Goal: Task Accomplishment & Management: Manage account settings

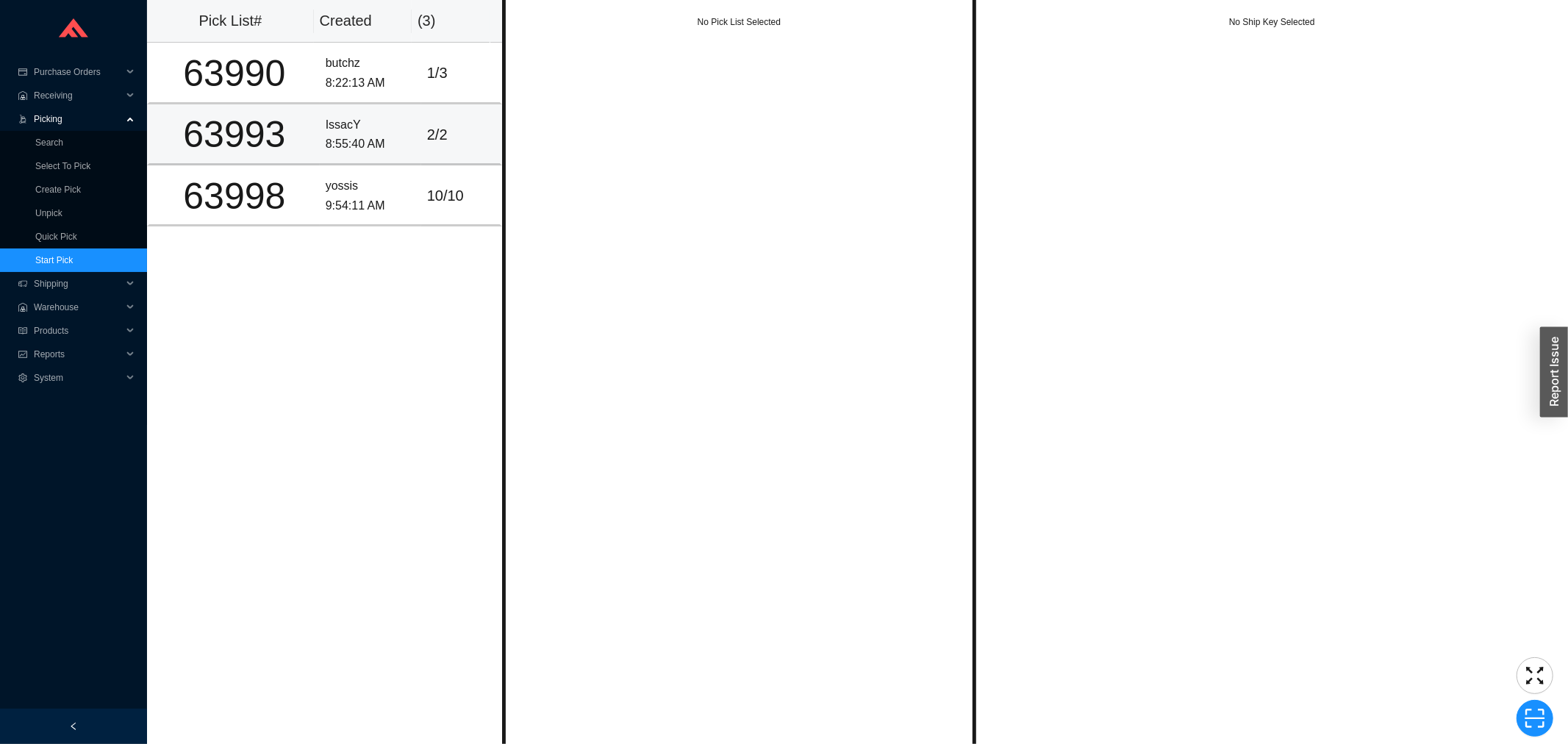
click at [288, 116] on div "63993" at bounding box center [234, 134] width 159 height 36
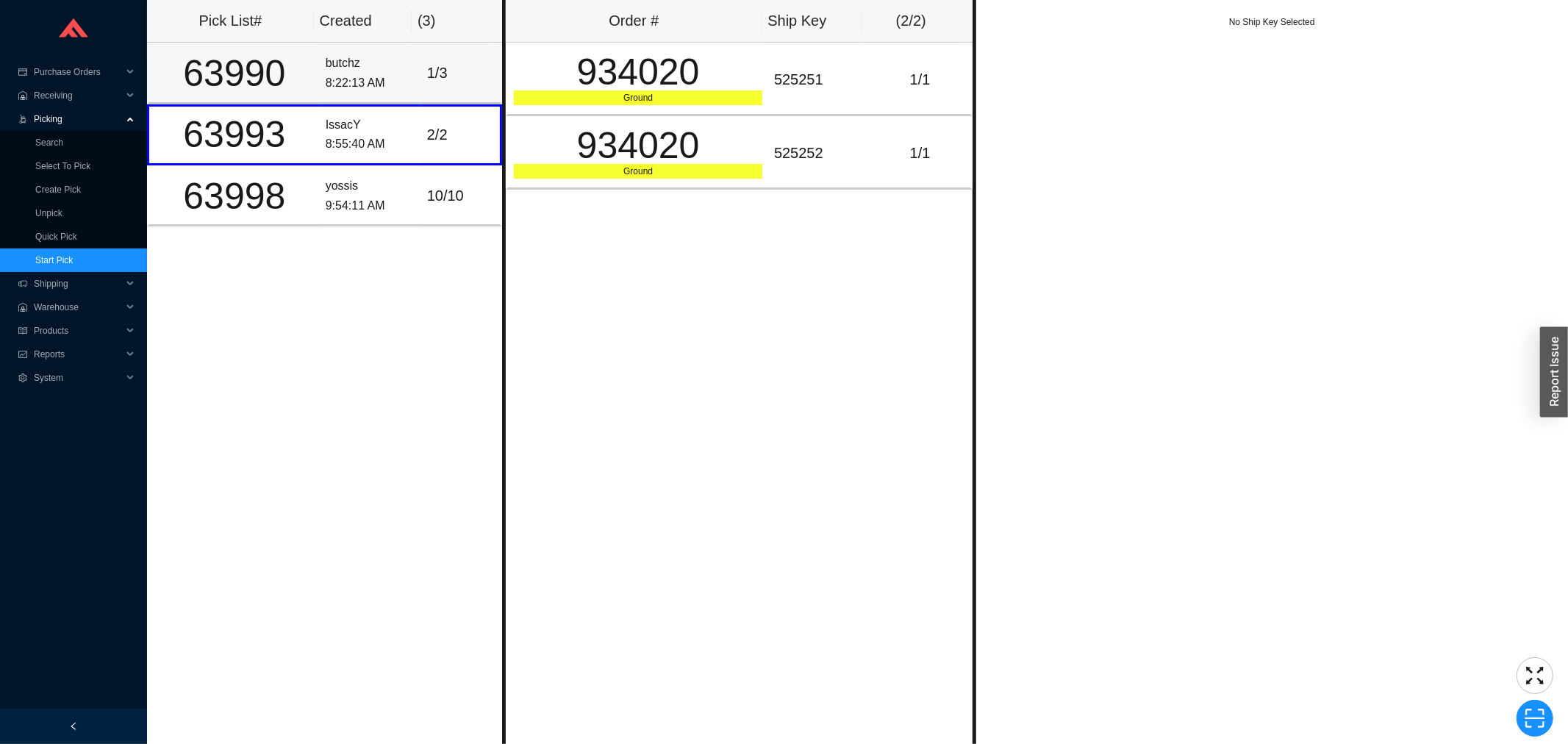
click at [284, 90] on td "63990" at bounding box center [233, 73] width 172 height 61
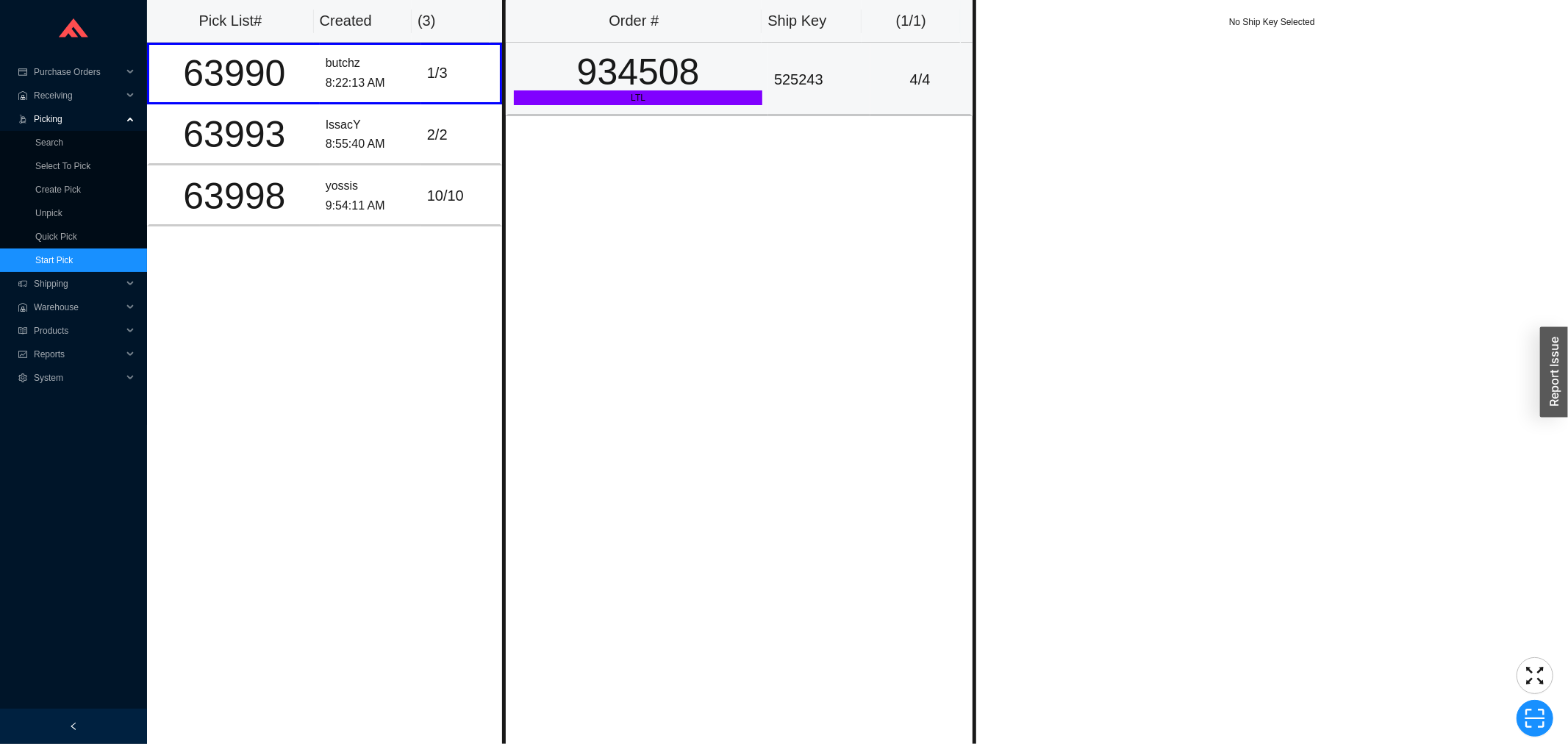
click at [950, 81] on td "4 / 4" at bounding box center [922, 79] width 102 height 74
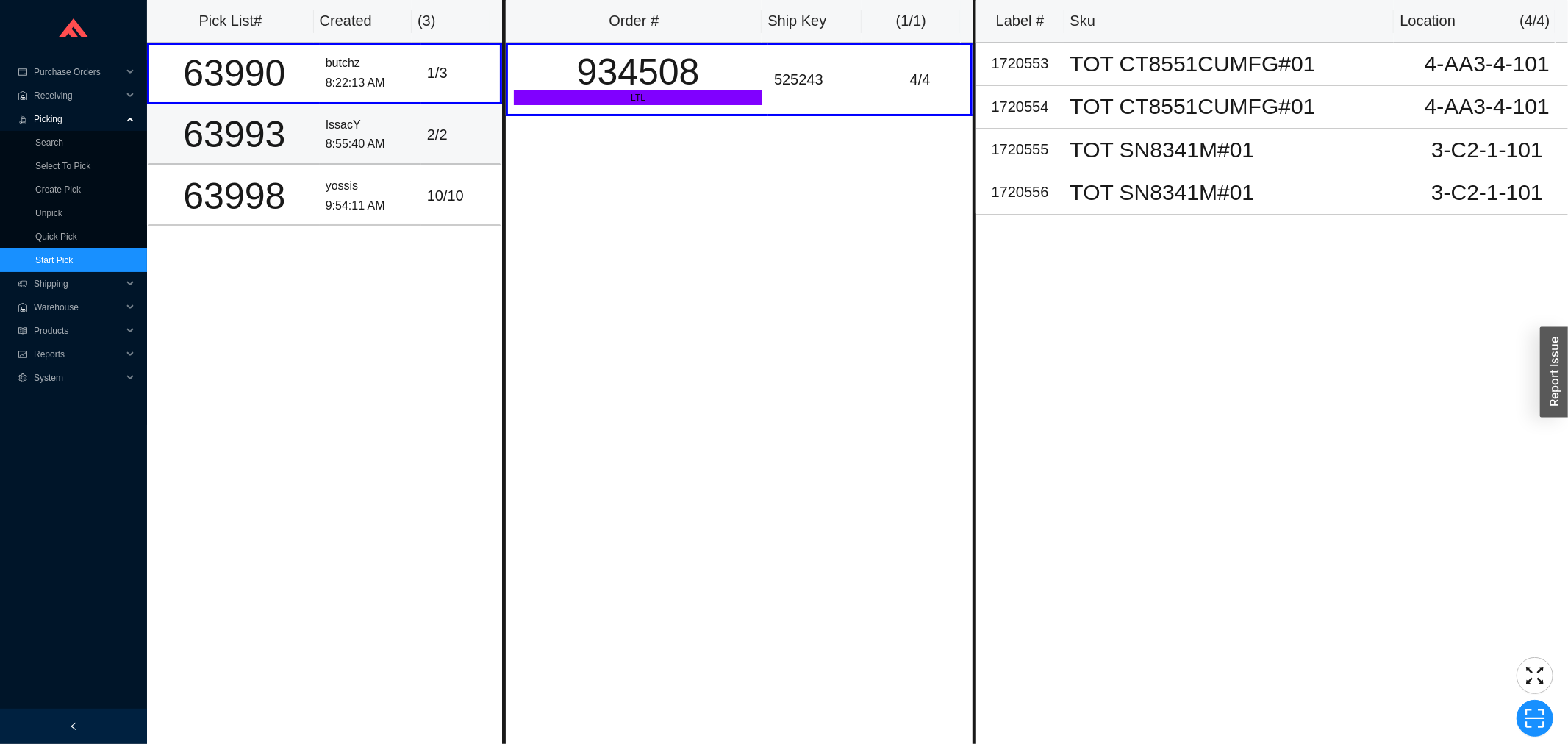
click at [427, 123] on div "2 / 2" at bounding box center [460, 135] width 67 height 24
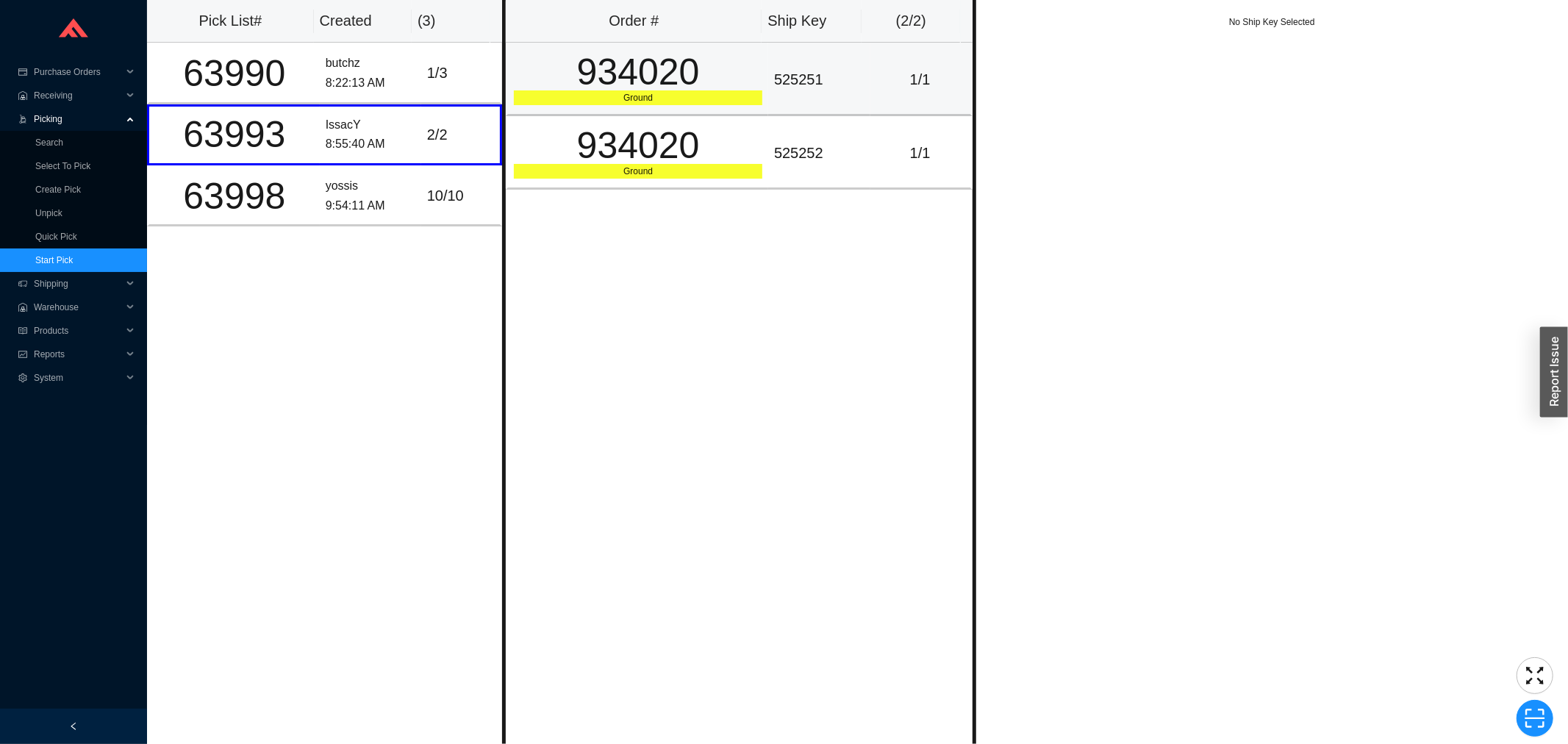
click at [768, 97] on td "525251" at bounding box center [820, 79] width 102 height 74
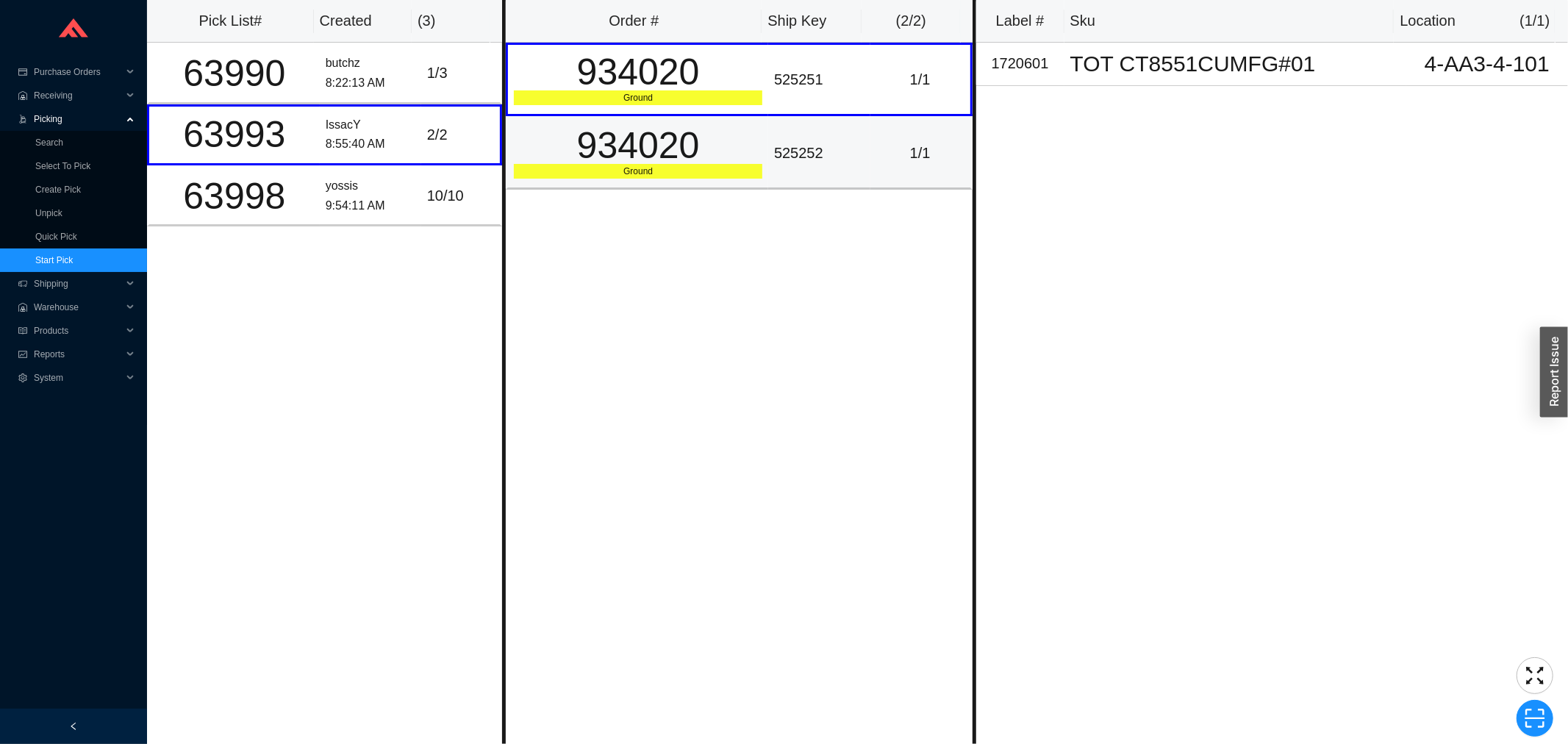
click at [768, 141] on td "525252" at bounding box center [820, 152] width 102 height 74
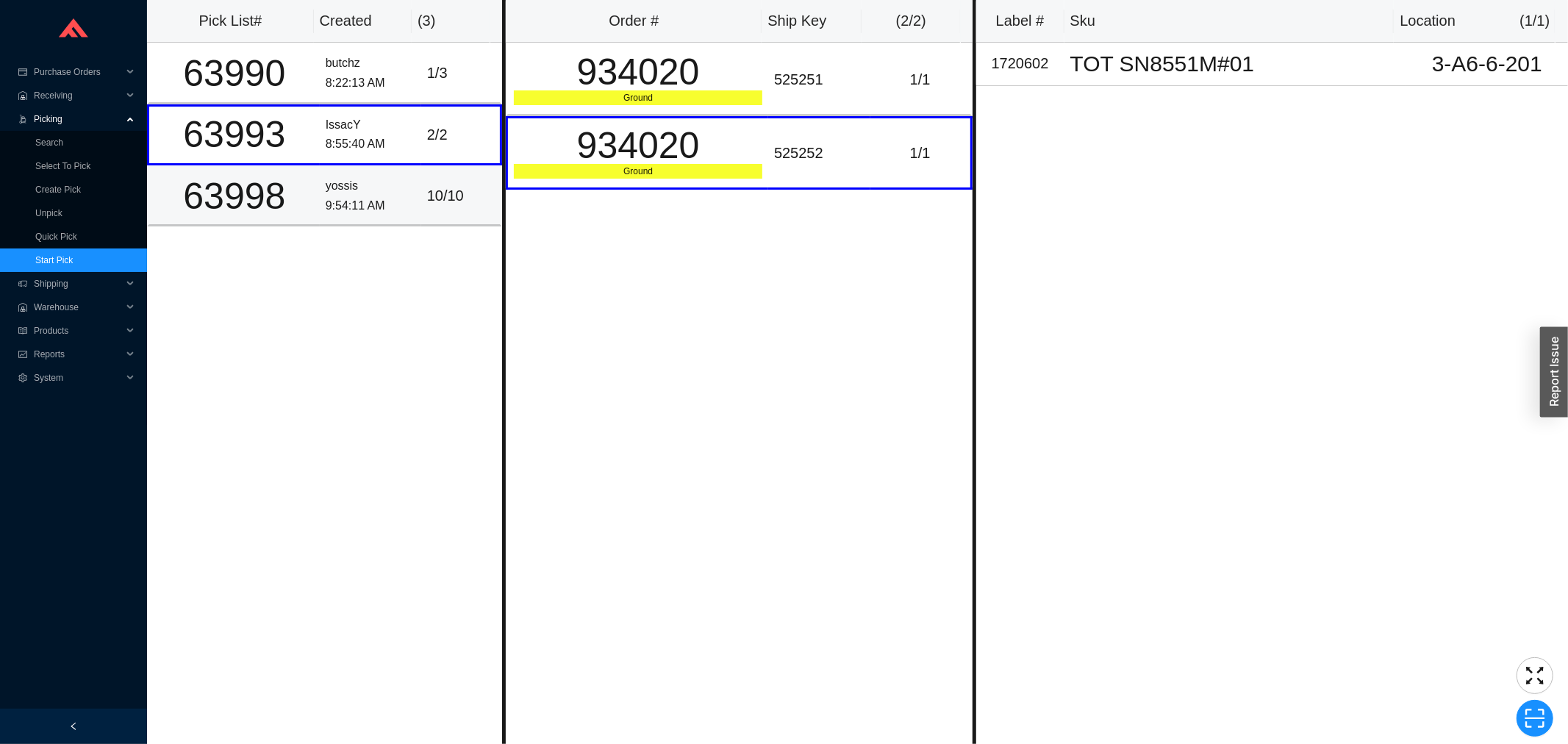
click at [421, 190] on td "10 / 10" at bounding box center [461, 196] width 81 height 61
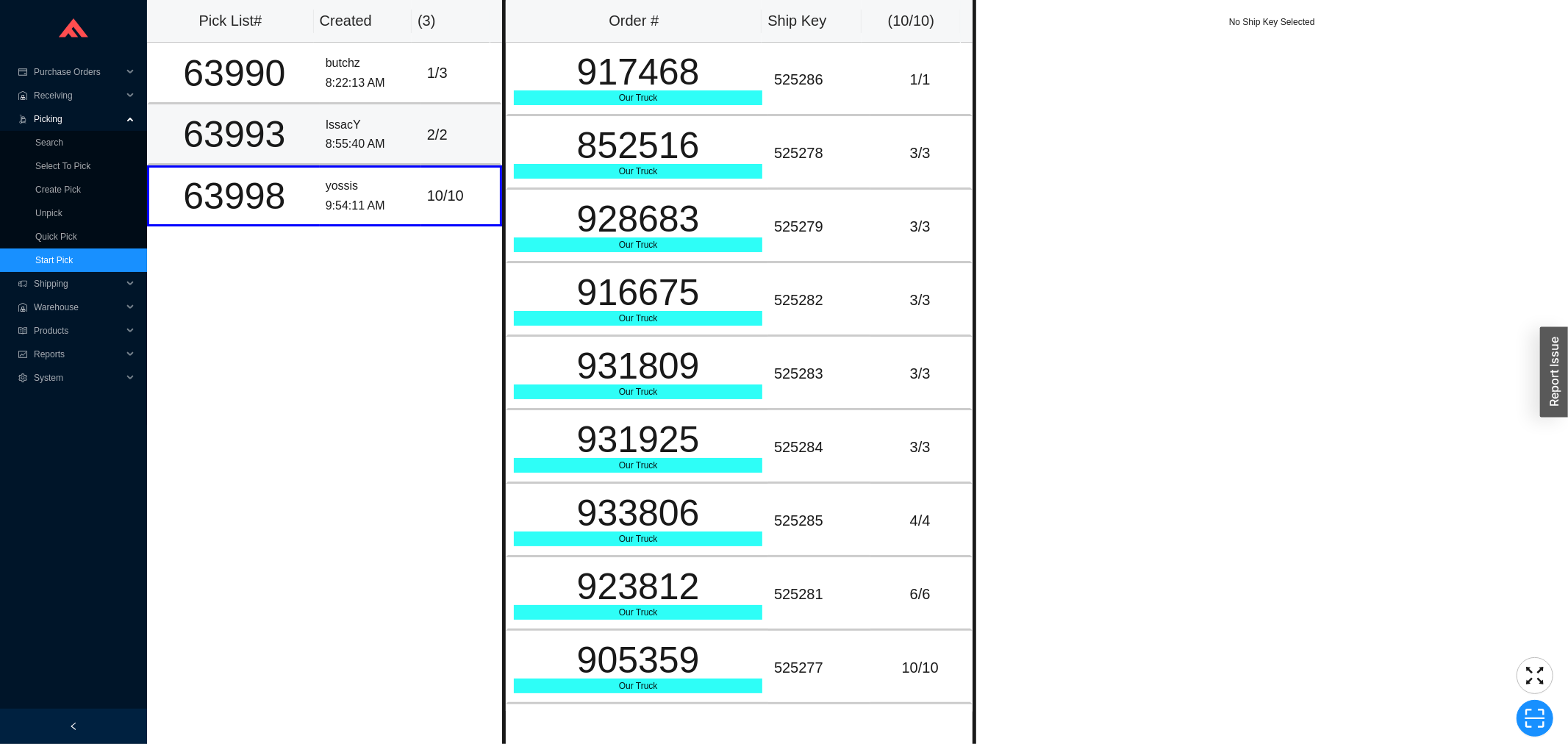
click at [266, 152] on div "63993" at bounding box center [234, 134] width 159 height 36
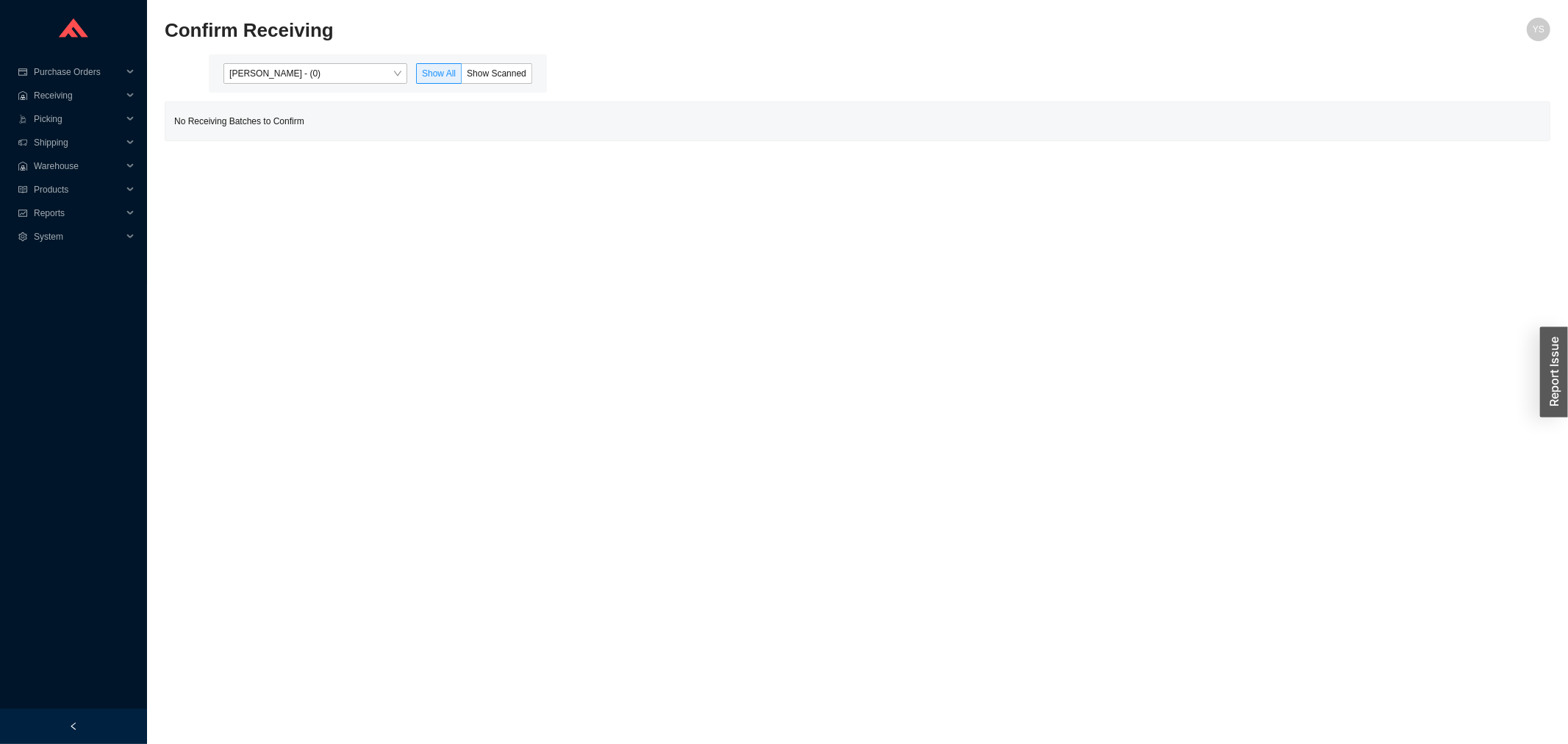
click at [278, 61] on div "[PERSON_NAME] - (0) Show All Show Scanned" at bounding box center [378, 74] width 338 height 38
click at [289, 105] on div "No Receiving Batches to Confirm" at bounding box center [858, 121] width 1384 height 38
click at [282, 79] on span "Yossi Siff - (0)" at bounding box center [315, 74] width 172 height 19
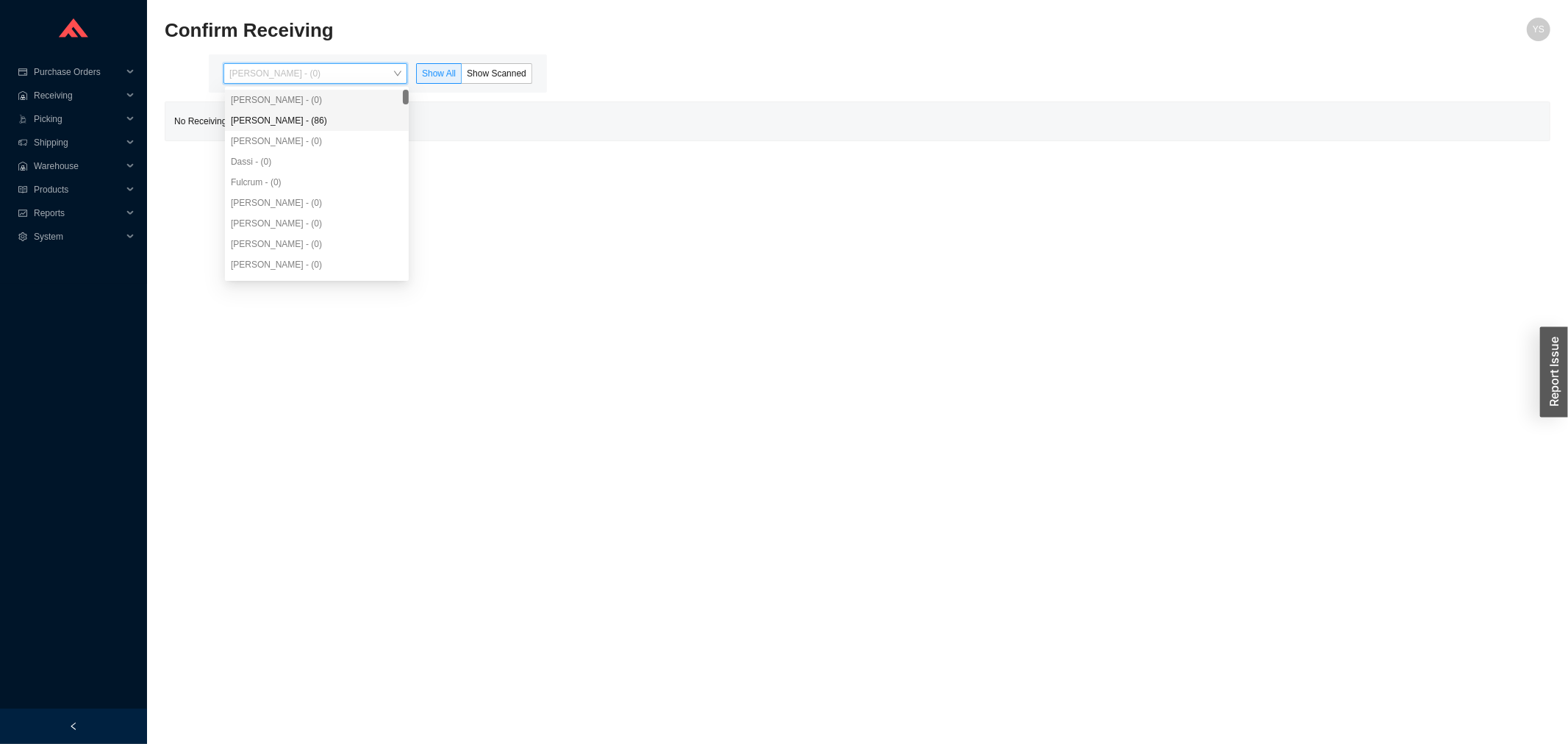
click at [275, 119] on div "Angel Negron - (86)" at bounding box center [316, 120] width 172 height 13
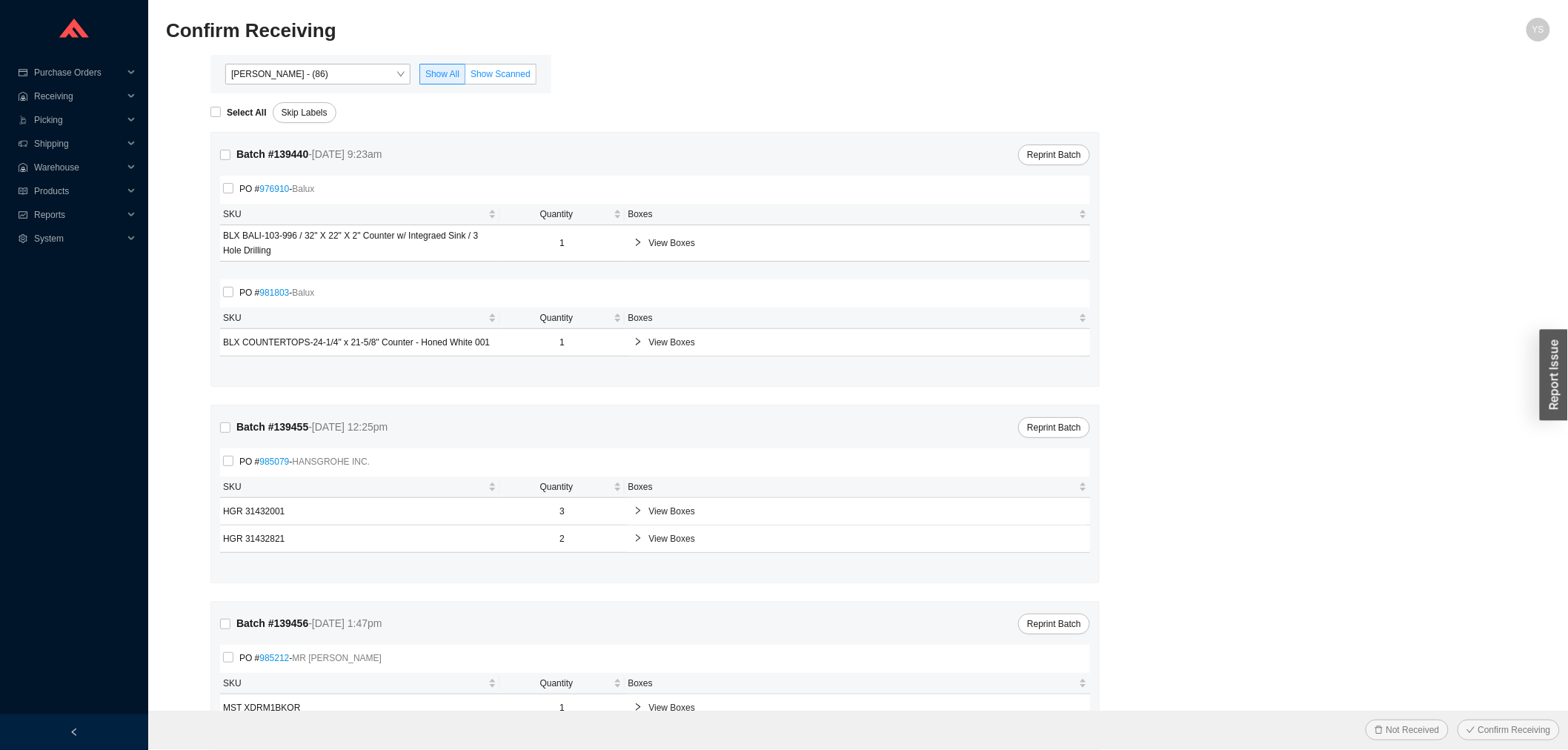
click at [505, 78] on span "Show Scanned" at bounding box center [501, 74] width 60 height 10
click at [466, 77] on input "Show Scanned" at bounding box center [466, 77] width 0 height 0
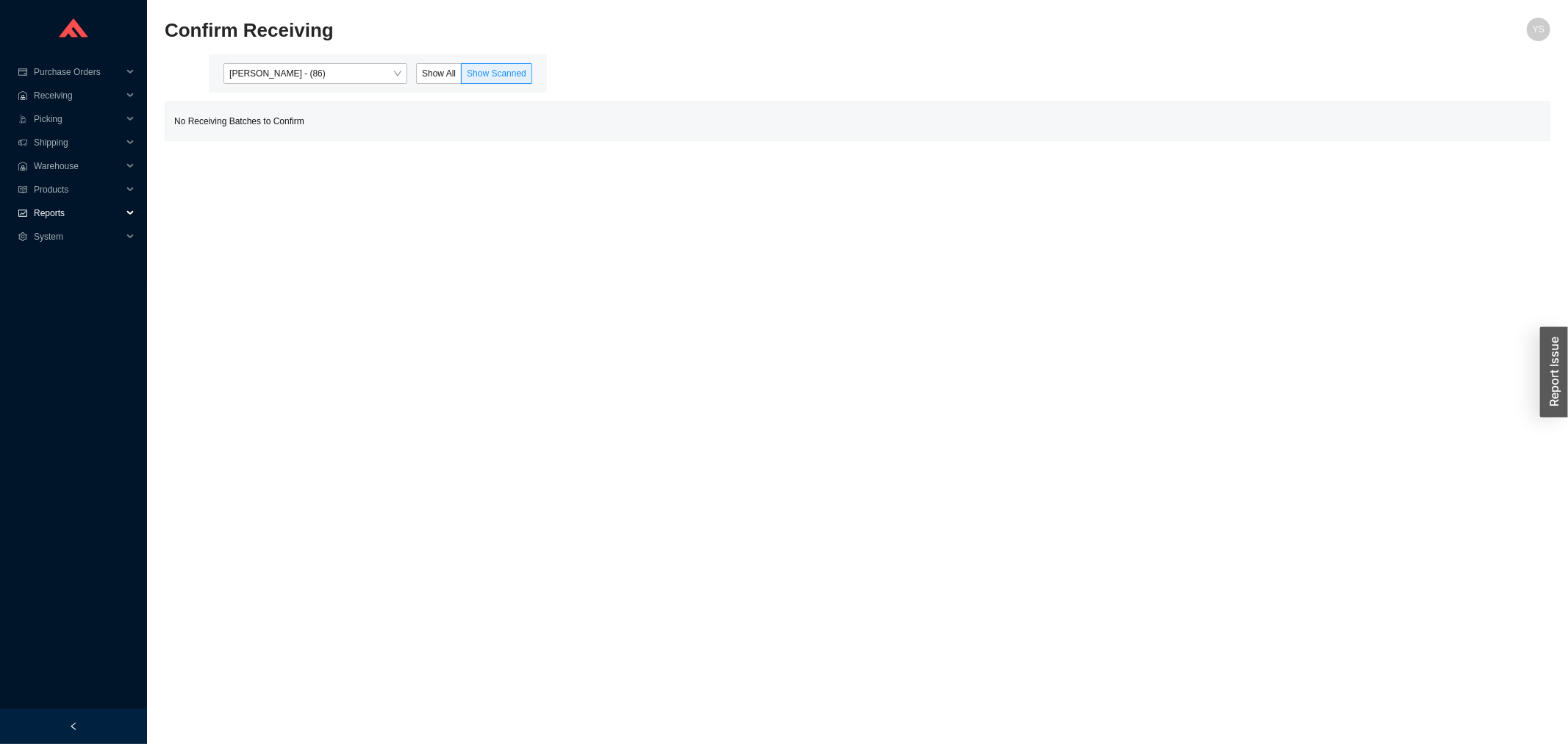
click at [53, 216] on span "Reports" at bounding box center [78, 212] width 88 height 23
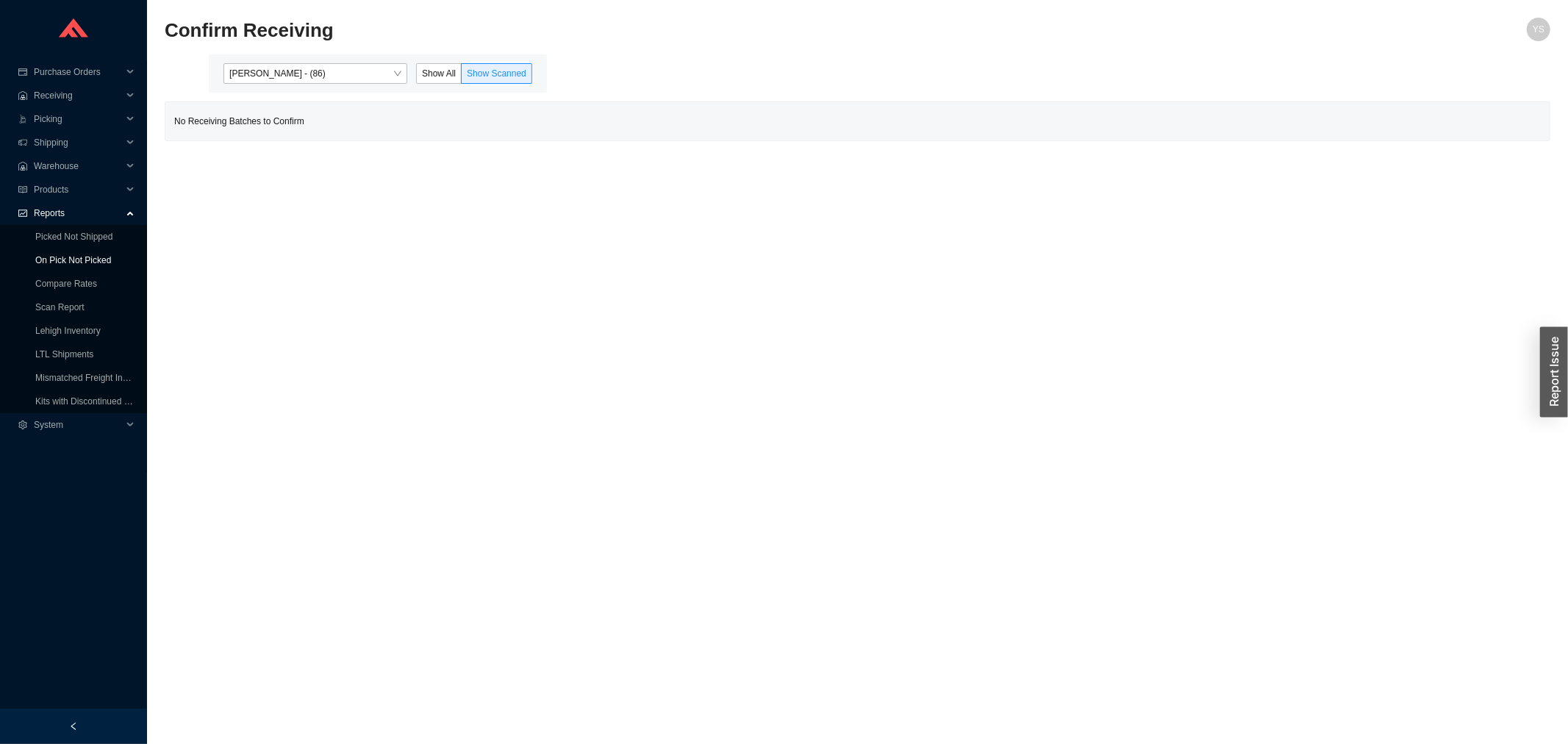
click at [55, 255] on link "On Pick Not Picked" at bounding box center [73, 260] width 75 height 10
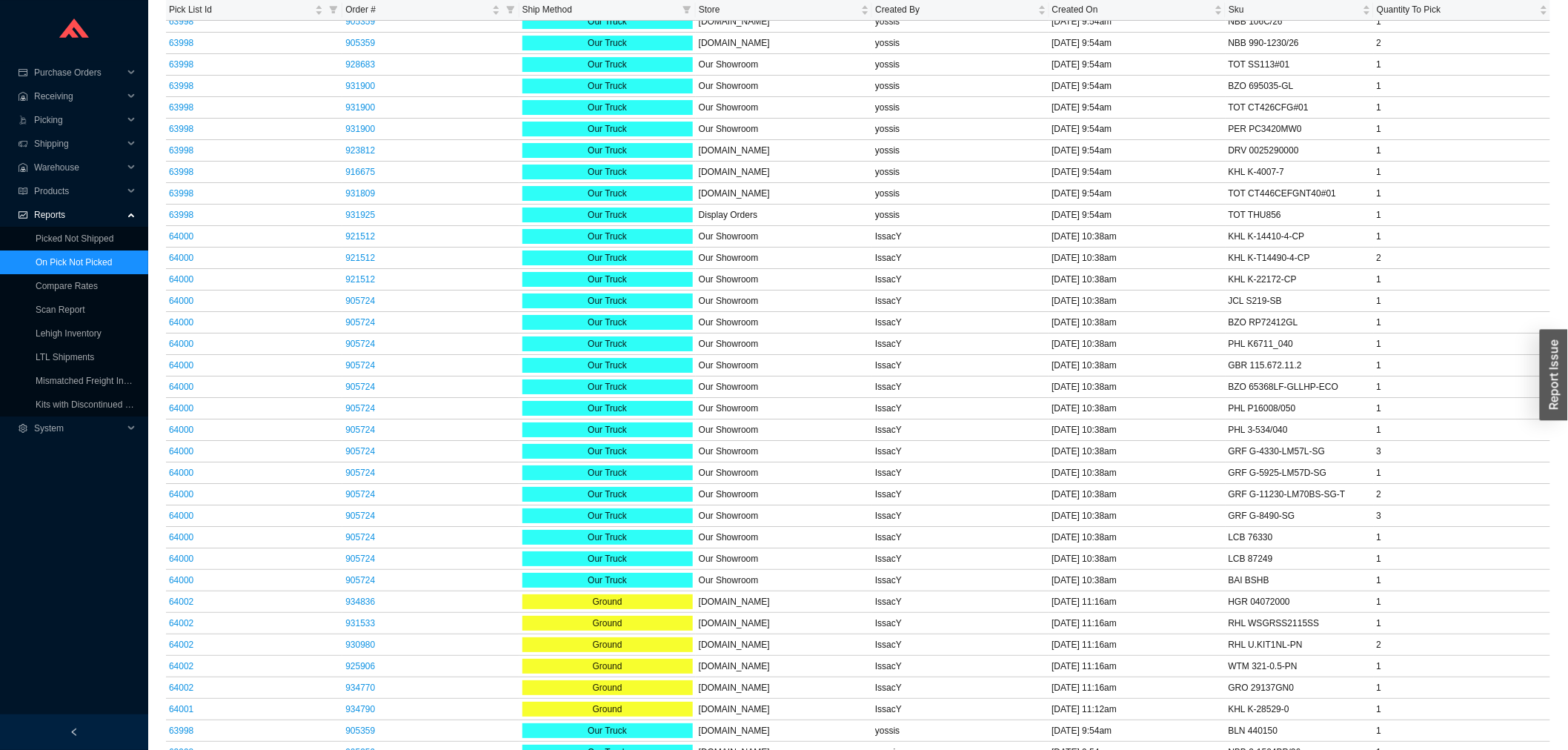
scroll to position [2295, 0]
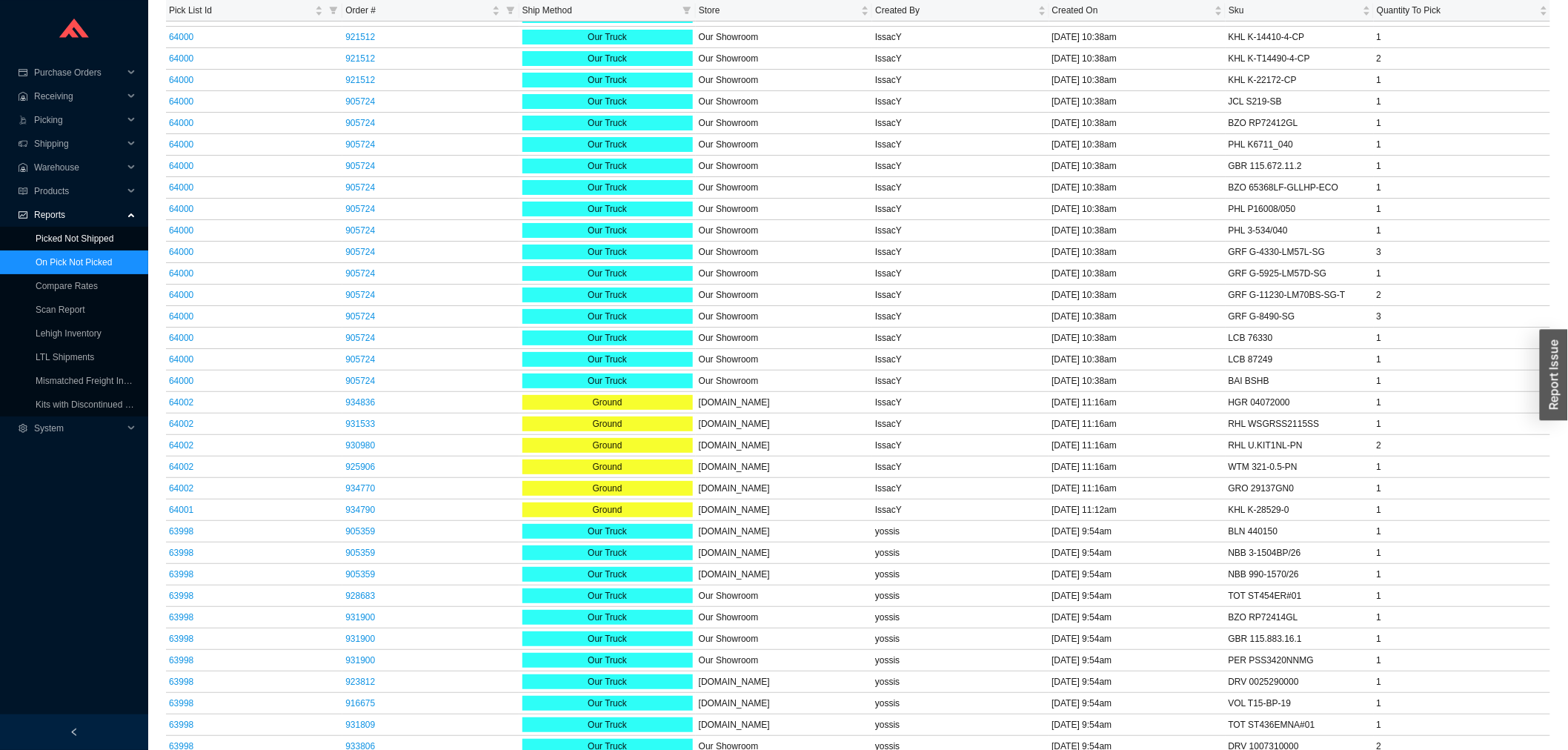
click at [59, 236] on link "Picked Not Shipped" at bounding box center [74, 238] width 78 height 10
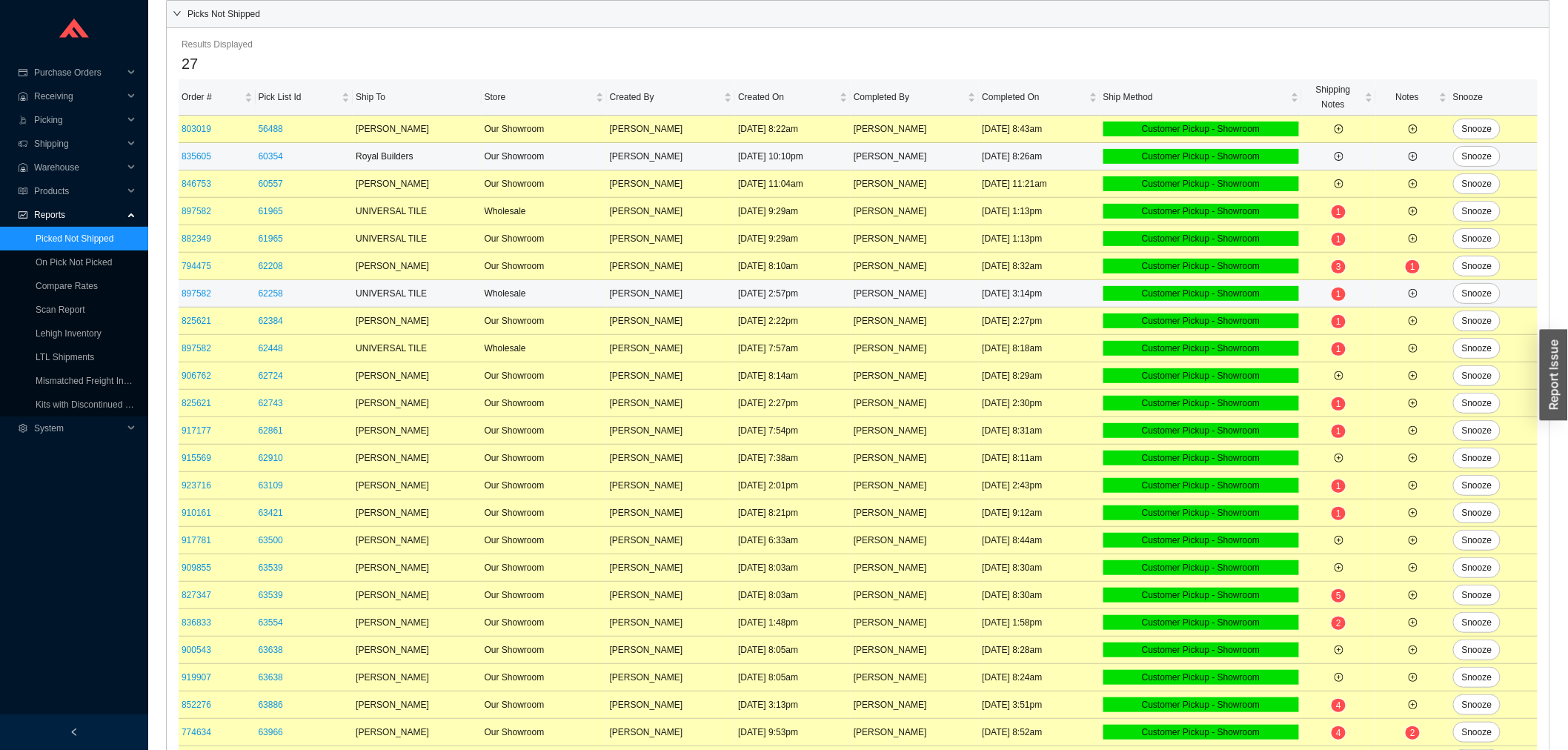
scroll to position [221, 0]
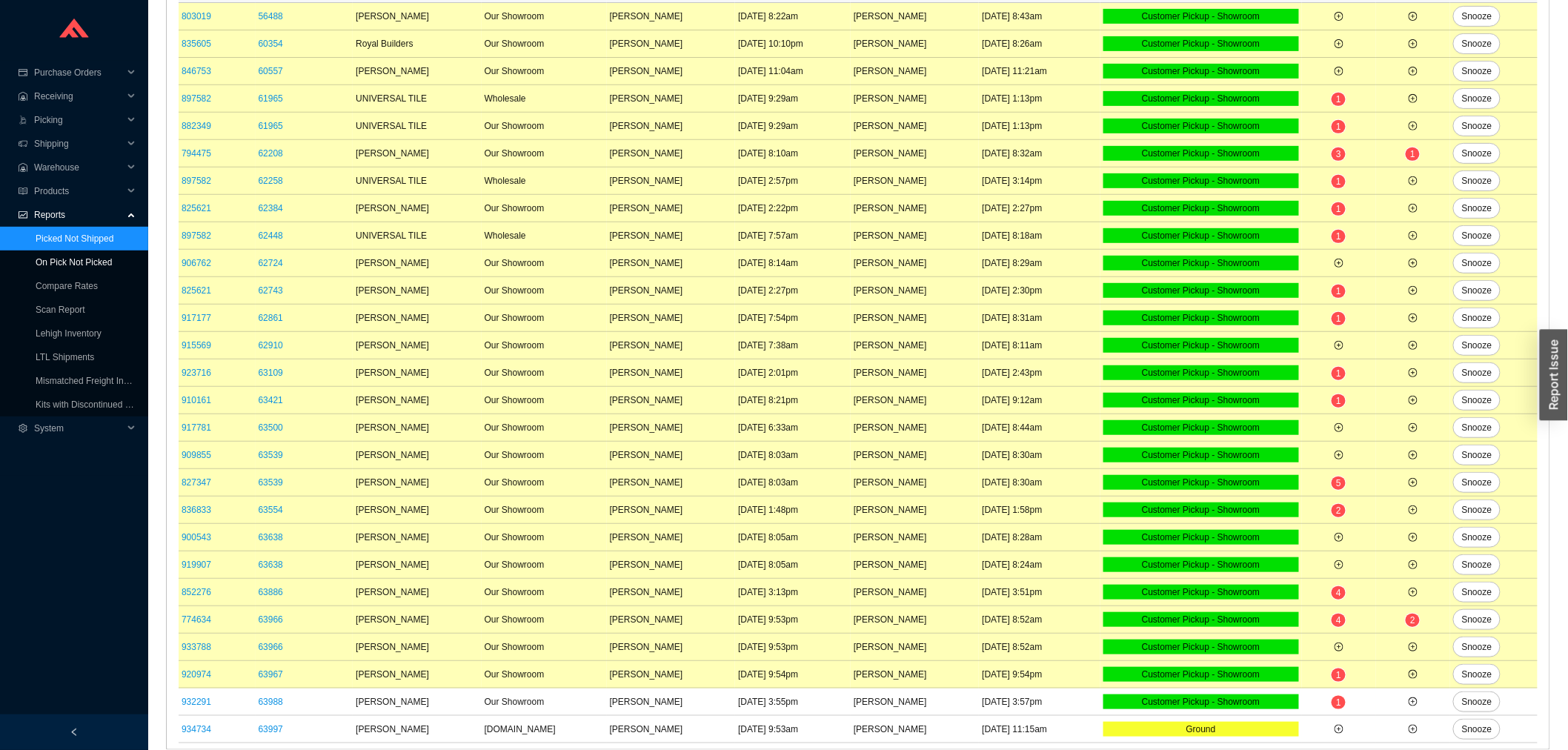
click at [55, 257] on link "On Pick Not Picked" at bounding box center [73, 262] width 76 height 10
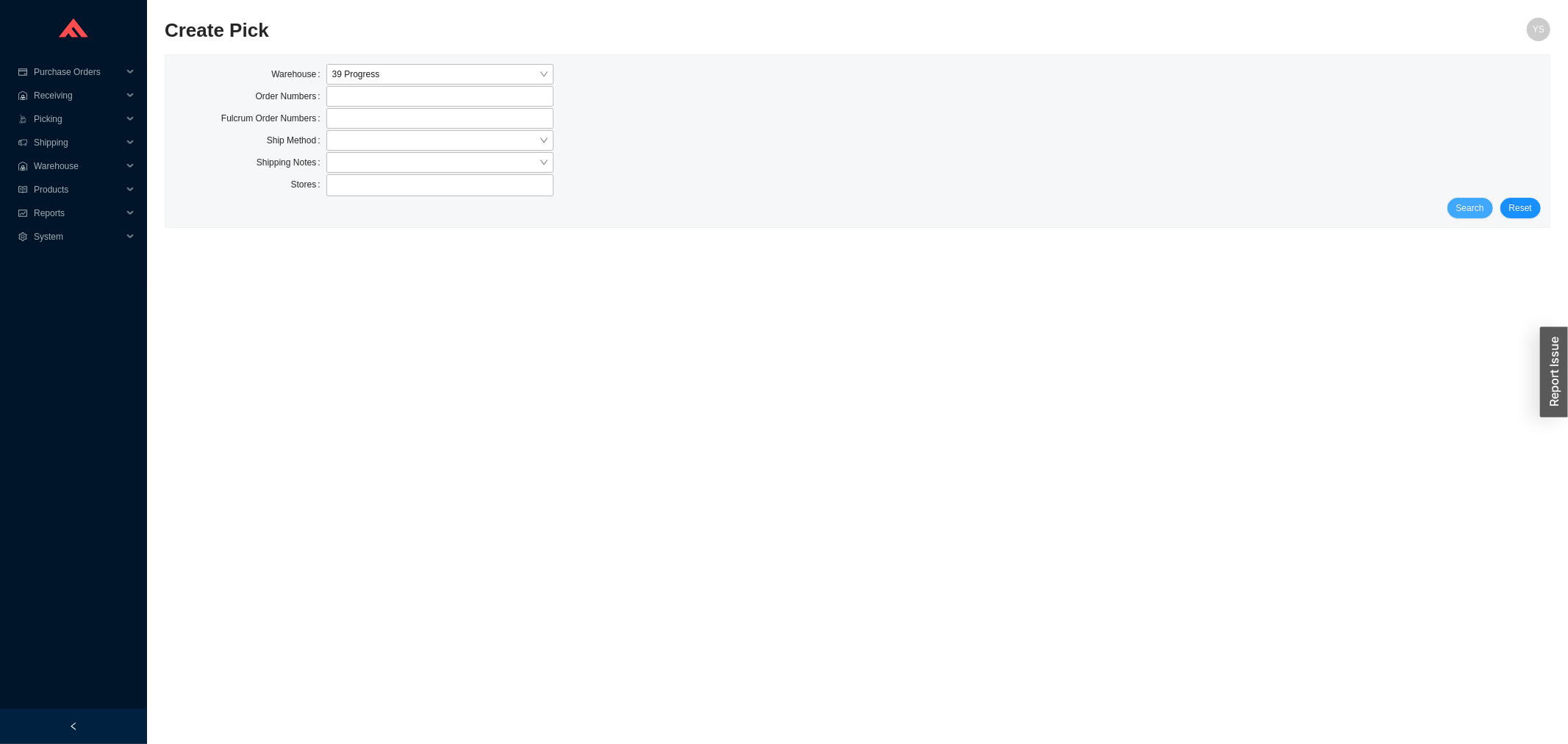
click at [1489, 204] on button "Search" at bounding box center [1470, 208] width 46 height 21
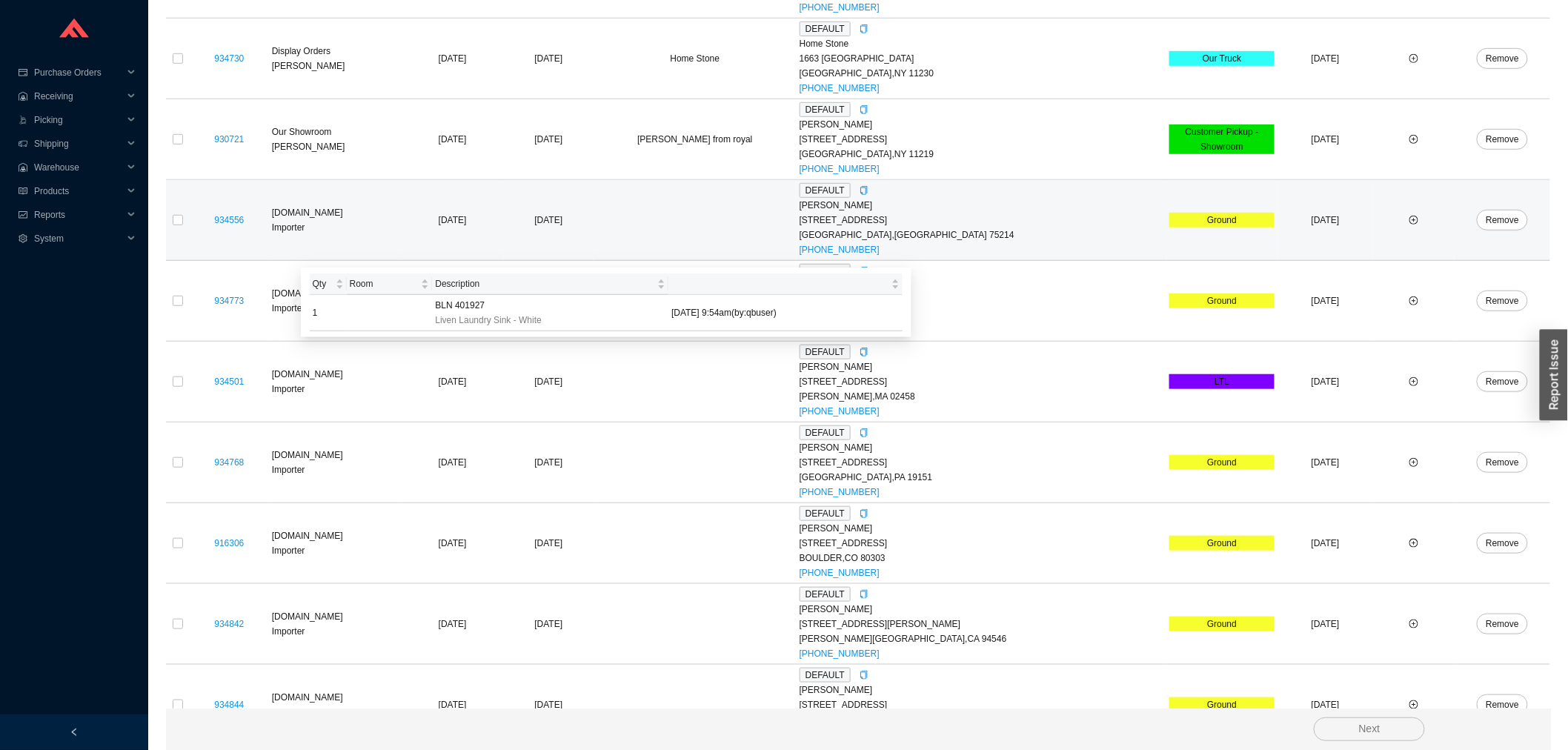
scroll to position [314, 0]
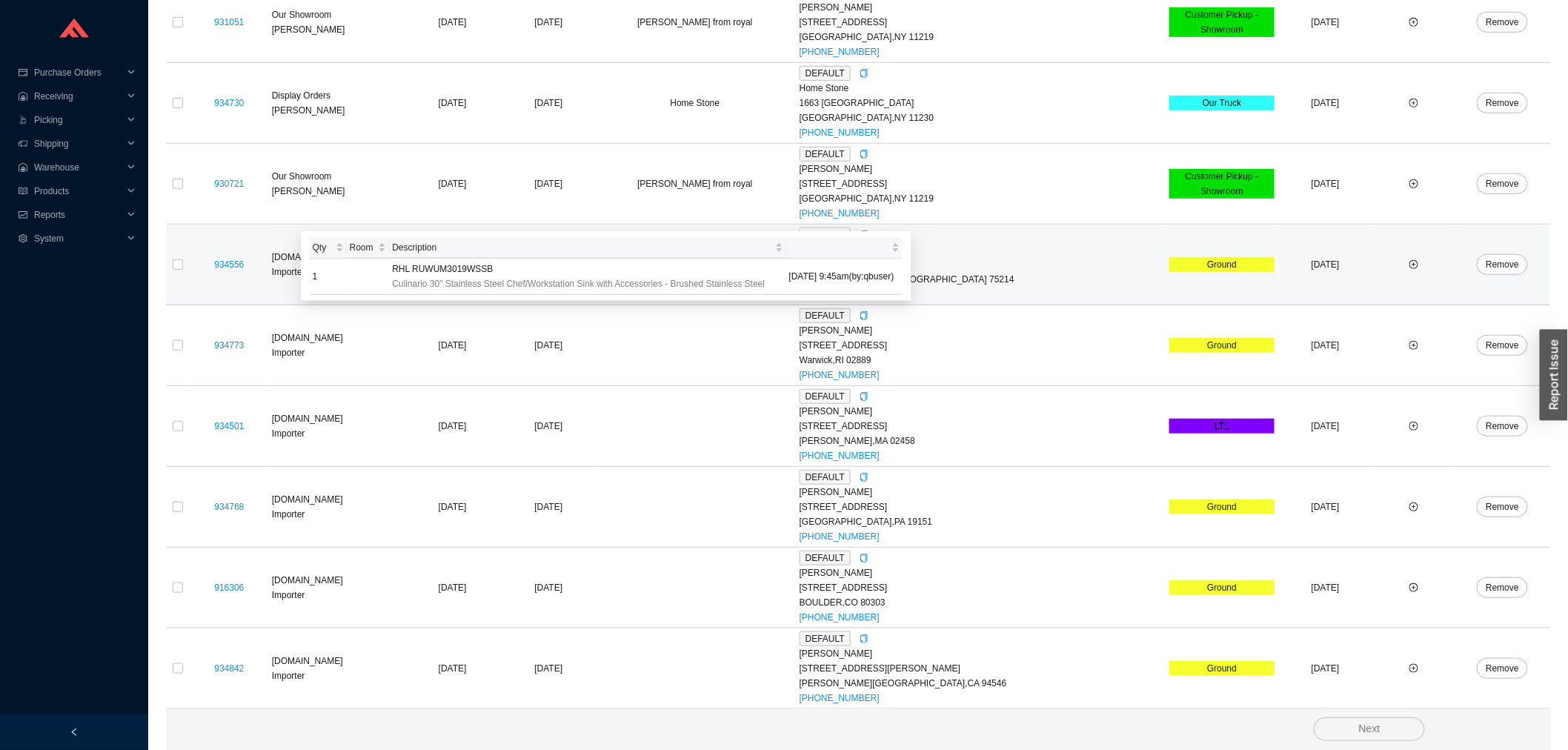
click at [190, 262] on td "934556" at bounding box center [229, 265] width 79 height 80
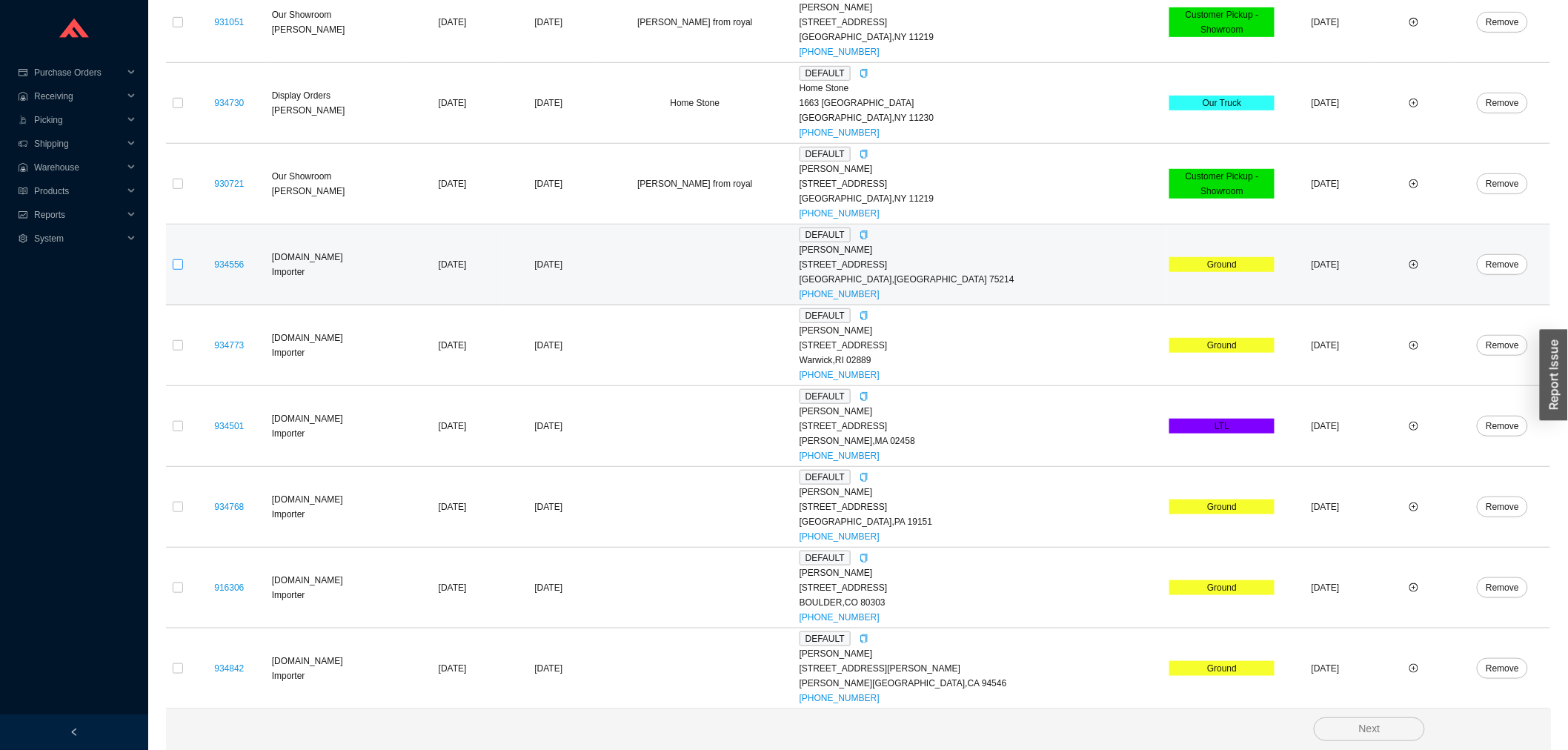
click at [175, 267] on input "checkbox" at bounding box center [178, 265] width 10 height 10
checkbox input "true"
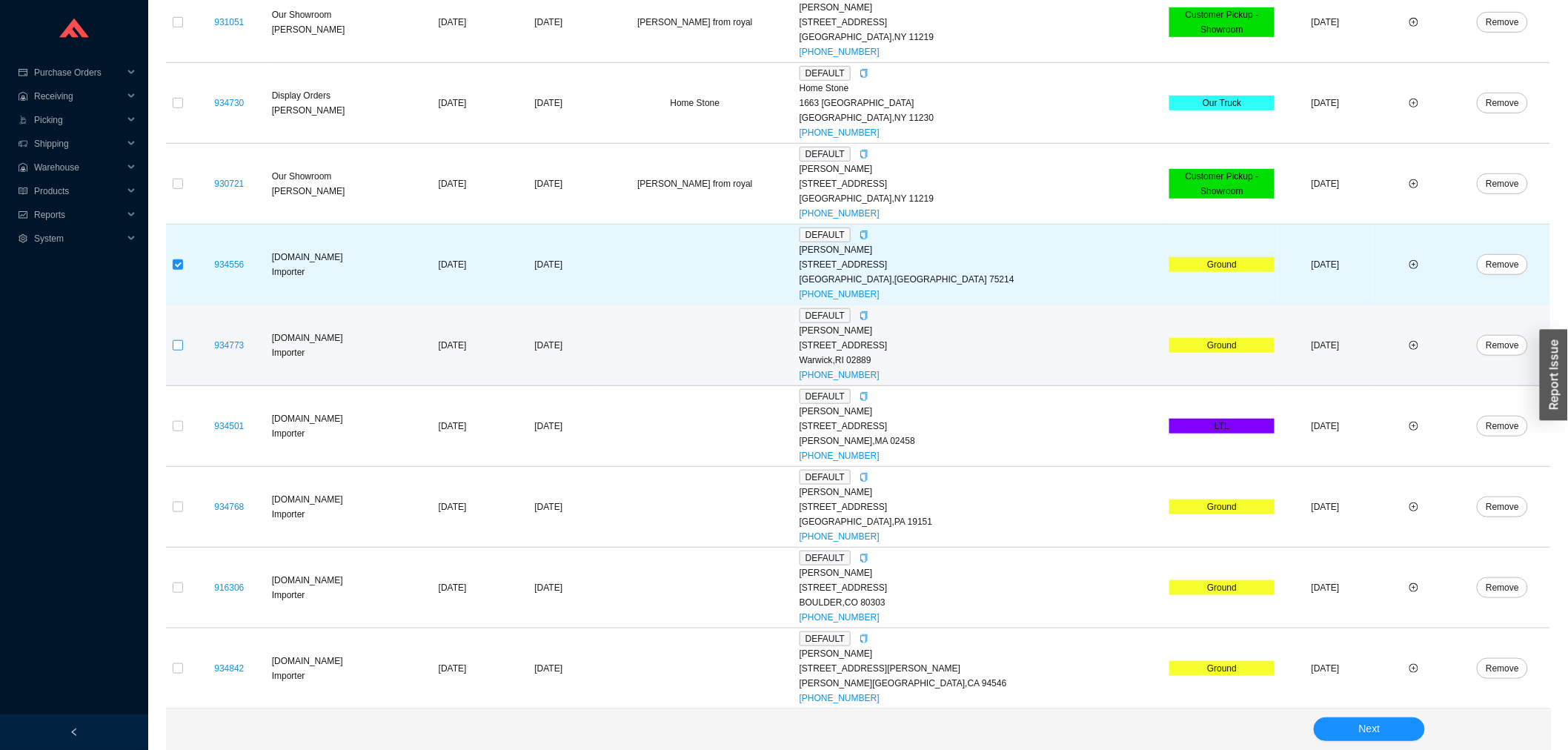
click at [182, 343] on input "checkbox" at bounding box center [178, 345] width 10 height 10
checkbox input "true"
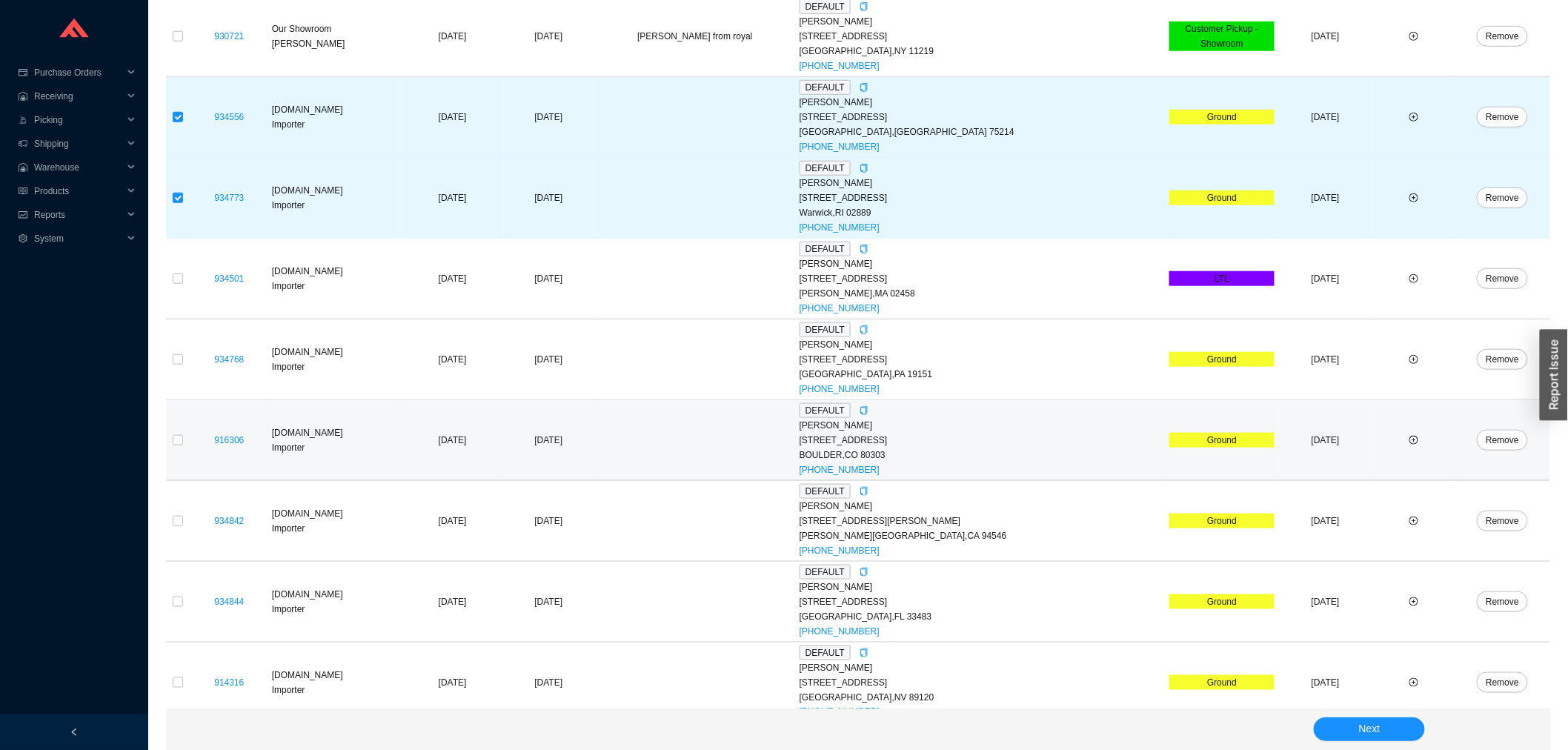
scroll to position [478, 0]
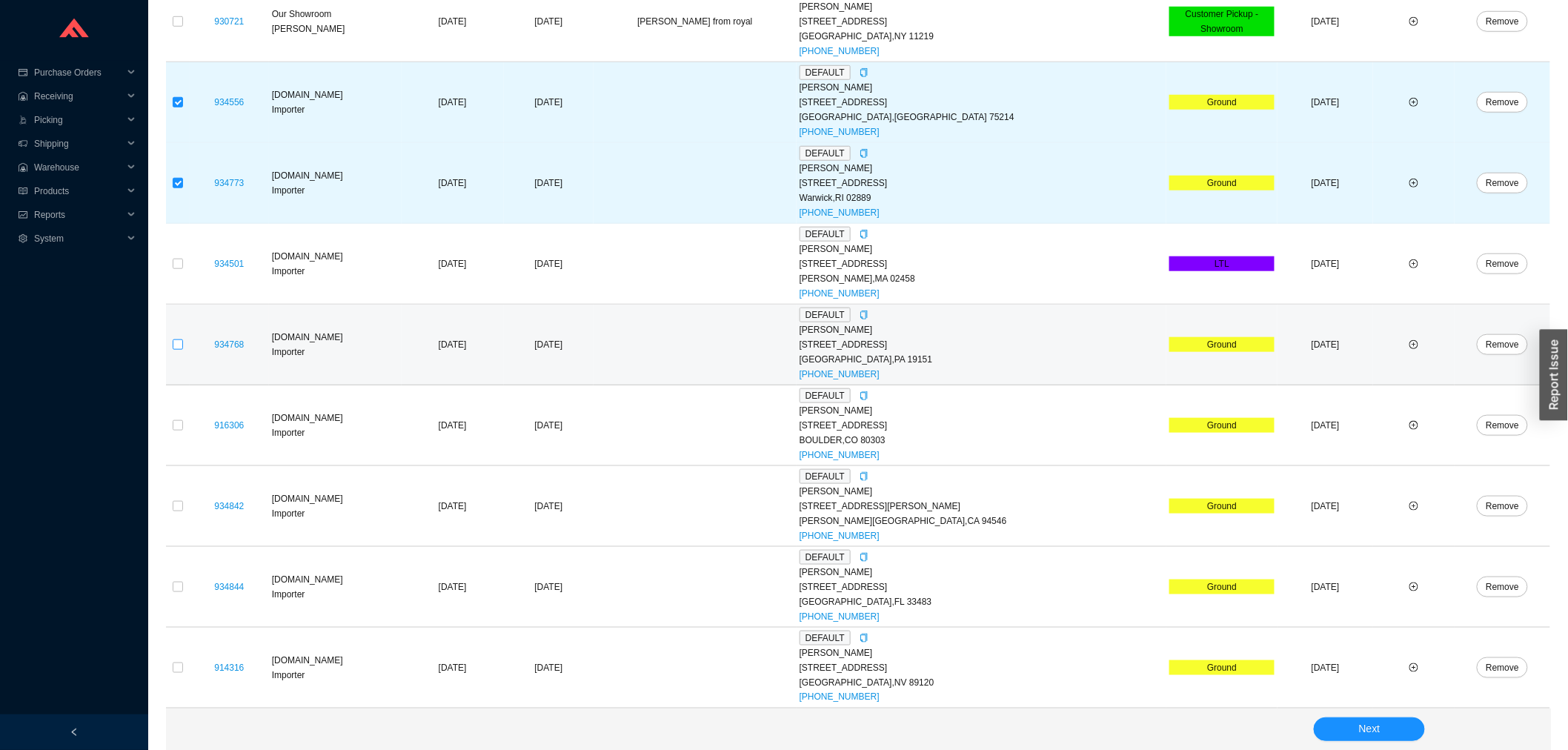
click at [178, 344] on input "checkbox" at bounding box center [178, 345] width 10 height 10
checkbox input "true"
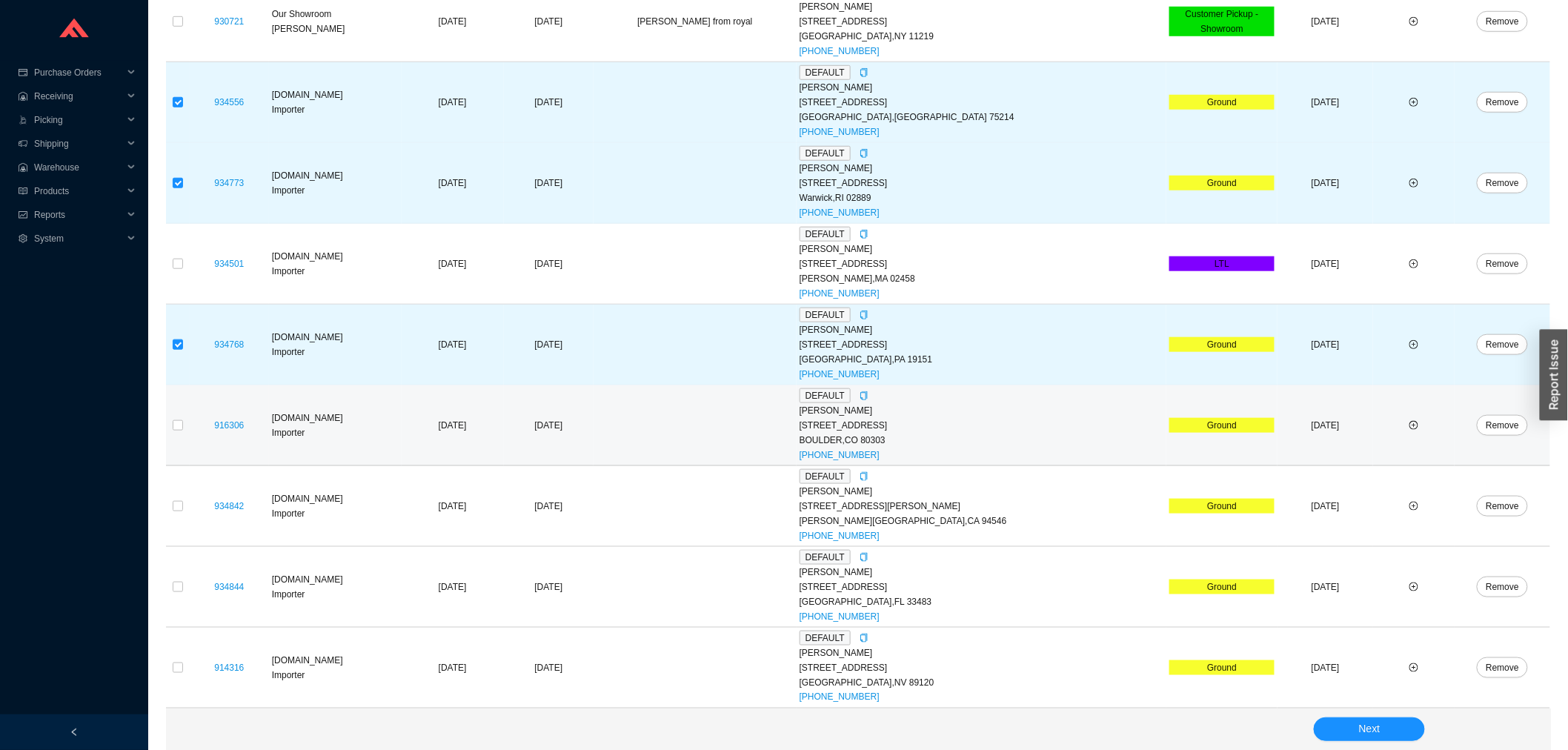
click at [169, 423] on td at bounding box center [177, 425] width 24 height 80
click at [180, 421] on input "checkbox" at bounding box center [178, 425] width 10 height 10
checkbox input "true"
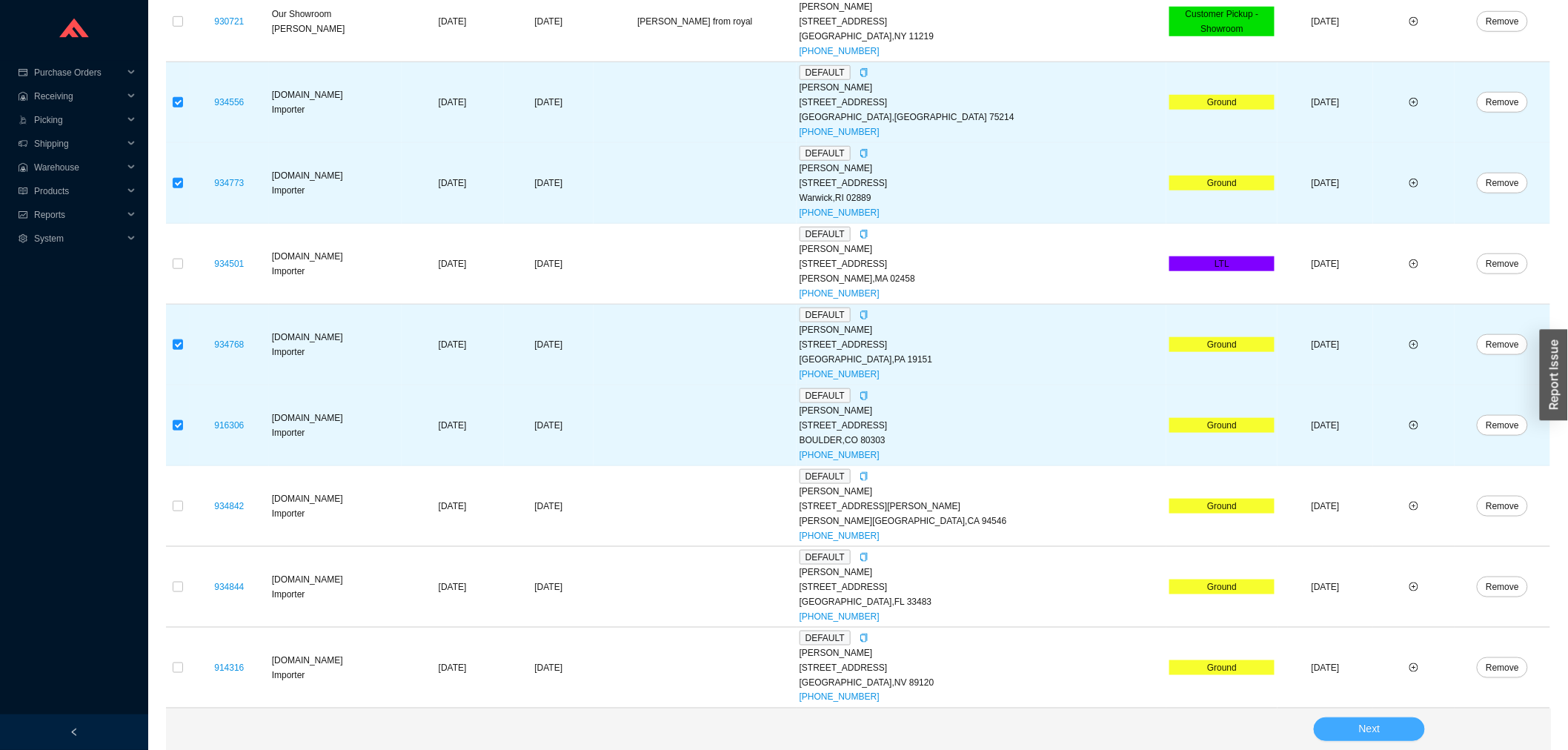
click at [1392, 726] on button "Next" at bounding box center [1369, 728] width 111 height 24
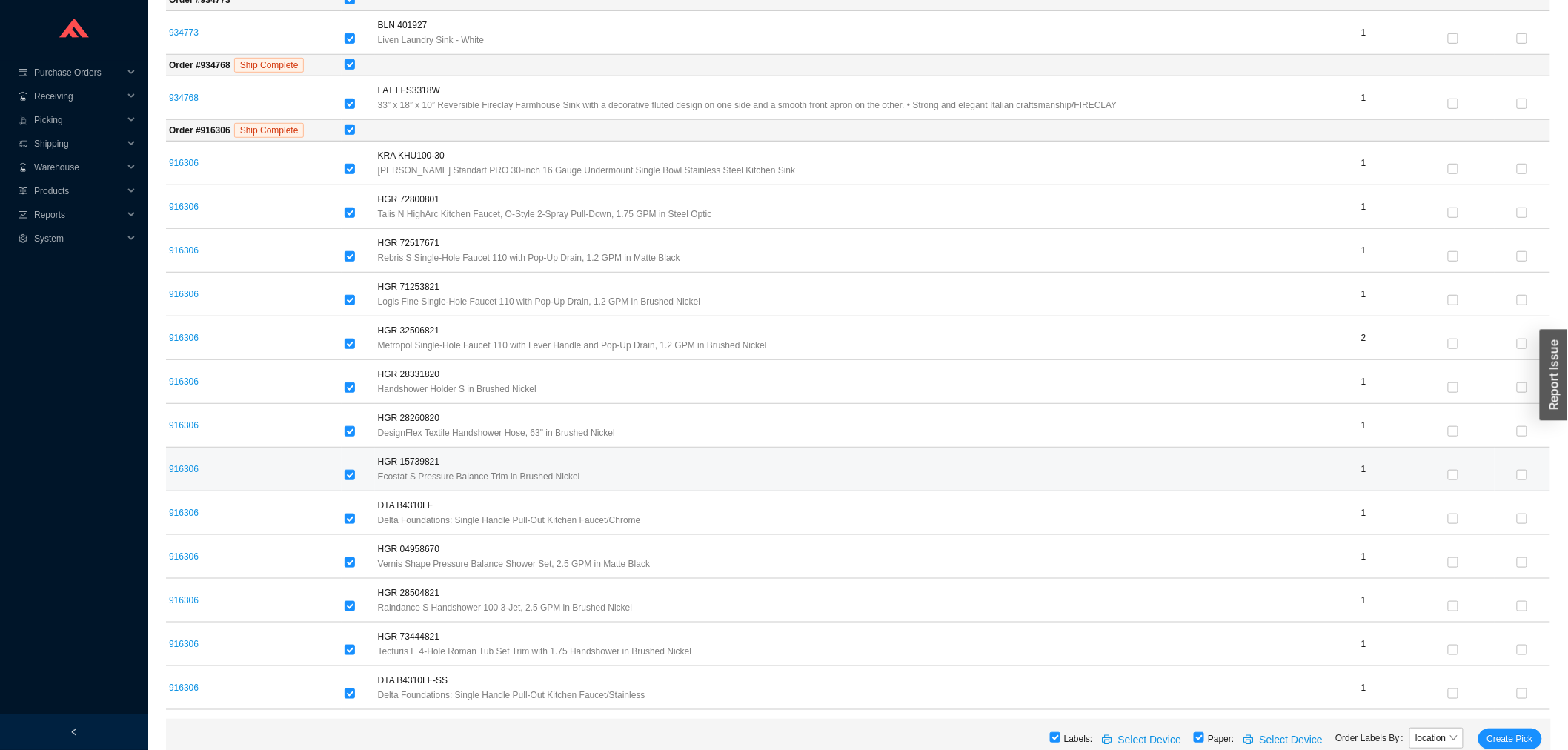
scroll to position [361, 0]
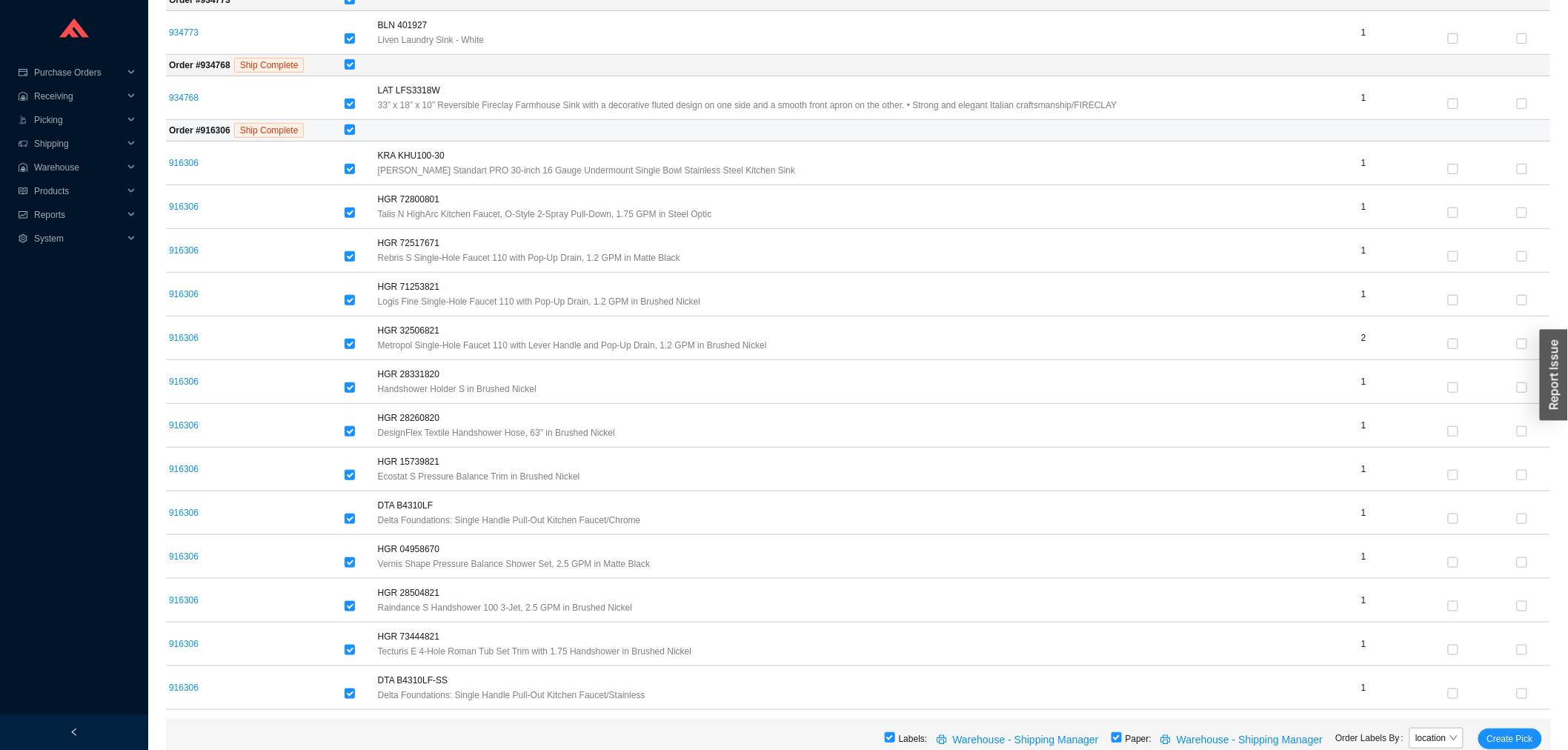
click at [349, 131] on input "checkbox" at bounding box center [350, 130] width 10 height 10
checkbox input "false"
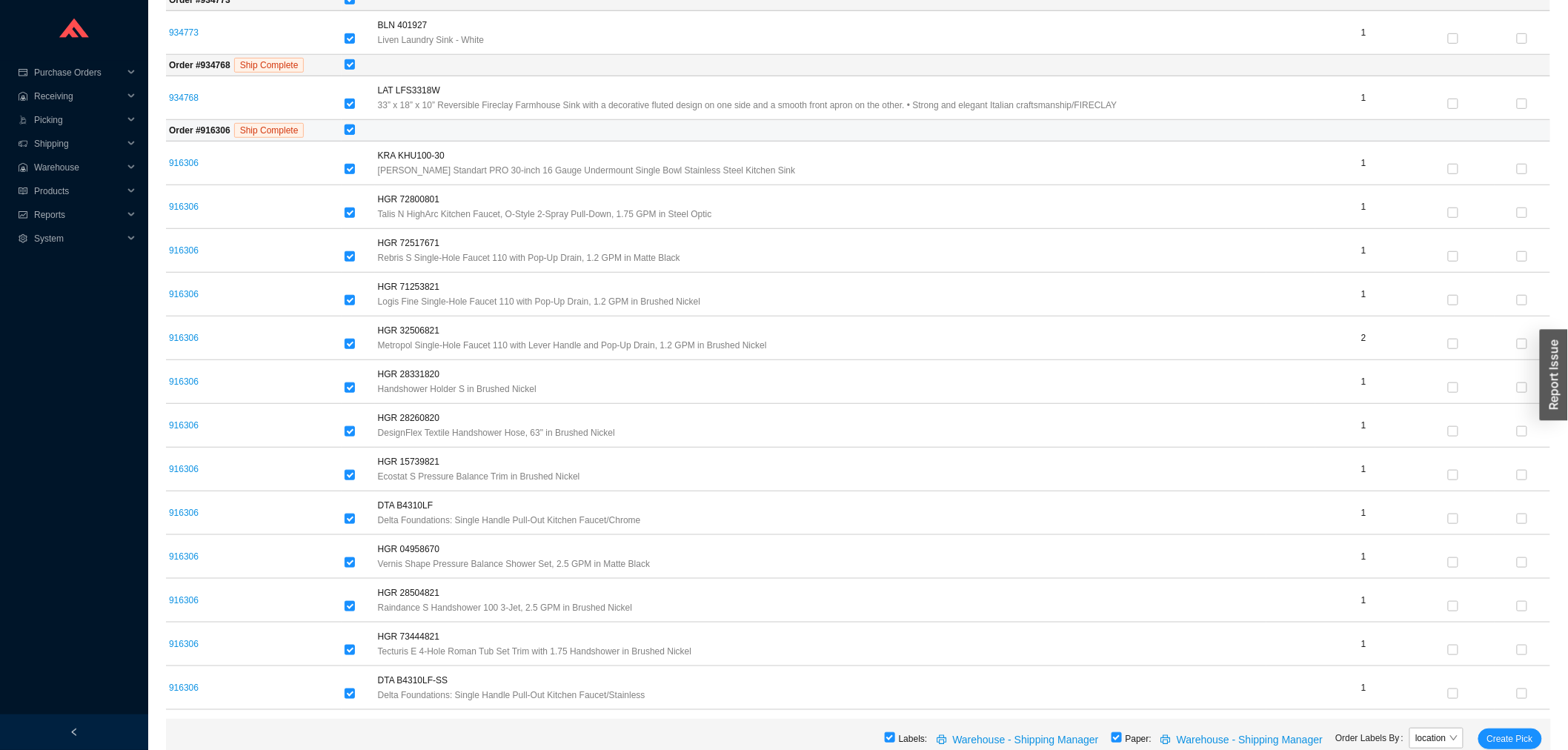
checkbox input "false"
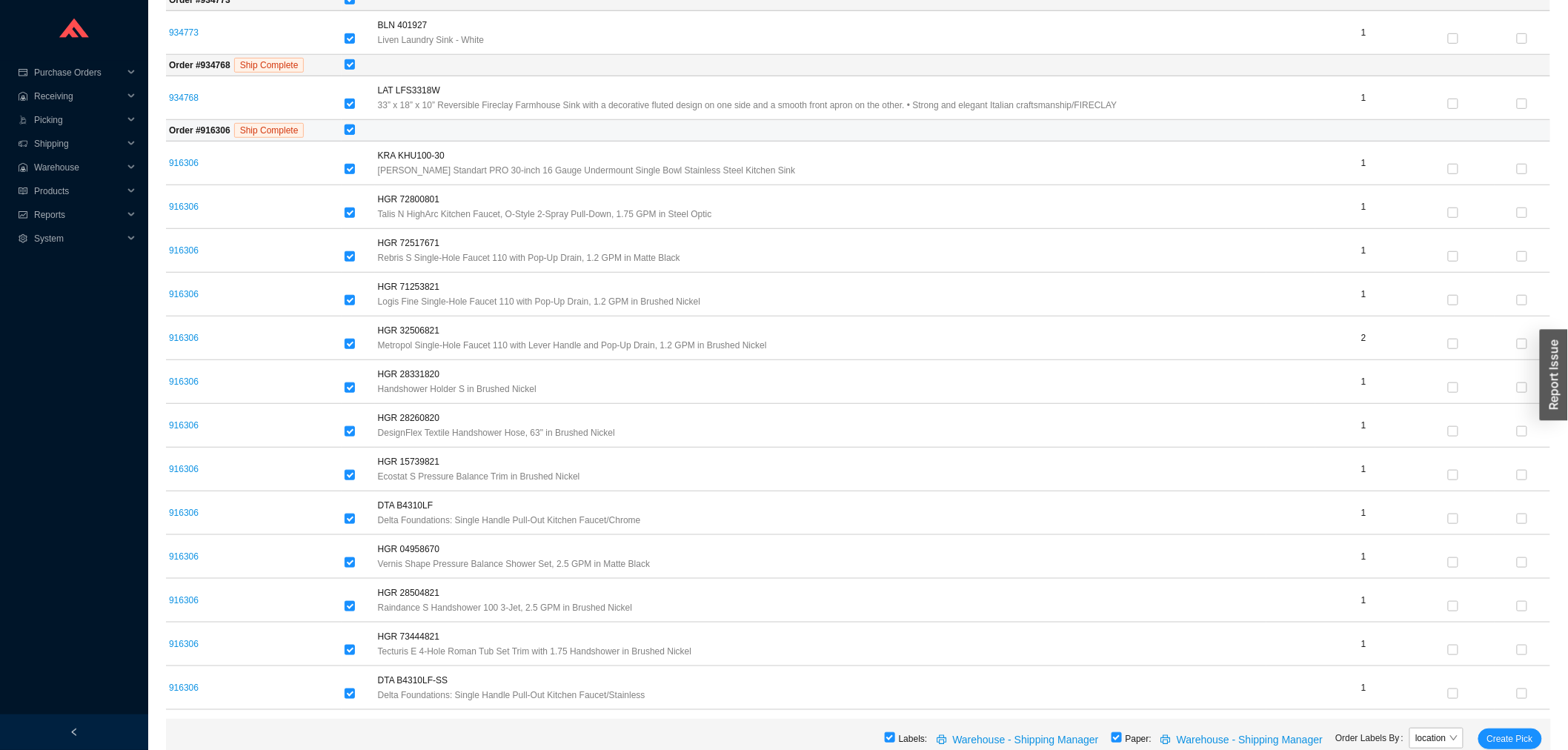
checkbox input "false"
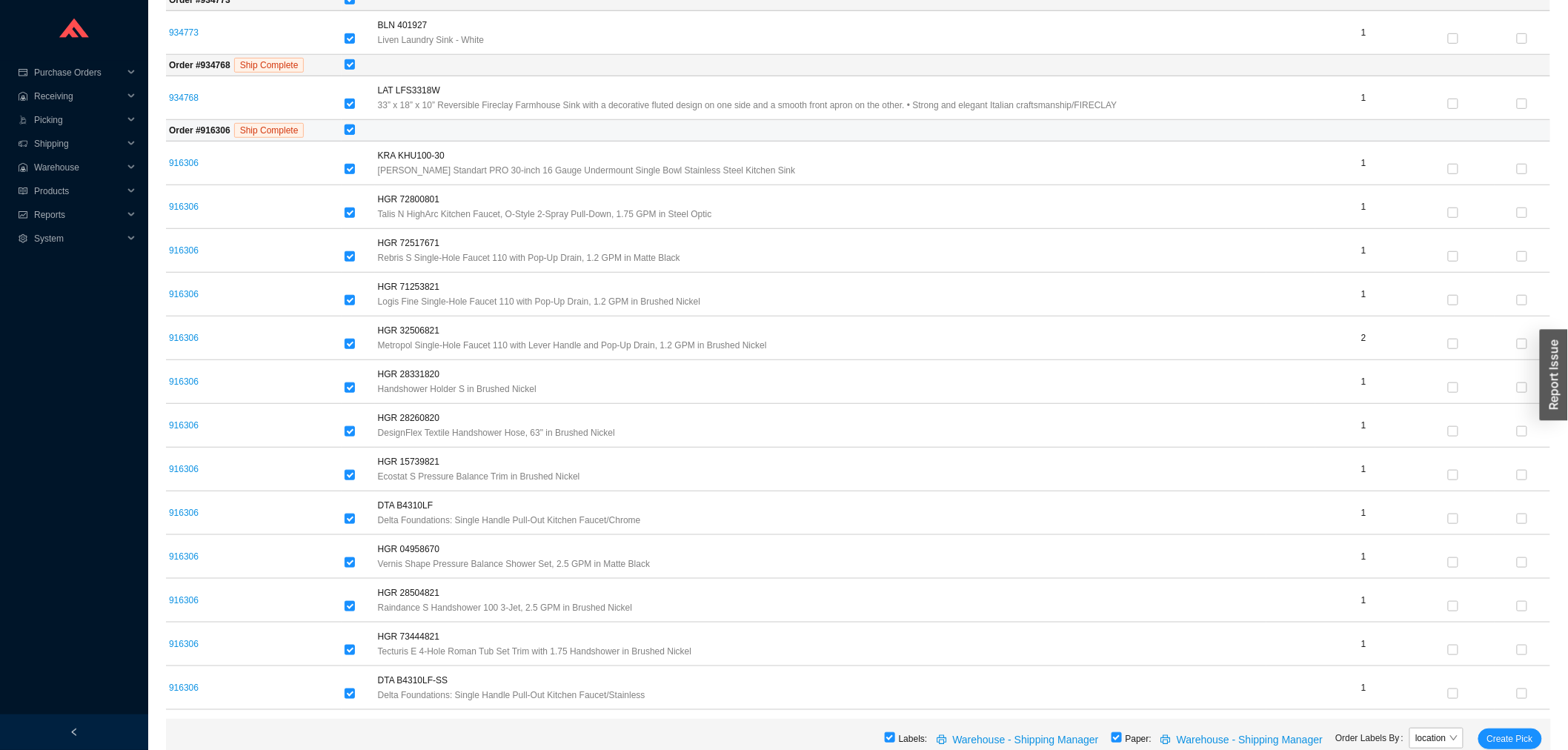
checkbox input "false"
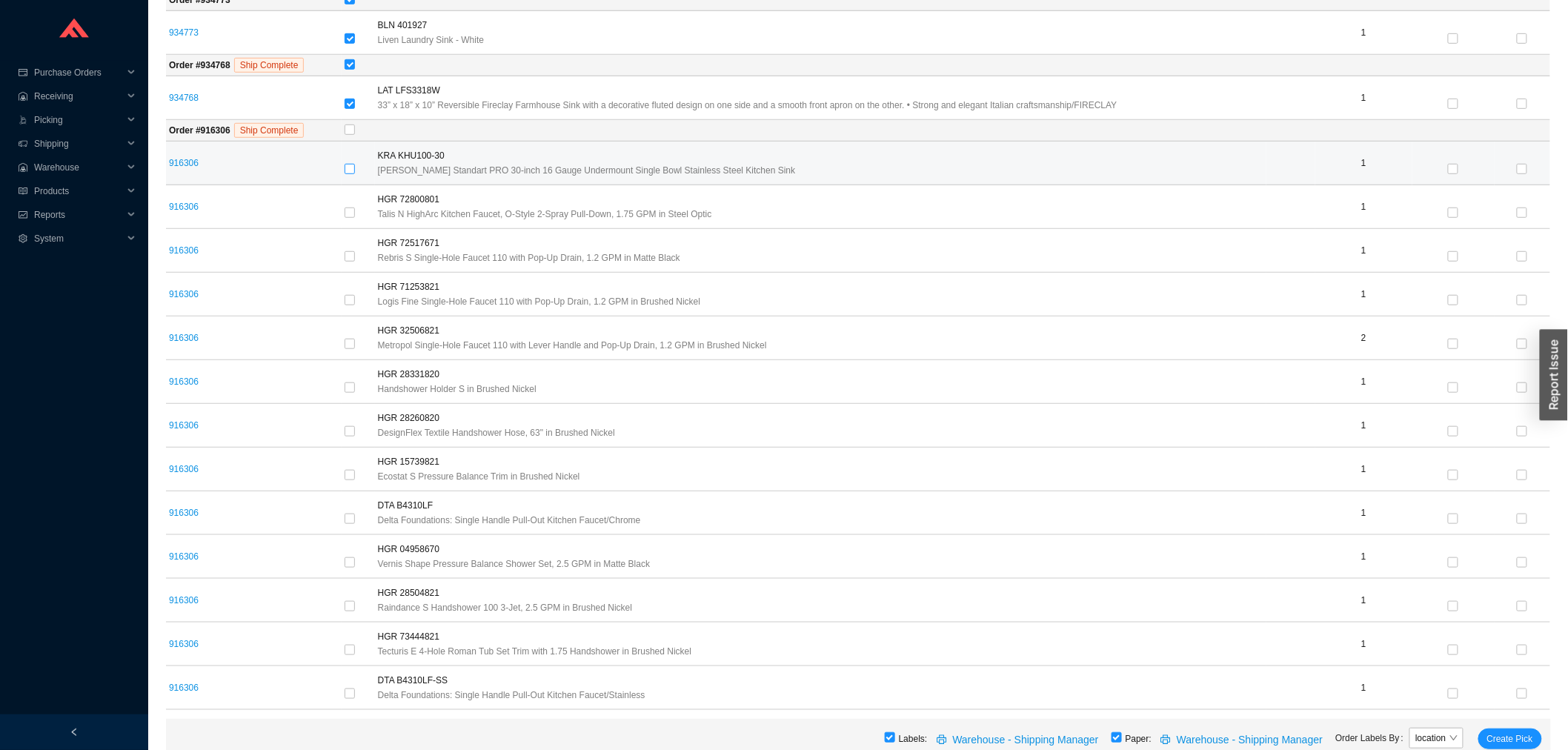
click at [349, 167] on input "checkbox" at bounding box center [350, 169] width 10 height 10
checkbox input "true"
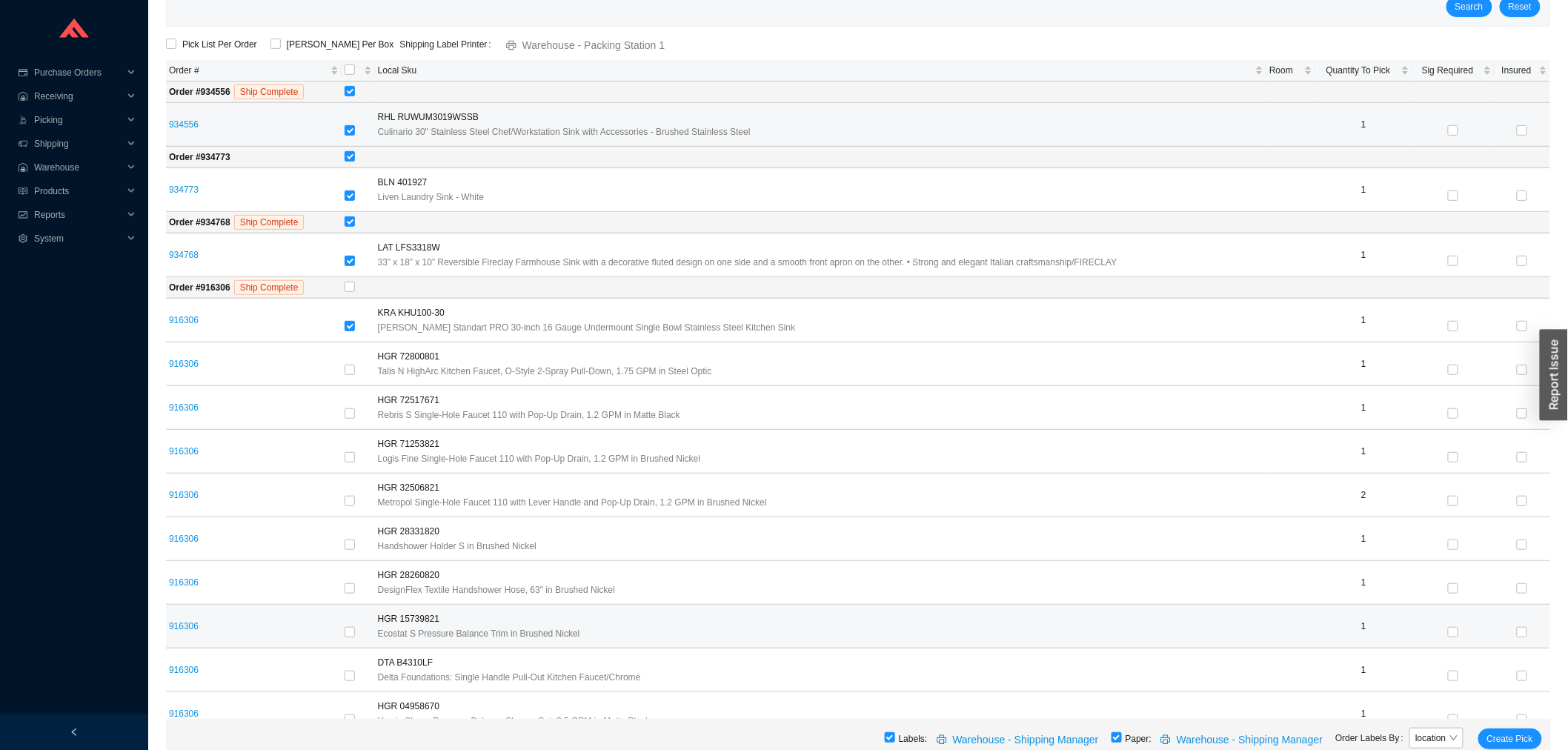
scroll to position [0, 0]
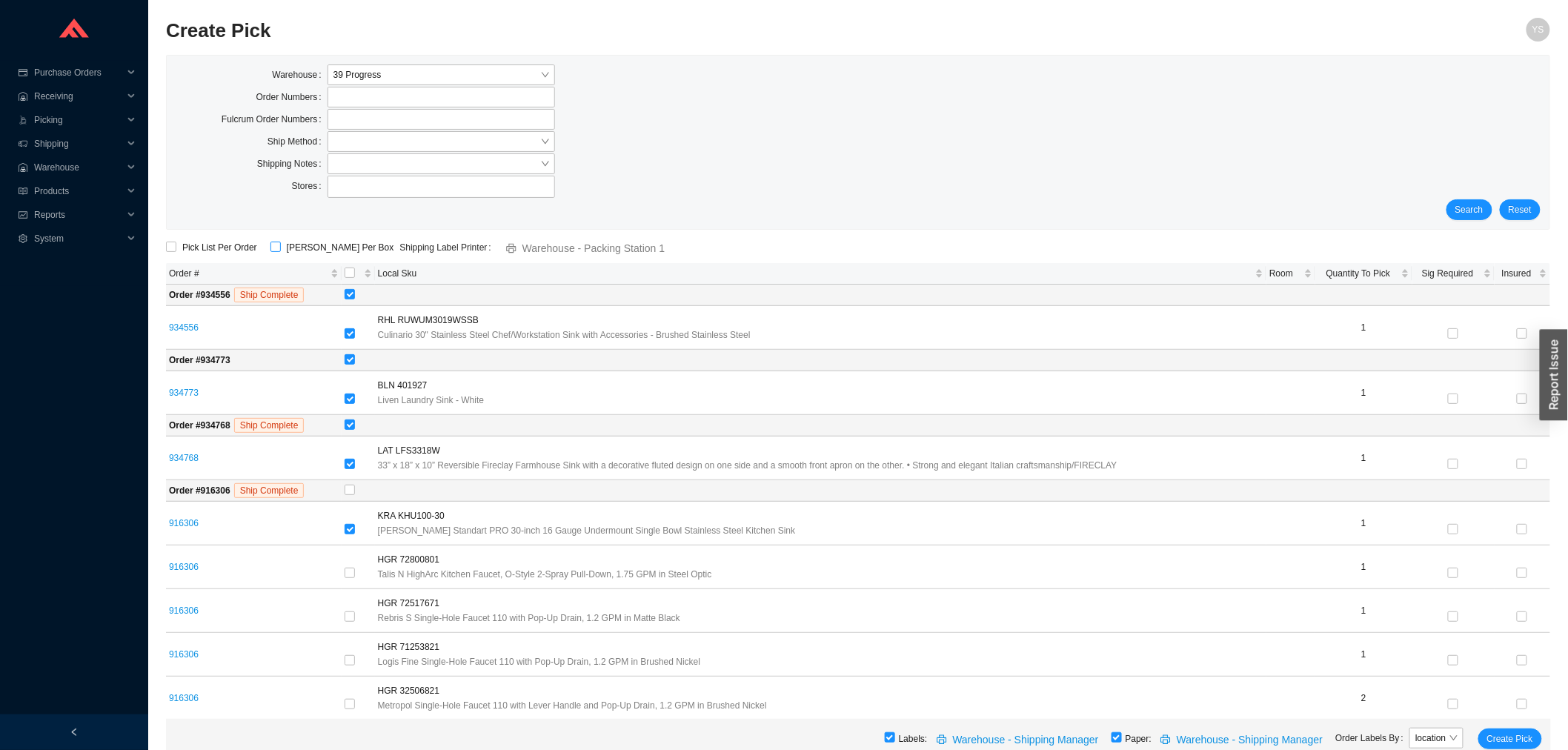
click at [290, 247] on span "ShipKey Per Box" at bounding box center [341, 247] width 120 height 15
click at [281, 247] on input "ShipKey Per Box" at bounding box center [276, 247] width 10 height 10
checkbox input "true"
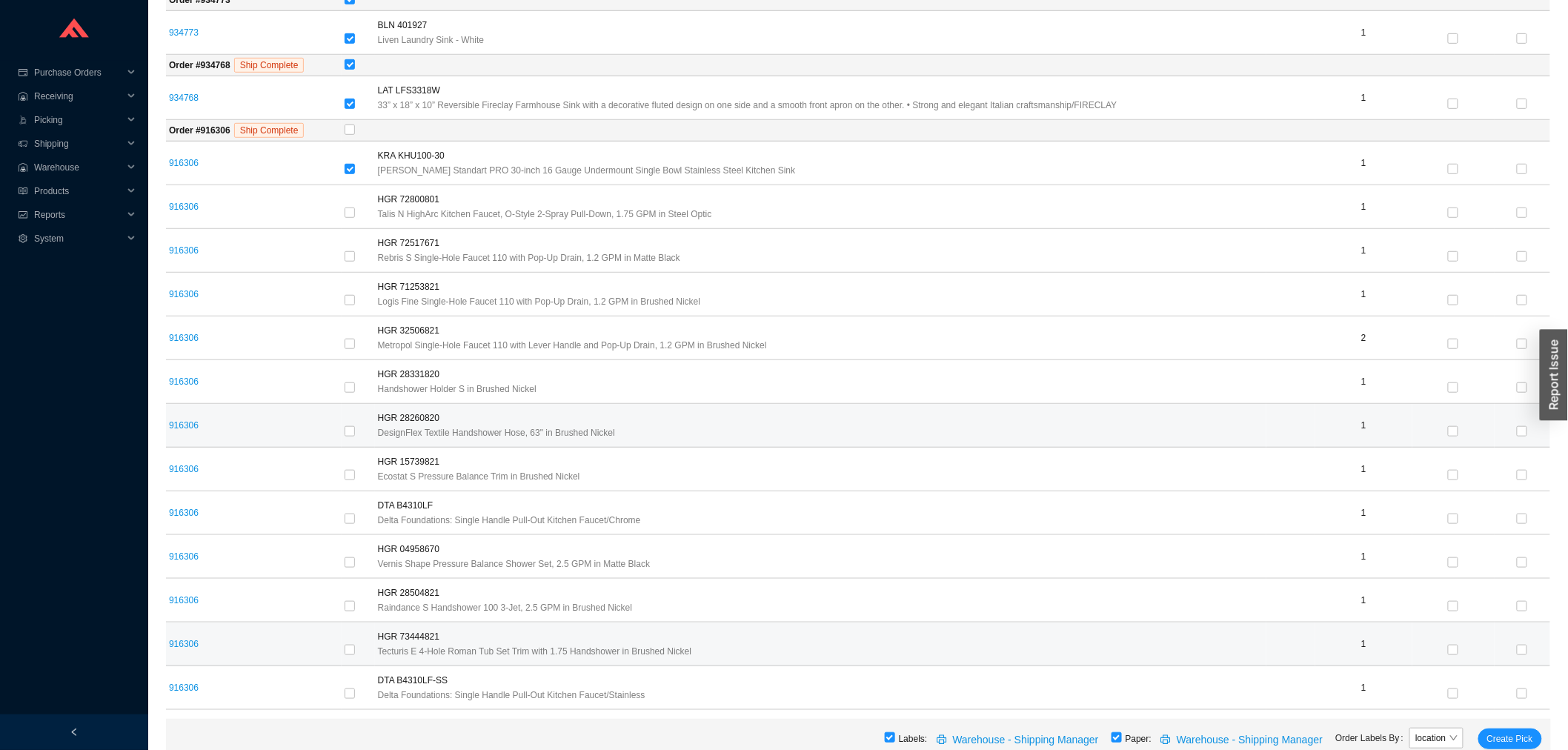
scroll to position [361, 0]
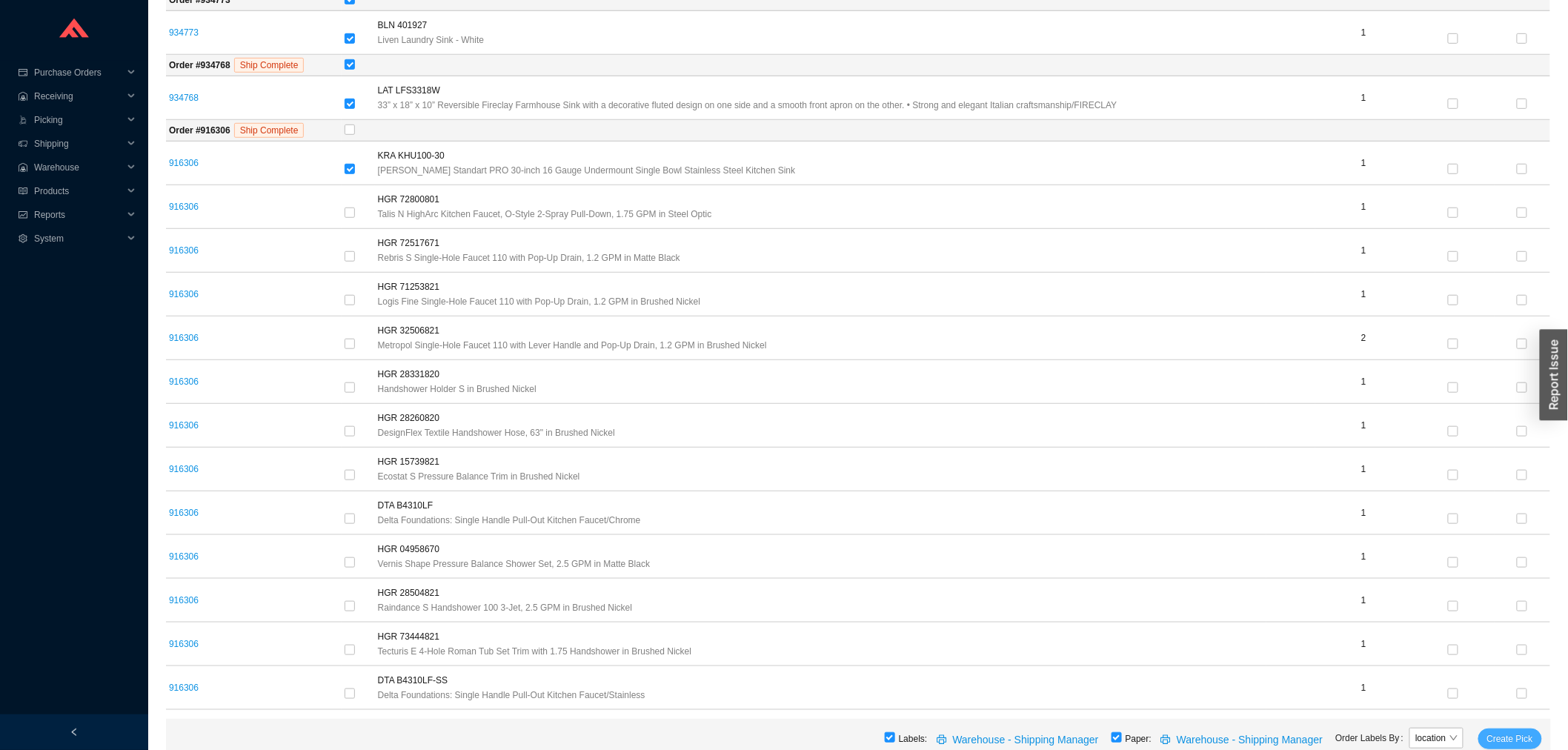
click at [1501, 740] on span "Create Pick" at bounding box center [1510, 738] width 46 height 15
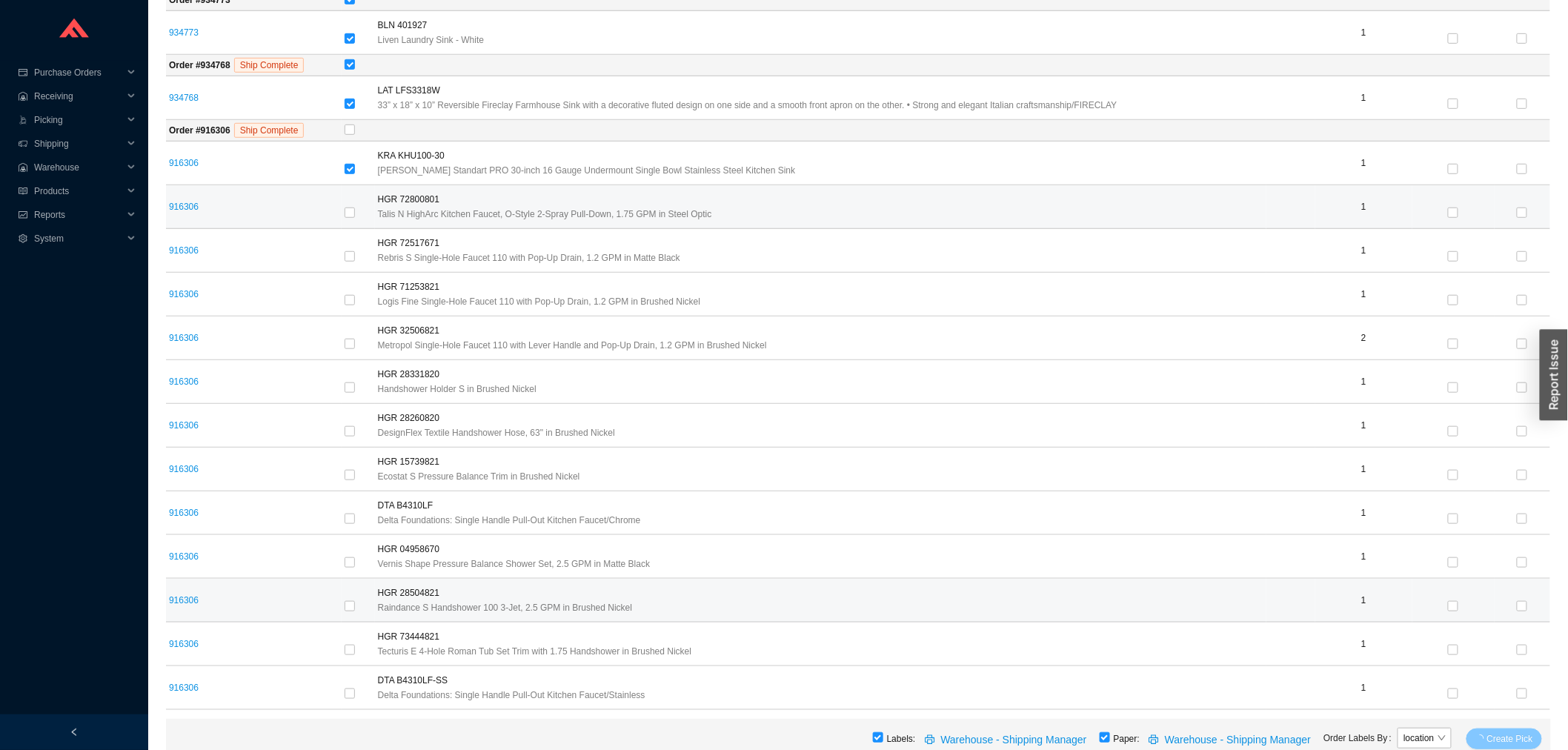
scroll to position [0, 0]
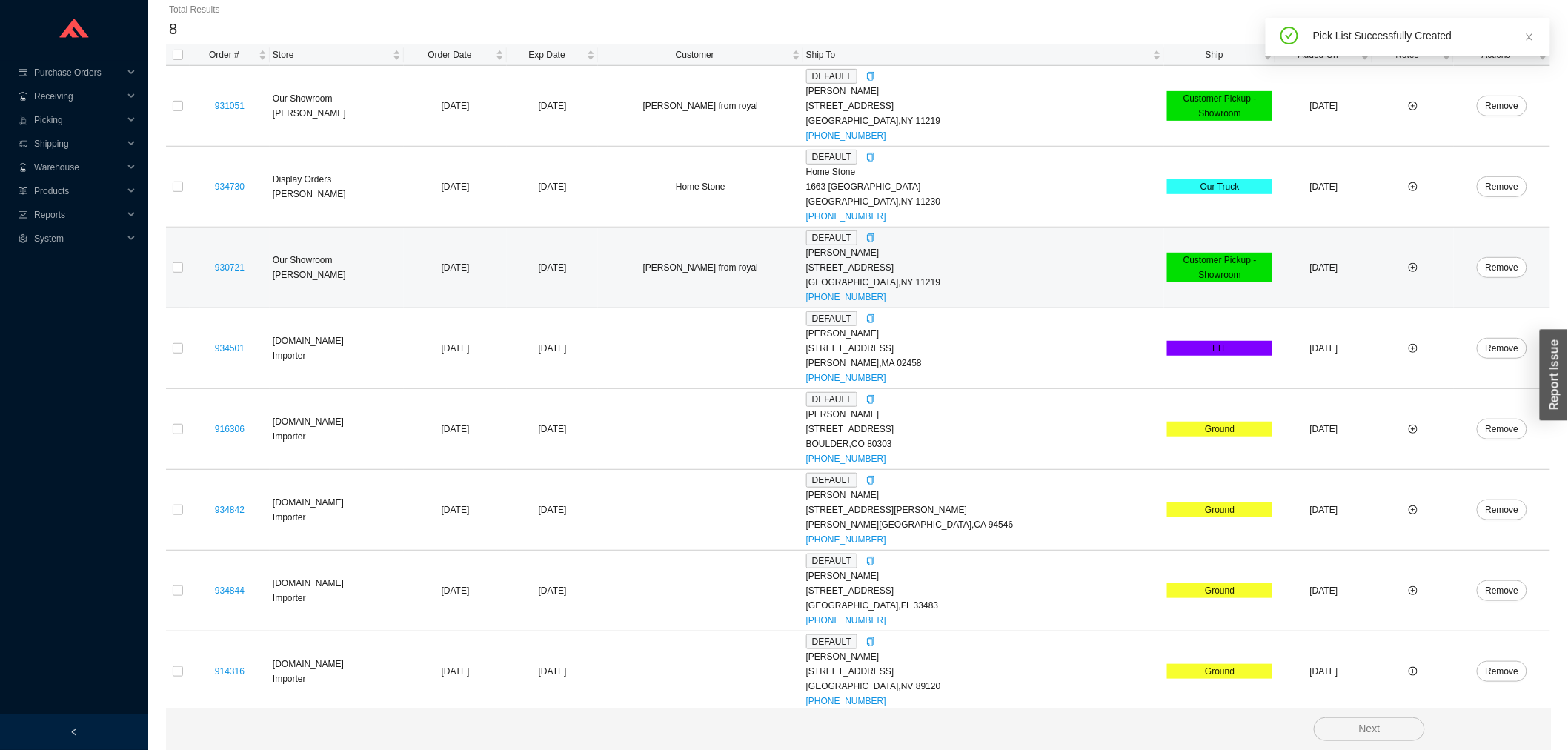
scroll to position [236, 0]
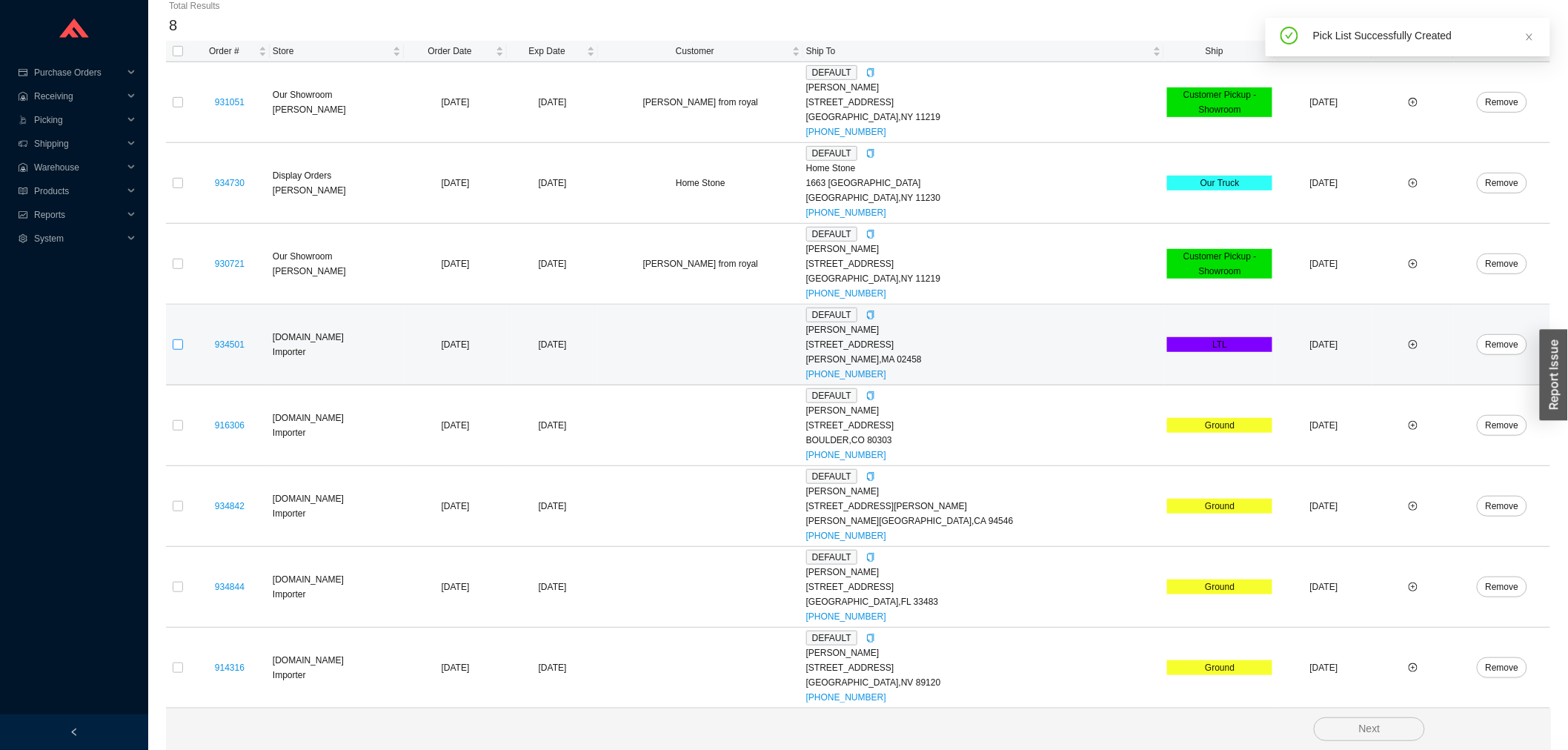
click at [174, 343] on input "checkbox" at bounding box center [178, 345] width 10 height 10
checkbox input "true"
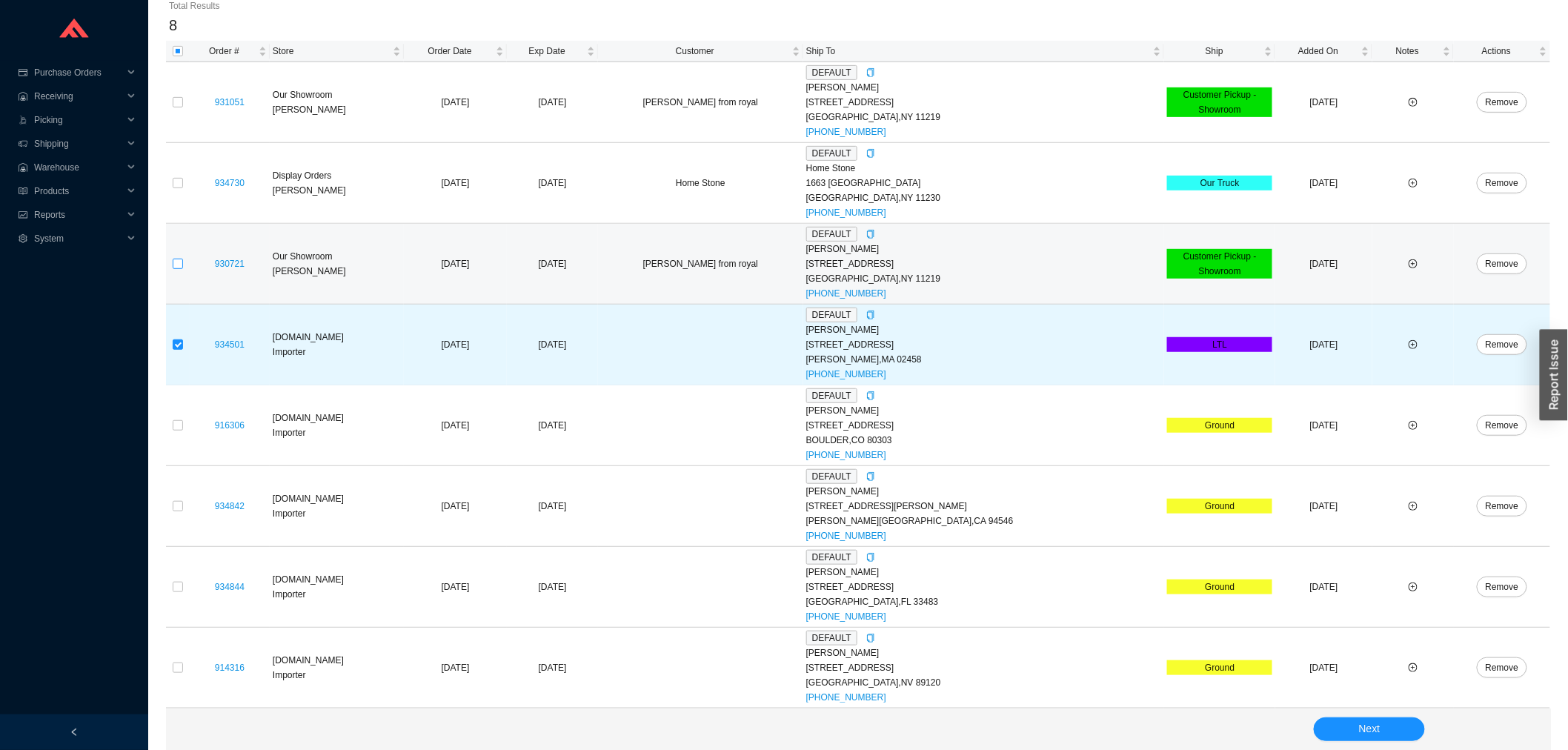
click at [181, 265] on input "checkbox" at bounding box center [178, 264] width 10 height 10
checkbox input "true"
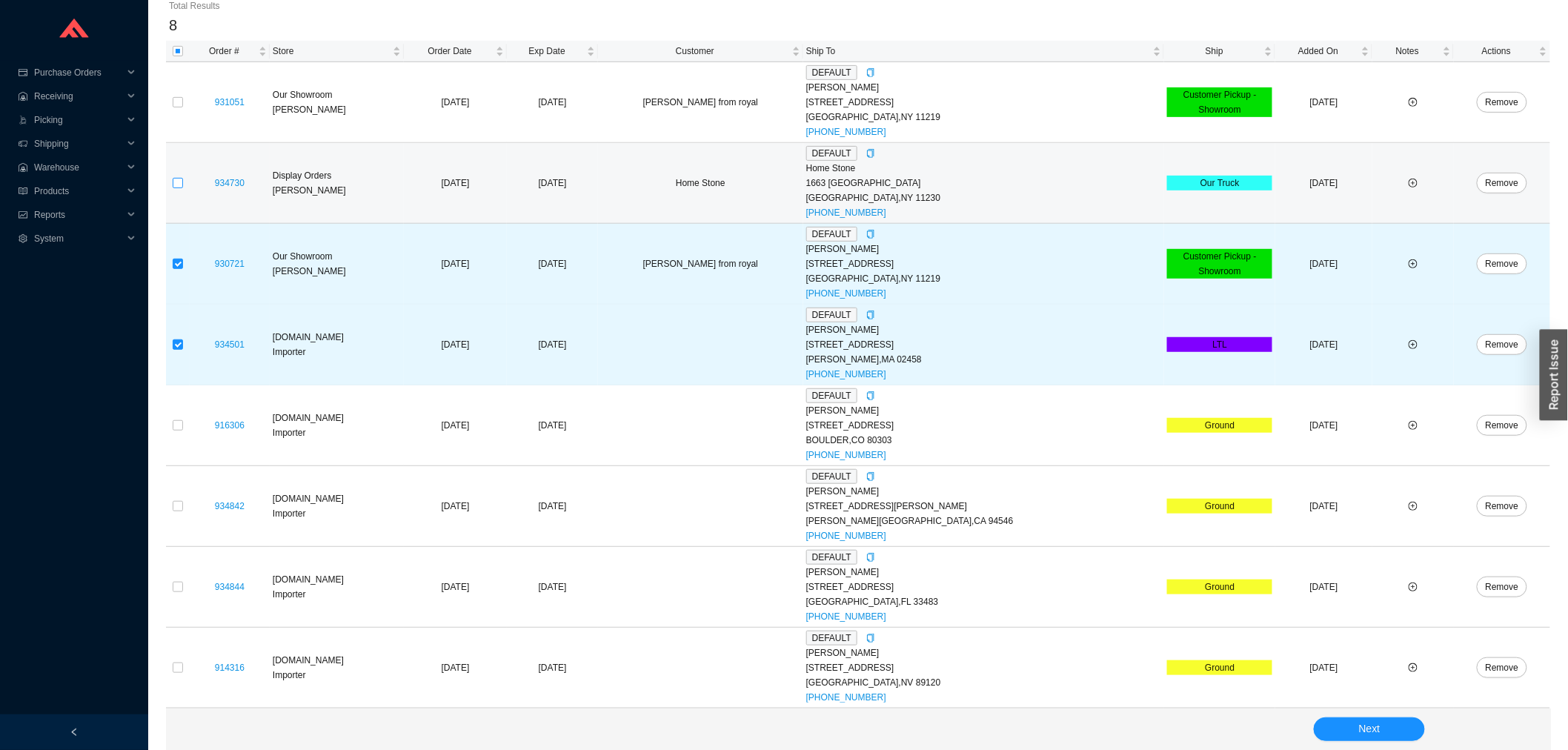
drag, startPoint x: 178, startPoint y: 182, endPoint x: 176, endPoint y: 141, distance: 41.0
click at [178, 180] on input "checkbox" at bounding box center [178, 183] width 10 height 10
checkbox input "true"
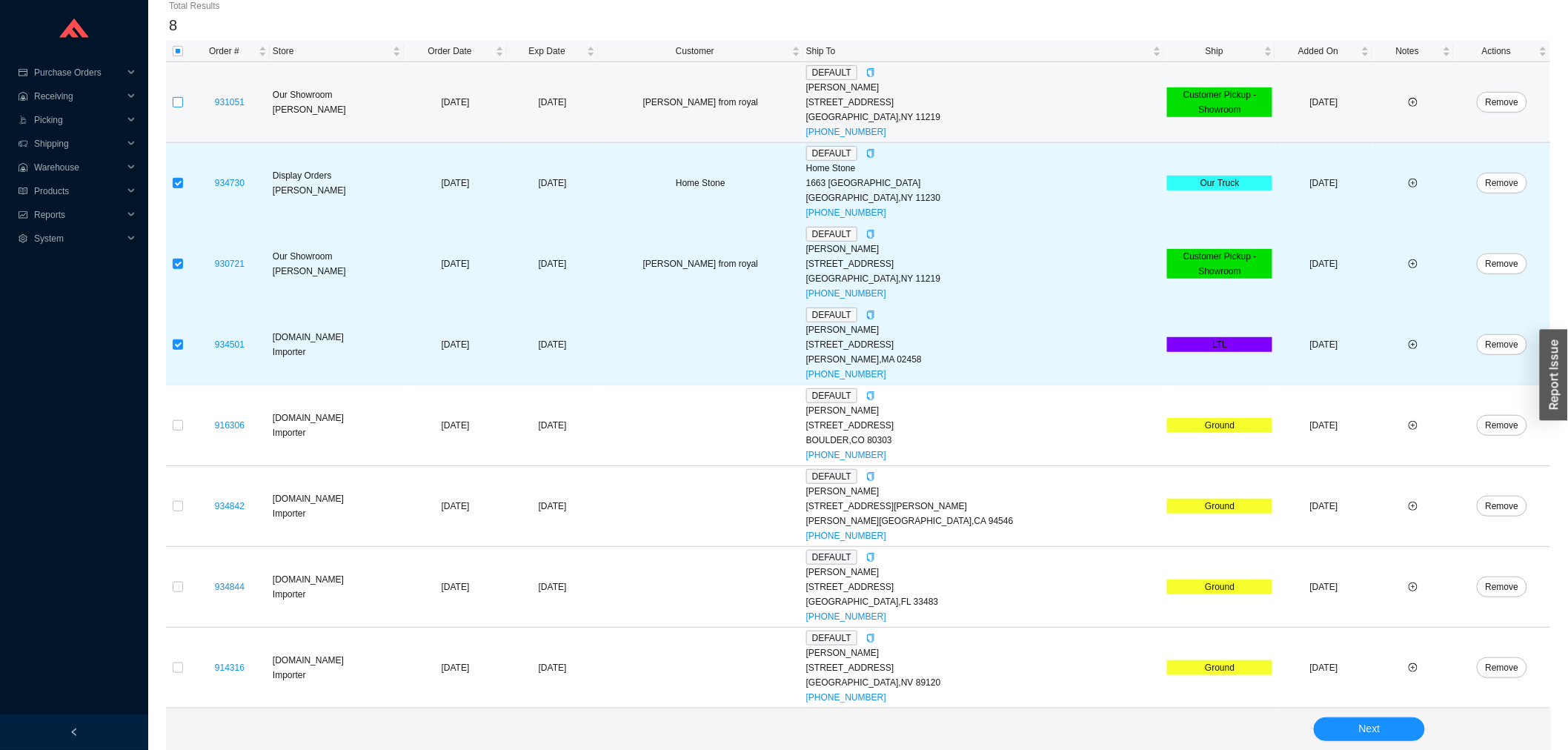
click at [179, 101] on input "checkbox" at bounding box center [178, 102] width 10 height 10
checkbox input "true"
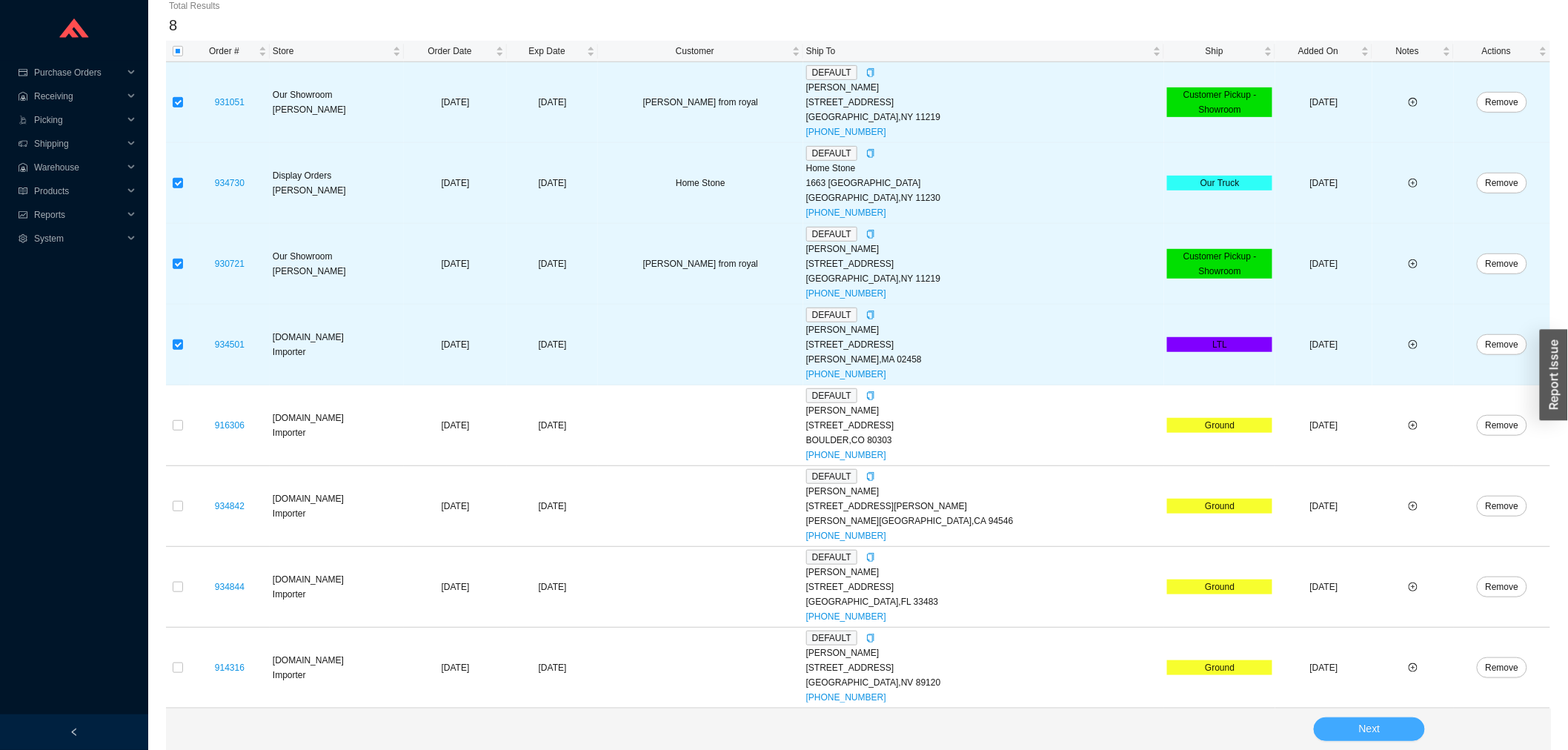
click at [1391, 730] on button "Next" at bounding box center [1369, 728] width 111 height 24
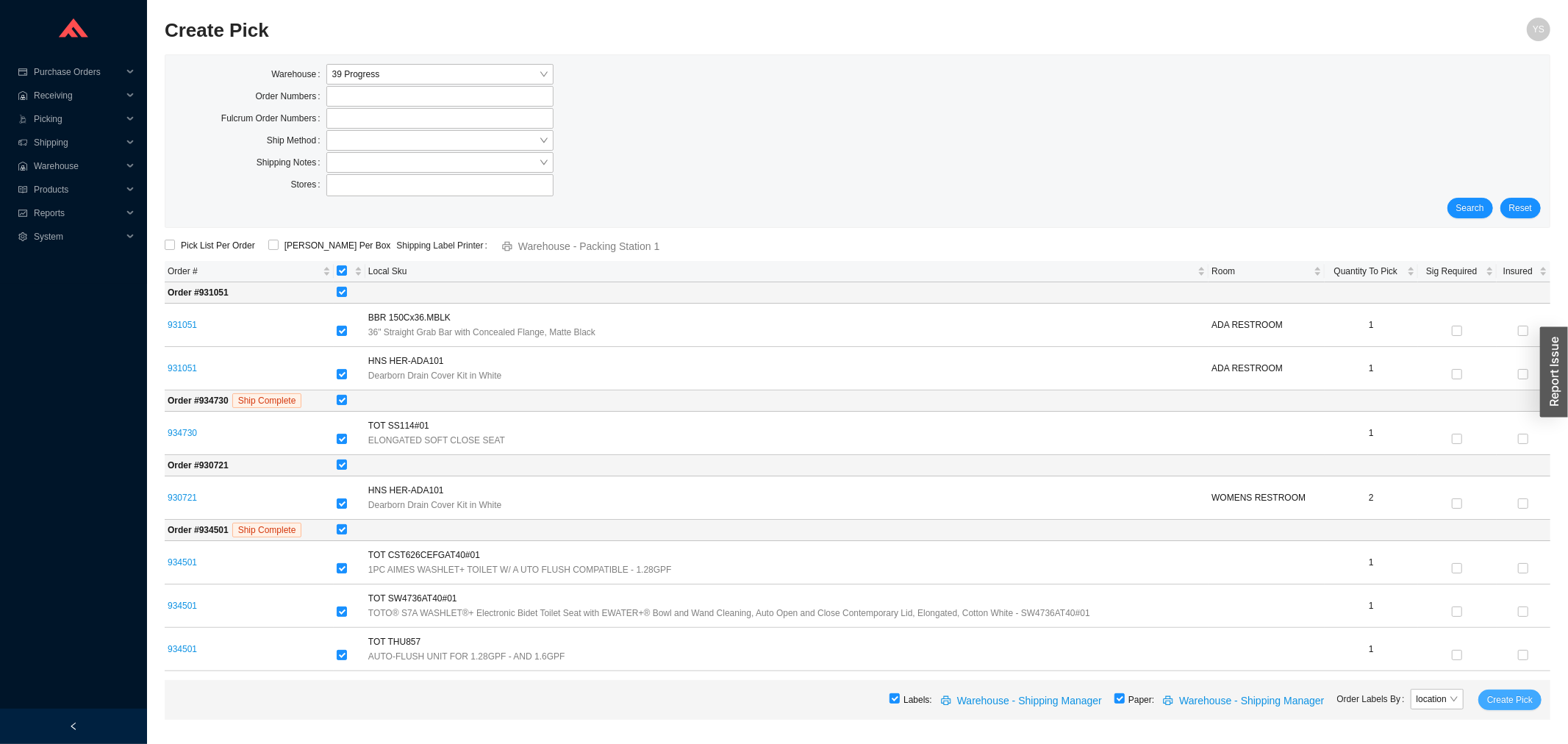
click at [1503, 702] on span "Create Pick" at bounding box center [1510, 699] width 46 height 15
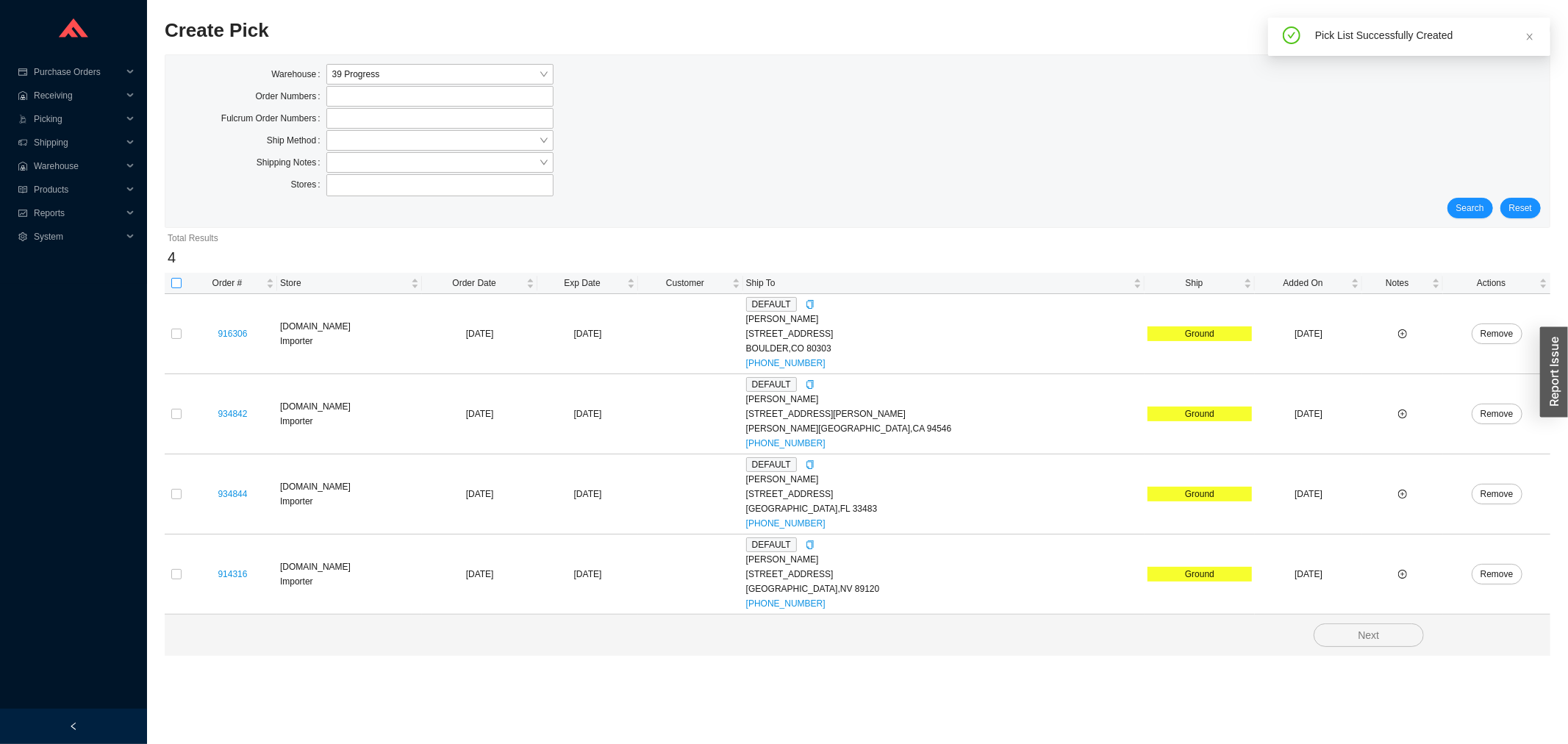
click at [175, 287] on input "checkbox" at bounding box center [177, 283] width 10 height 10
checkbox input "true"
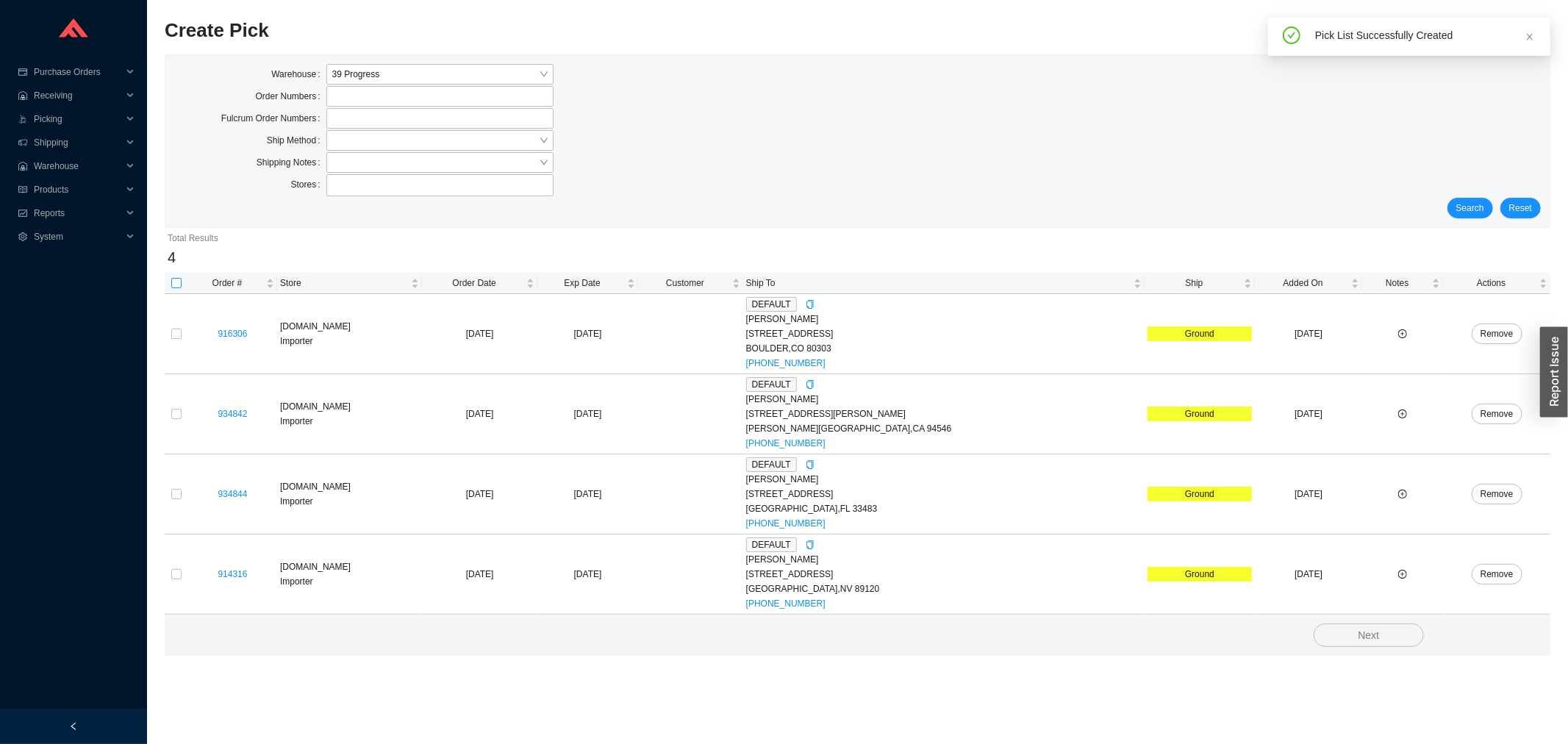
checkbox input "true"
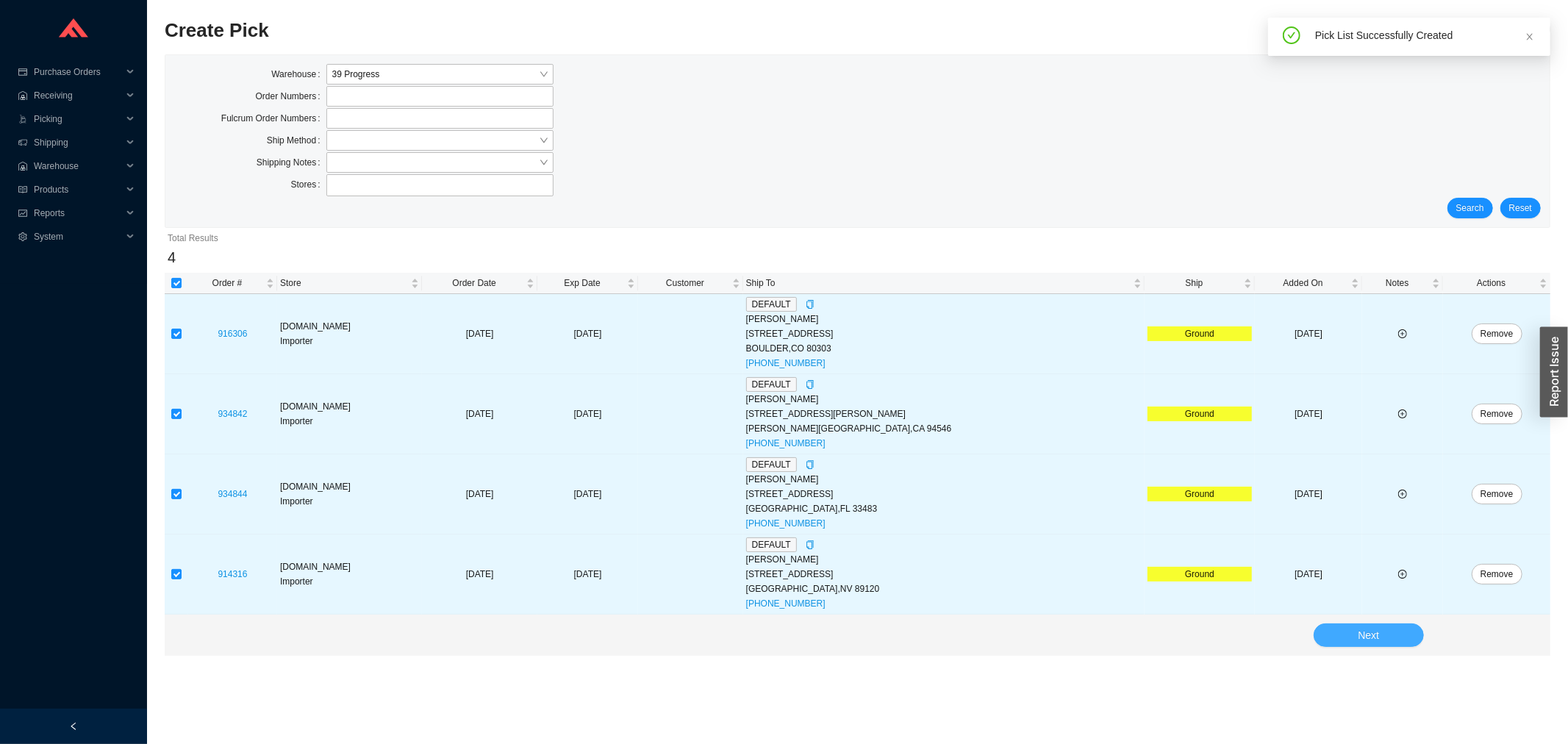
click at [1380, 643] on button "Next" at bounding box center [1368, 635] width 110 height 23
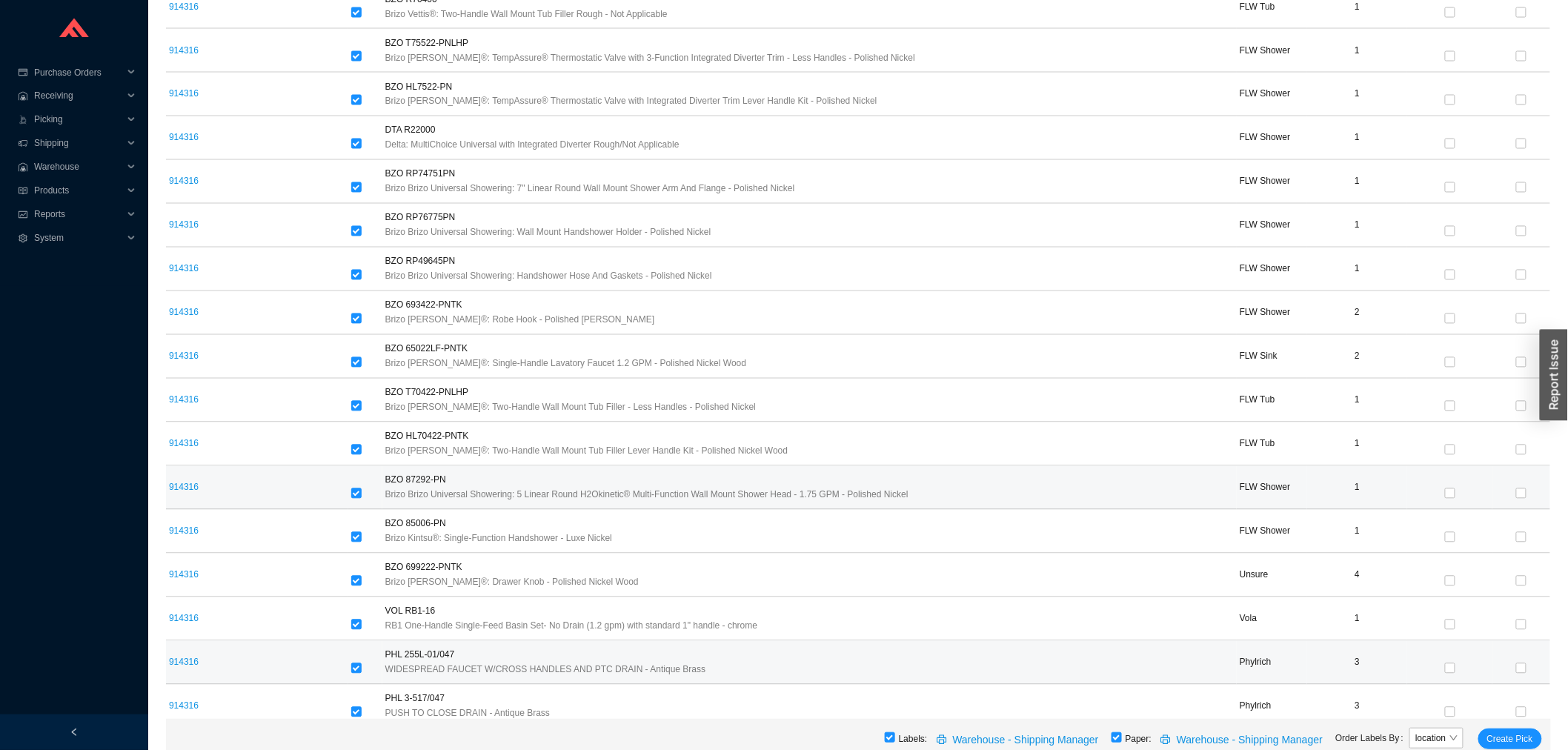
scroll to position [1194, 0]
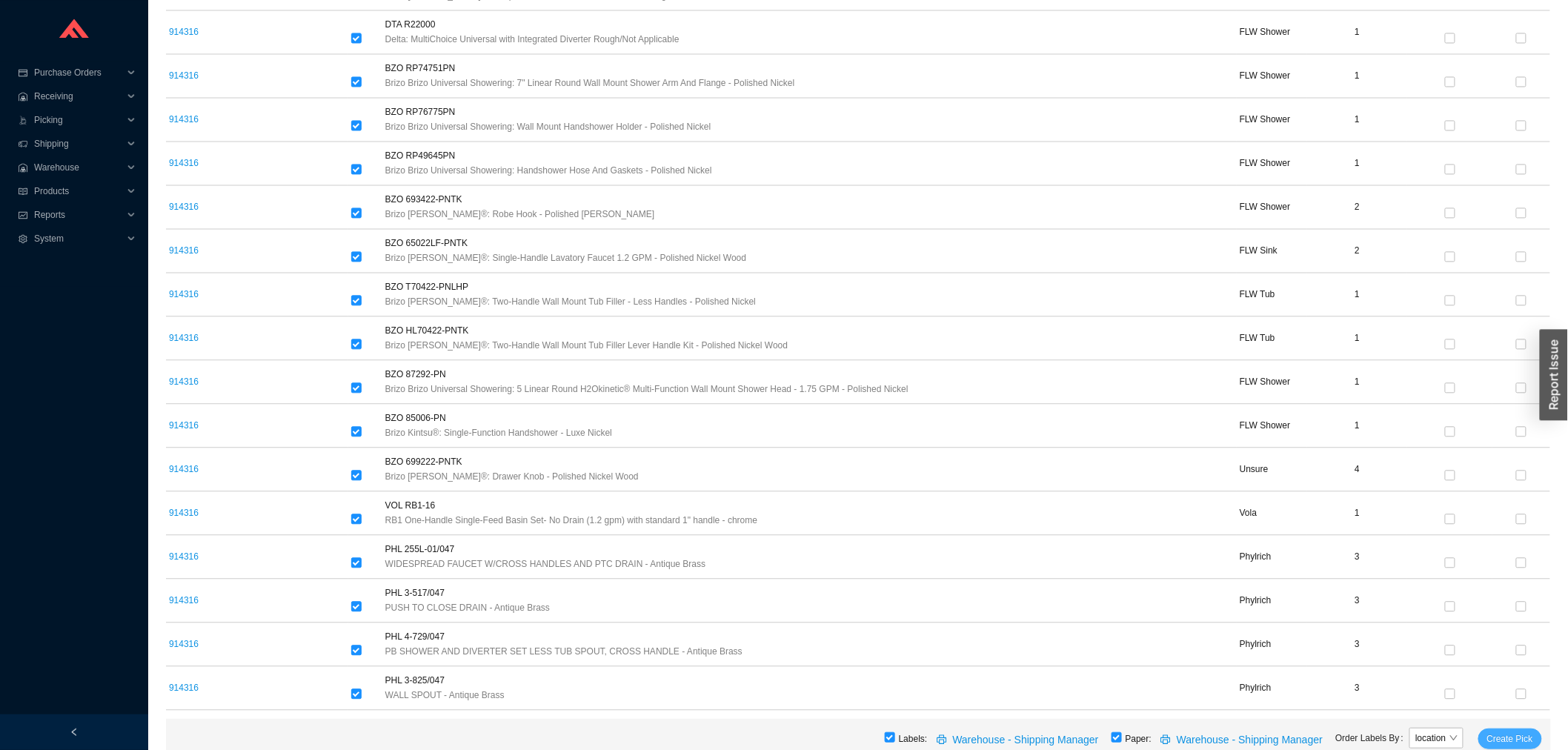
click at [1498, 746] on span "Create Pick" at bounding box center [1510, 738] width 46 height 15
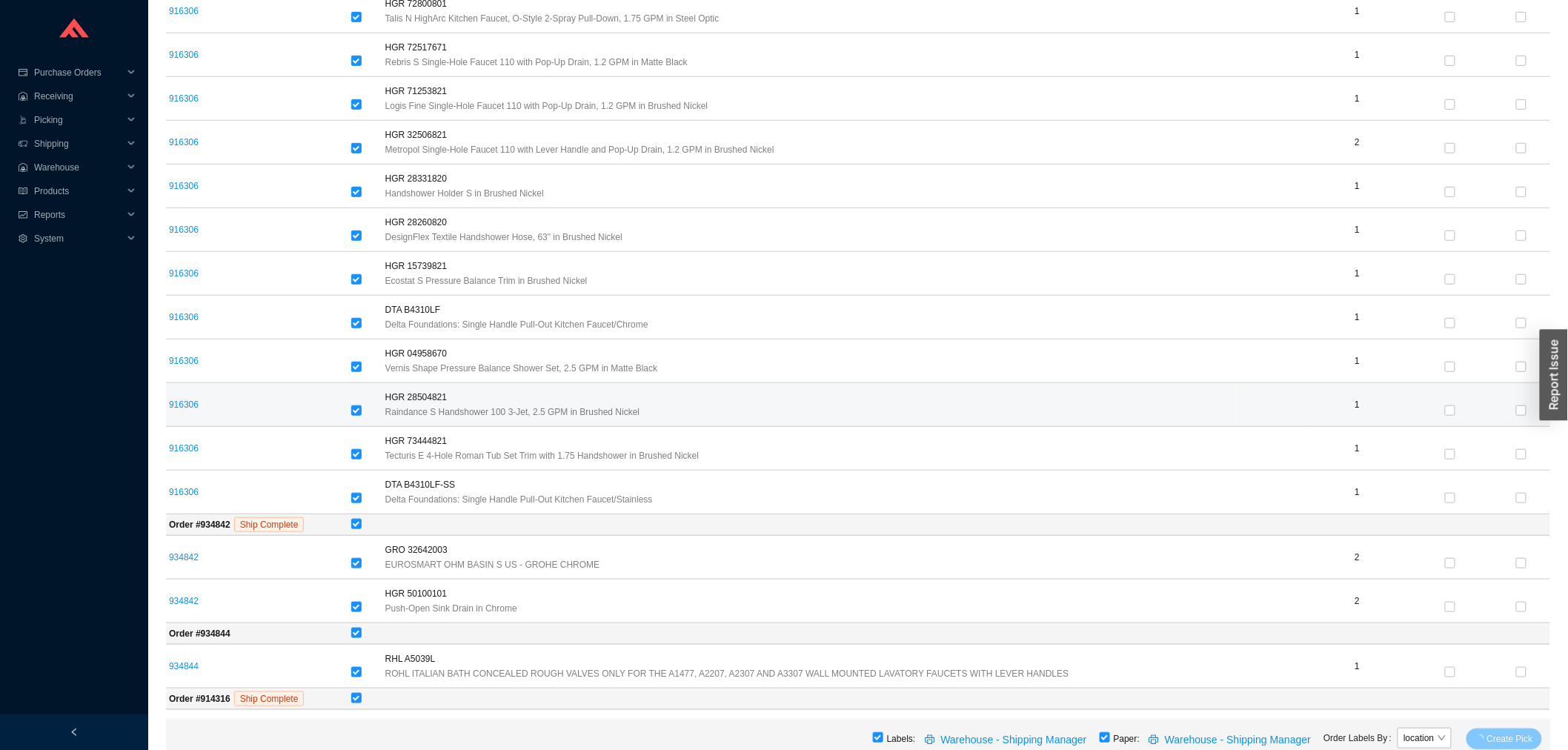
scroll to position [0, 0]
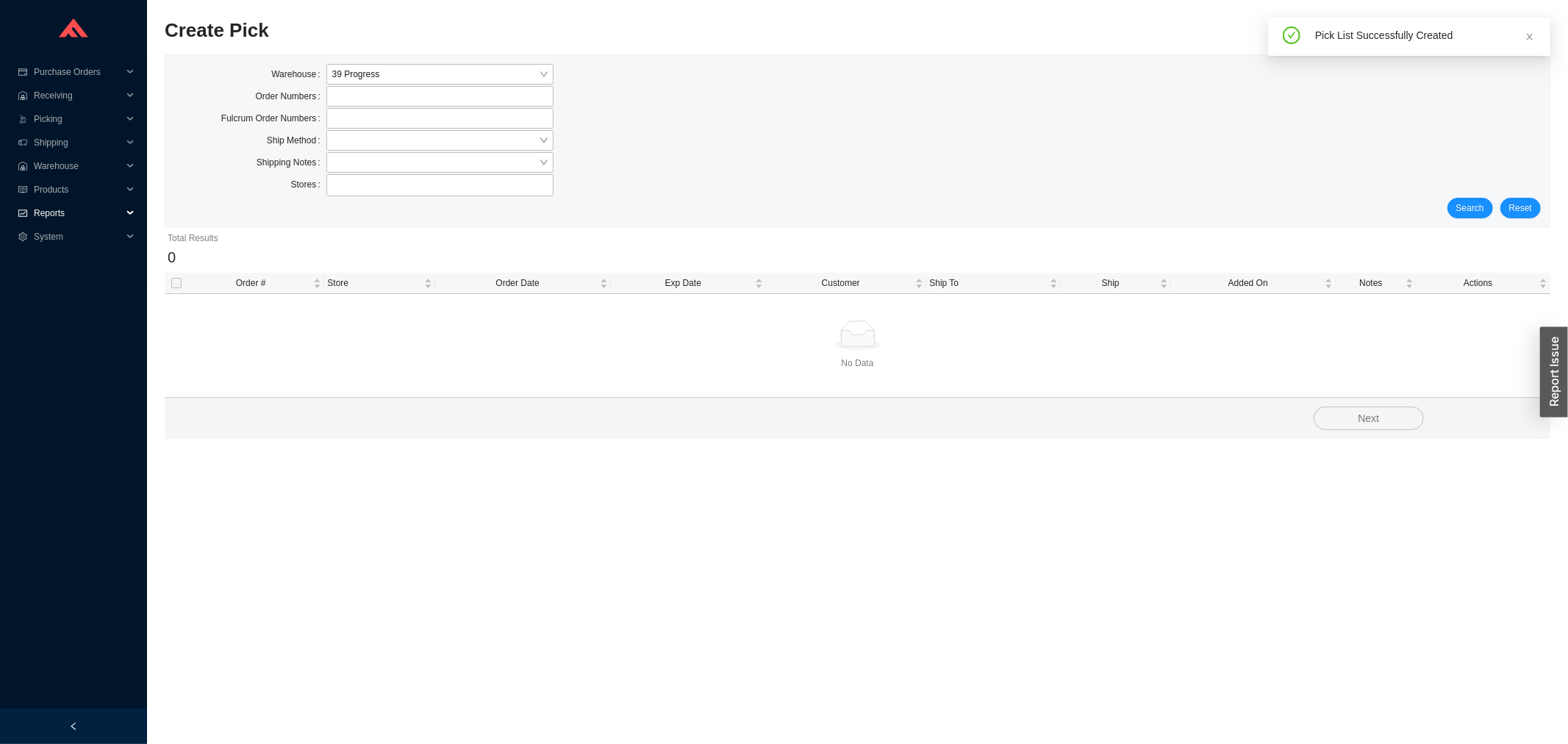
click at [75, 211] on span "Reports" at bounding box center [78, 212] width 88 height 23
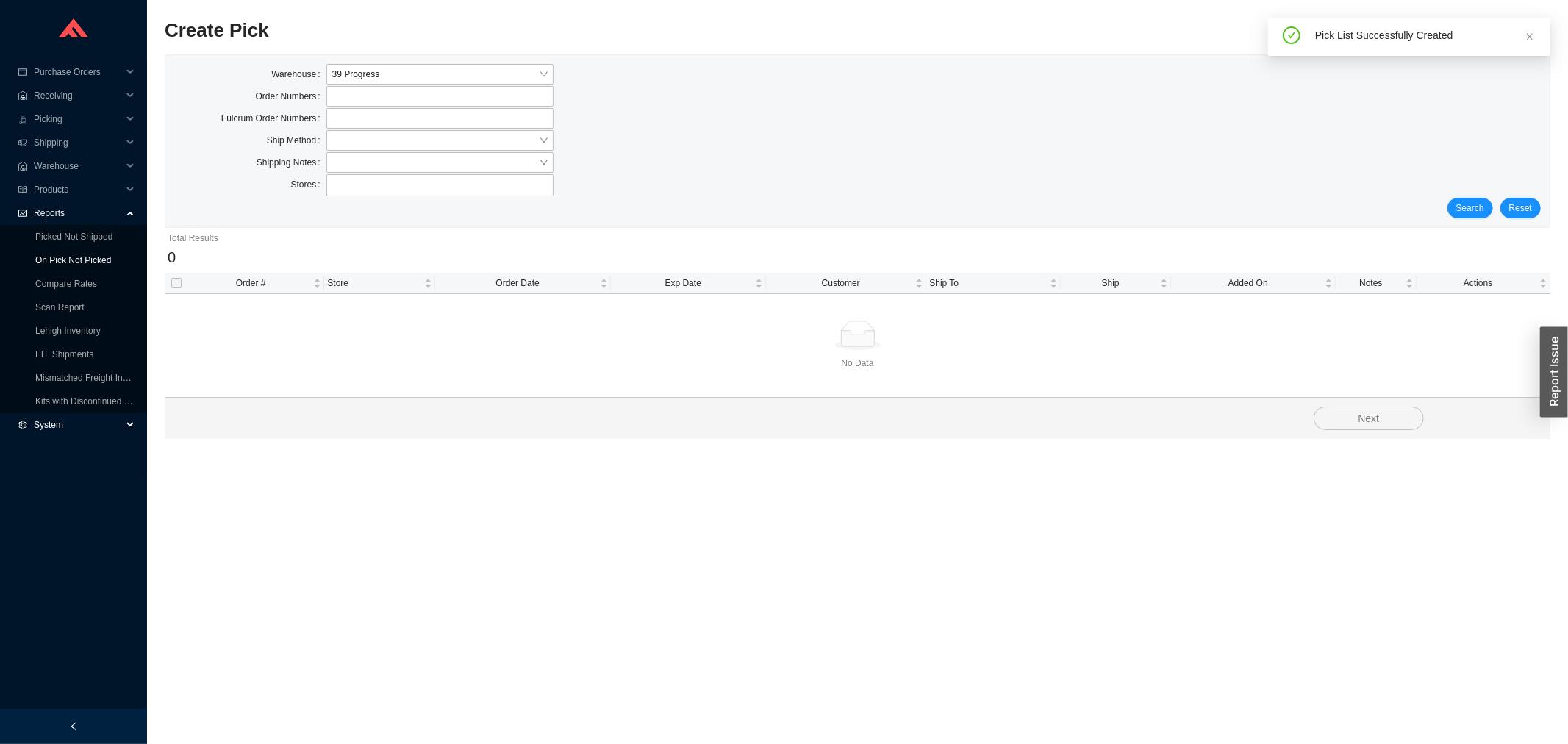
click at [50, 262] on link "On Pick Not Picked" at bounding box center [73, 260] width 75 height 10
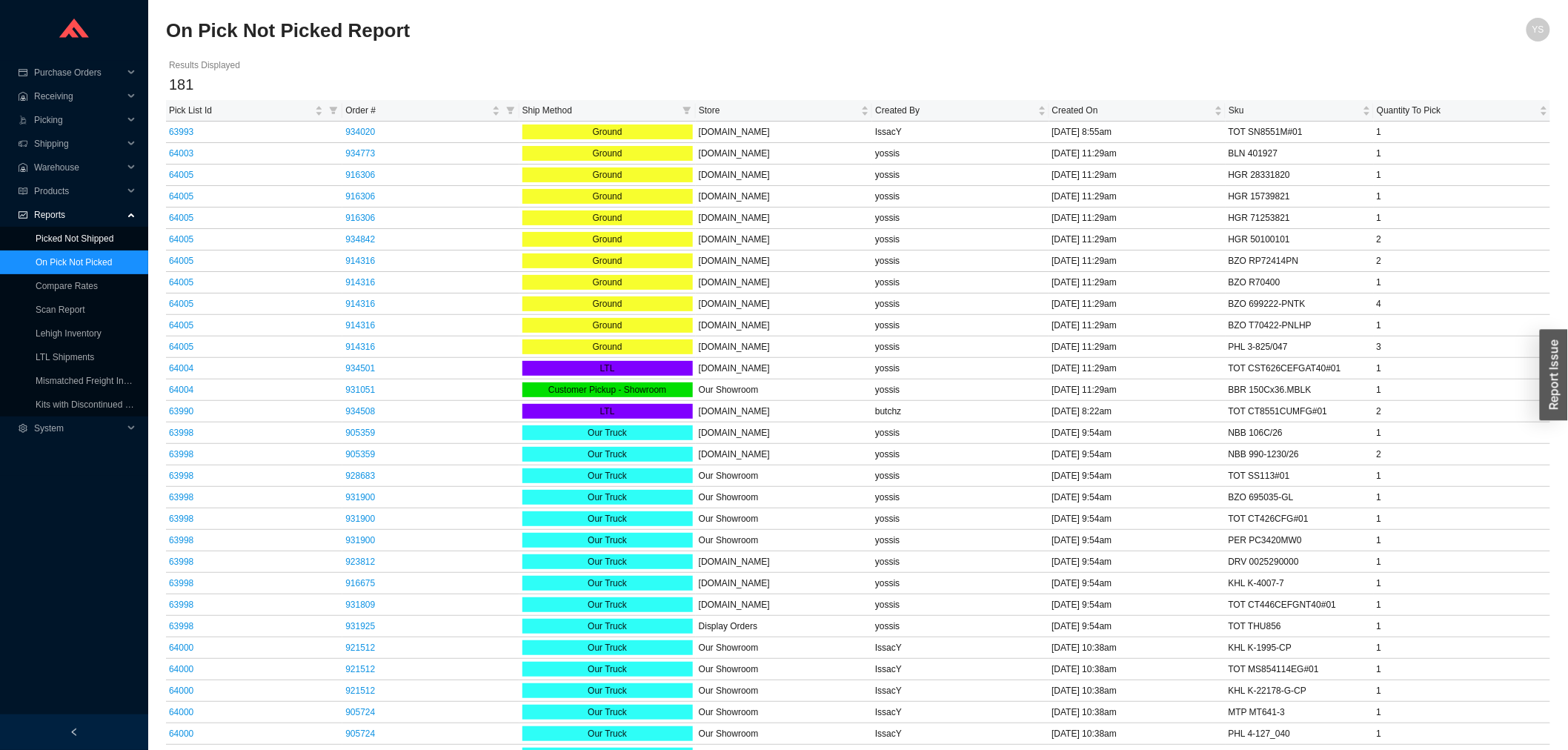
click at [89, 233] on link "Picked Not Shipped" at bounding box center [74, 238] width 78 height 10
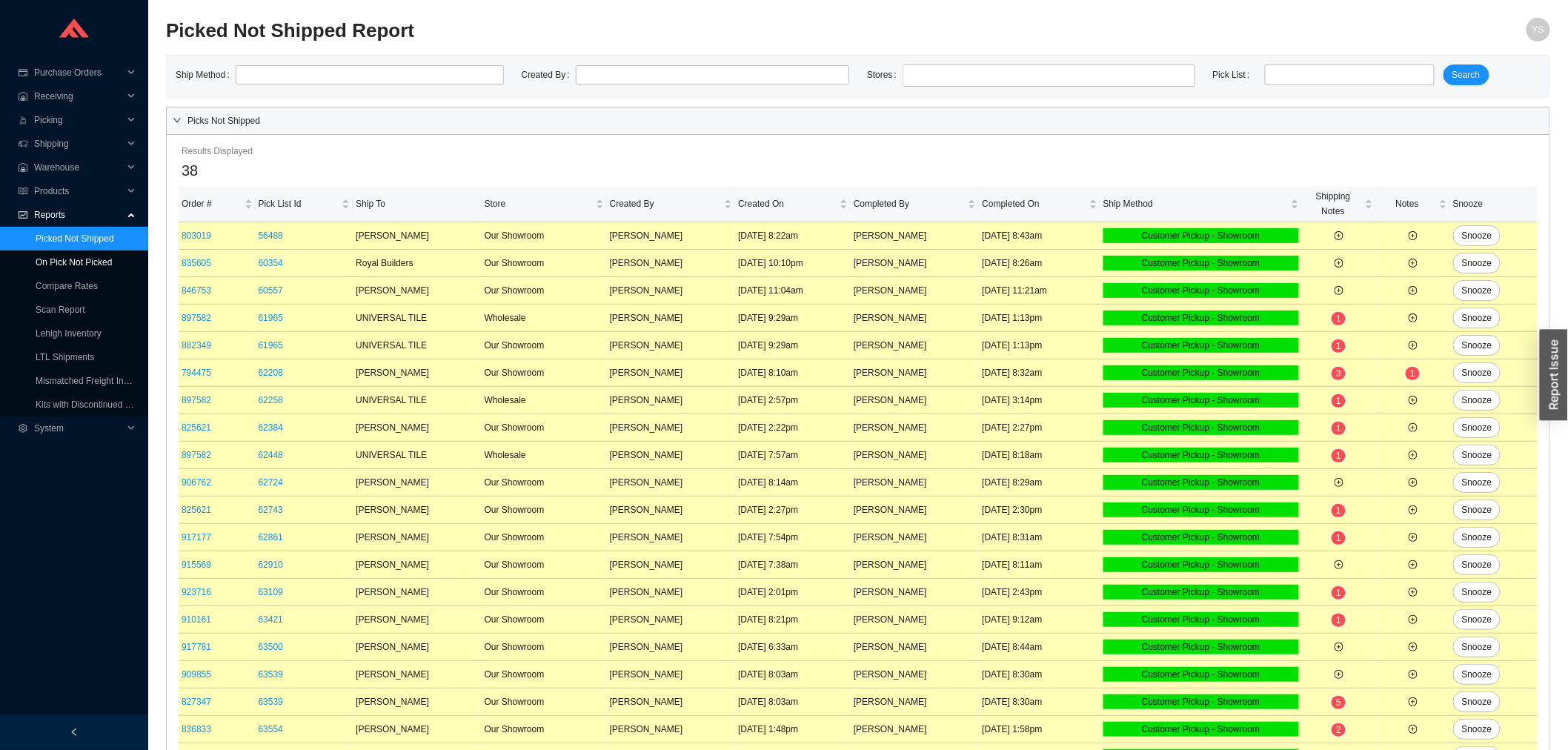
click at [86, 257] on link "On Pick Not Picked" at bounding box center [73, 262] width 76 height 10
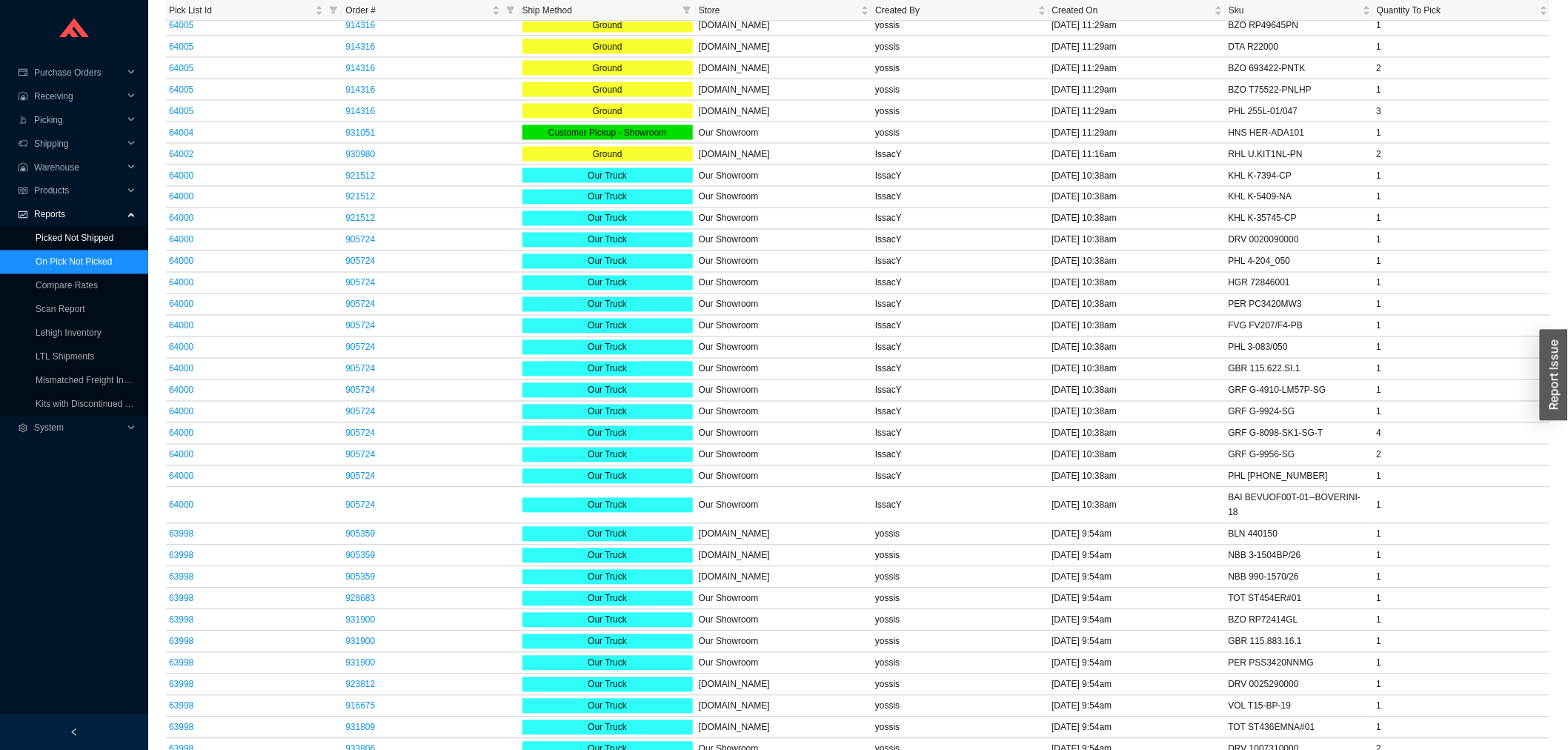
click at [102, 241] on link "Picked Not Shipped" at bounding box center [74, 238] width 78 height 10
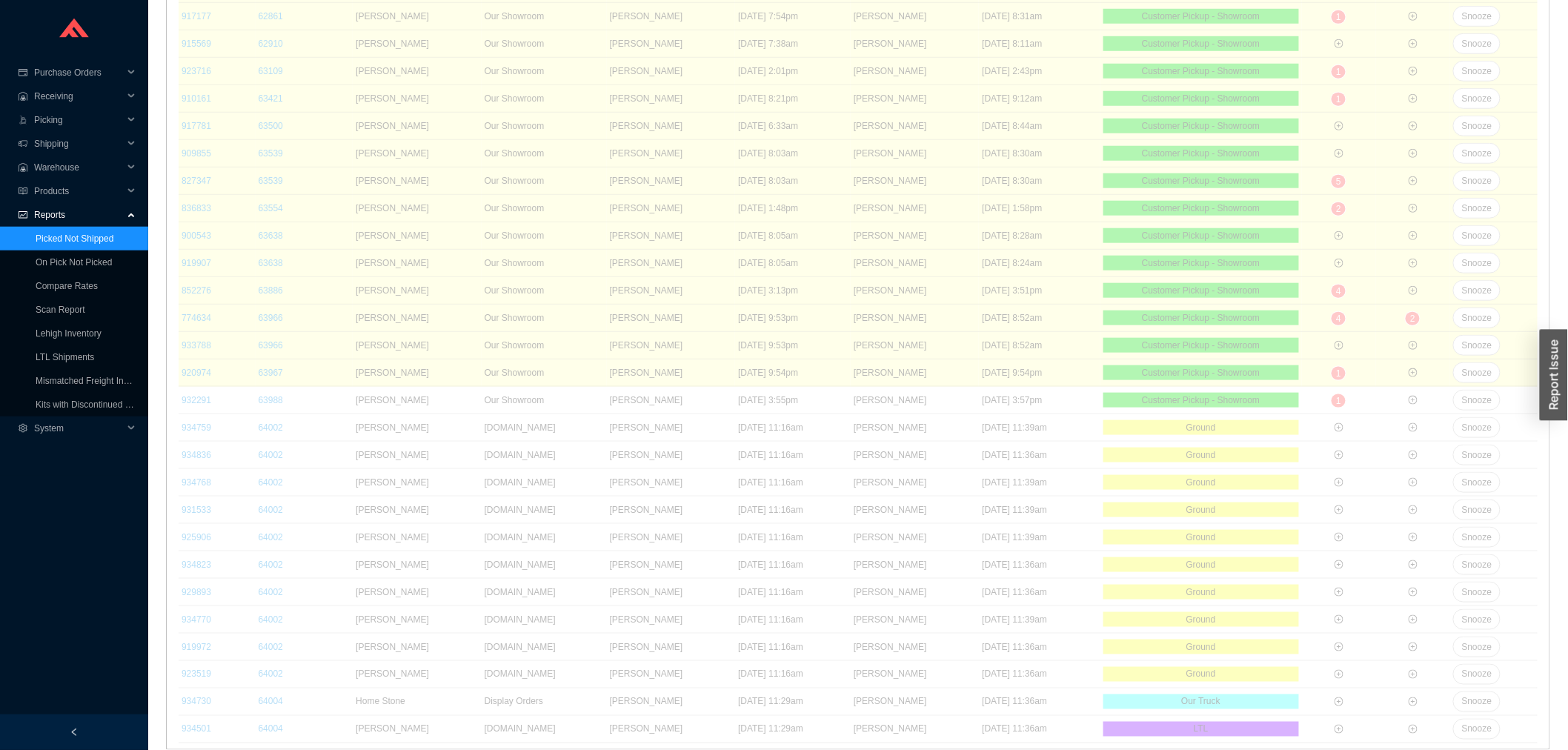
scroll to position [523, 0]
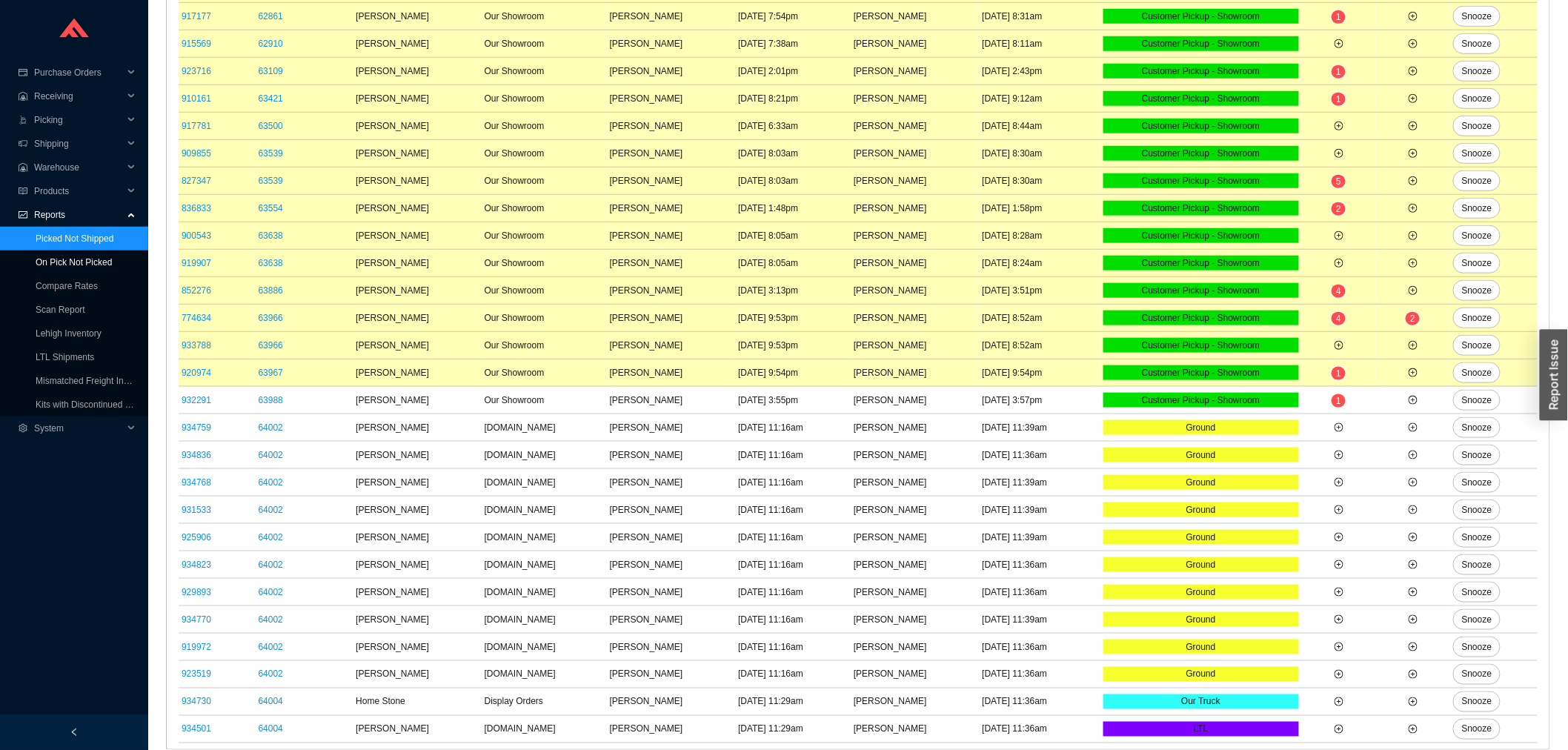
click at [61, 257] on link "On Pick Not Picked" at bounding box center [73, 262] width 76 height 10
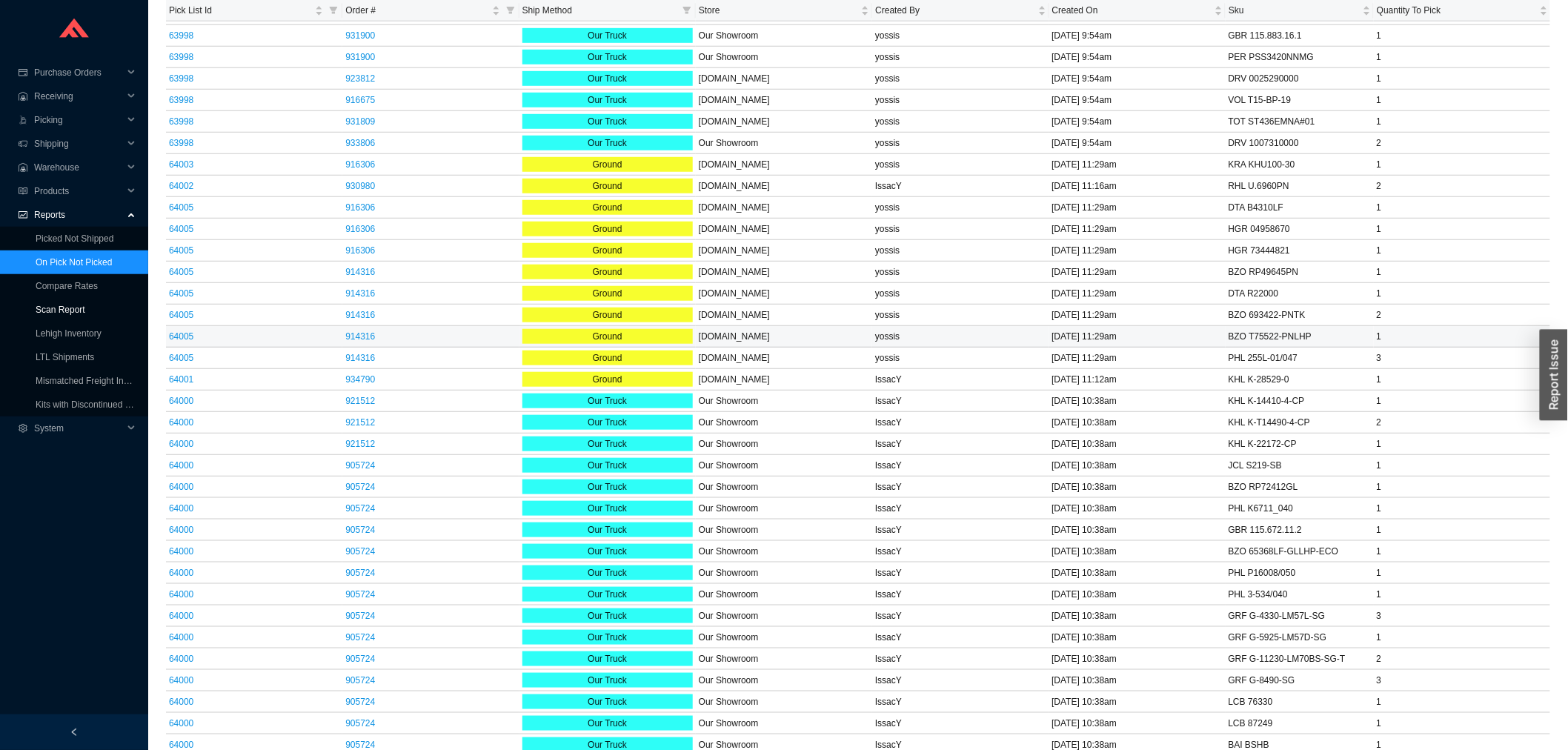
scroll to position [2665, 0]
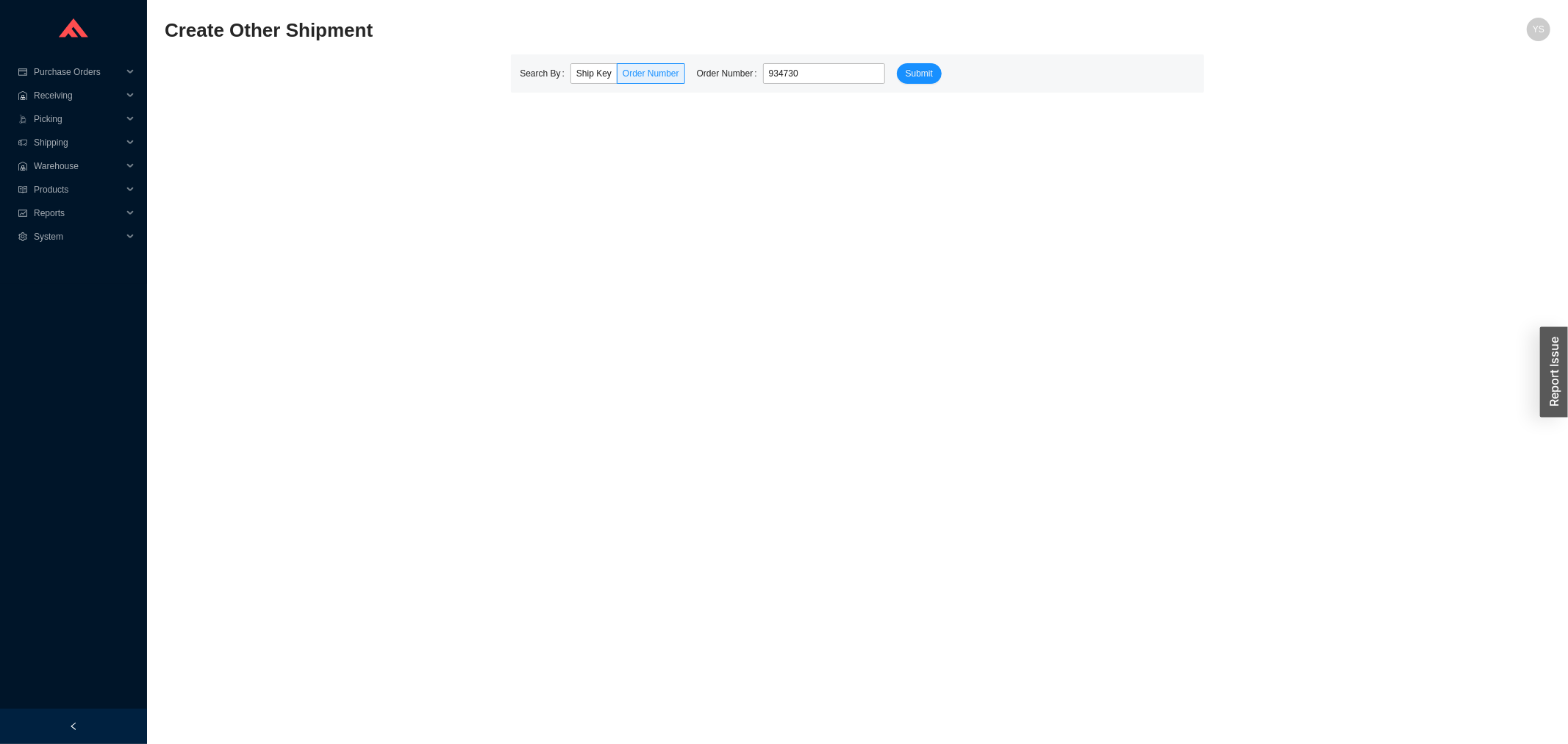
type input "934730"
click at [897, 63] on button "Submit" at bounding box center [919, 74] width 45 height 21
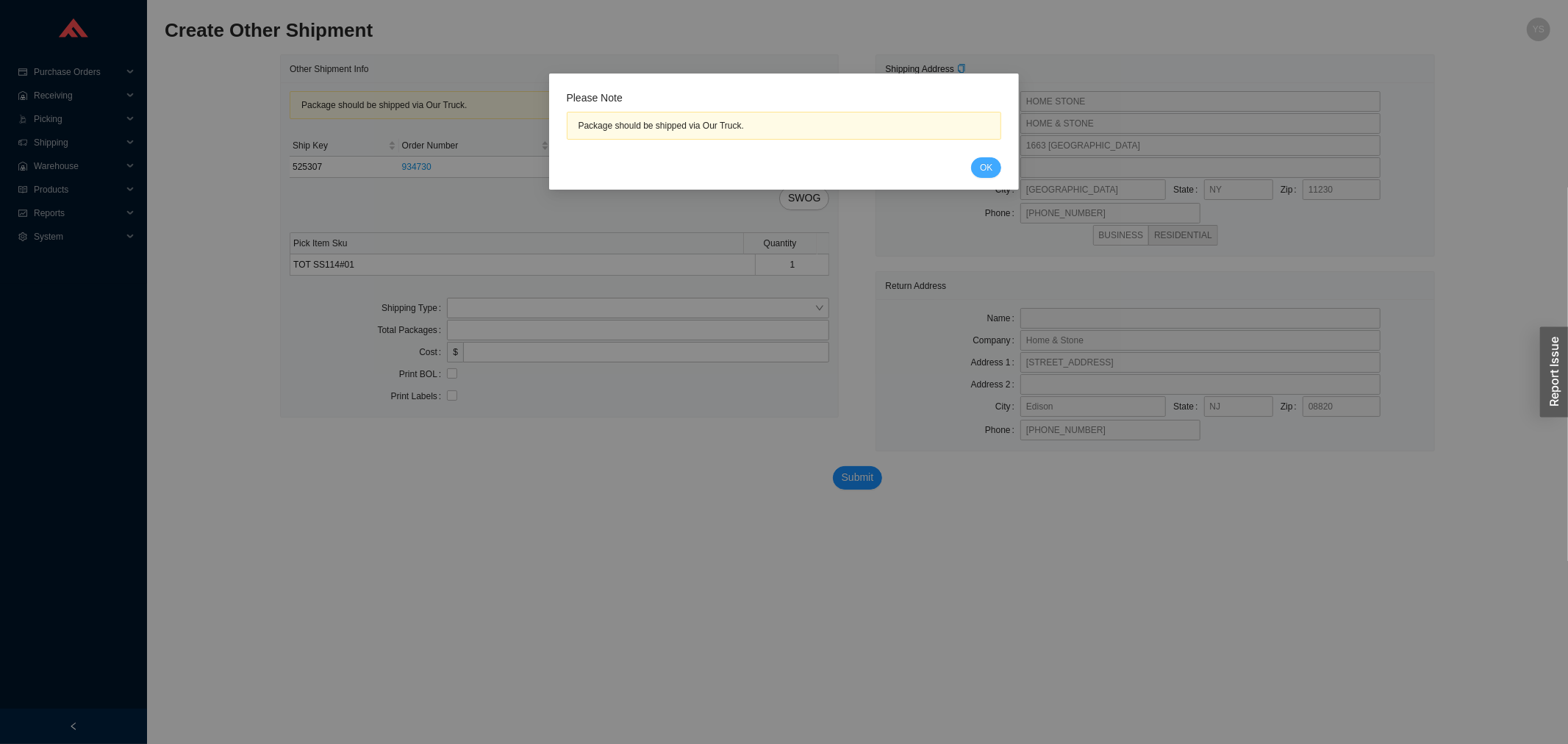
click at [978, 174] on button "OK" at bounding box center [986, 168] width 30 height 21
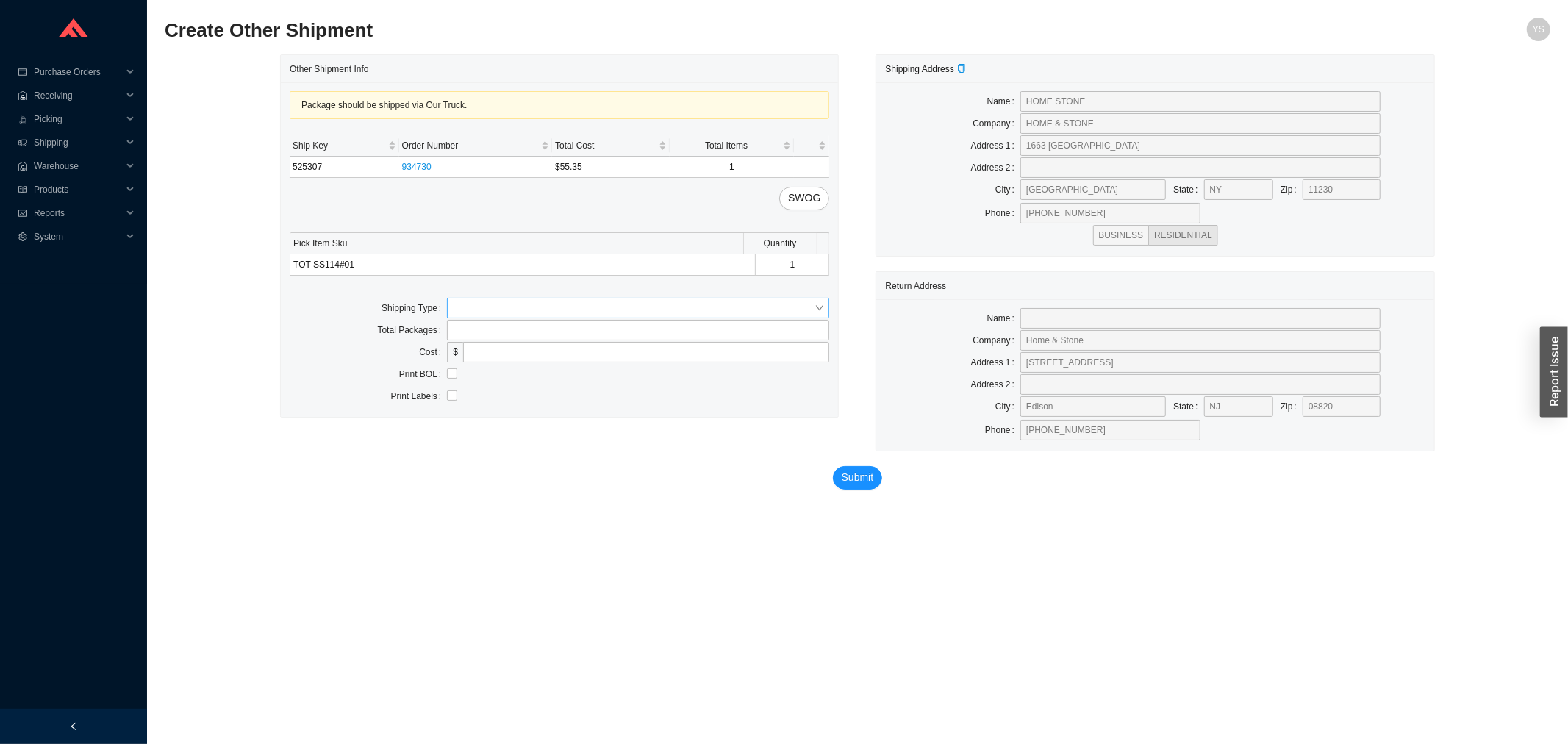
click at [600, 305] on input "search" at bounding box center [633, 307] width 361 height 19
click at [565, 329] on div "Our Truck" at bounding box center [638, 334] width 371 height 13
click at [529, 357] on input "text" at bounding box center [638, 353] width 382 height 21
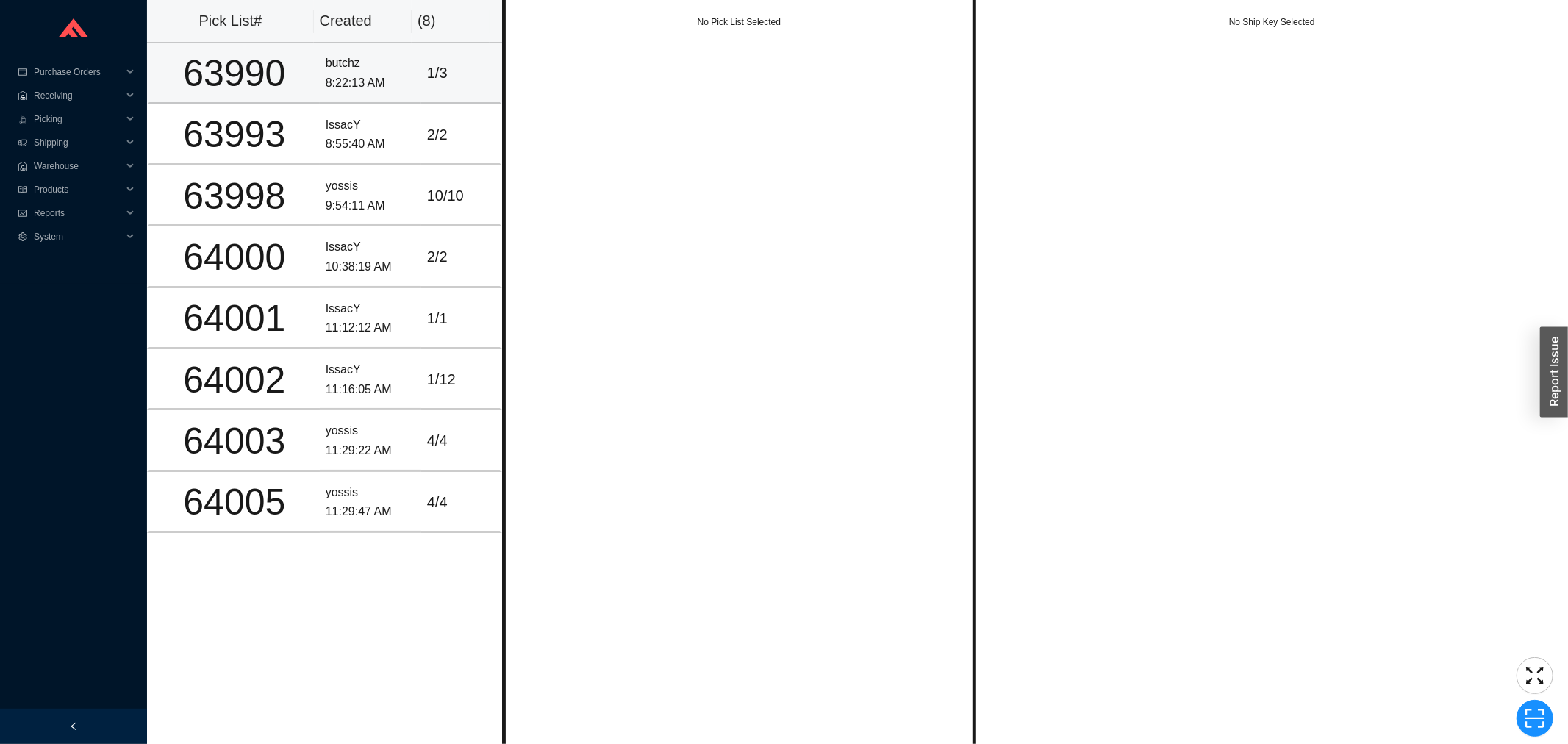
click at [297, 96] on td "63990" at bounding box center [233, 73] width 172 height 61
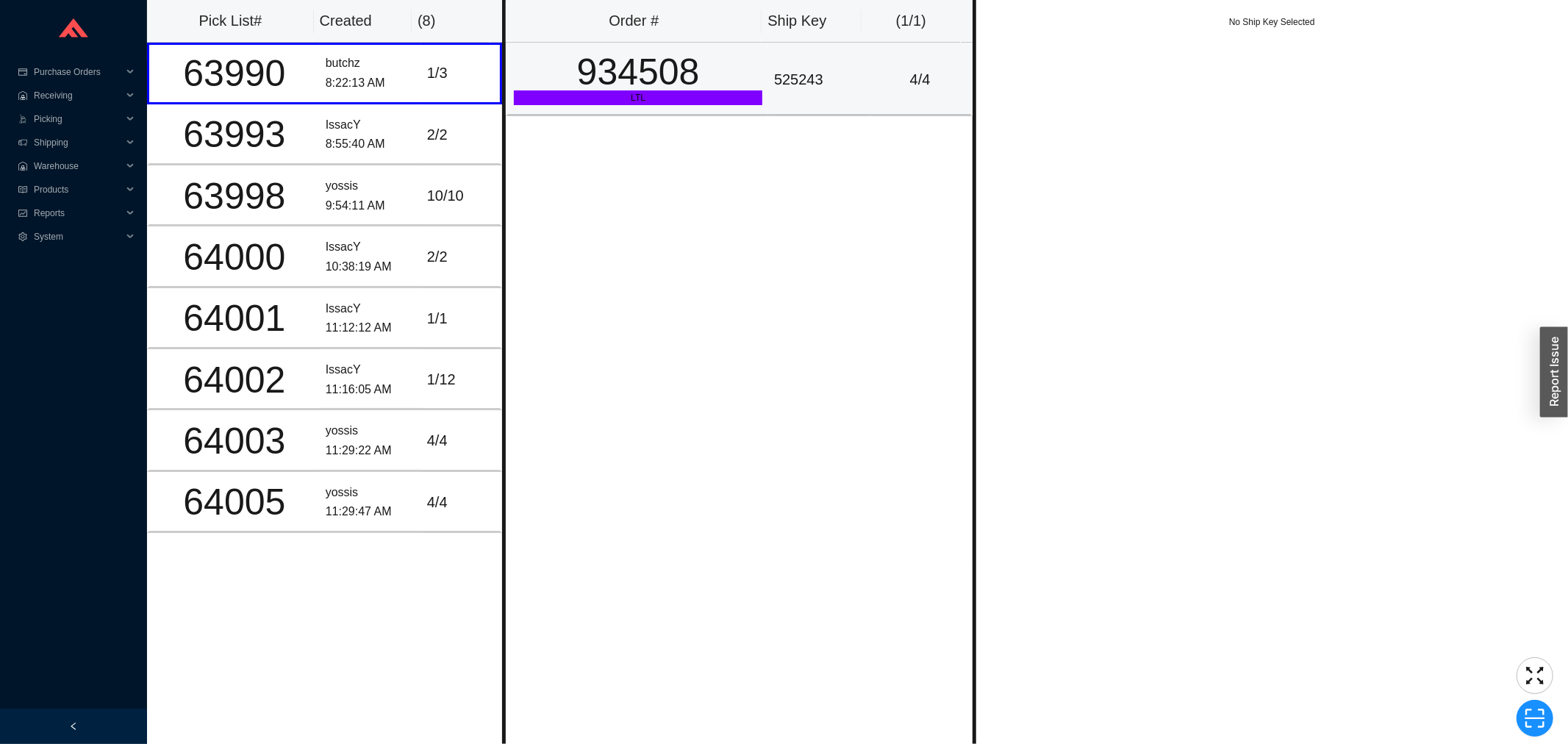
click at [714, 76] on div "934508" at bounding box center [638, 72] width 249 height 36
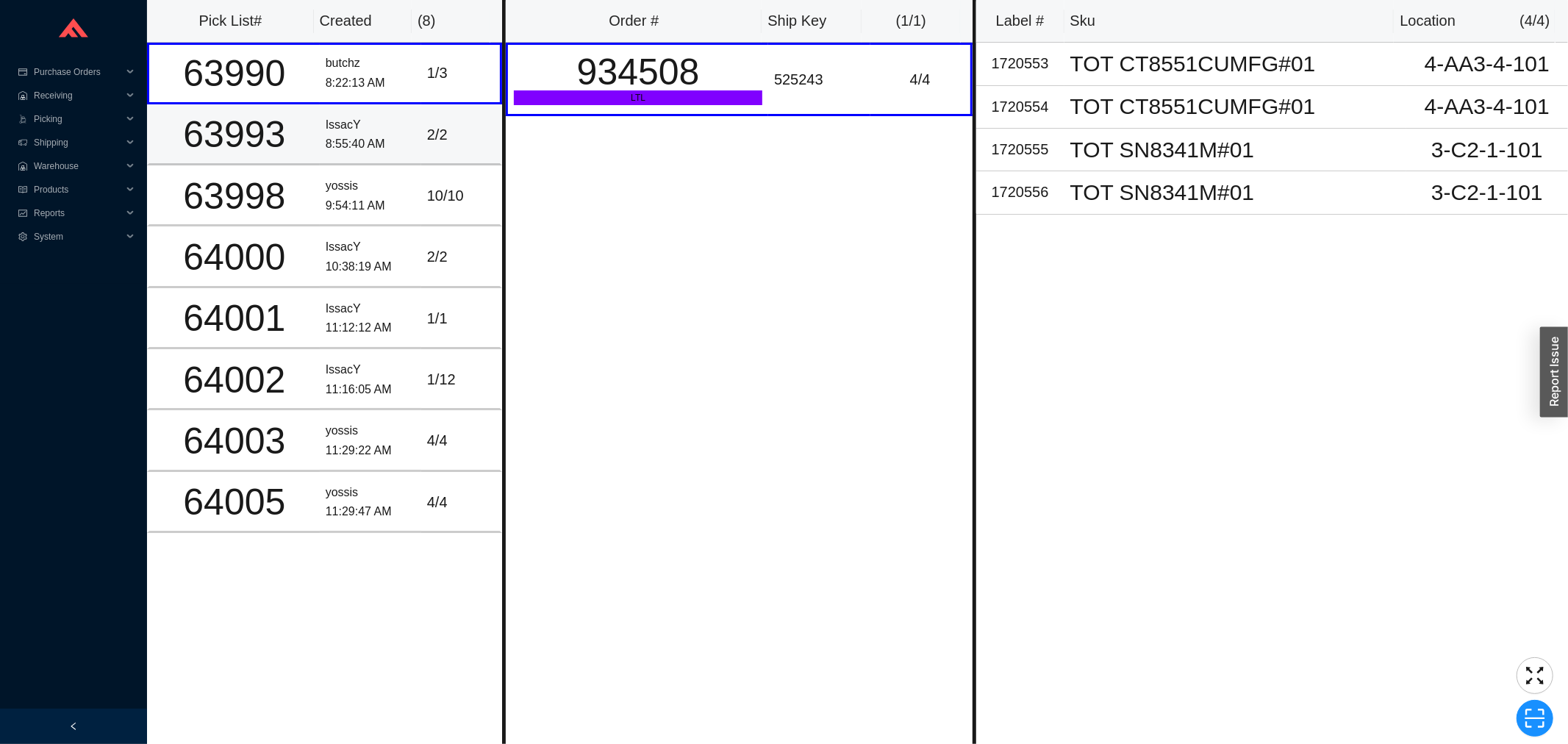
click at [452, 155] on td "2 / 2" at bounding box center [461, 134] width 81 height 61
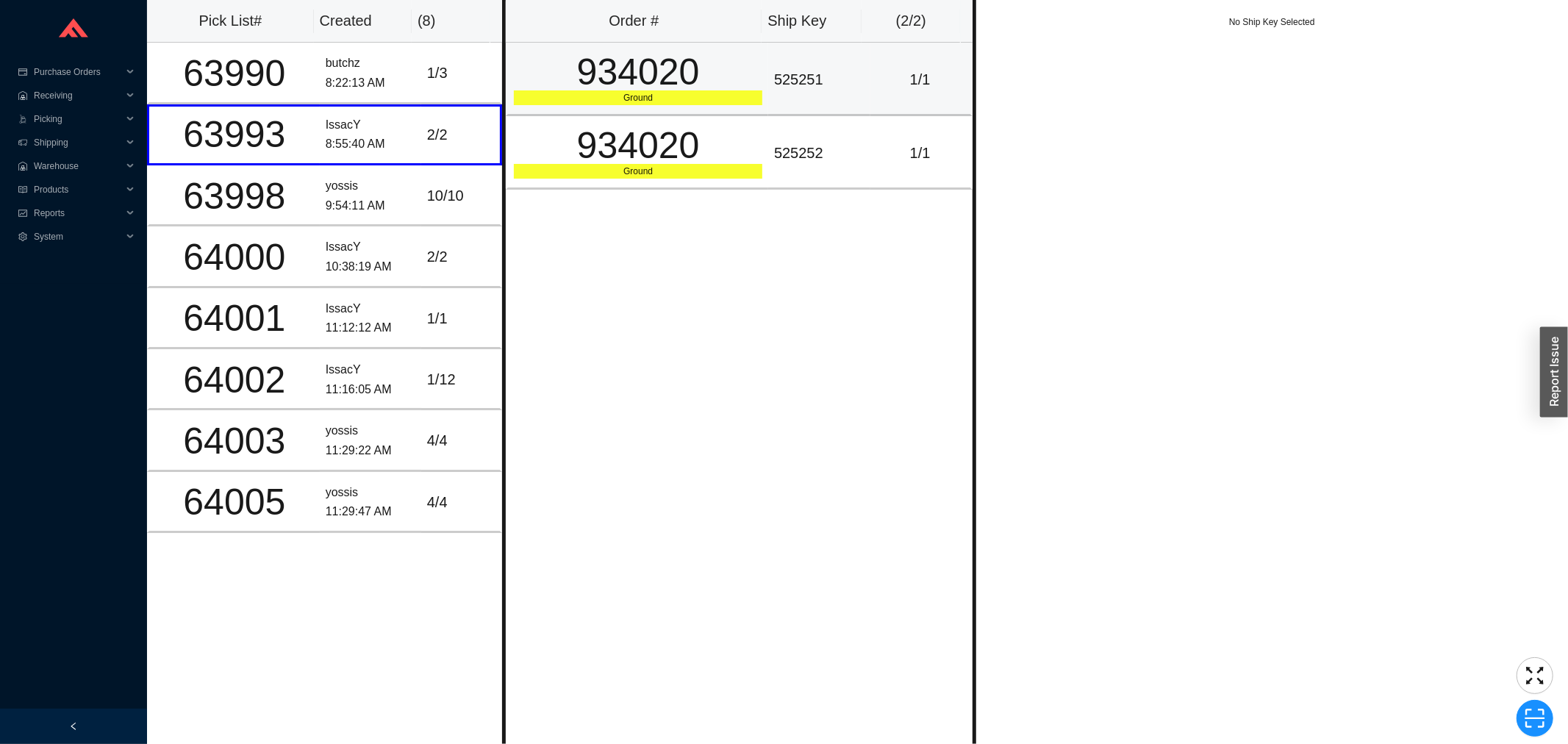
click at [773, 99] on td "525251" at bounding box center [820, 79] width 102 height 74
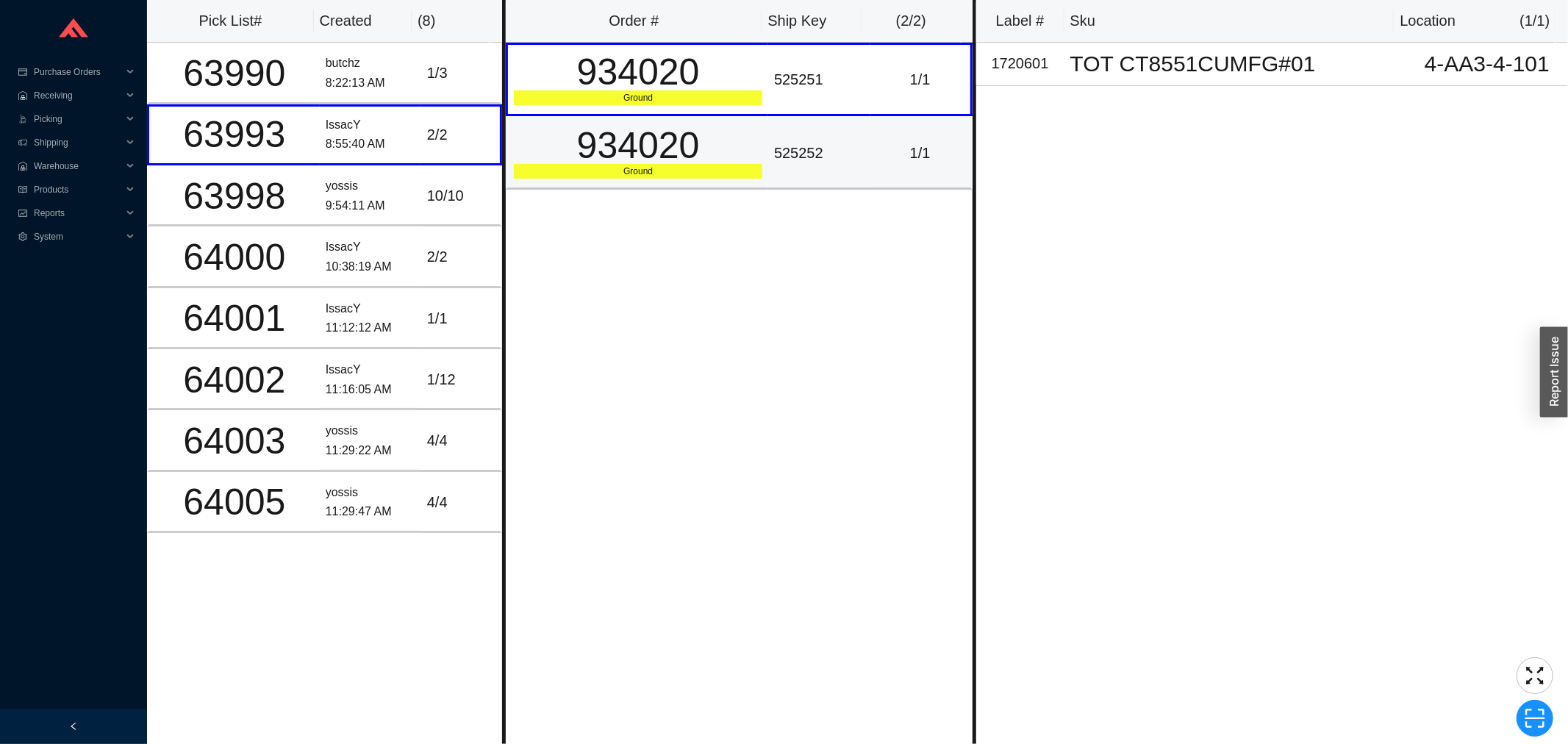
click at [774, 143] on div "525252" at bounding box center [819, 153] width 90 height 24
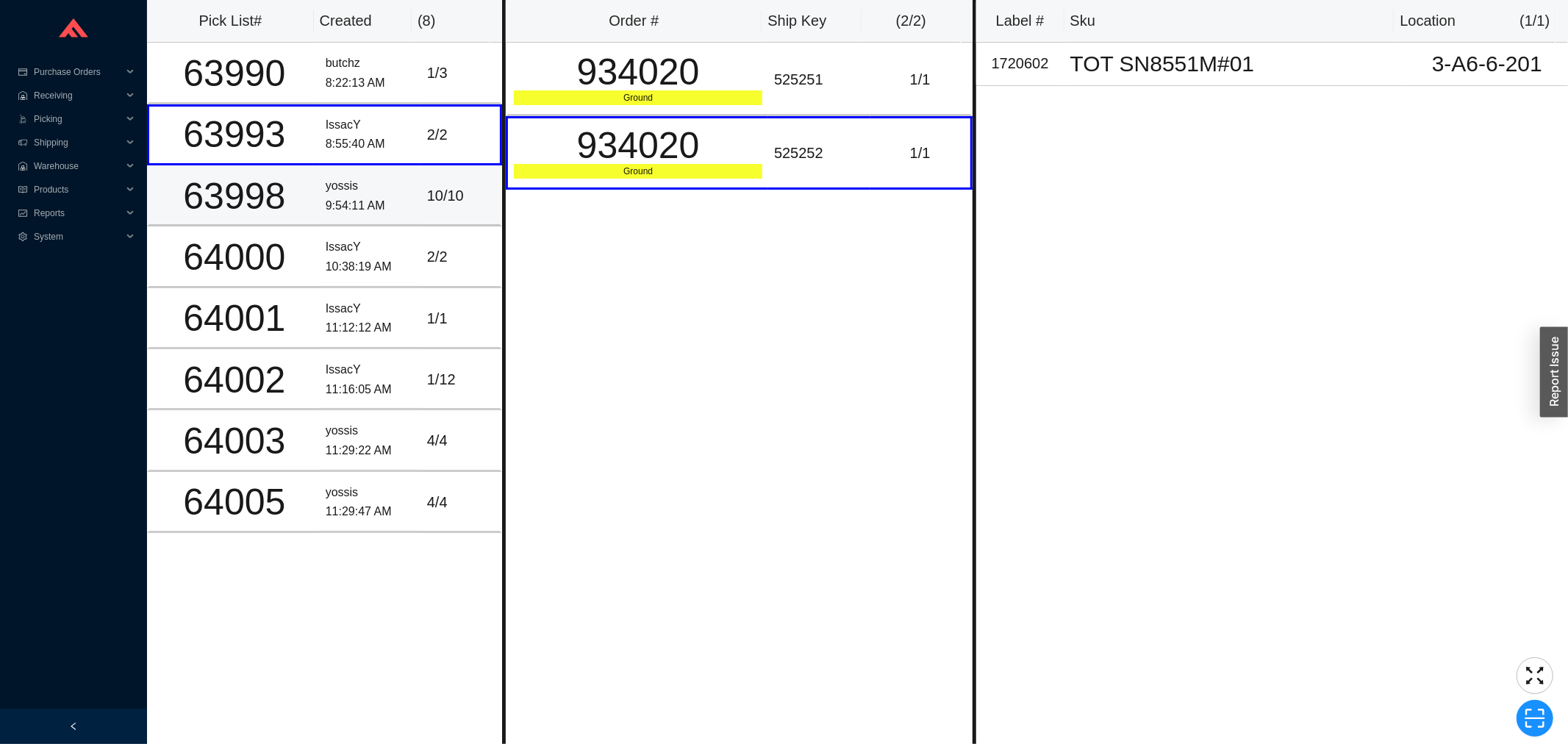
click at [450, 204] on div "10 / 10" at bounding box center [460, 196] width 67 height 24
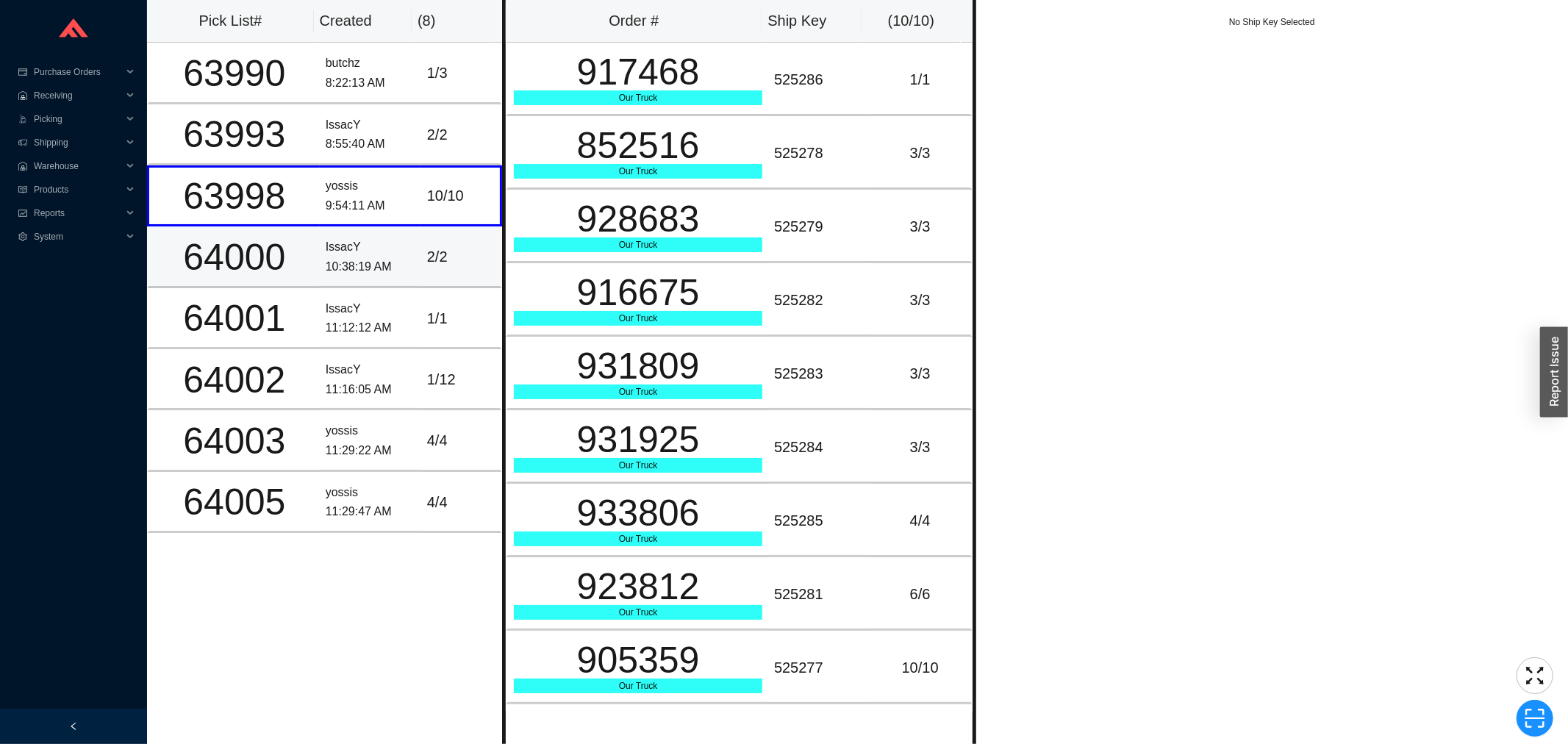
click at [450, 245] on div "2 / 2" at bounding box center [460, 257] width 67 height 24
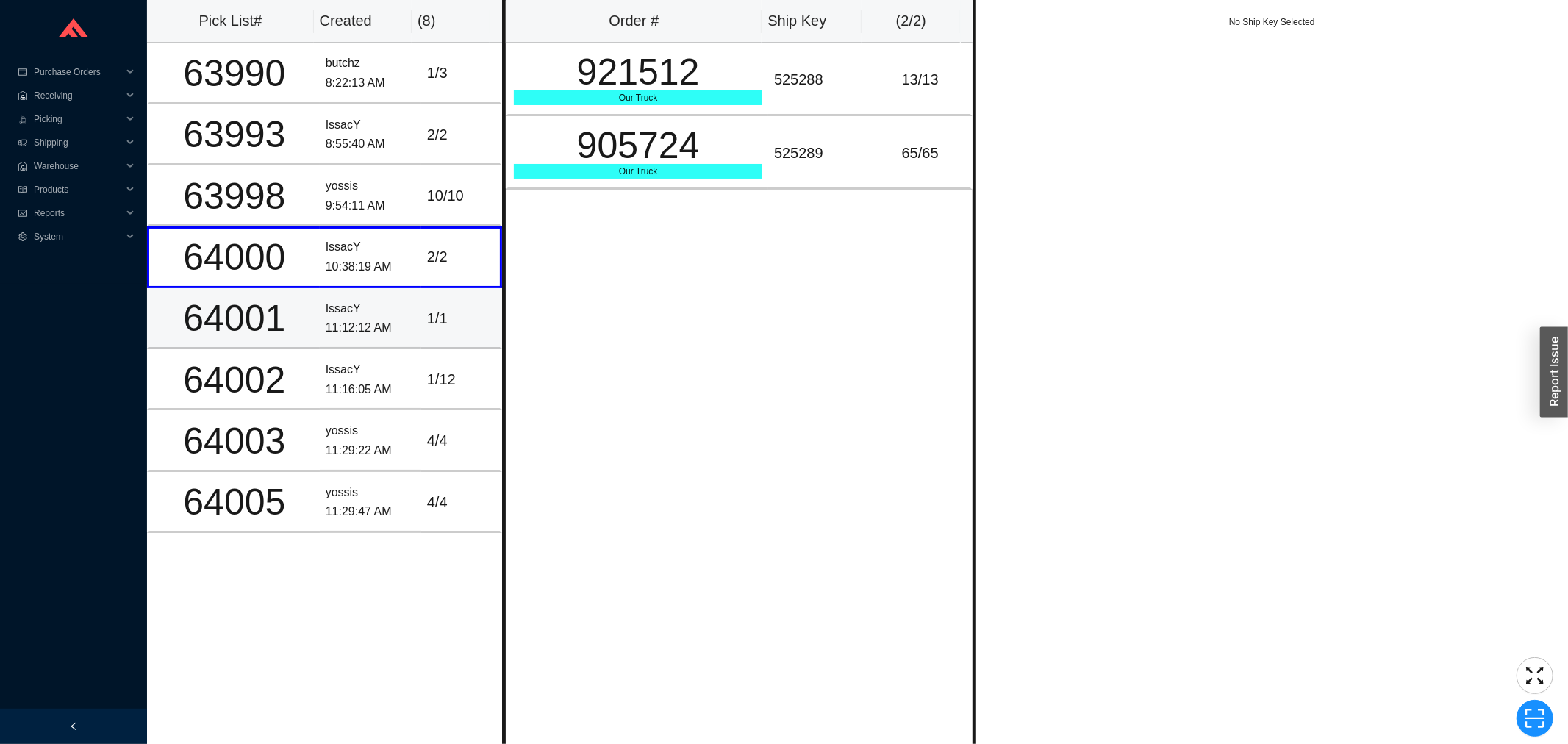
click at [410, 301] on td "IssacY 11:12:12 AM" at bounding box center [370, 319] width 101 height 61
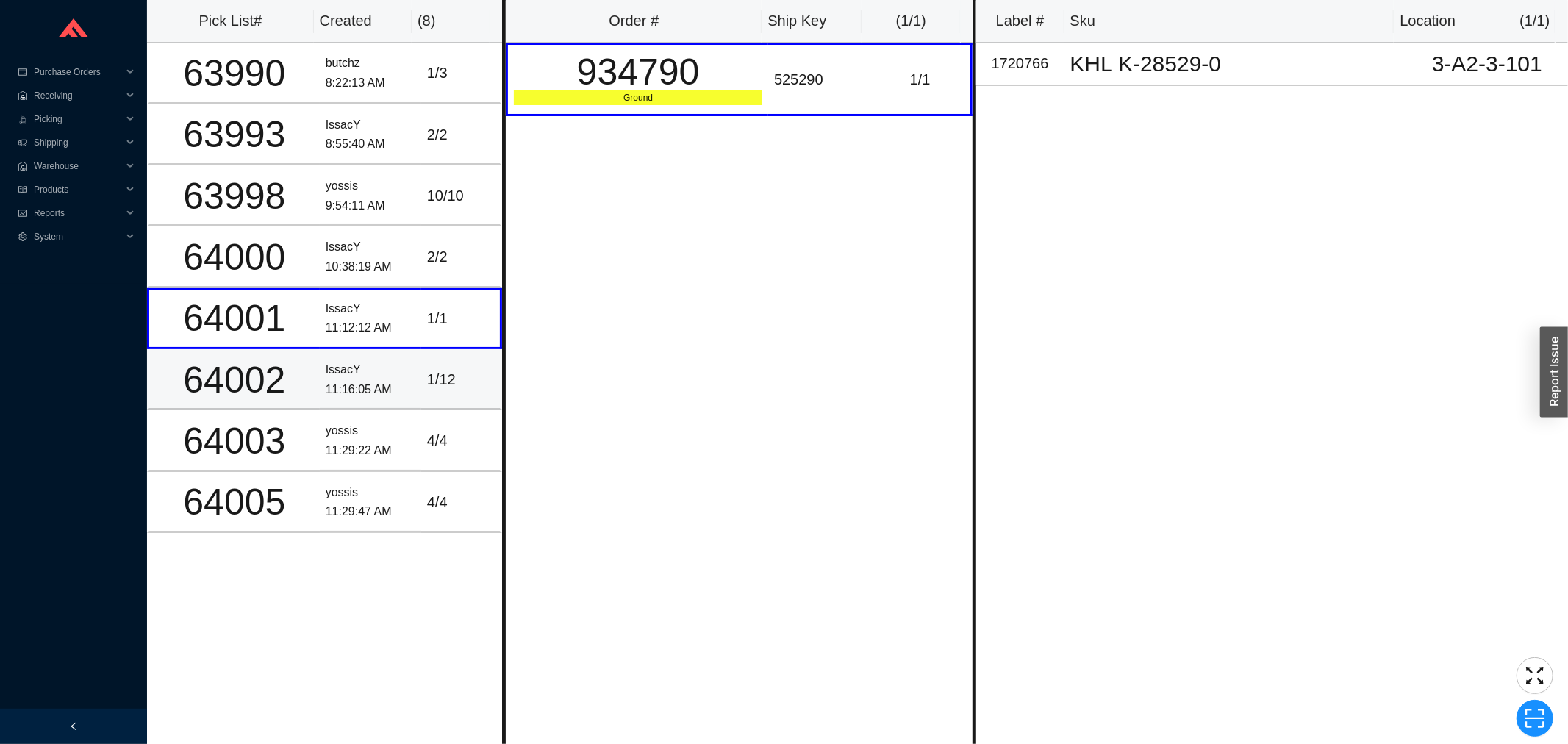
click at [367, 360] on div "IssacY" at bounding box center [371, 370] width 90 height 20
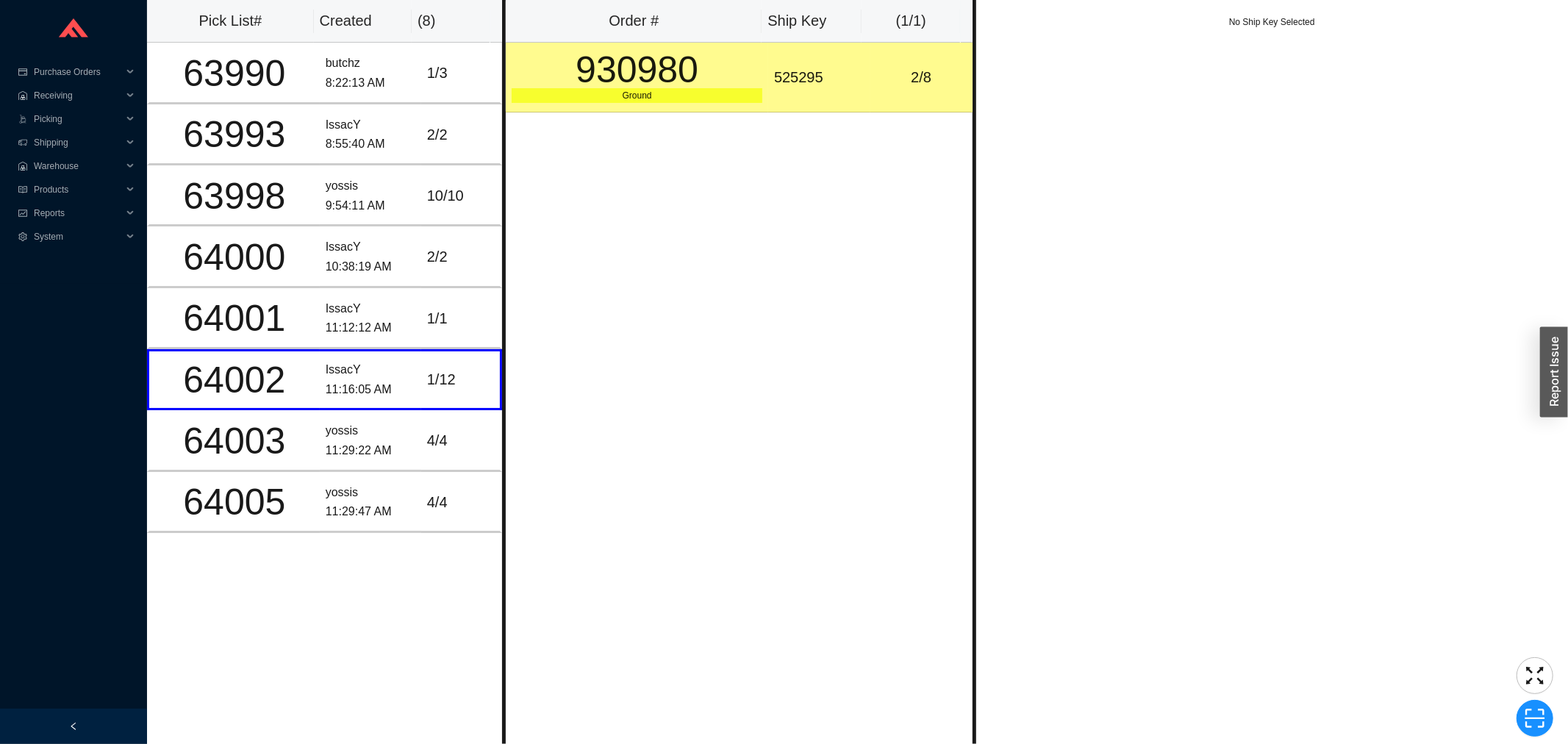
click at [682, 88] on div "930980" at bounding box center [637, 69] width 250 height 36
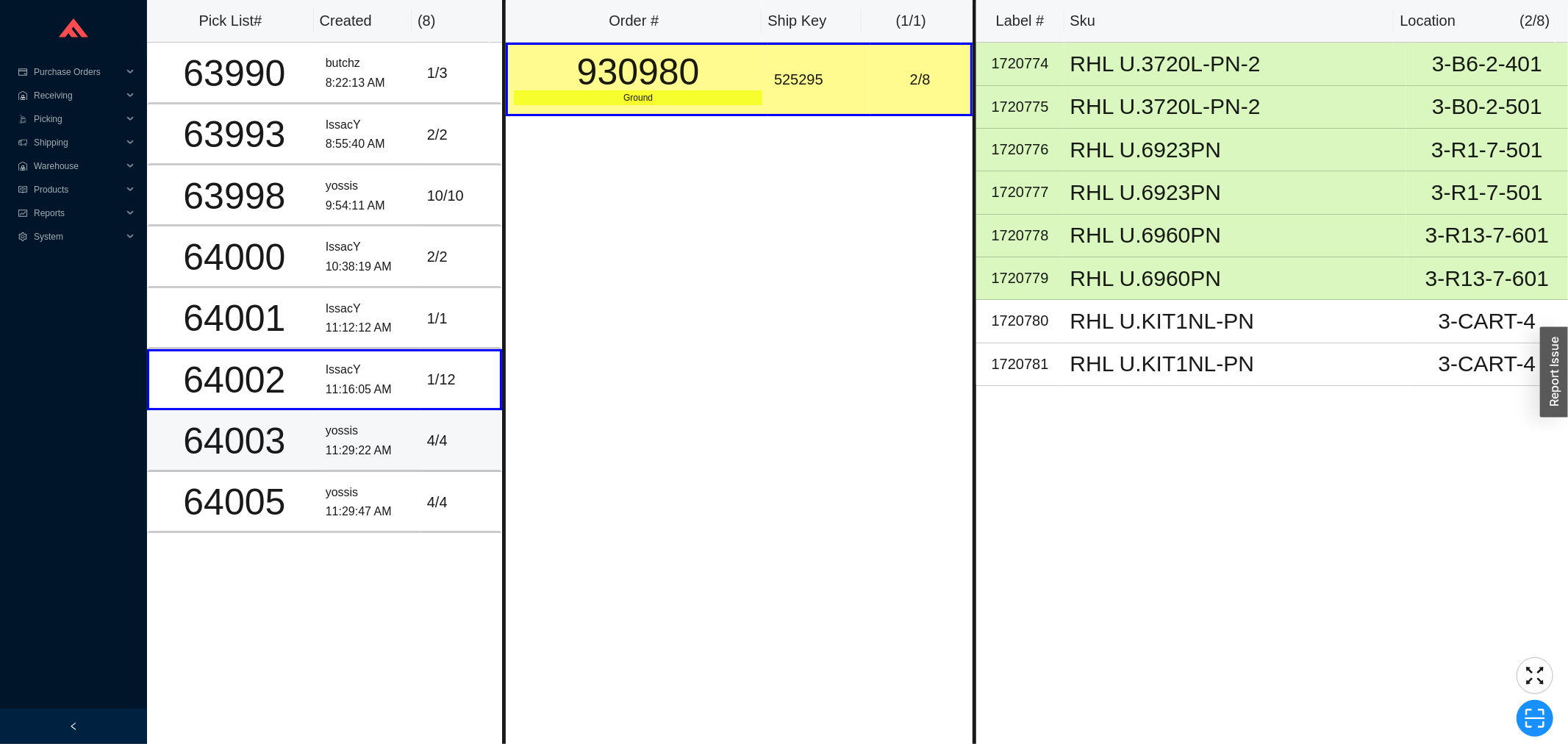
click at [333, 443] on div "11:29:22 AM" at bounding box center [371, 450] width 90 height 20
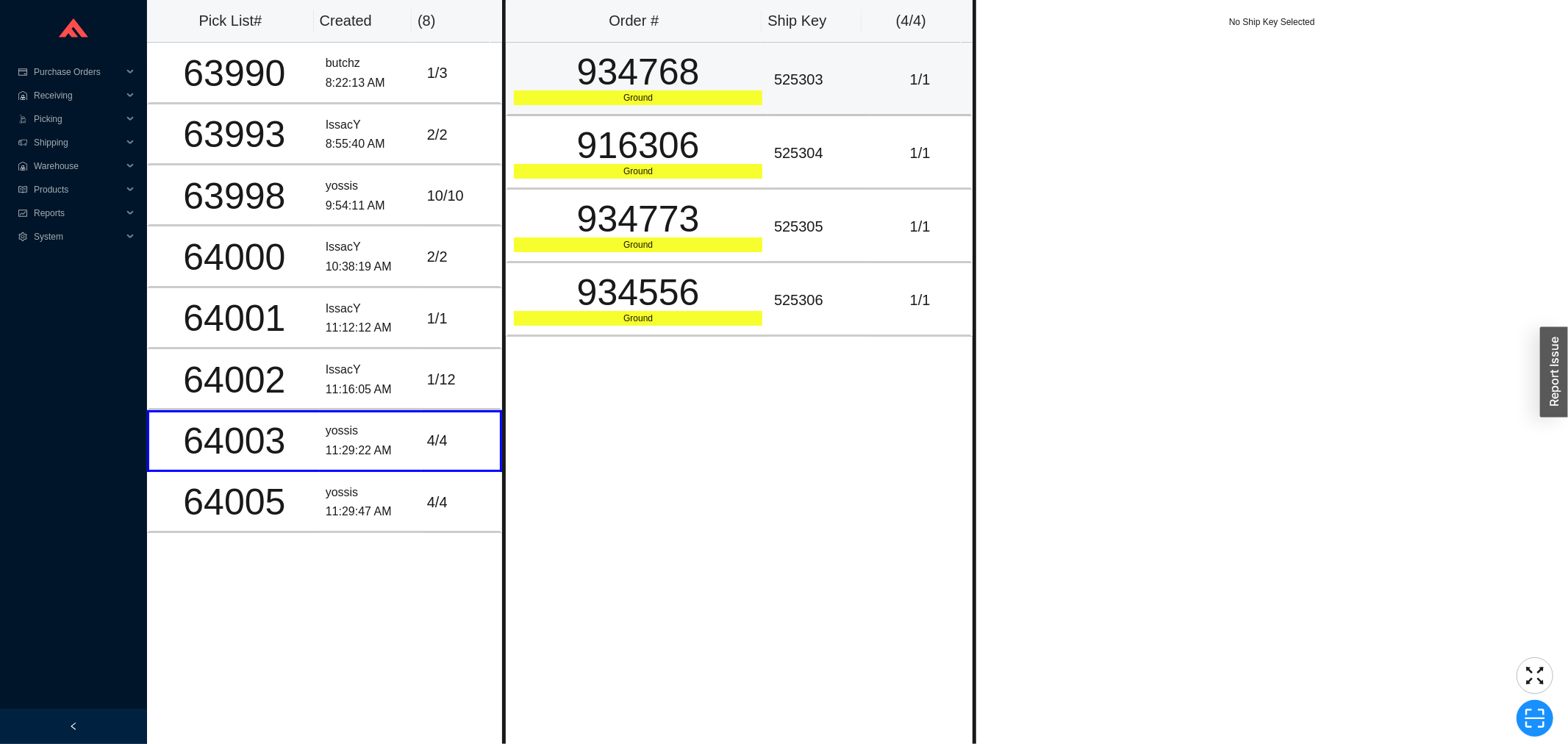
click at [746, 64] on div "934768" at bounding box center [638, 72] width 249 height 36
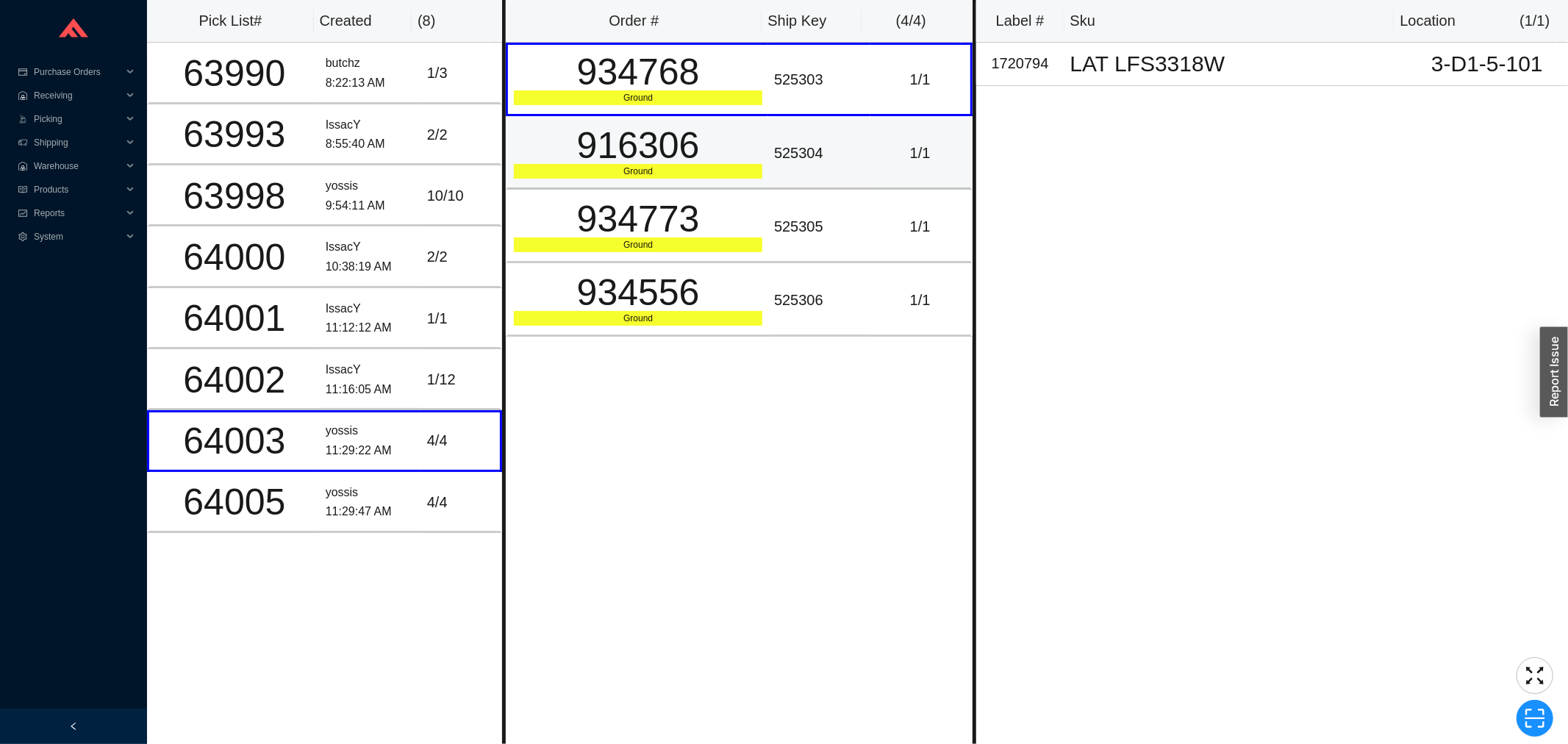
click at [709, 160] on div "916306" at bounding box center [638, 146] width 249 height 36
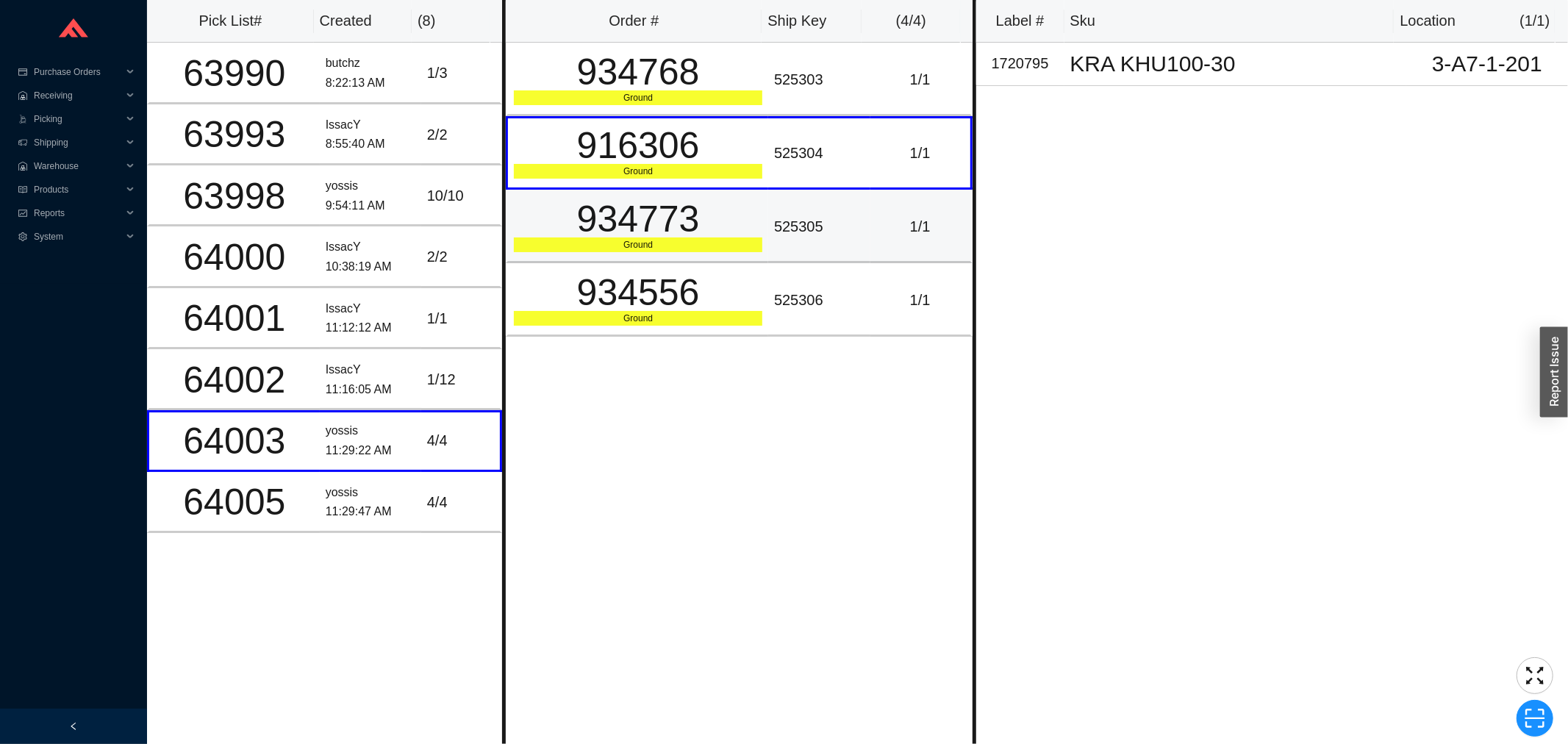
click at [694, 230] on div "934773" at bounding box center [638, 219] width 249 height 36
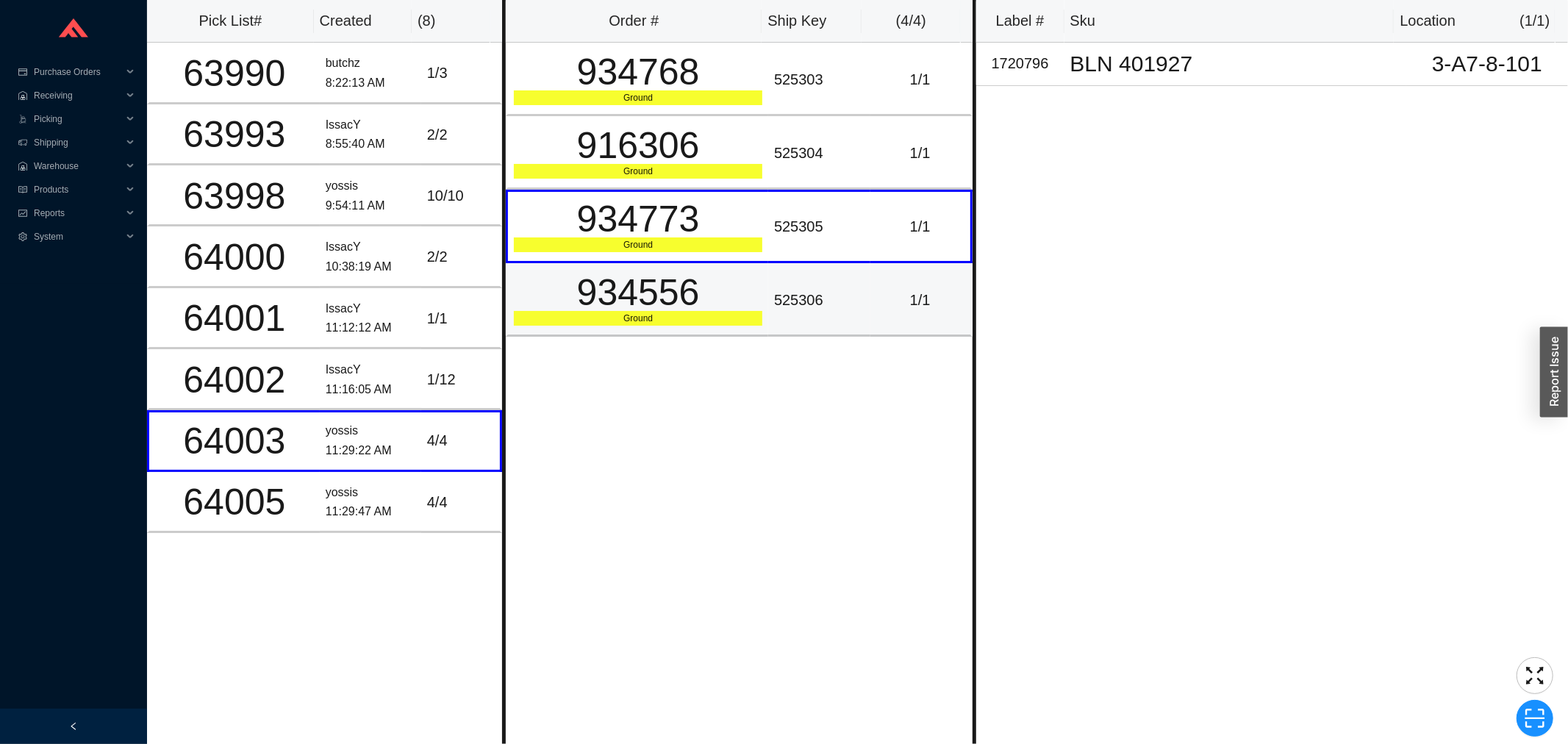
click at [665, 288] on div "934556" at bounding box center [638, 292] width 249 height 36
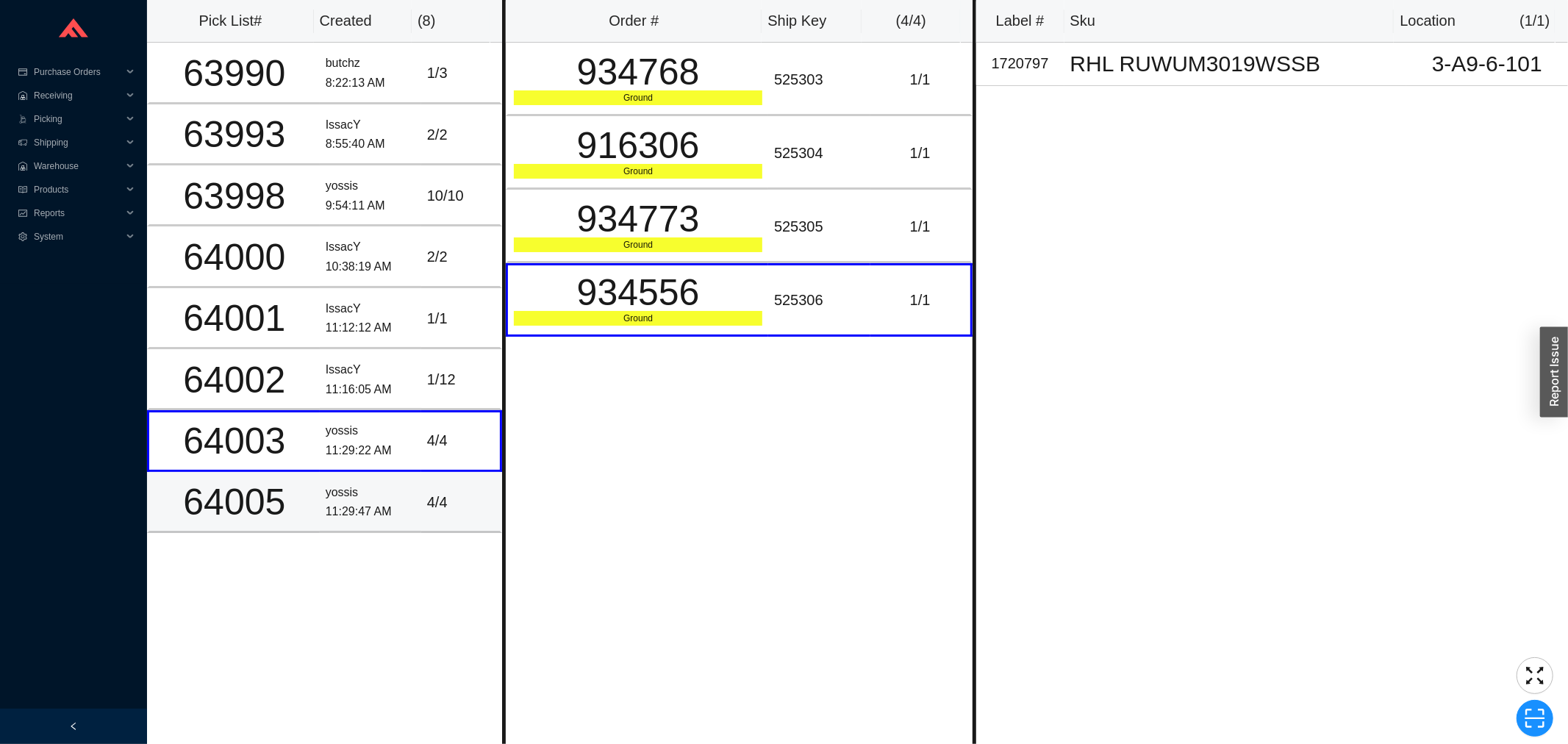
click at [393, 502] on div "11:29:47 AM" at bounding box center [371, 512] width 90 height 20
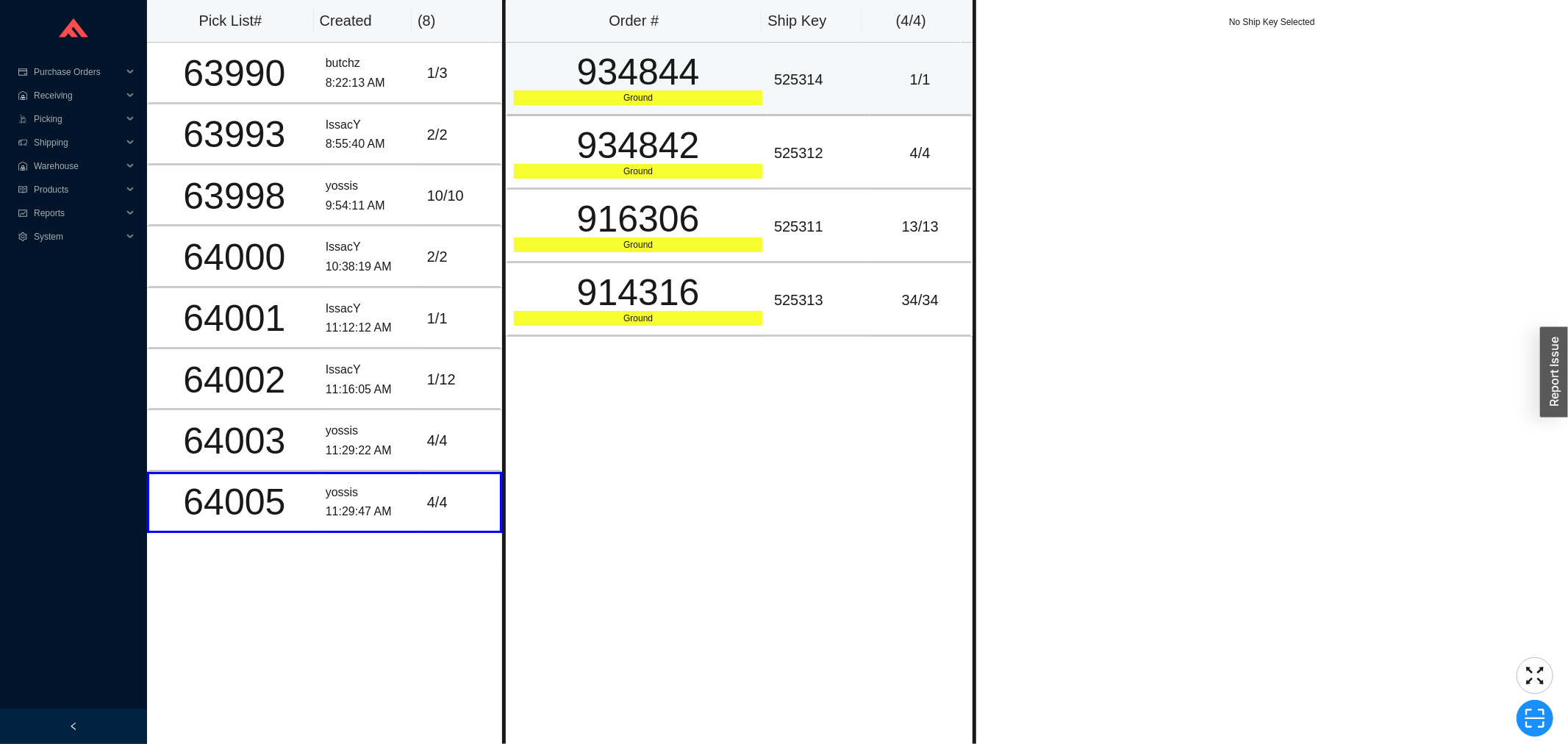
click at [785, 97] on td "525314" at bounding box center [820, 79] width 102 height 74
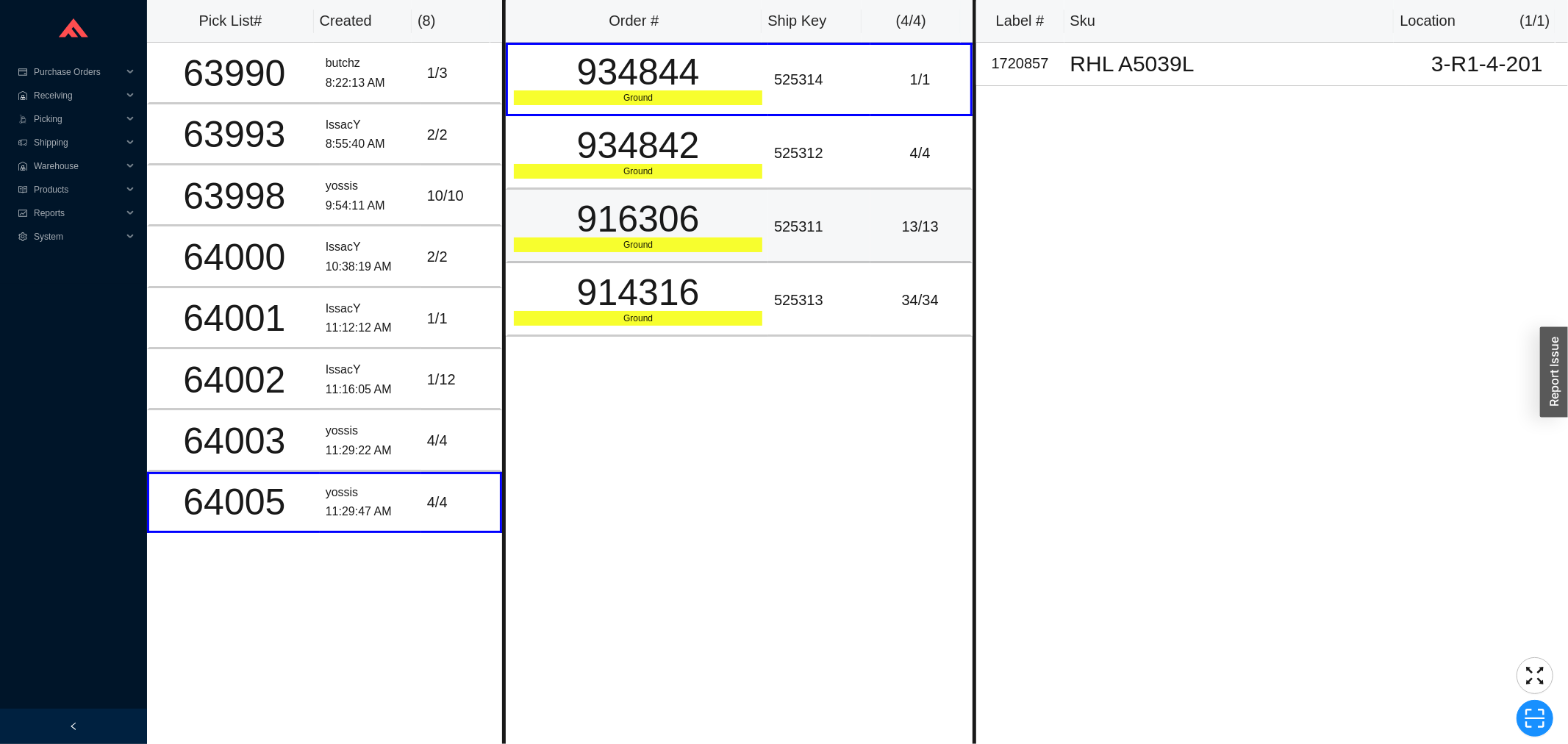
click at [768, 234] on td "525311" at bounding box center [820, 226] width 102 height 74
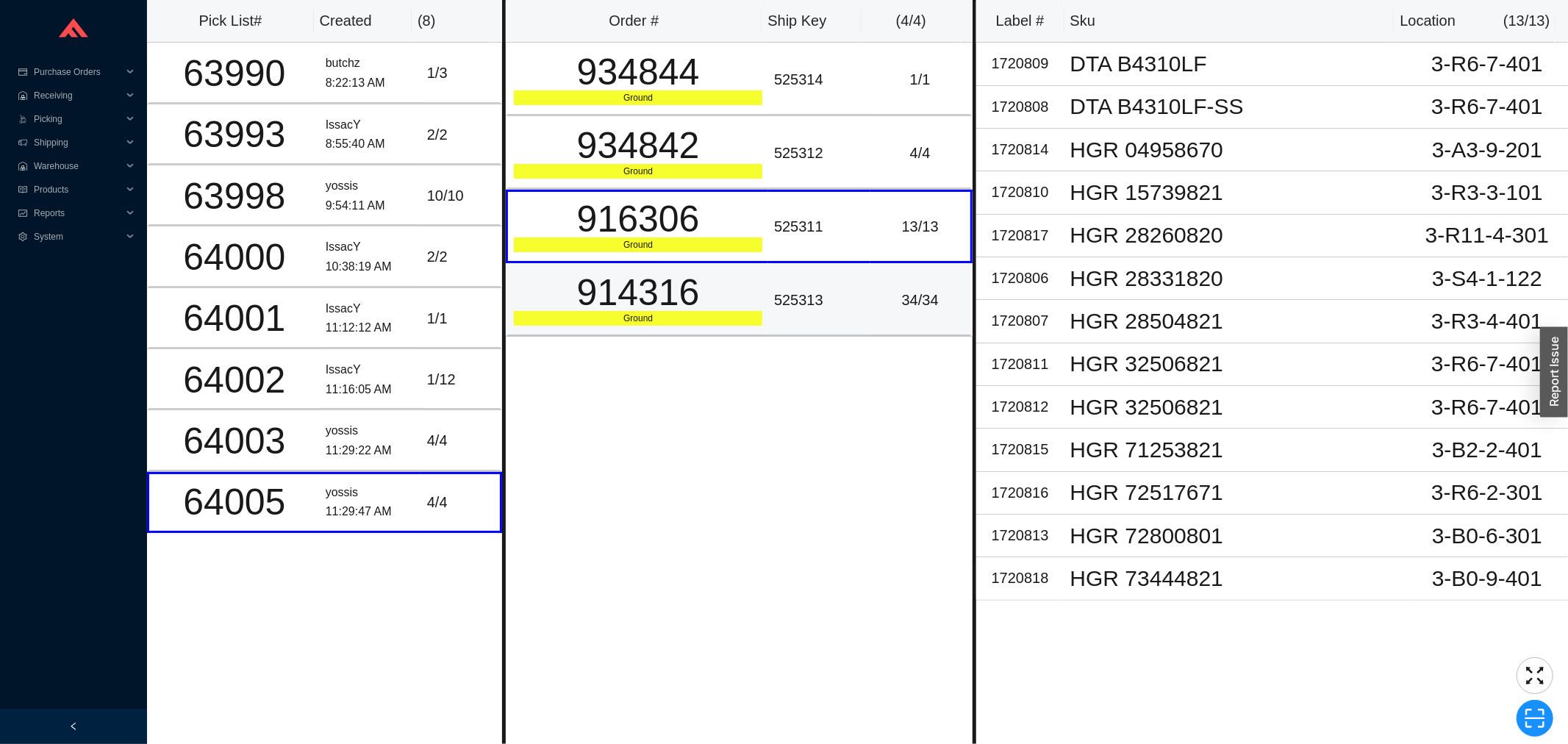
click at [750, 283] on div "914316" at bounding box center [638, 292] width 249 height 36
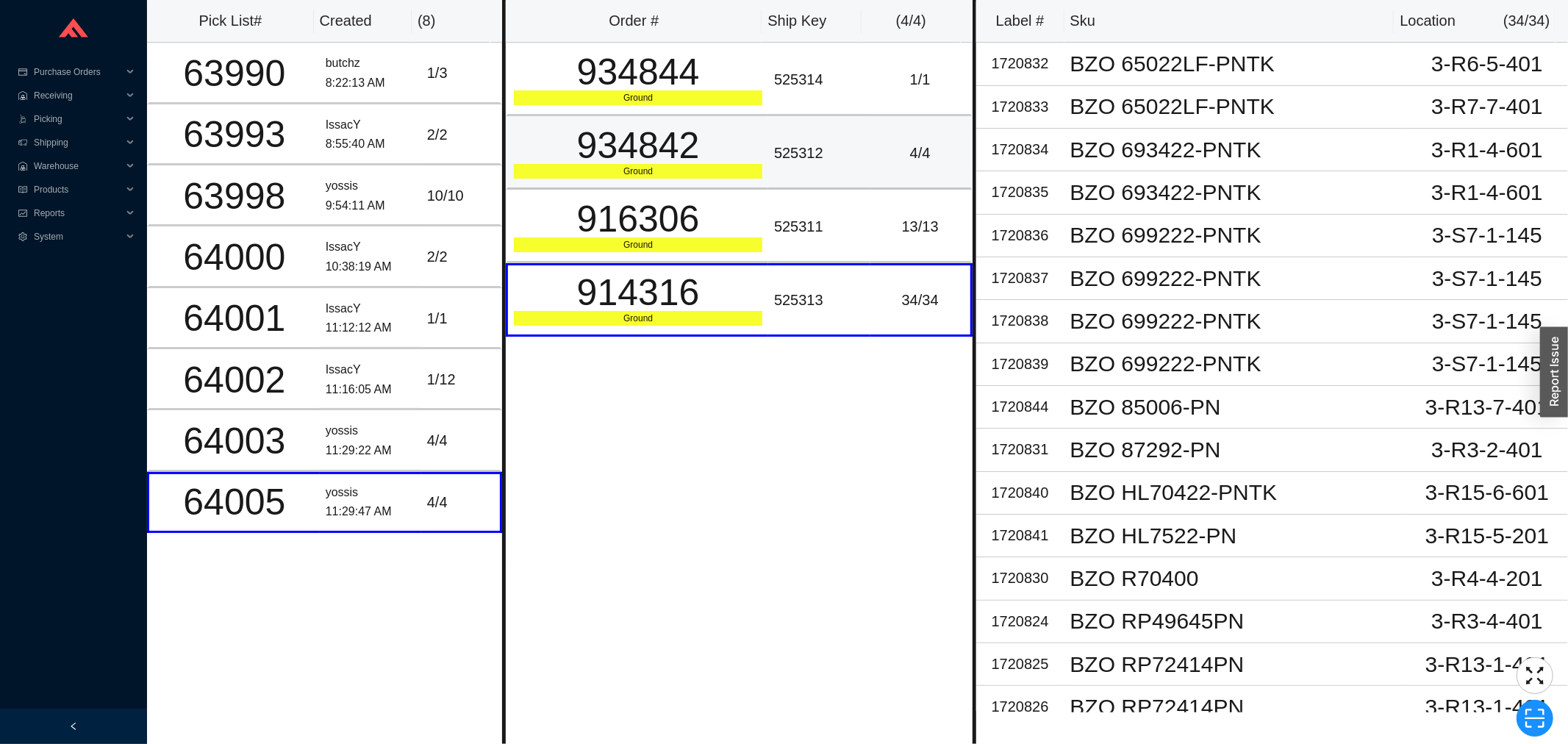
click at [747, 148] on div "934842" at bounding box center [638, 146] width 249 height 36
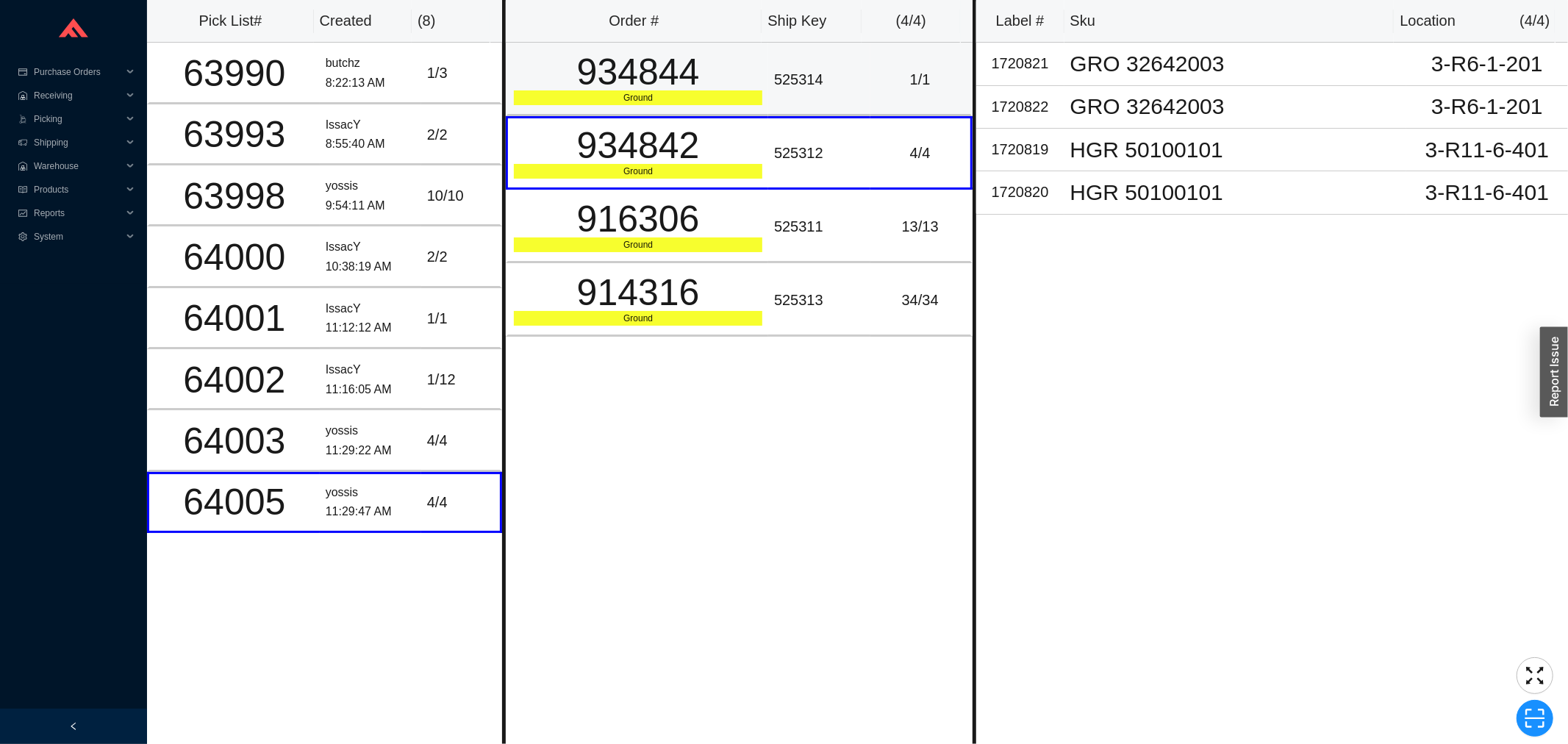
click at [755, 100] on td "934844 Ground" at bounding box center [637, 79] width 262 height 74
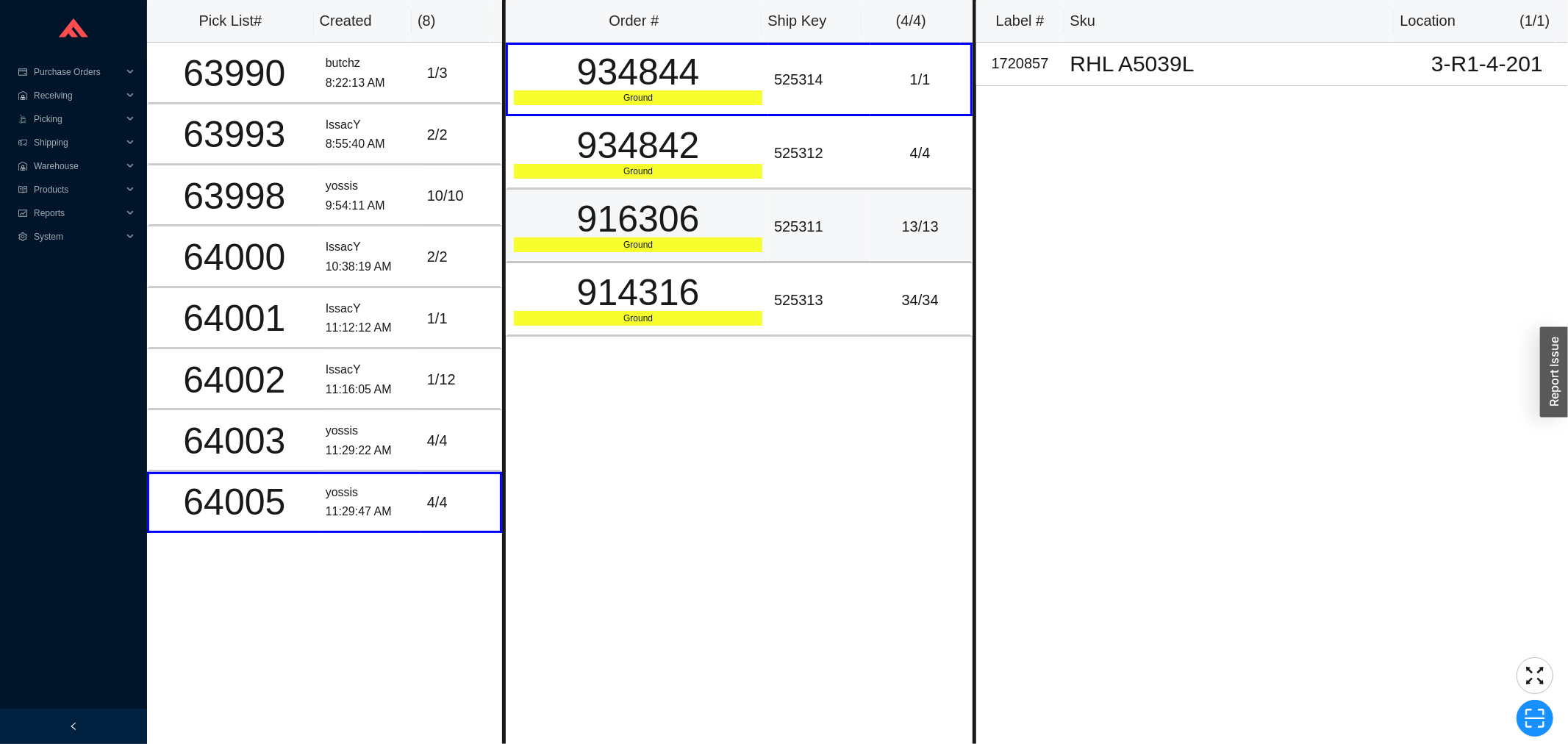
click at [755, 210] on div "916306" at bounding box center [638, 219] width 249 height 36
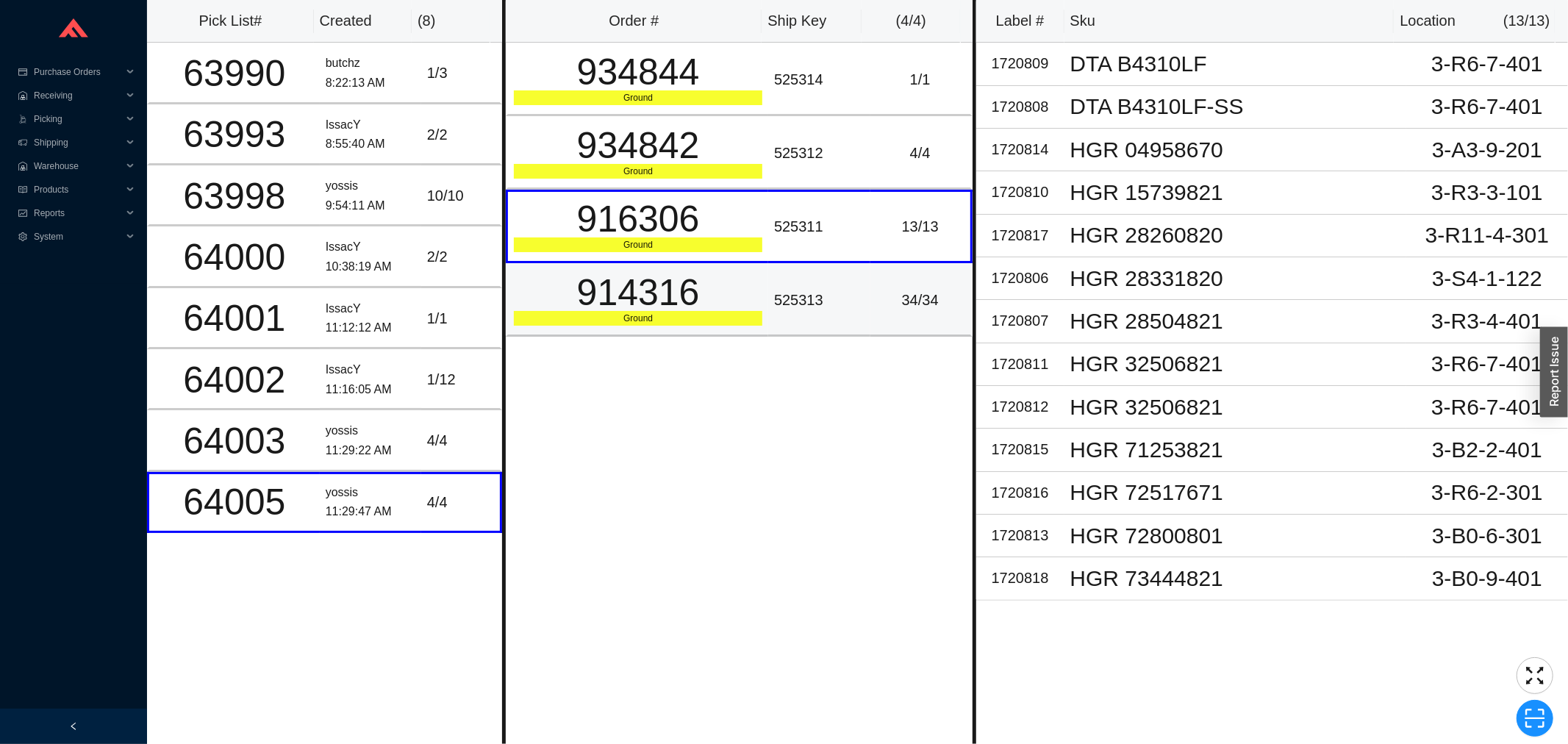
click at [755, 275] on div "914316" at bounding box center [638, 292] width 249 height 36
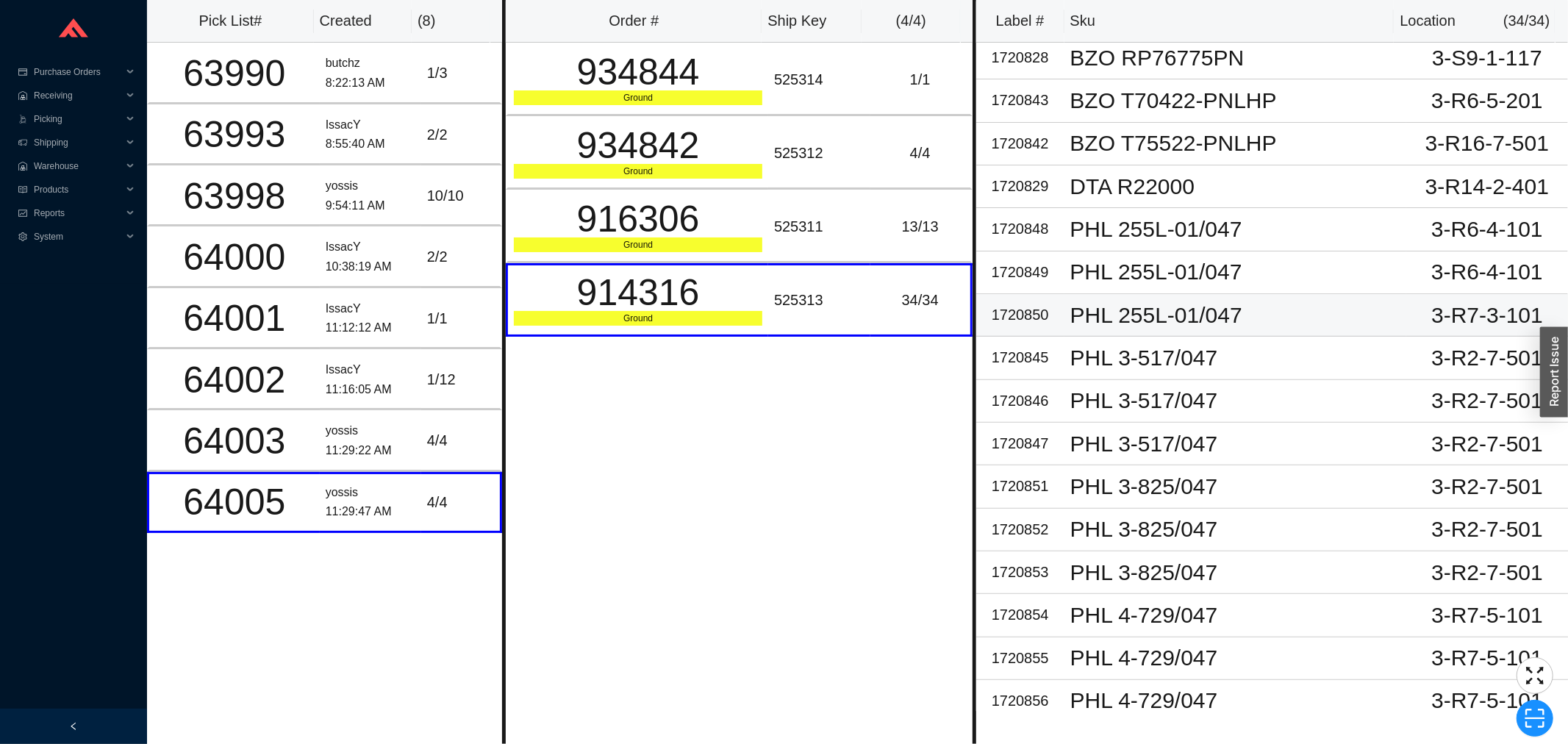
scroll to position [790, 0]
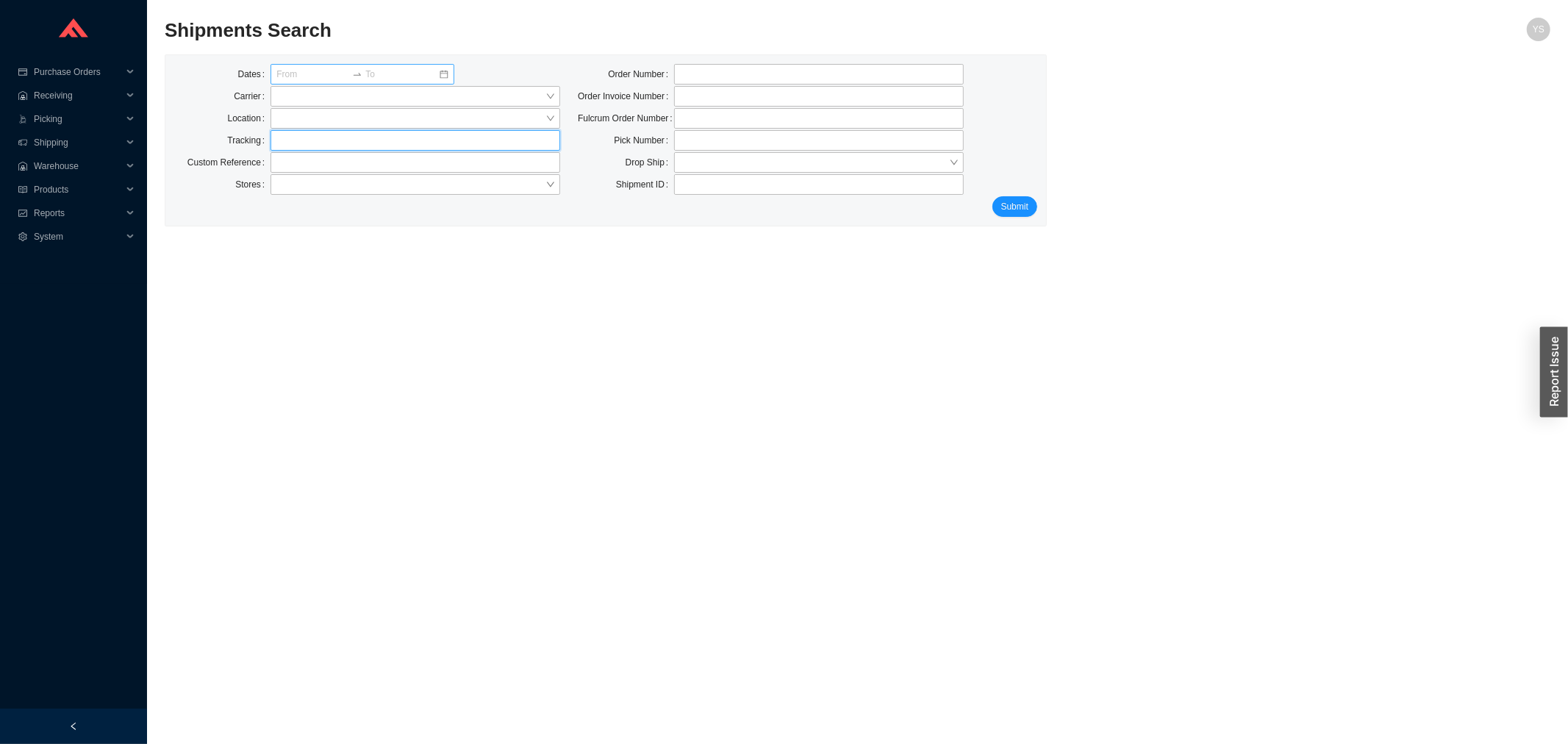
click at [303, 139] on input "text" at bounding box center [415, 140] width 289 height 21
paste input "77112924480"
type input "77112924480"
click button "Submit" at bounding box center [1014, 207] width 45 height 21
click at [449, 71] on div "08/19/2025 08/19/2025" at bounding box center [362, 74] width 184 height 21
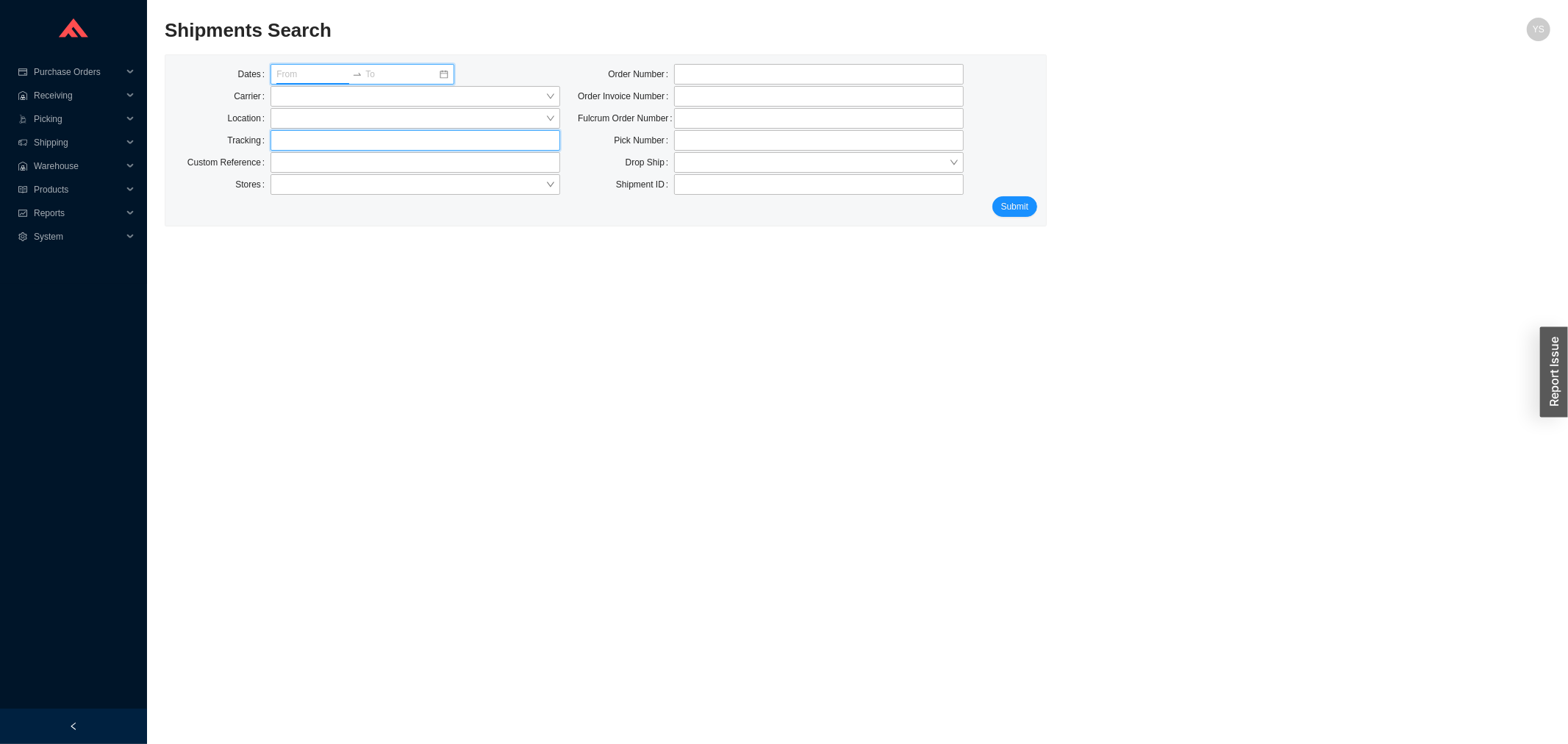
click at [319, 138] on input "text" at bounding box center [415, 140] width 289 height 21
paste input "77112543280"
type input "77112543280"
click button "Submit" at bounding box center [1014, 207] width 45 height 21
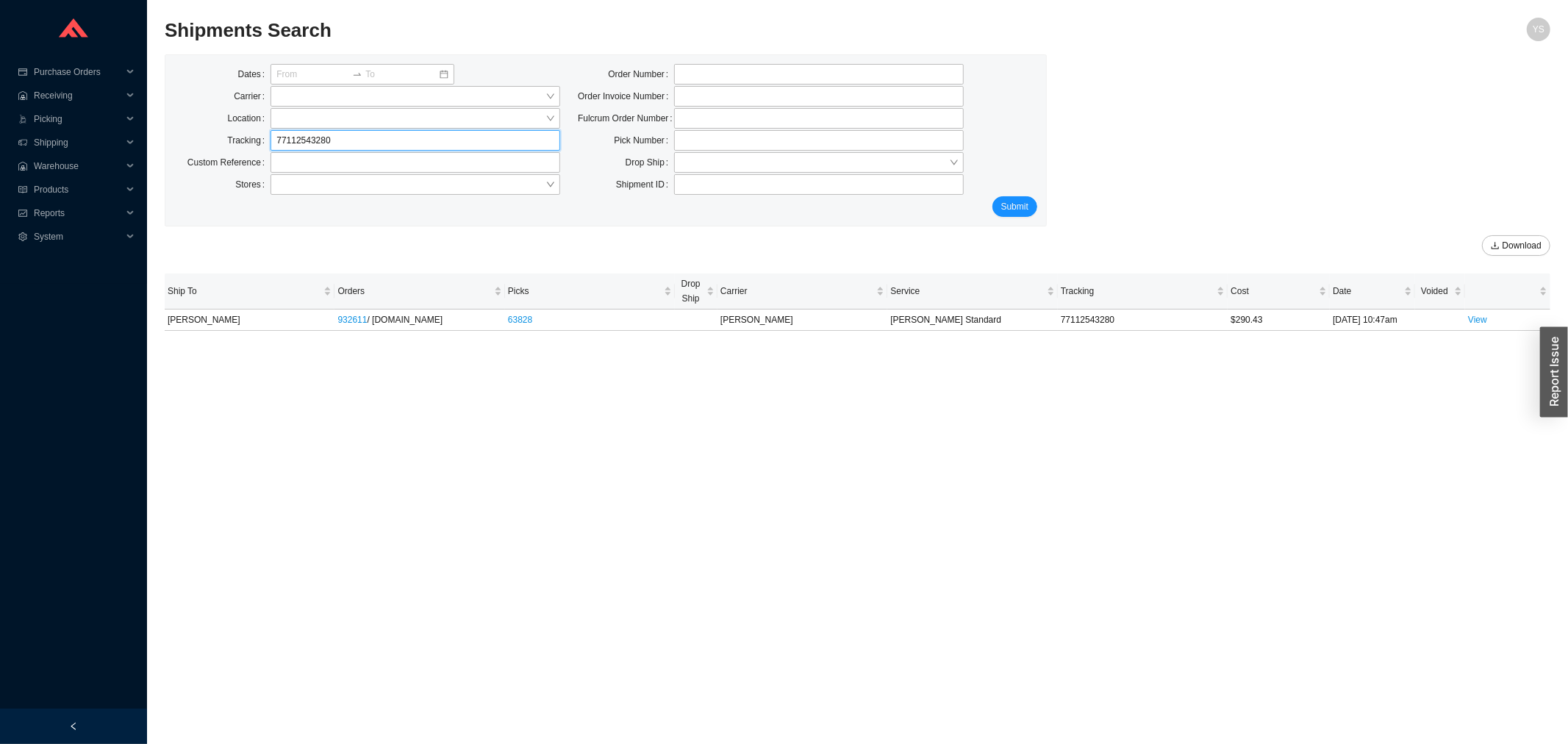
click at [275, 139] on input "77112543280" at bounding box center [415, 140] width 289 height 21
paste input "5735"
type input "77112557350"
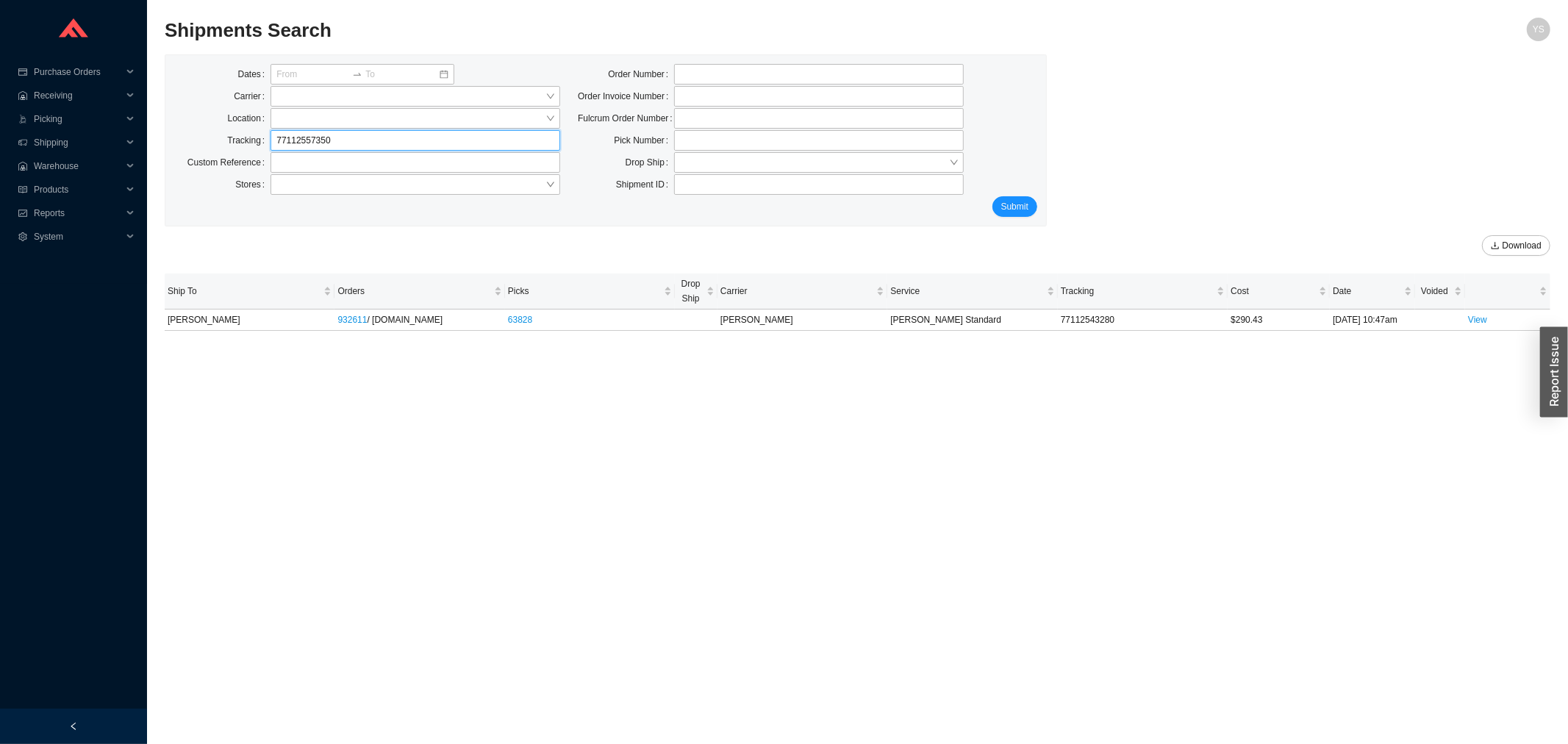
click button "Submit" at bounding box center [1014, 207] width 45 height 21
click at [310, 135] on input "77112557350" at bounding box center [415, 140] width 289 height 21
paste input "649"
type input "77112564950"
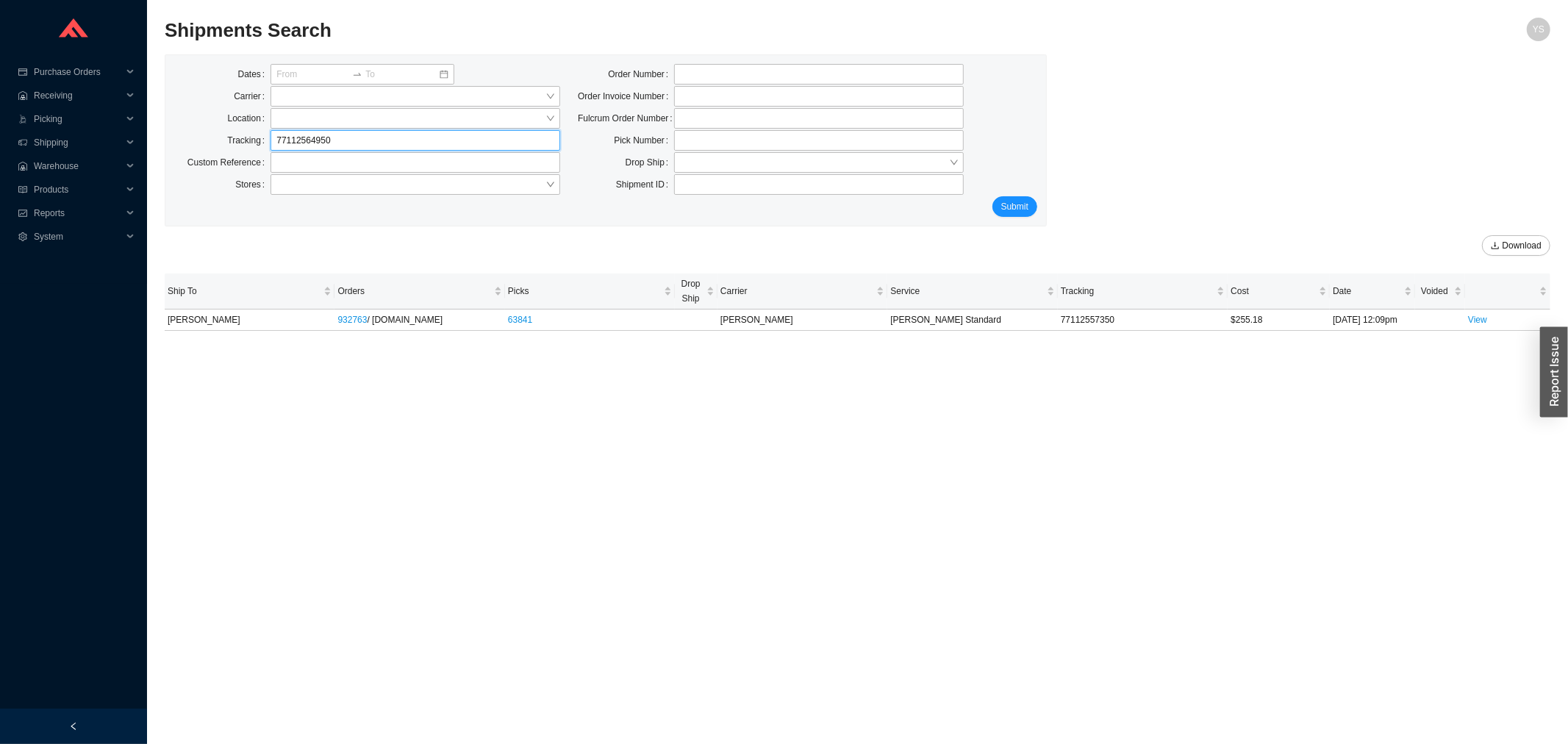
click button "Submit" at bounding box center [1014, 207] width 45 height 21
click at [267, 141] on label "Tracking" at bounding box center [249, 140] width 43 height 21
click at [278, 139] on input "77112564950" at bounding box center [415, 140] width 289 height 21
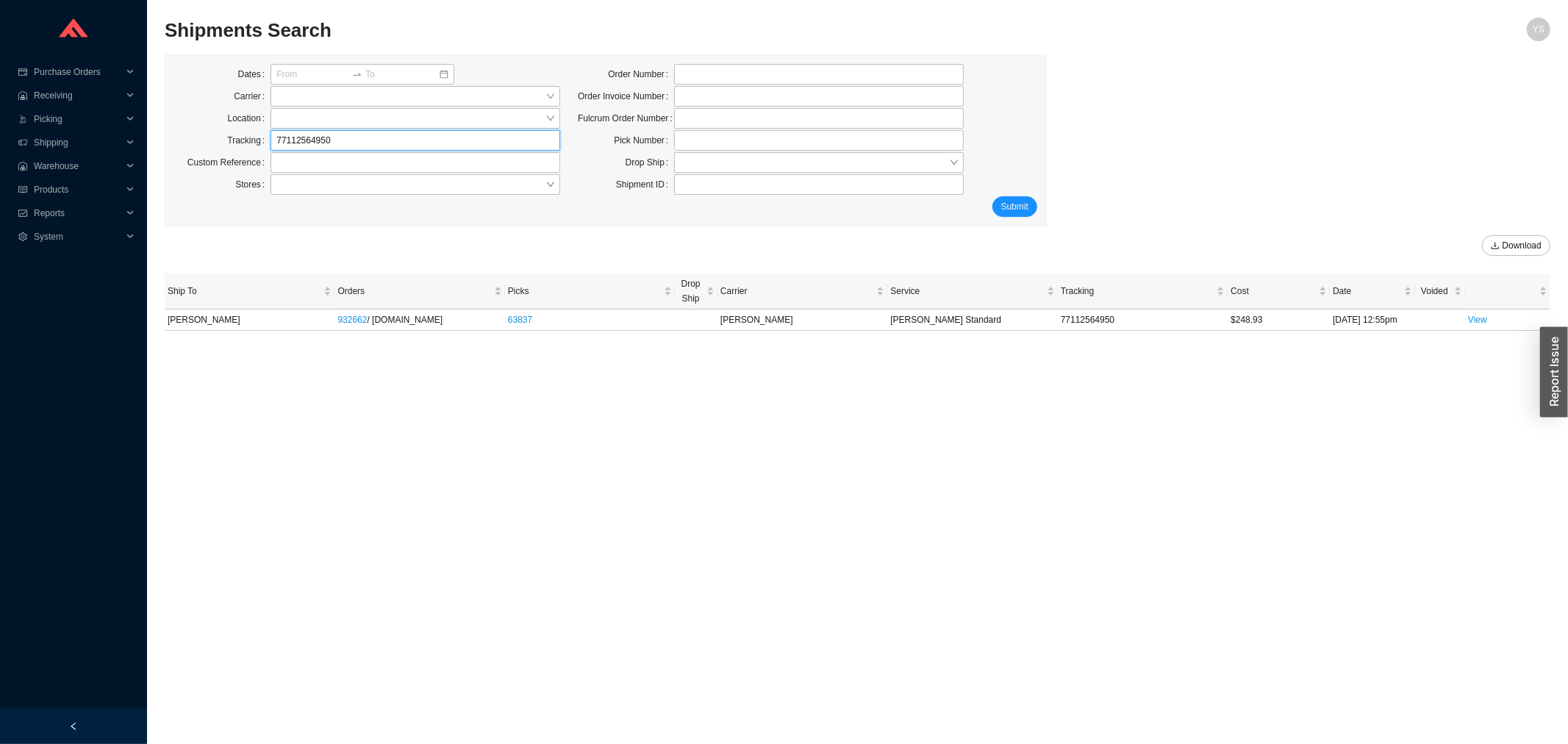
paste input "70142"
type input "77112701420"
click button "Submit" at bounding box center [1014, 207] width 45 height 21
click at [289, 145] on input "77112701420" at bounding box center [415, 140] width 289 height 21
click at [288, 145] on input "77112701420" at bounding box center [415, 140] width 289 height 21
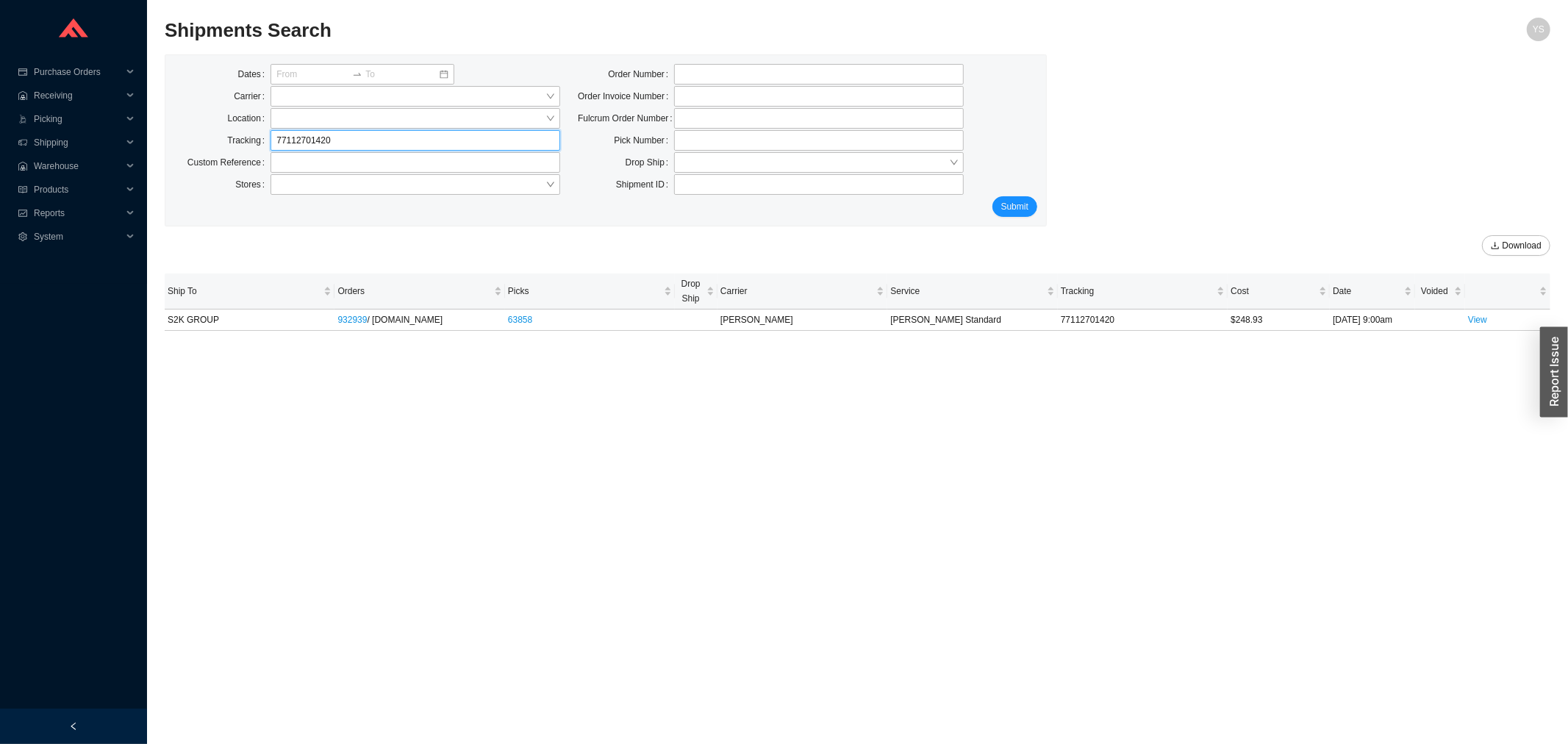
click at [288, 145] on input "77112701420" at bounding box center [415, 140] width 289 height 21
paste input "02401"
type input "77112024010"
click button "Submit" at bounding box center [1014, 207] width 45 height 21
click at [283, 144] on input "77112024010" at bounding box center [415, 140] width 289 height 21
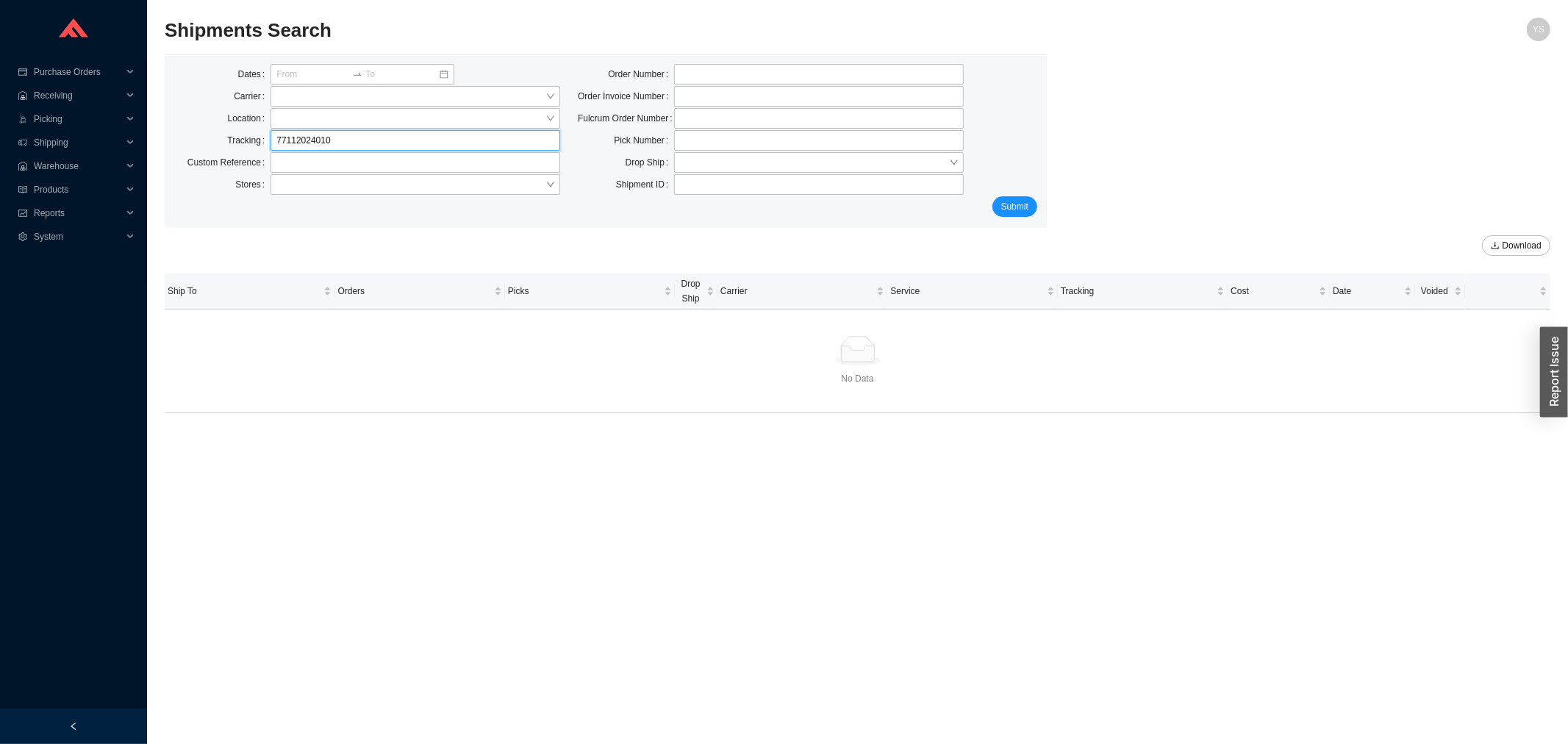
click at [283, 144] on input "77112024010" at bounding box center [415, 140] width 289 height 21
paste input "151169"
type input "77111511690"
click button "Submit" at bounding box center [1014, 207] width 45 height 21
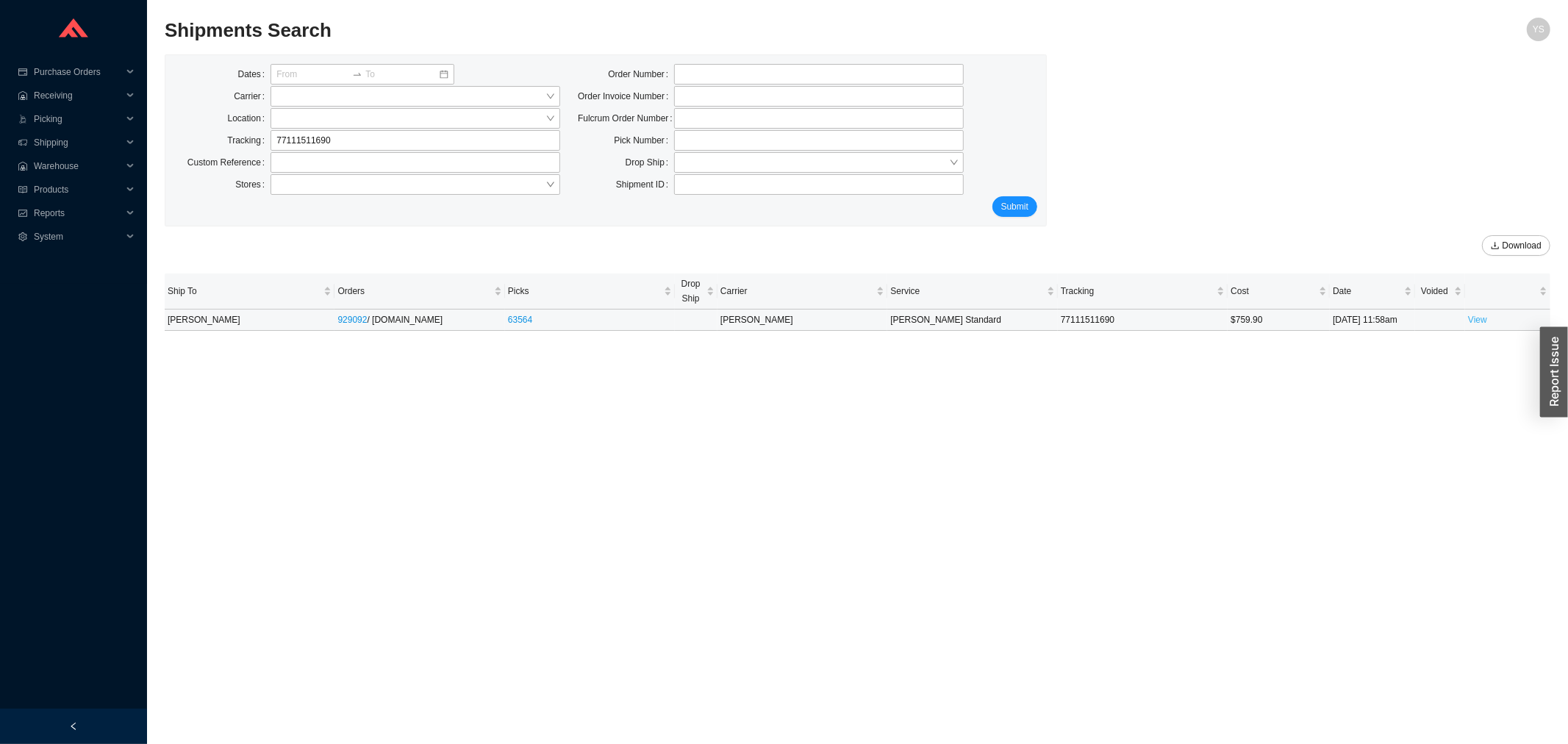
click at [1474, 324] on link "View" at bounding box center [1477, 320] width 19 height 10
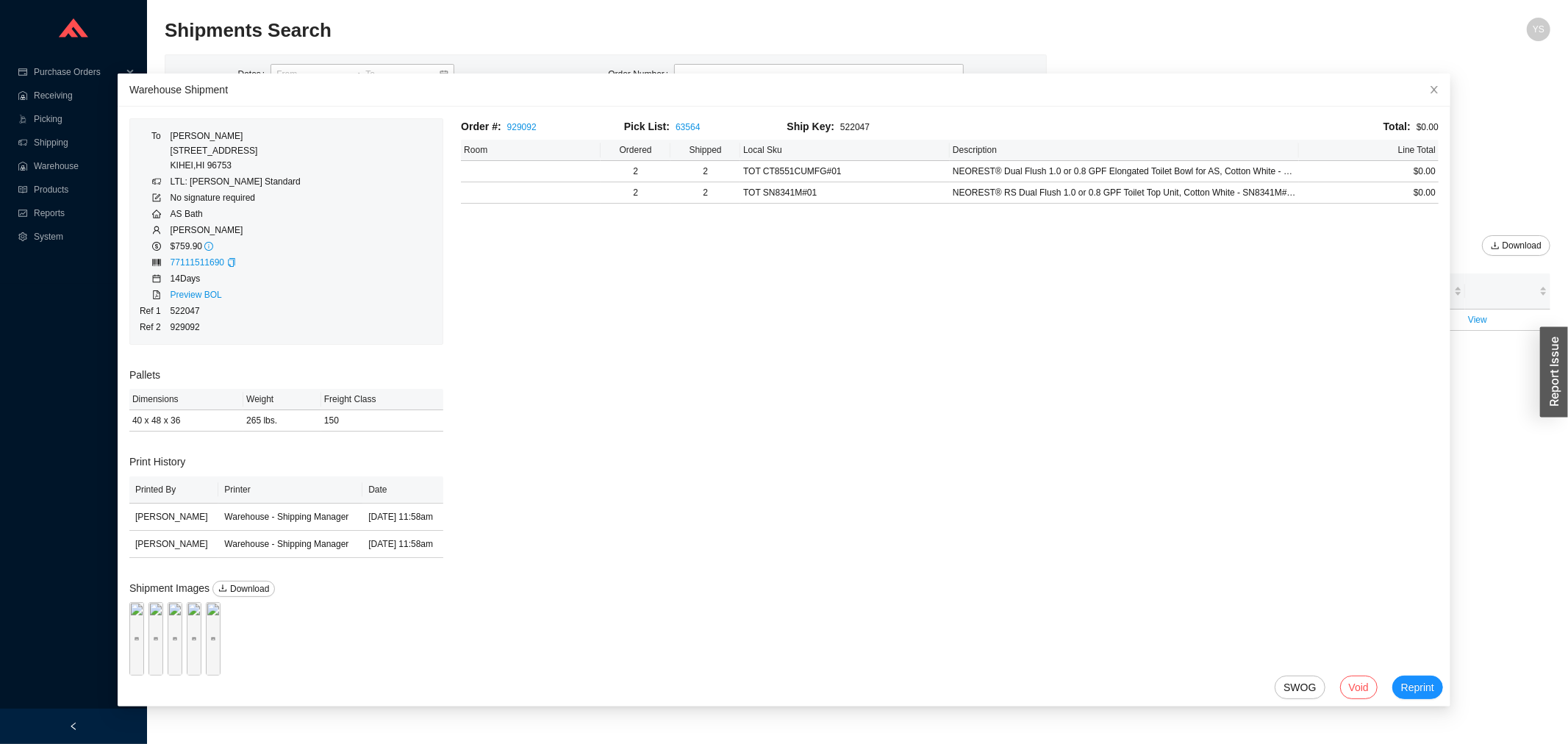
click at [255, 56] on div "Dates Carrier Location Tracking 77111511690 Custom Reference Stores Order Numbe…" at bounding box center [606, 140] width 881 height 171
click at [1429, 86] on icon "close" at bounding box center [1435, 90] width 10 height 10
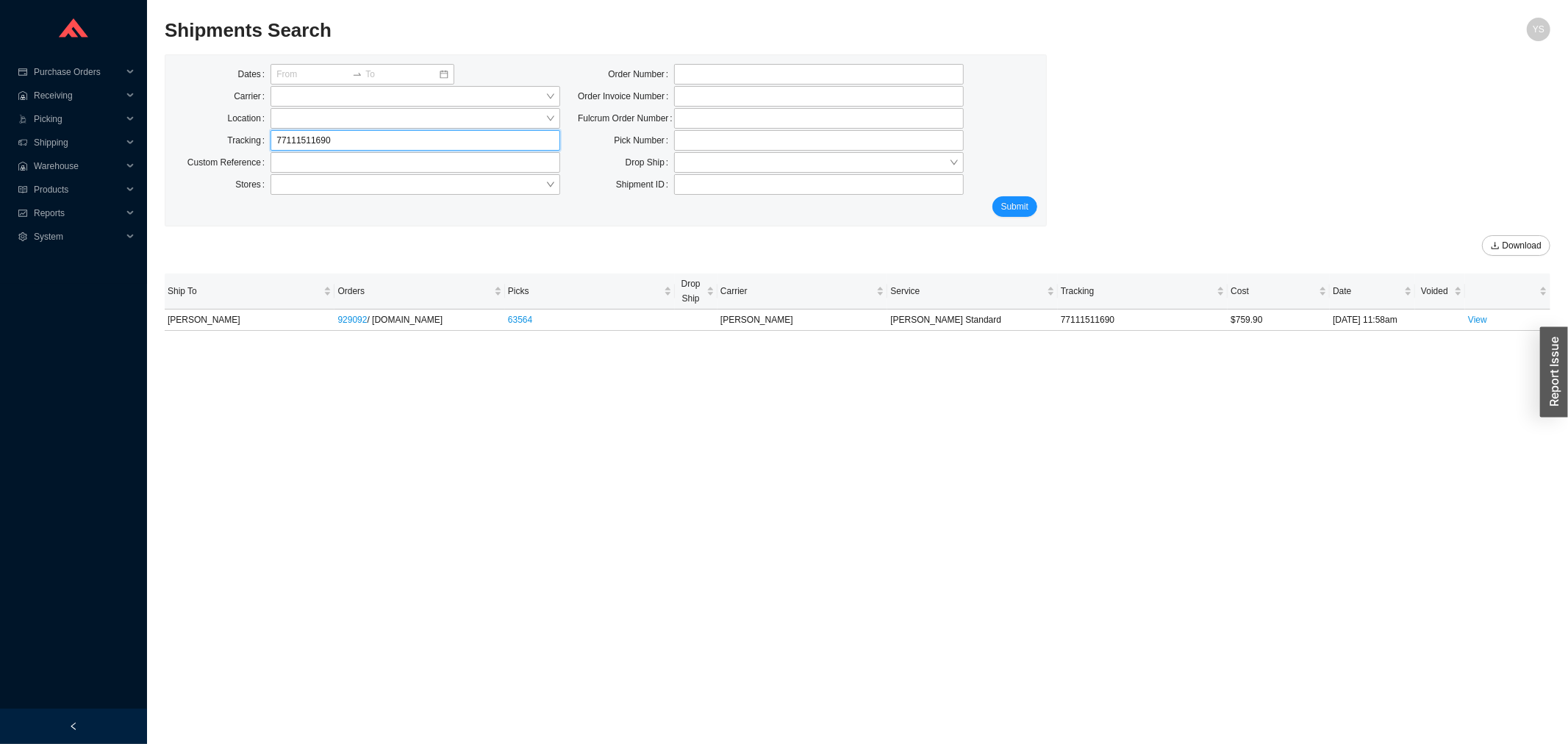
click at [282, 143] on input "77111511690" at bounding box center [415, 140] width 289 height 21
paste input "235371"
type input "77112353710"
click button "Submit" at bounding box center [1014, 207] width 45 height 21
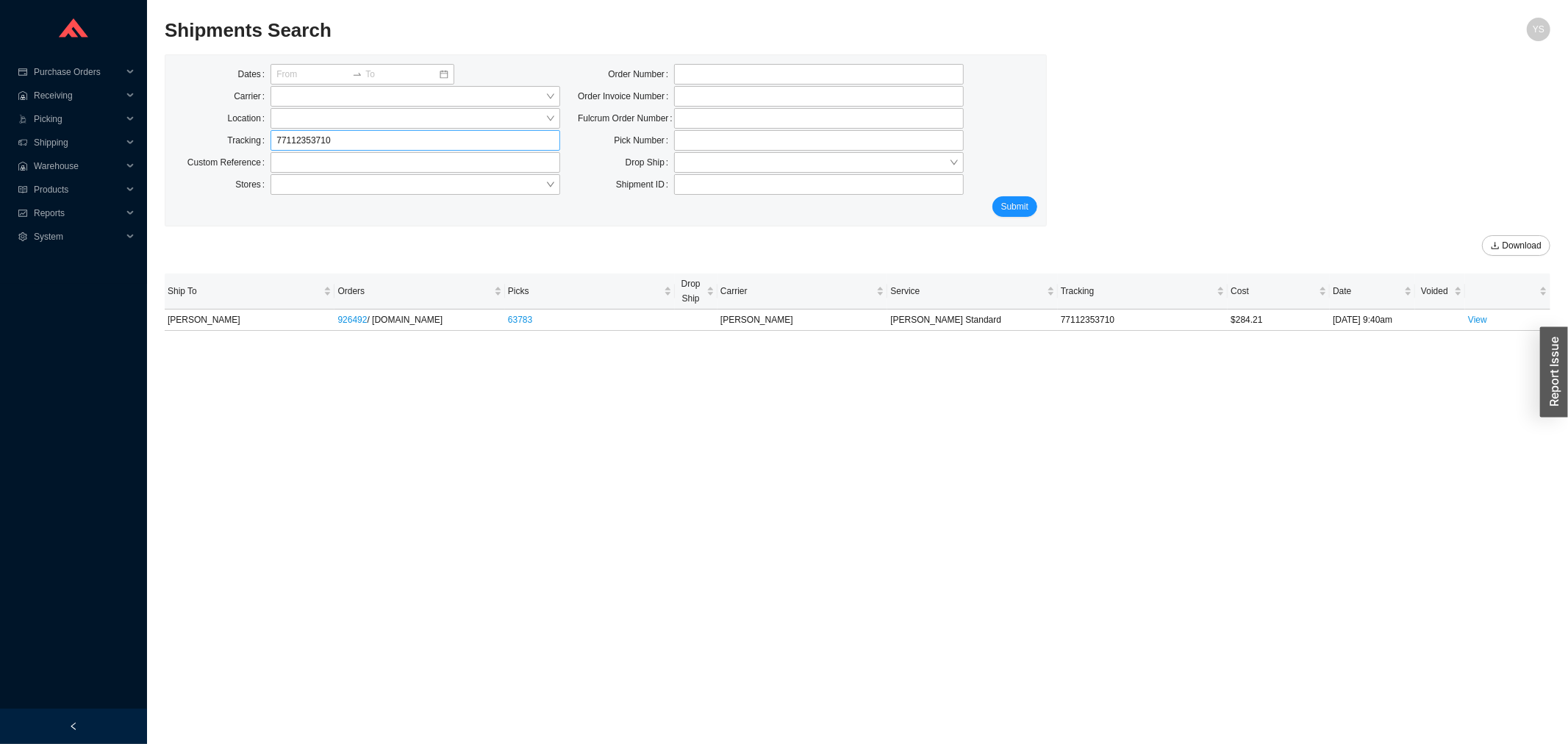
click at [295, 133] on body "Purchase Orders .warehouse_svg__a{fill:none;stroke:currentColor;stroke-linecap:…" at bounding box center [784, 372] width 1568 height 744
click at [298, 134] on div "AS Bath" at bounding box center [415, 145] width 289 height 21
click at [298, 134] on input "77112353710" at bounding box center [415, 140] width 289 height 21
click at [275, 133] on input "77112353710" at bounding box center [415, 140] width 289 height 21
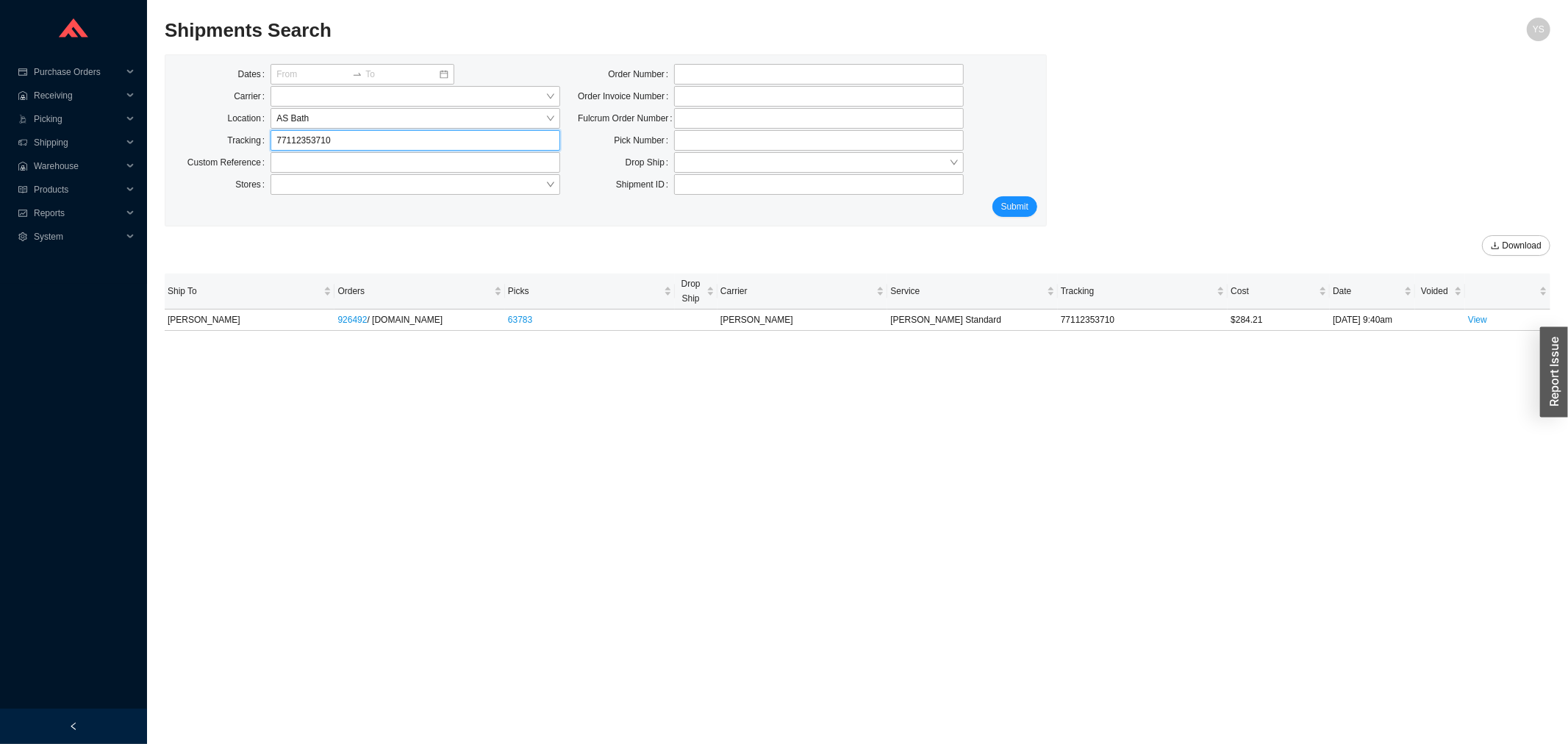
paste input "151169"
type input "77111511690"
click button "Submit" at bounding box center [1014, 207] width 45 height 21
click at [1463, 321] on td at bounding box center [1440, 320] width 50 height 22
click at [1471, 322] on link "View" at bounding box center [1477, 320] width 19 height 10
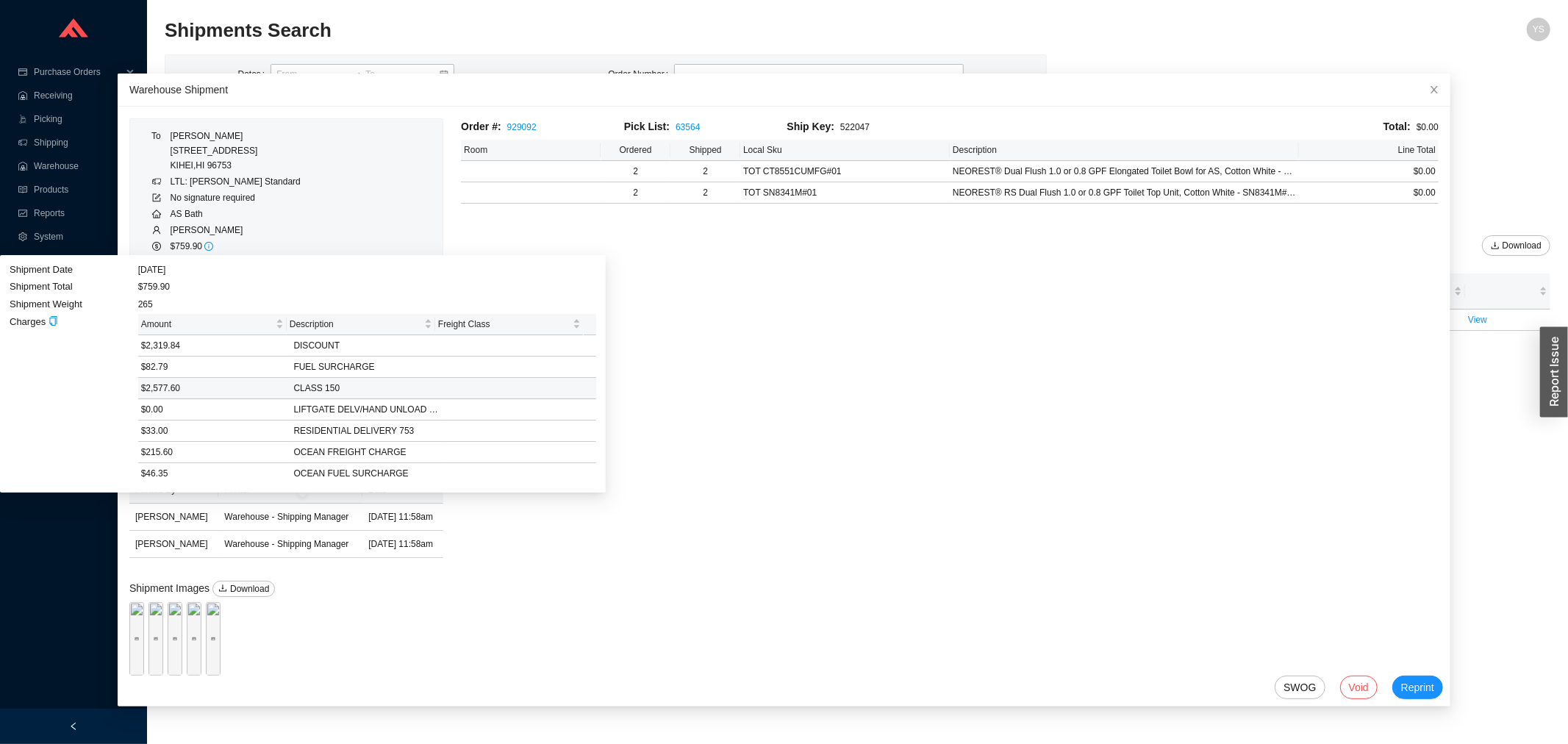
scroll to position [67, 0]
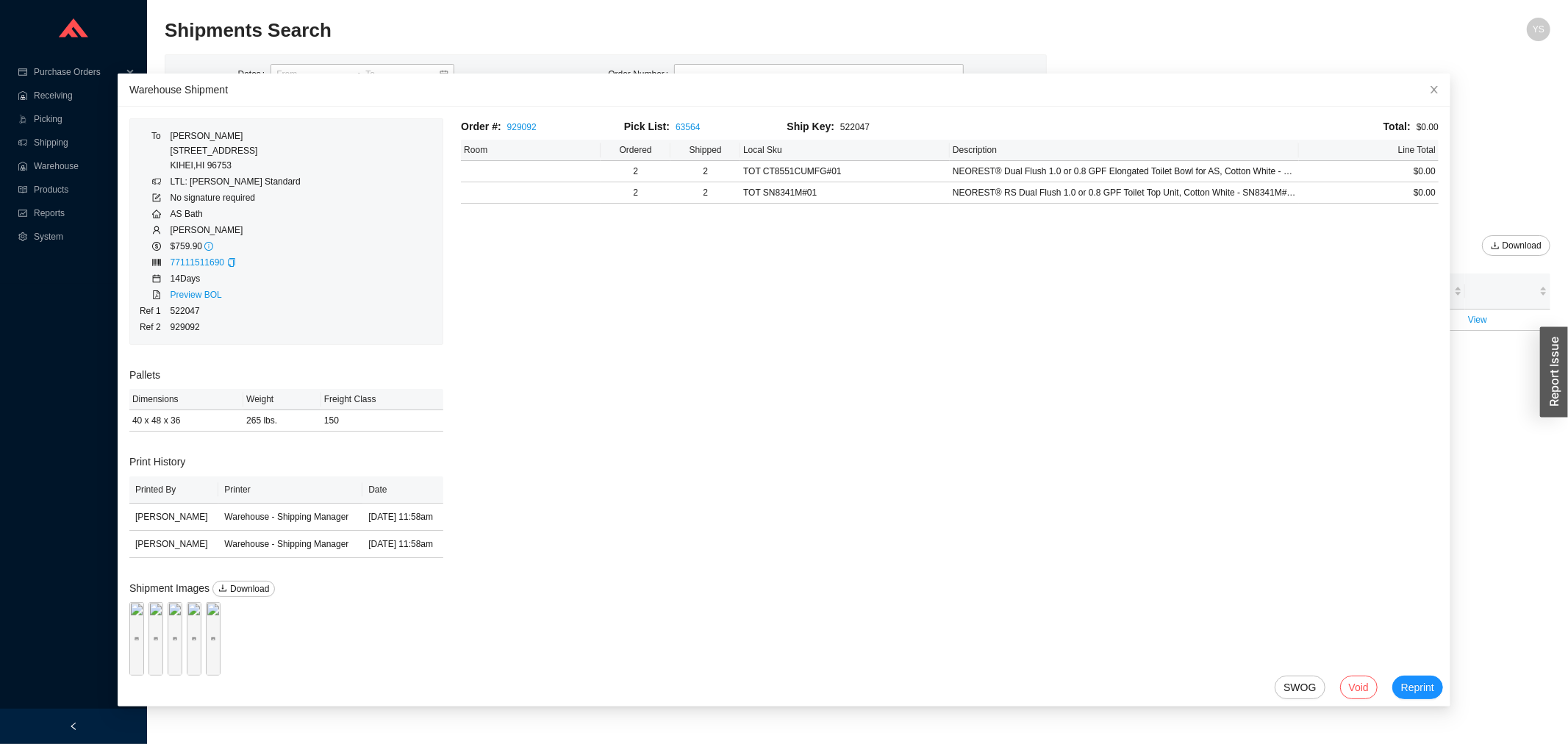
drag, startPoint x: 633, startPoint y: 55, endPoint x: 625, endPoint y: 55, distance: 8.0
click at [633, 55] on div "Dates Carrier Location AS Bath Tracking 77111511690 Custom Reference Stores Ord…" at bounding box center [606, 140] width 881 height 171
click at [1418, 88] on span "Close" at bounding box center [1434, 89] width 32 height 32
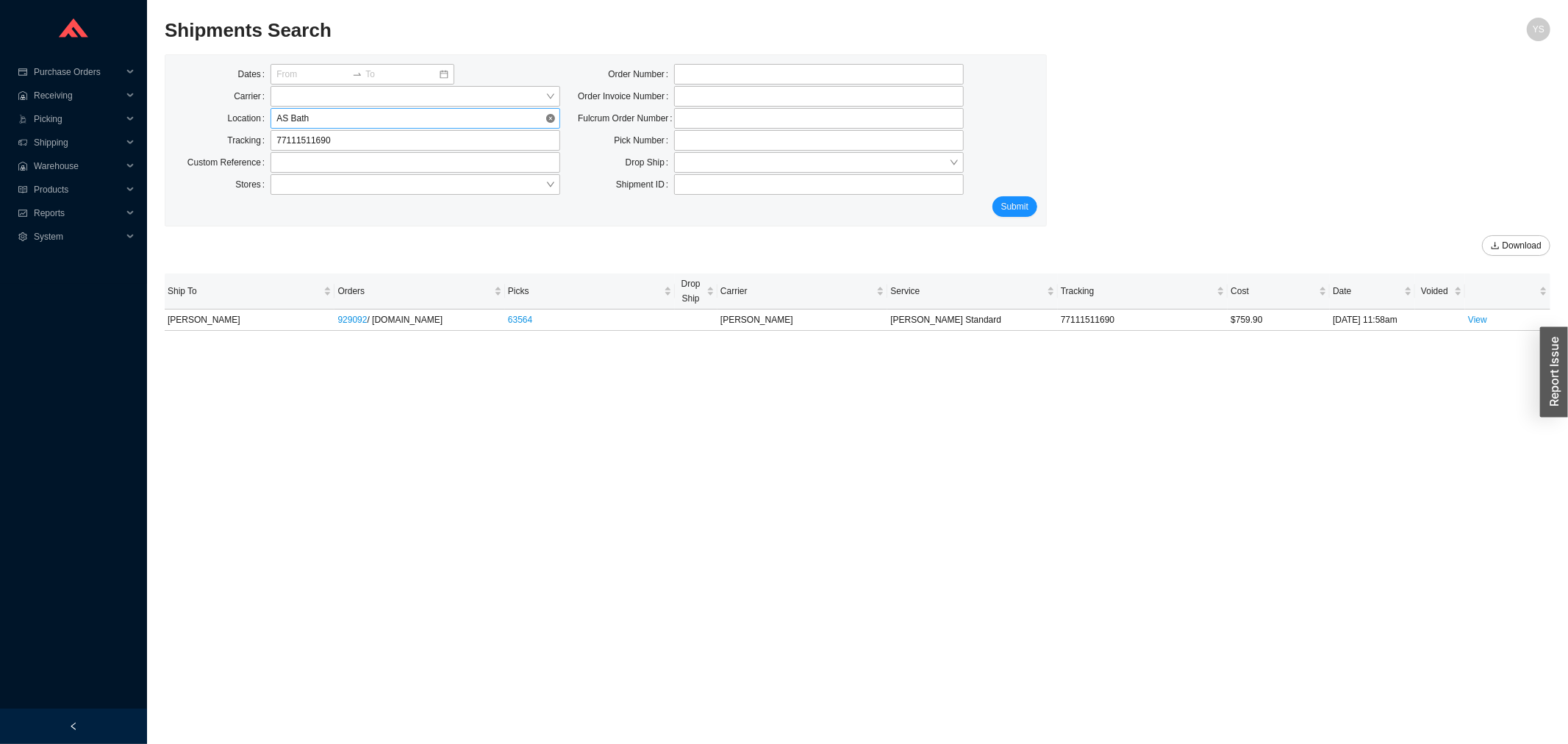
click at [299, 116] on span "AS Bath" at bounding box center [415, 119] width 278 height 19
click at [725, 72] on input "tel" at bounding box center [819, 74] width 289 height 21
paste input "925450"
type input "925450"
drag, startPoint x: 512, startPoint y: 143, endPoint x: 61, endPoint y: 143, distance: 451.0
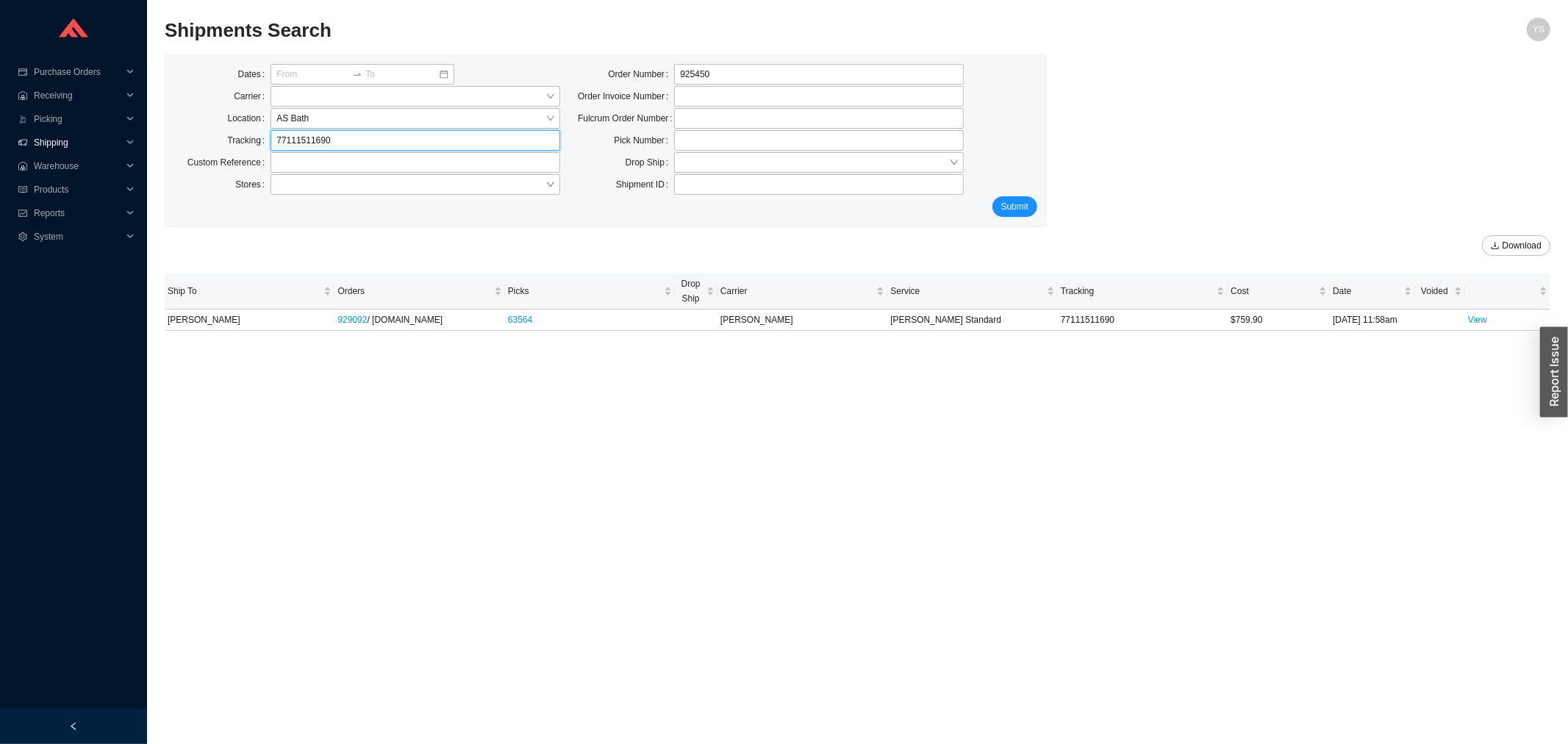
click at [62, 143] on section "Purchase Orders .warehouse_svg__a{fill:none;stroke:currentColor;stroke-linecap:…" at bounding box center [784, 372] width 1568 height 744
click button "Submit" at bounding box center [1014, 207] width 45 height 21
click at [737, 76] on input "925450" at bounding box center [819, 74] width 289 height 21
click at [736, 76] on input "925450" at bounding box center [819, 74] width 289 height 21
paste input "4146"
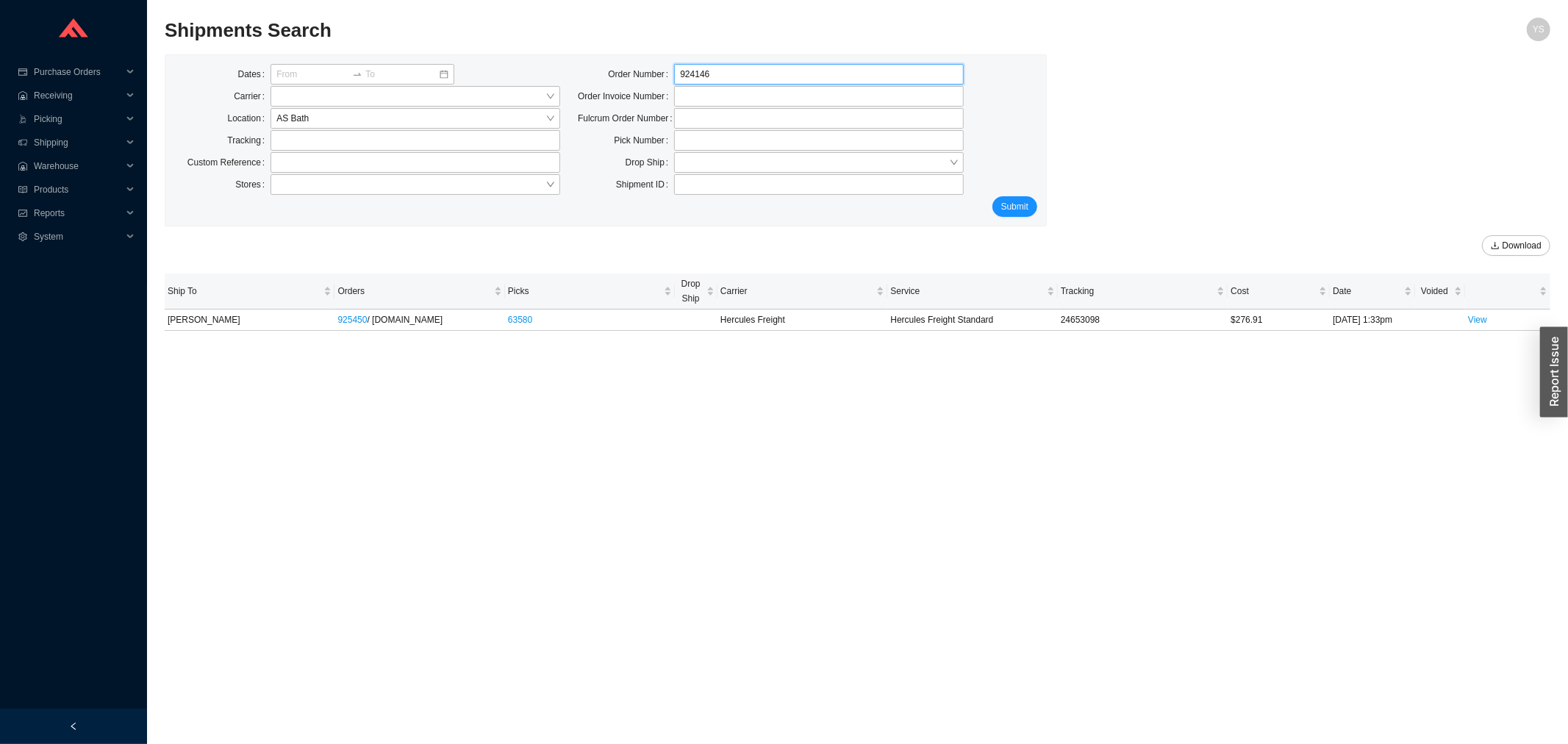
click at [736, 76] on input "924146" at bounding box center [819, 74] width 289 height 21
paste input "924146"
type input "924146"
click button "Submit" at bounding box center [1014, 207] width 45 height 21
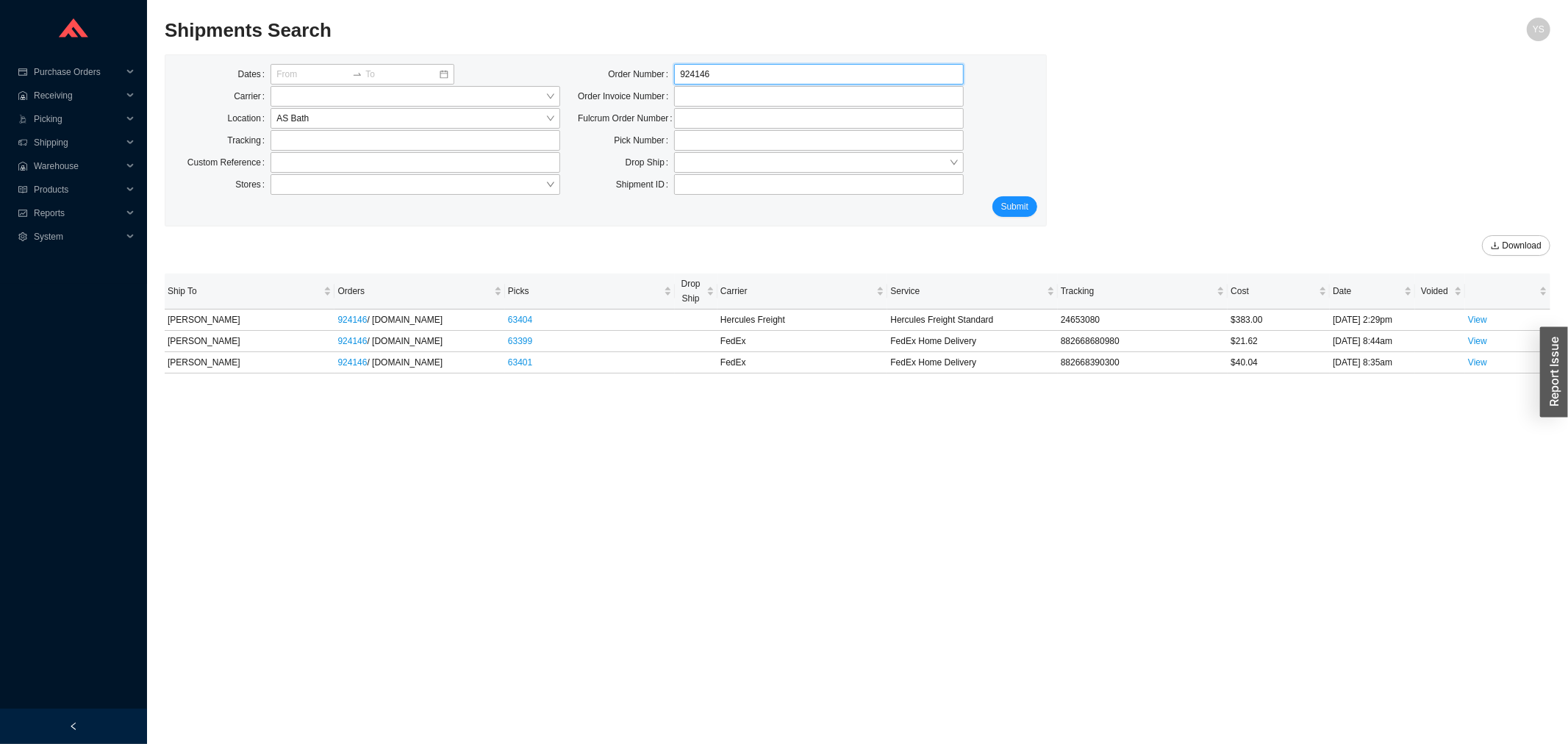
click at [729, 82] on input "924146" at bounding box center [819, 74] width 289 height 21
paste input "31350"
type input "931350"
click at [995, 201] on button "Submit" at bounding box center [1014, 207] width 45 height 21
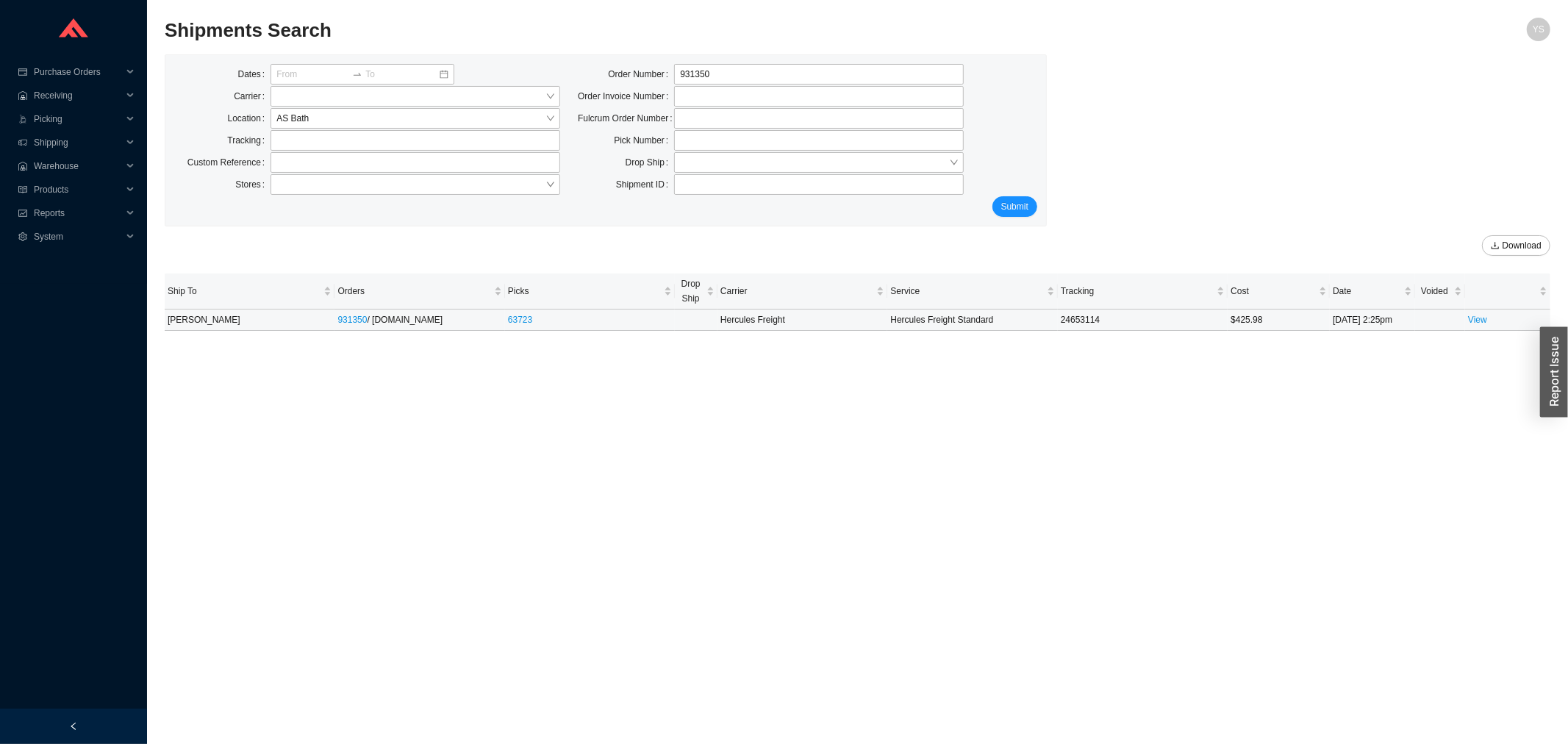
click at [1079, 323] on td "24653114" at bounding box center [1143, 320] width 170 height 22
copy td "24653114"
drag, startPoint x: 324, startPoint y: 319, endPoint x: 367, endPoint y: 324, distance: 43.3
click at [367, 324] on tr "JAYASHREE ANAND 931350 / QualityBath.com 63723 Hercules Freight Hercules Freigh…" at bounding box center [857, 320] width 1385 height 22
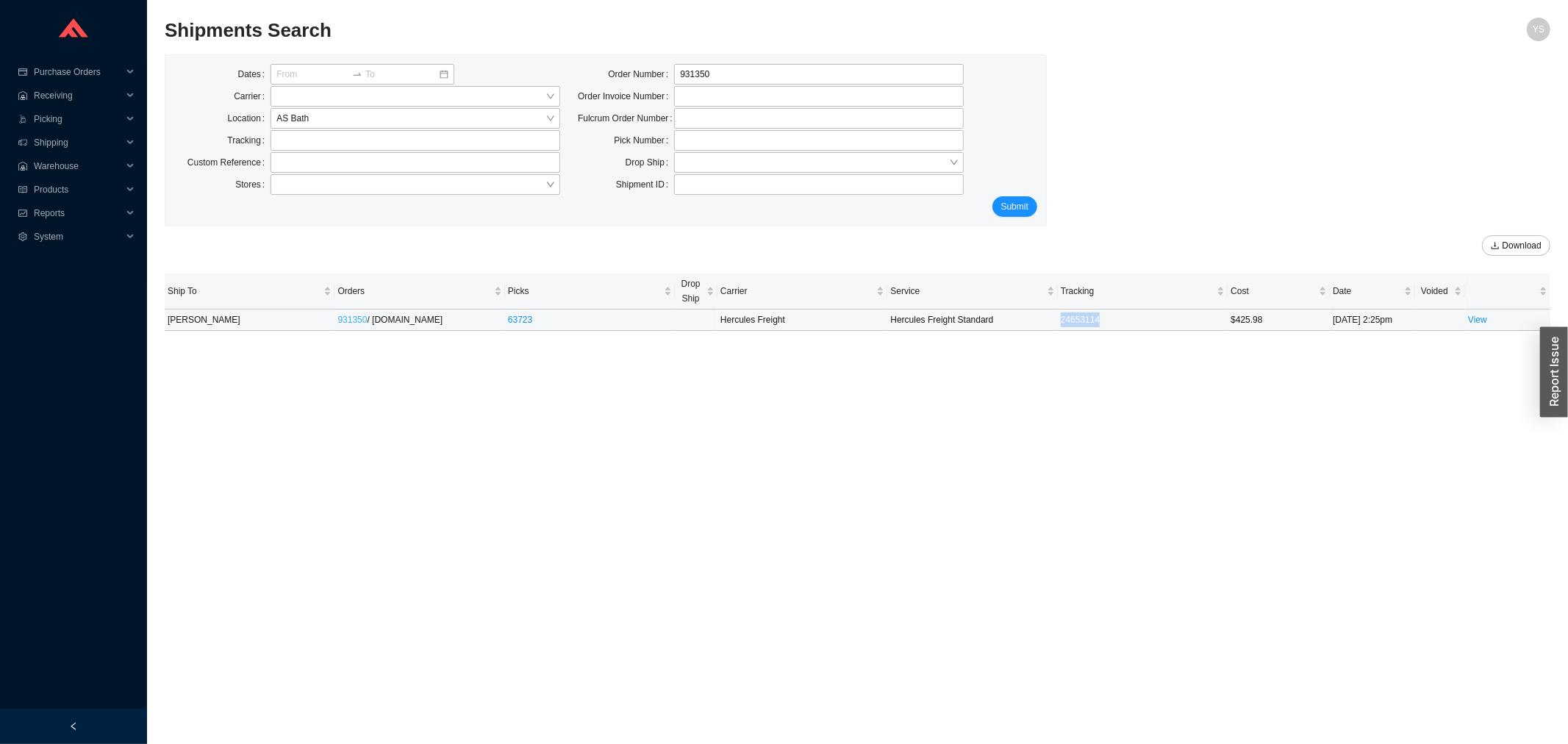
copy tr "931350"
drag, startPoint x: 1111, startPoint y: 319, endPoint x: 1003, endPoint y: 322, distance: 108.0
click at [1006, 322] on tr "JAYASHREE ANAND 931350 / QualityBath.com 63723 Hercules Freight Hercules Freigh…" at bounding box center [857, 320] width 1385 height 22
click at [341, 318] on link "931350" at bounding box center [352, 320] width 29 height 10
click at [685, 77] on input "931350" at bounding box center [819, 74] width 289 height 21
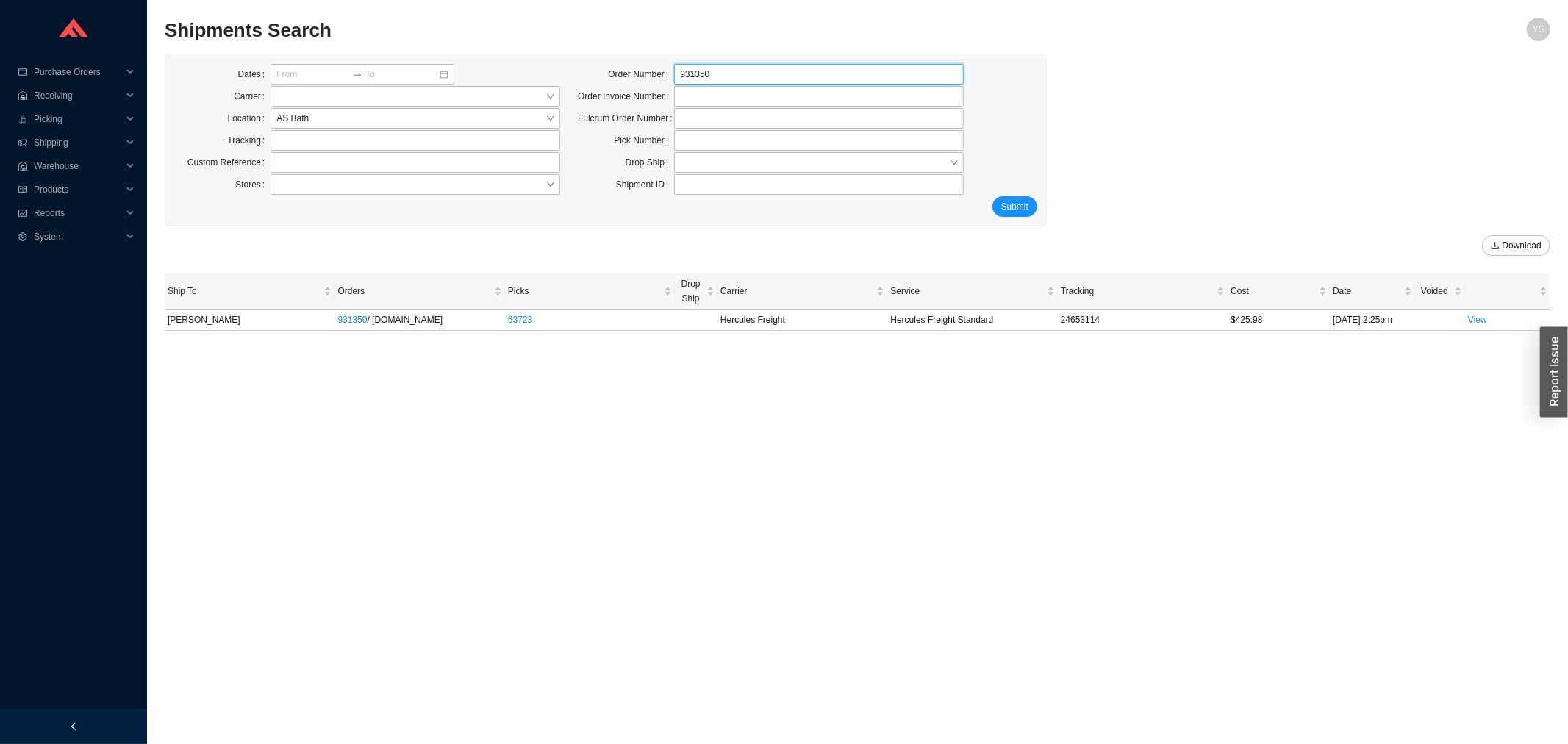
click at [685, 76] on input "931350" at bounding box center [819, 74] width 289 height 21
paste input "0103"
type input "930103"
click button "Submit" at bounding box center [1014, 207] width 45 height 21
click at [711, 61] on div "Dates Carrier Location AS Bath Tracking Custom Reference Stores Order Number 93…" at bounding box center [606, 140] width 881 height 171
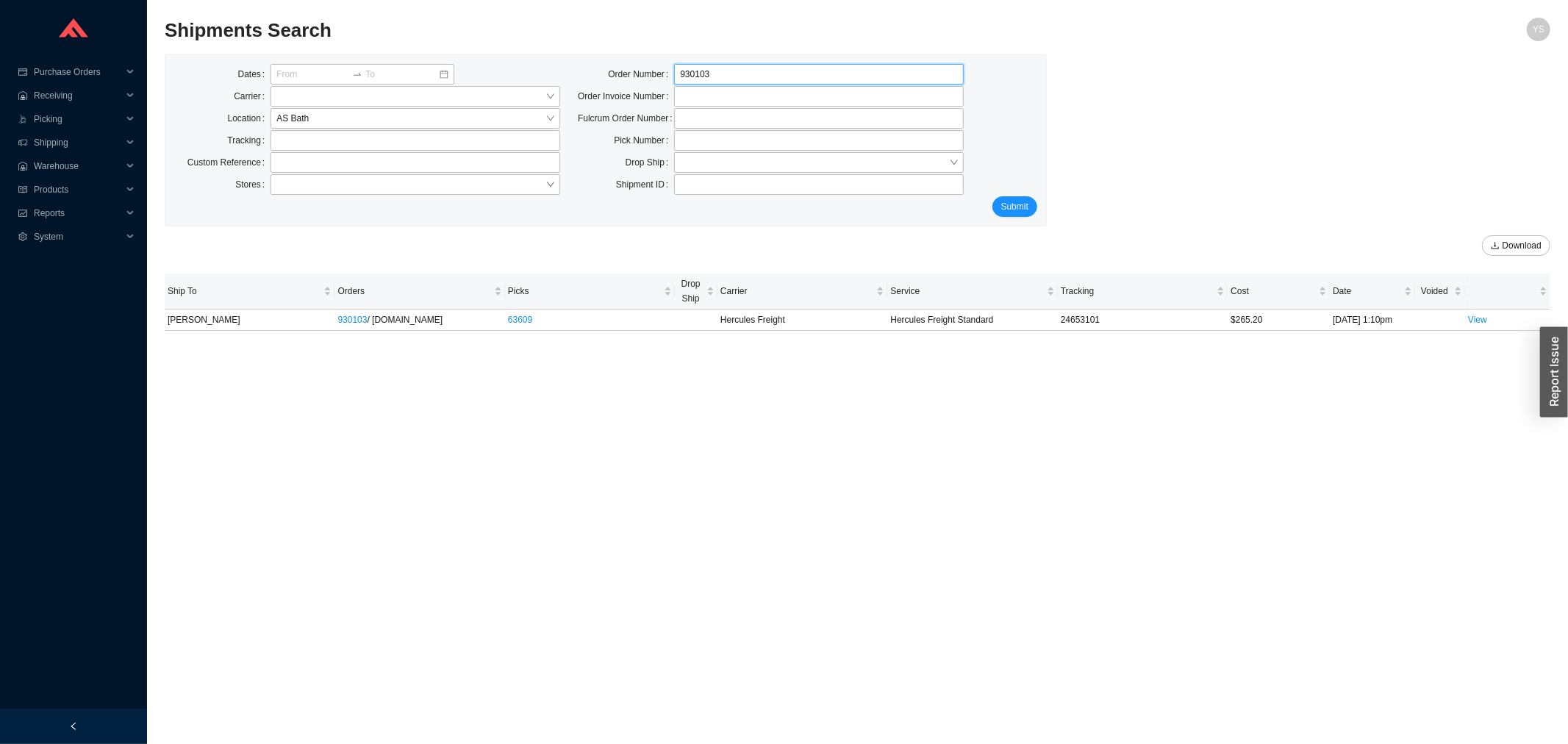
click at [707, 74] on input "930103" at bounding box center [819, 74] width 289 height 21
click at [707, 75] on input "930103" at bounding box center [819, 74] width 289 height 21
paste input "01356"
type input "901356"
click at [1482, 322] on link "View" at bounding box center [1477, 320] width 19 height 10
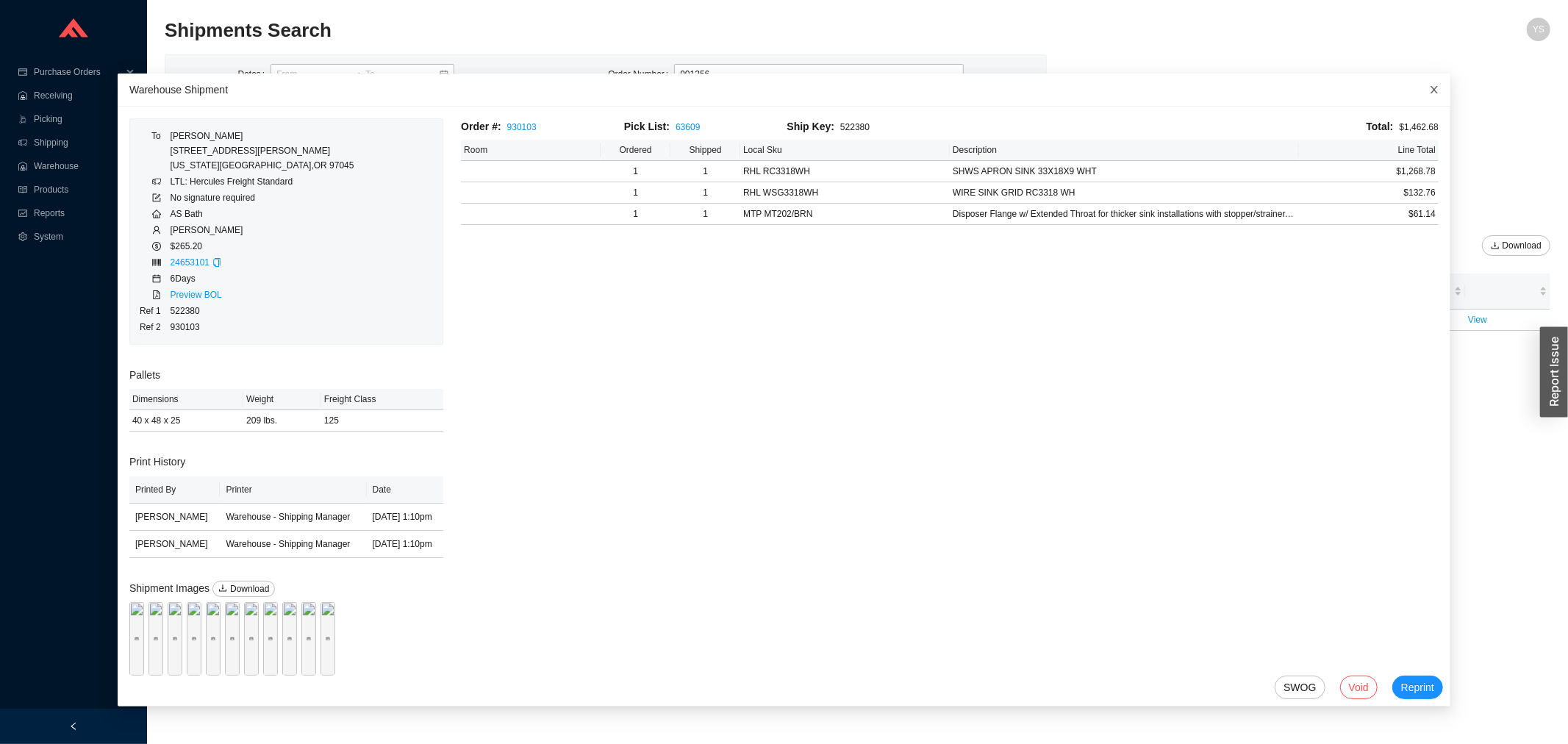
click at [1418, 98] on span "Close" at bounding box center [1434, 89] width 32 height 32
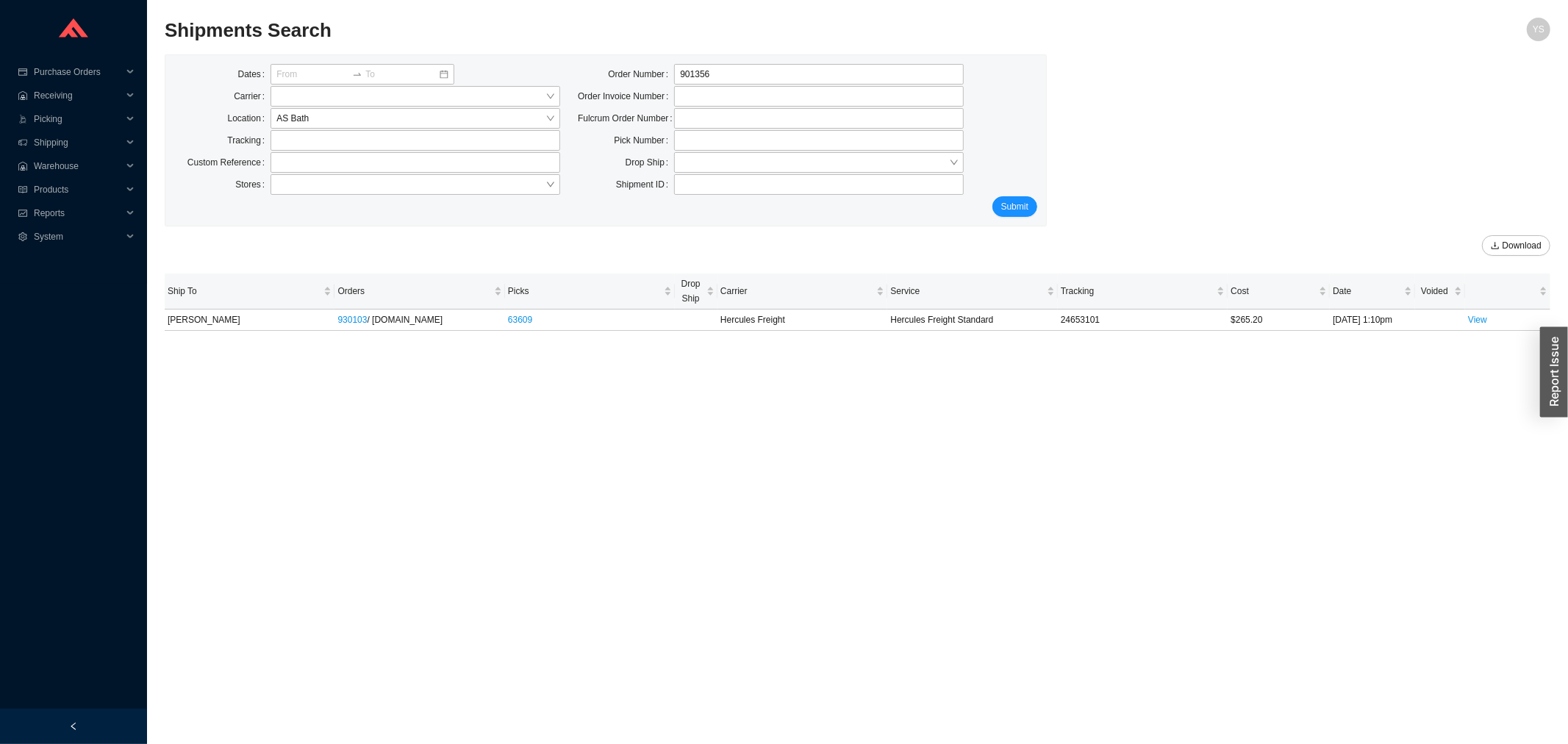
click at [711, 51] on div "Shipments Search" at bounding box center [684, 35] width 1040 height 36
click at [1005, 210] on span "Submit" at bounding box center [1014, 206] width 27 height 15
click at [1474, 327] on link "View" at bounding box center [1477, 327] width 19 height 10
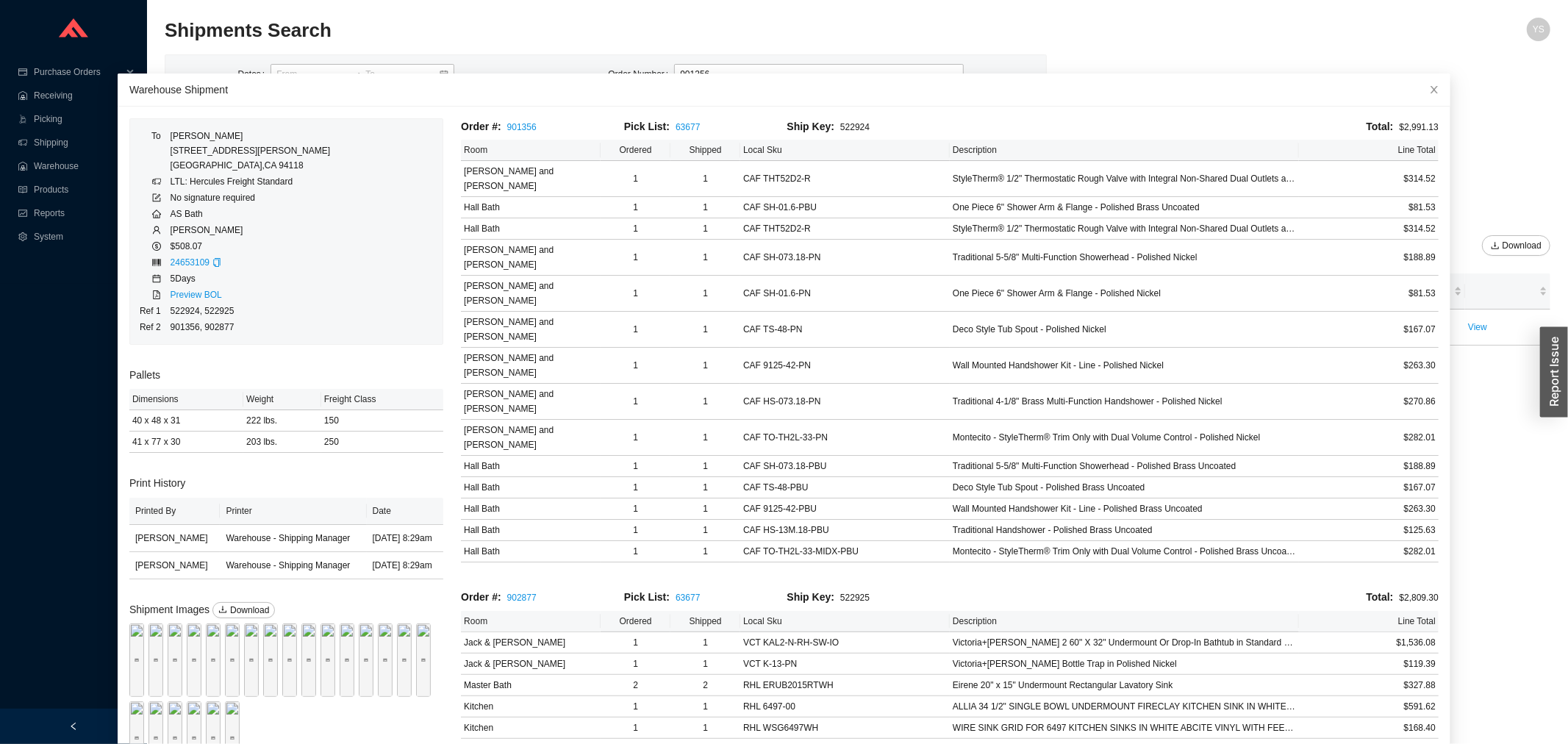
click at [515, 47] on div "Shipments Search" at bounding box center [684, 35] width 1040 height 36
drag, startPoint x: 1409, startPoint y: 88, endPoint x: 1398, endPoint y: 87, distance: 11.0
click at [1429, 88] on icon "close" at bounding box center [1435, 90] width 10 height 10
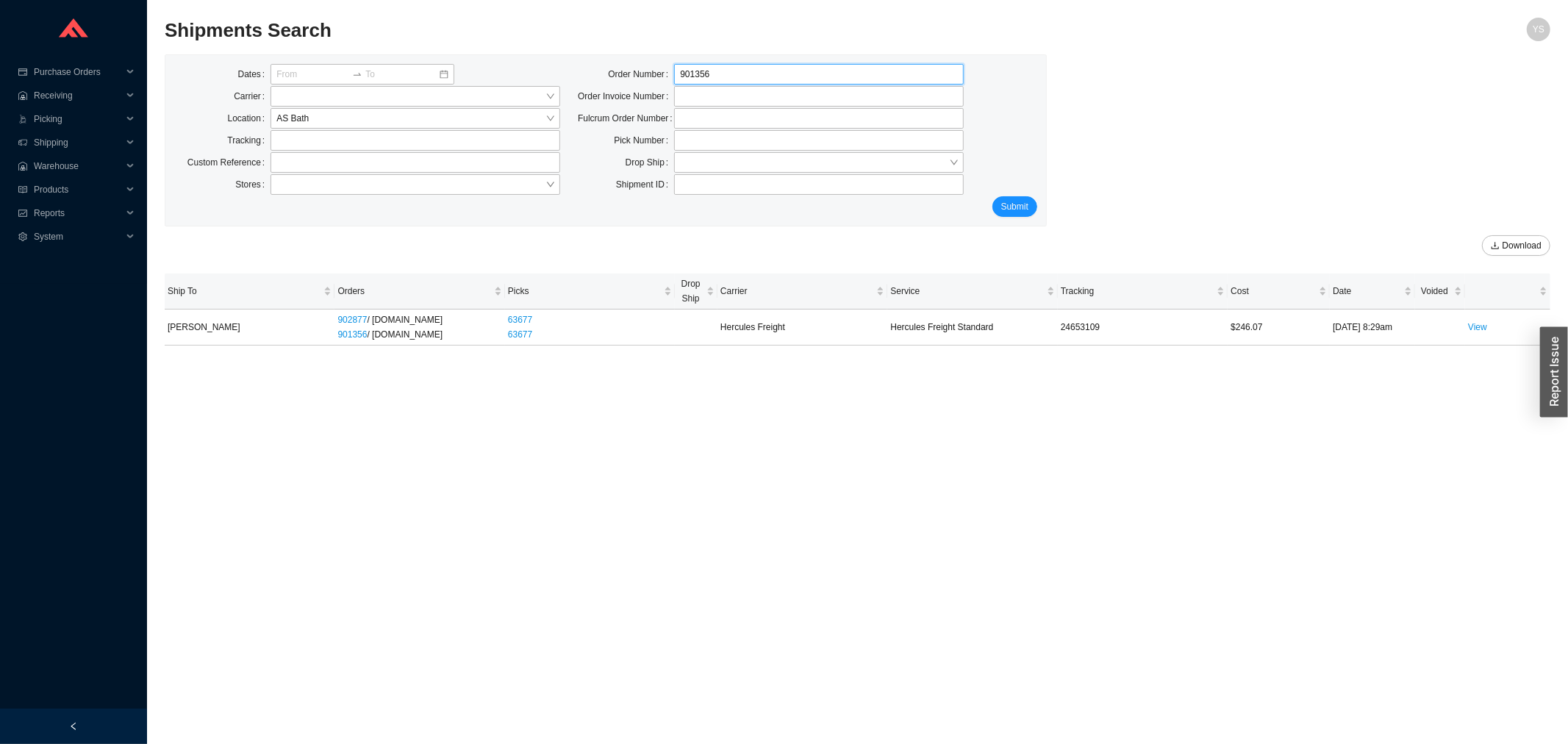
click at [763, 75] on input "901356" at bounding box center [819, 74] width 289 height 21
click at [761, 75] on input "901356" at bounding box center [819, 74] width 289 height 21
paste input "30603"
type input "930603"
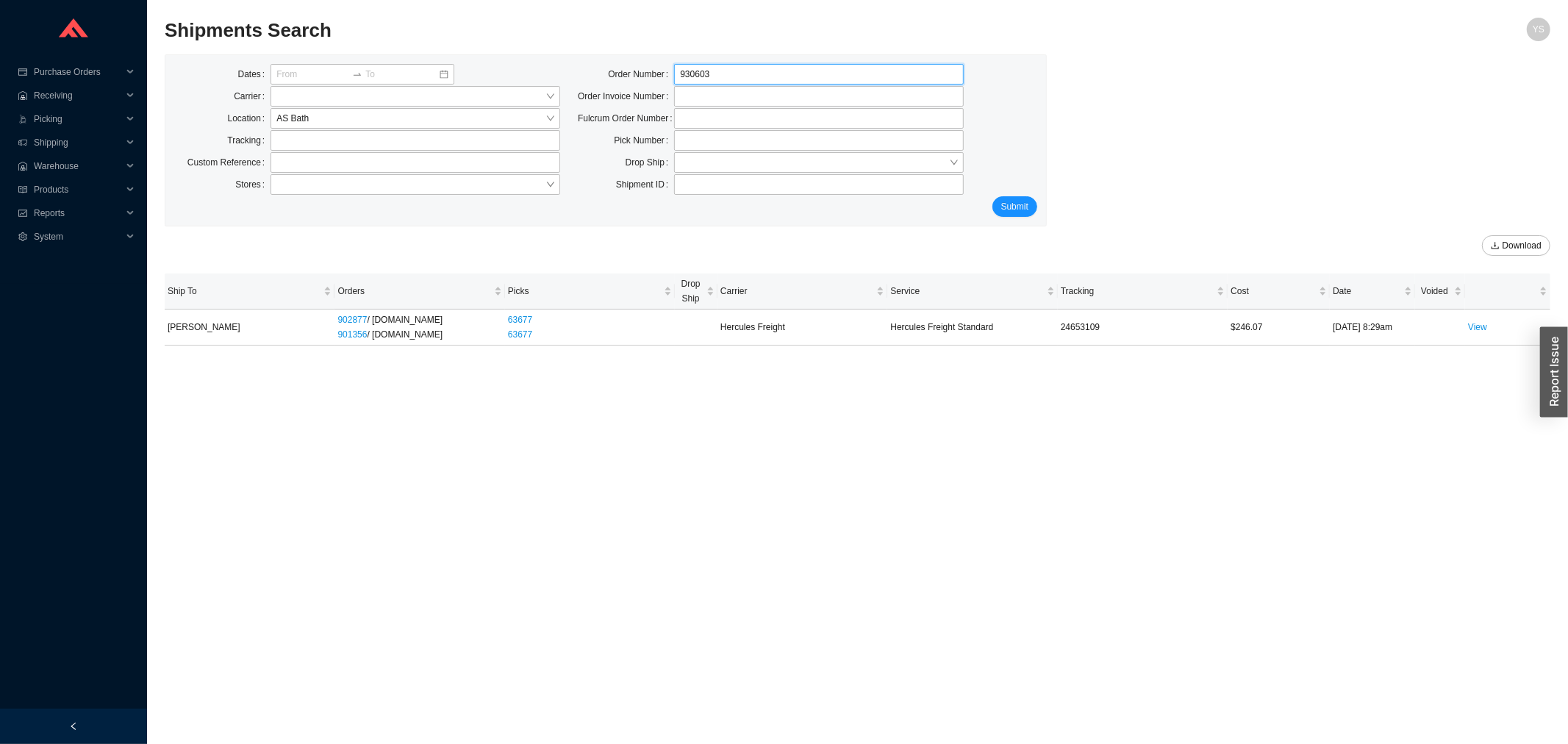
click button "Submit" at bounding box center [1014, 207] width 45 height 21
click at [1483, 319] on link "View" at bounding box center [1477, 320] width 19 height 10
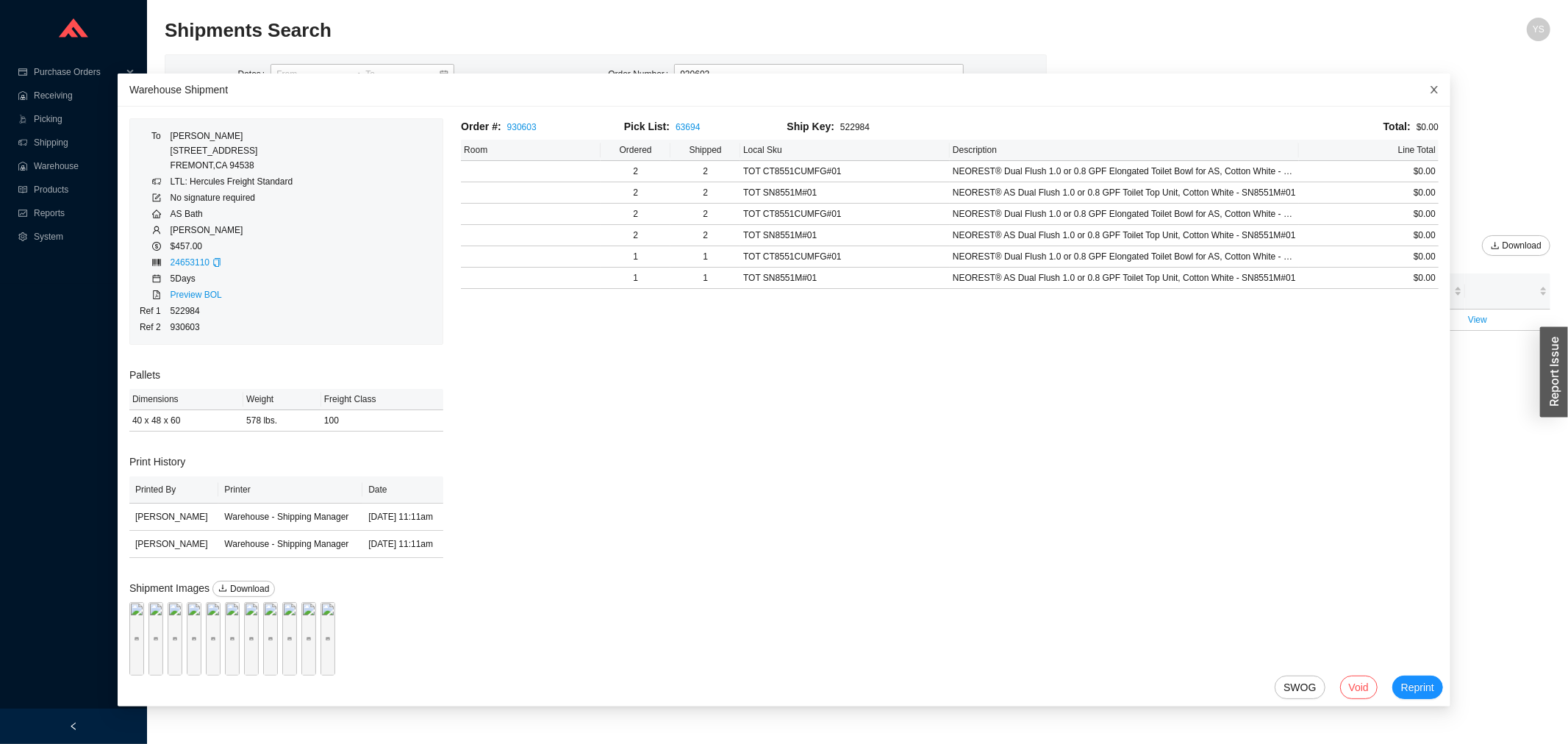
click at [1429, 85] on icon "close" at bounding box center [1435, 90] width 10 height 10
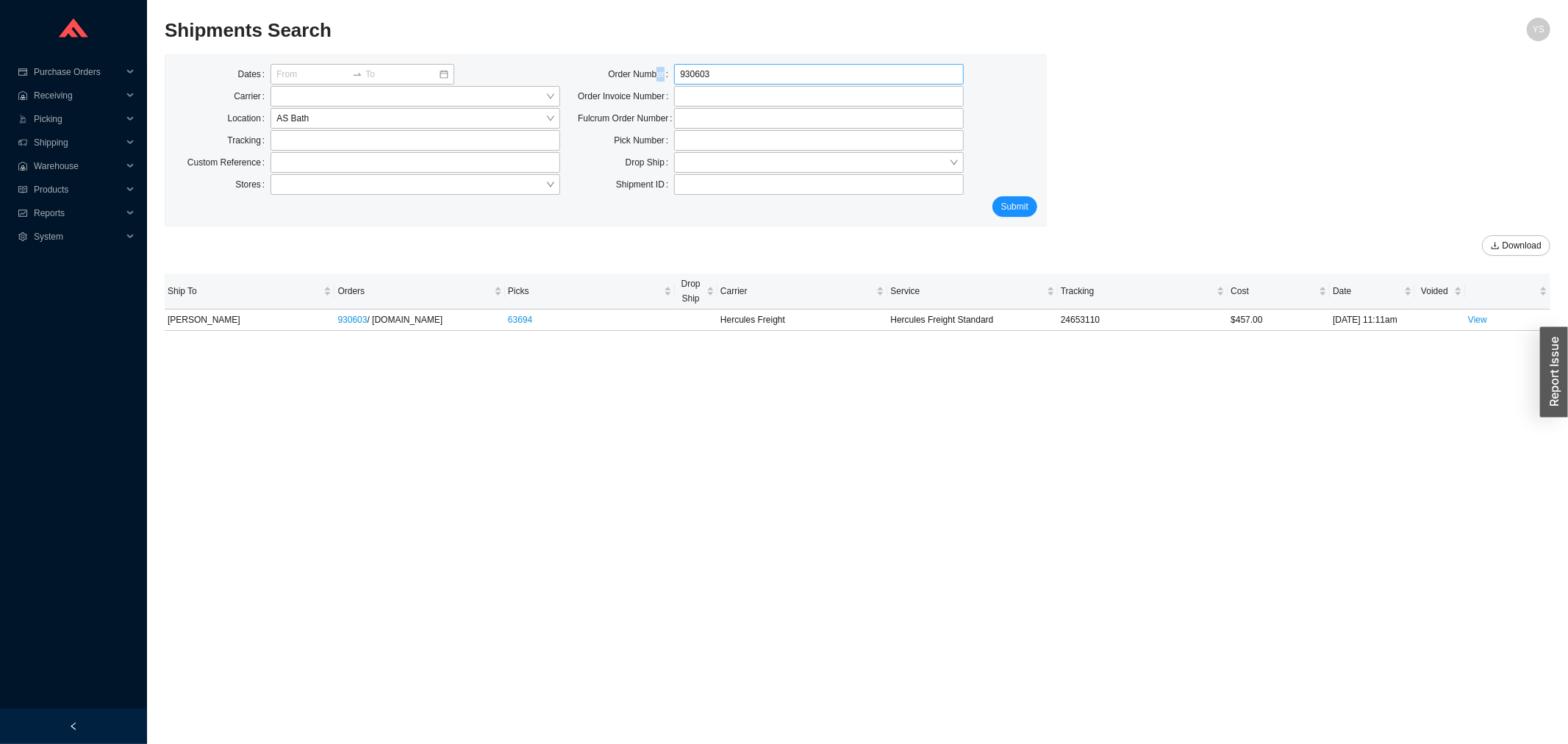
drag, startPoint x: 652, startPoint y: 83, endPoint x: 684, endPoint y: 74, distance: 33.2
click at [664, 77] on label "Order Number" at bounding box center [641, 74] width 66 height 21
click at [684, 72] on input "930603" at bounding box center [819, 74] width 289 height 21
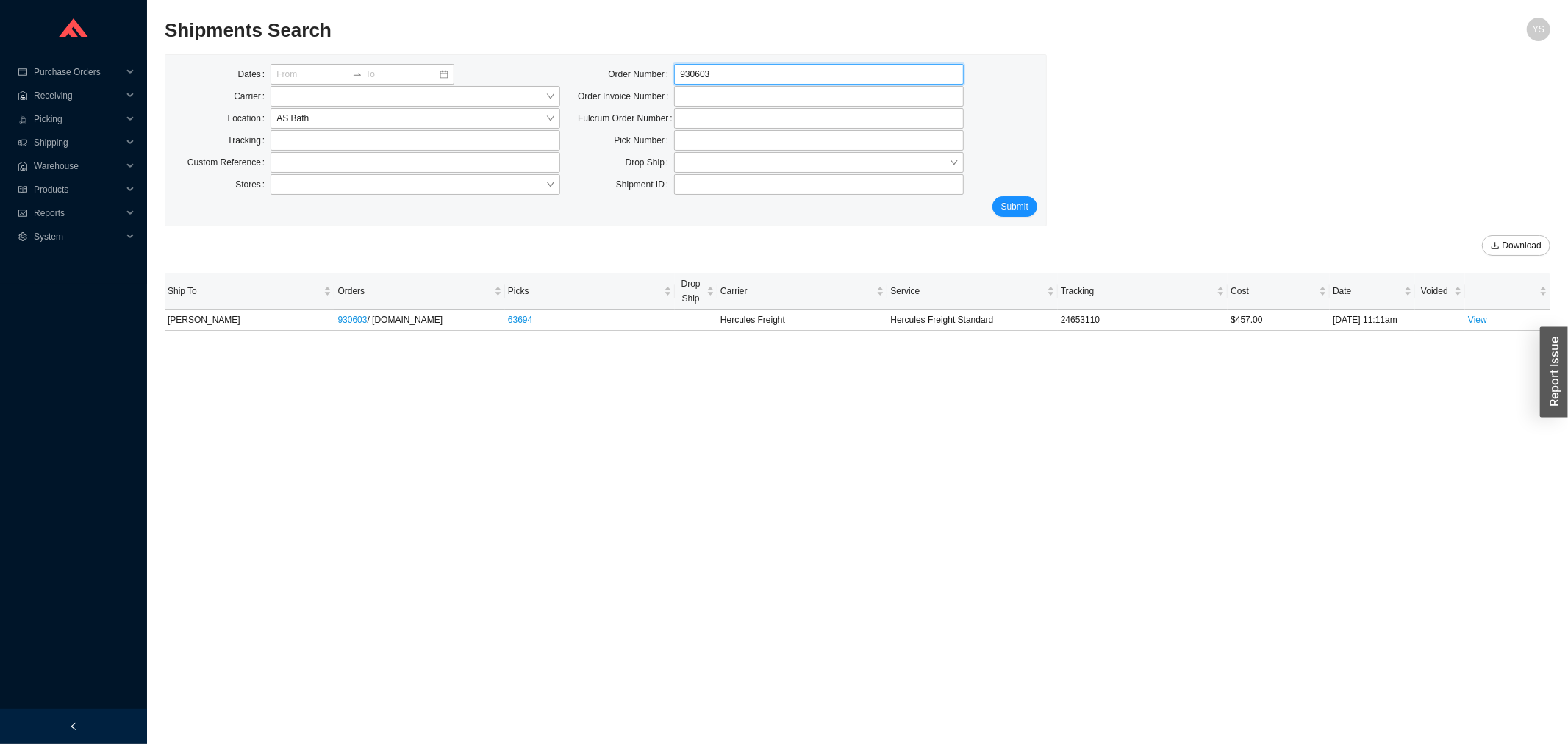
paste input "24305"
type input "924305"
click button "Submit" at bounding box center [1014, 207] width 45 height 21
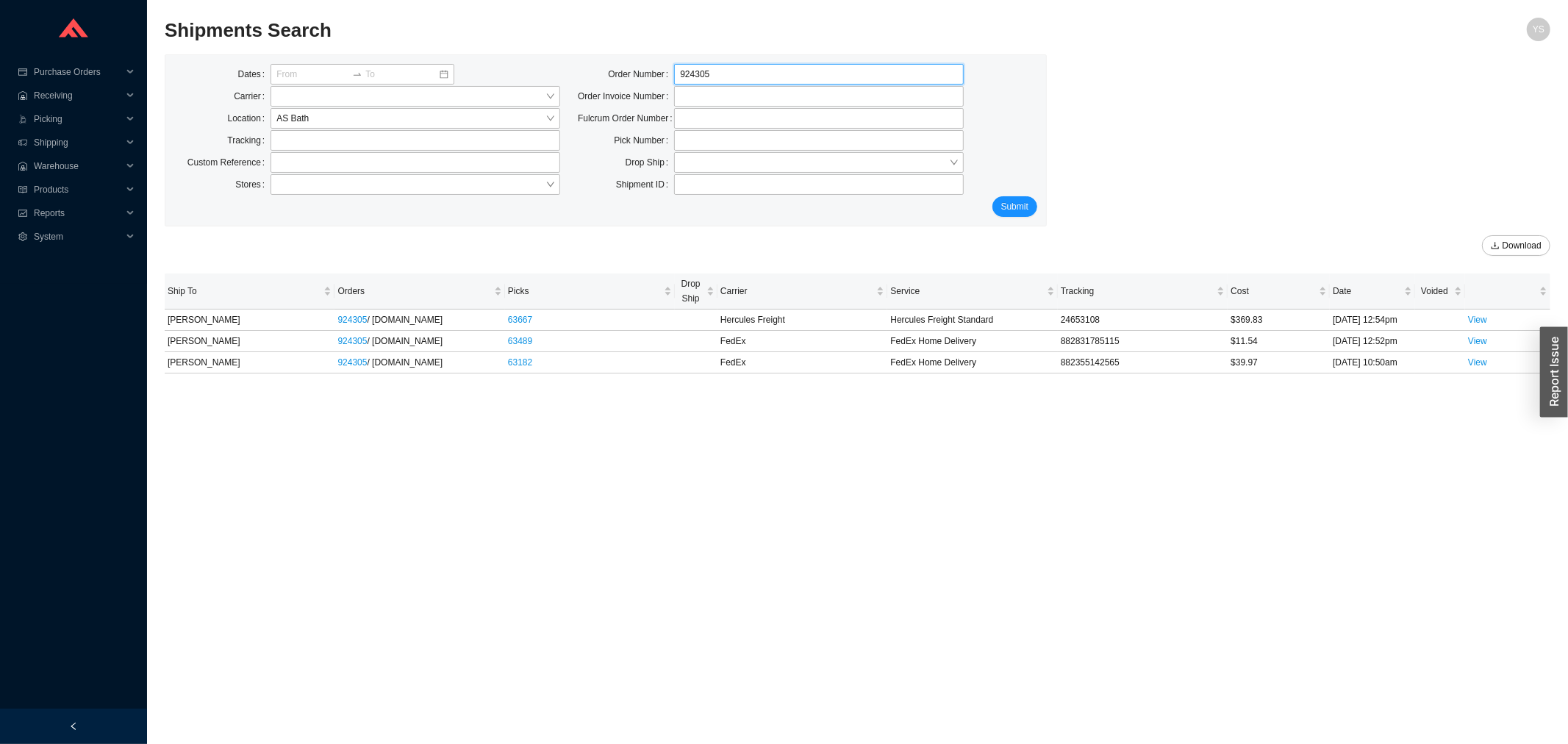
click at [692, 76] on input "924305" at bounding box center [819, 74] width 289 height 21
click at [692, 75] on input "924305" at bounding box center [819, 74] width 289 height 21
paste input "838022"
type input "838022"
click button "Submit" at bounding box center [1014, 207] width 45 height 21
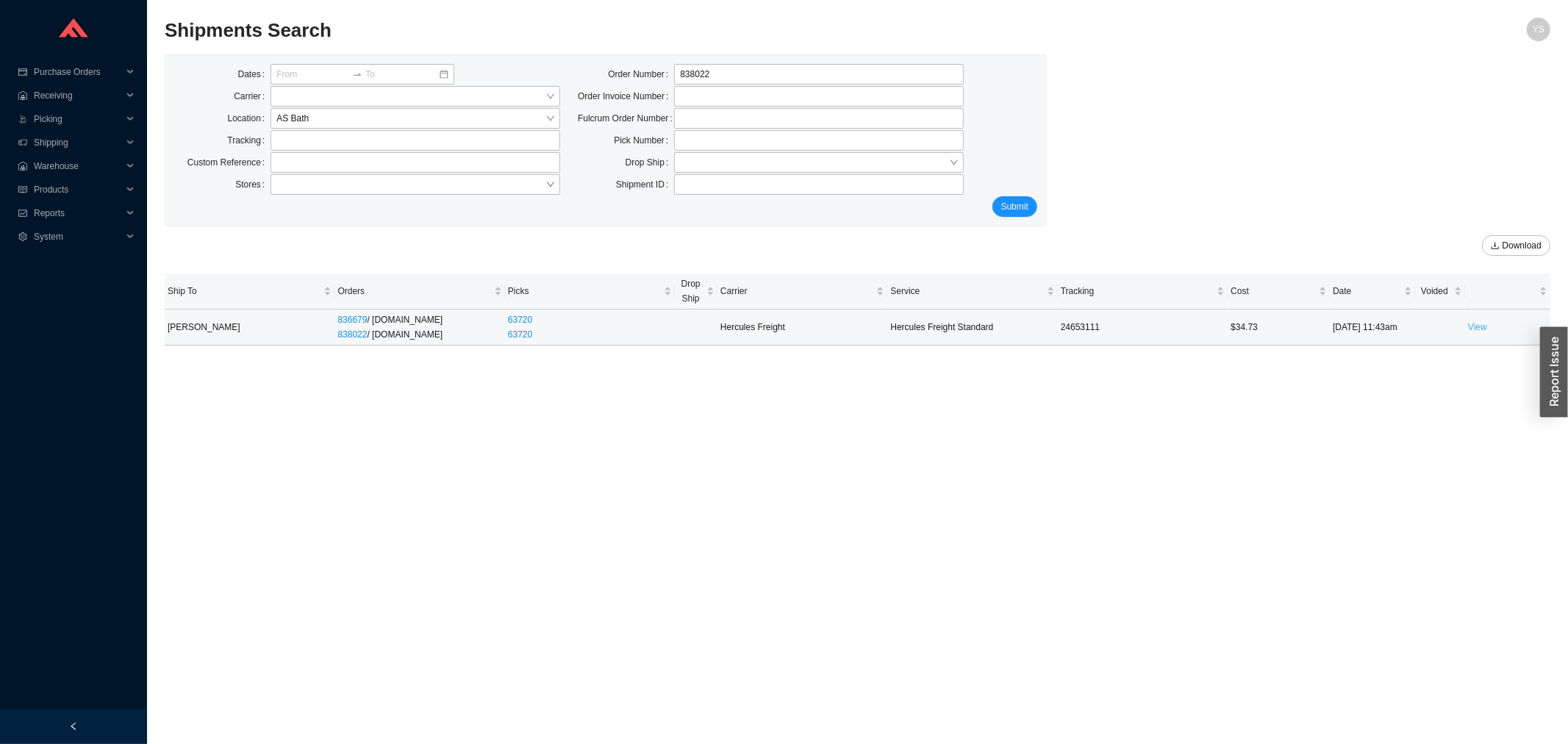
click at [1470, 327] on link "View" at bounding box center [1477, 327] width 19 height 10
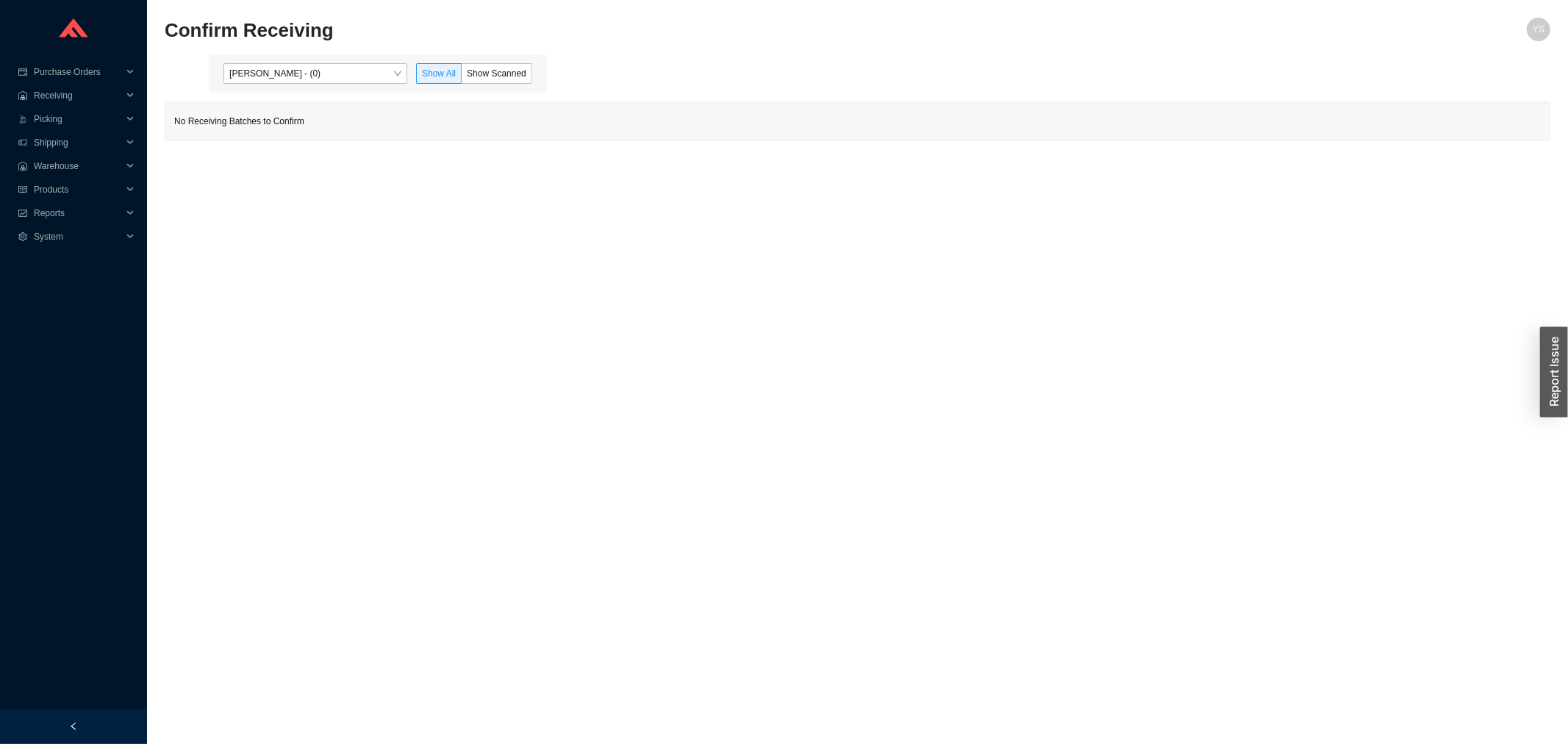
click at [319, 84] on div "Yossi Siff - (0) Show All Show Scanned" at bounding box center [378, 74] width 338 height 38
click at [311, 80] on span "Yossi Siff - (0)" at bounding box center [315, 74] width 172 height 19
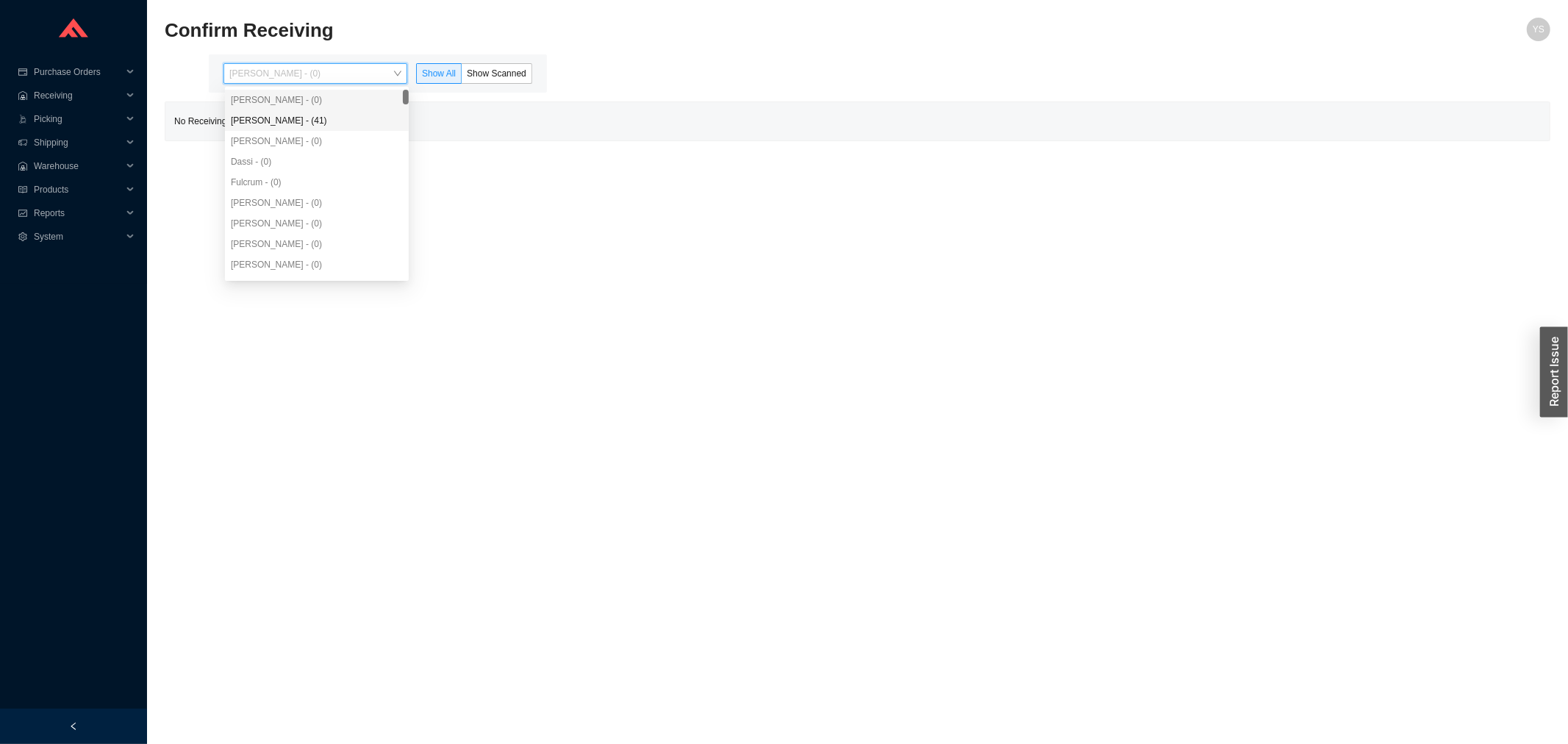
click at [298, 112] on div "Angel Negron - (41)" at bounding box center [317, 120] width 184 height 21
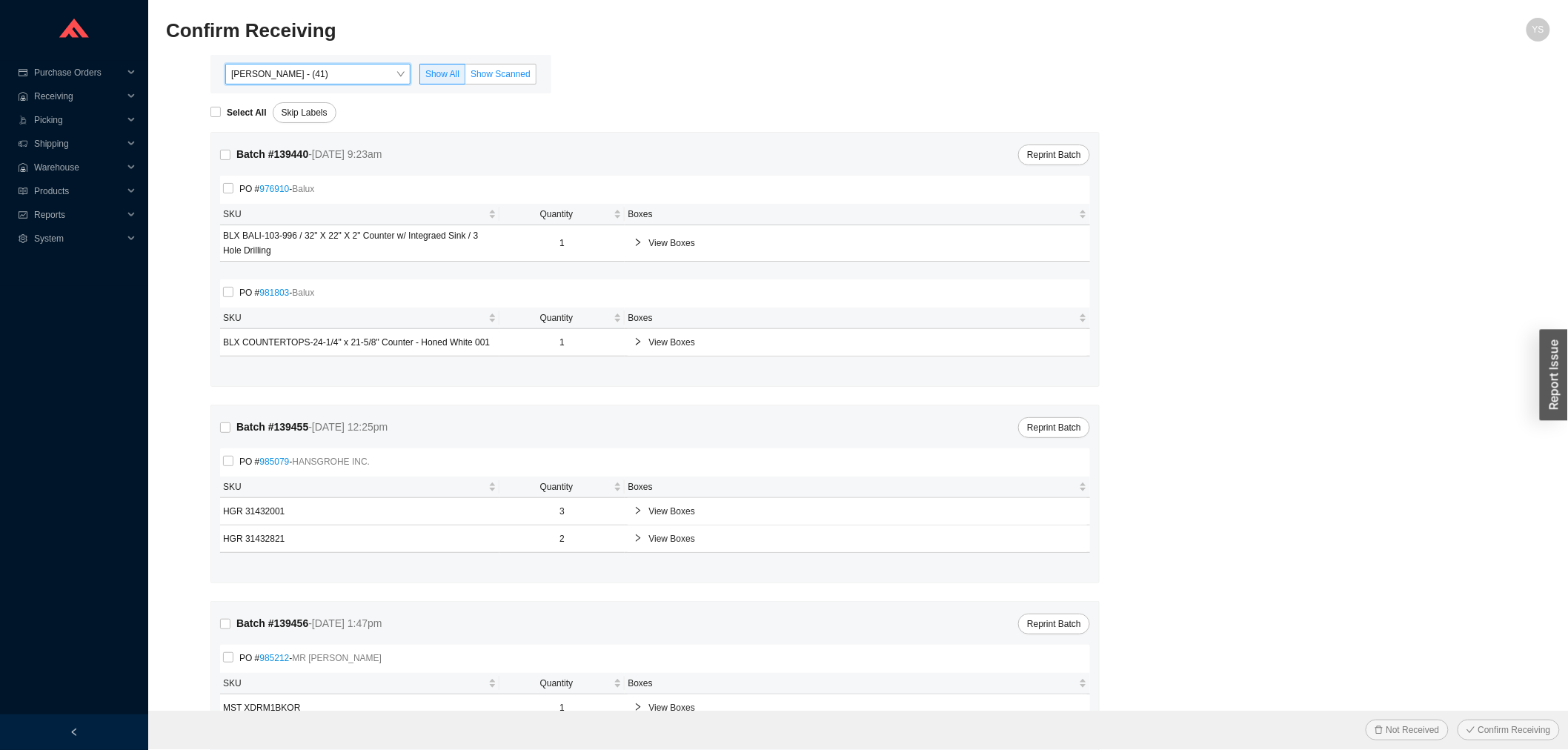
click at [484, 74] on span "Show Scanned" at bounding box center [501, 74] width 60 height 10
click at [466, 77] on input "Show Scanned" at bounding box center [466, 77] width 0 height 0
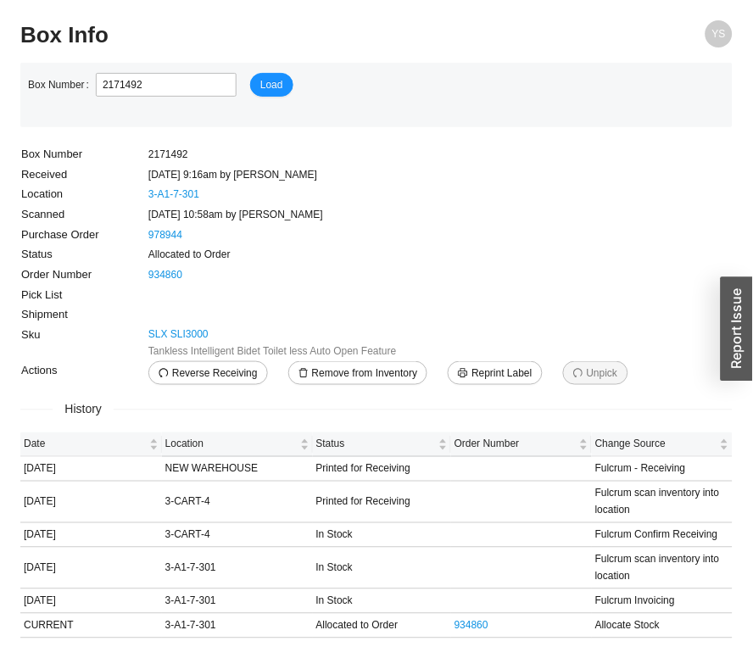
click at [193, 343] on span "Tankless Intelligent Bidet Toilet less Auto Open Feature" at bounding box center [272, 351] width 249 height 17
click at [187, 327] on link "SLX SLI3000" at bounding box center [178, 334] width 60 height 17
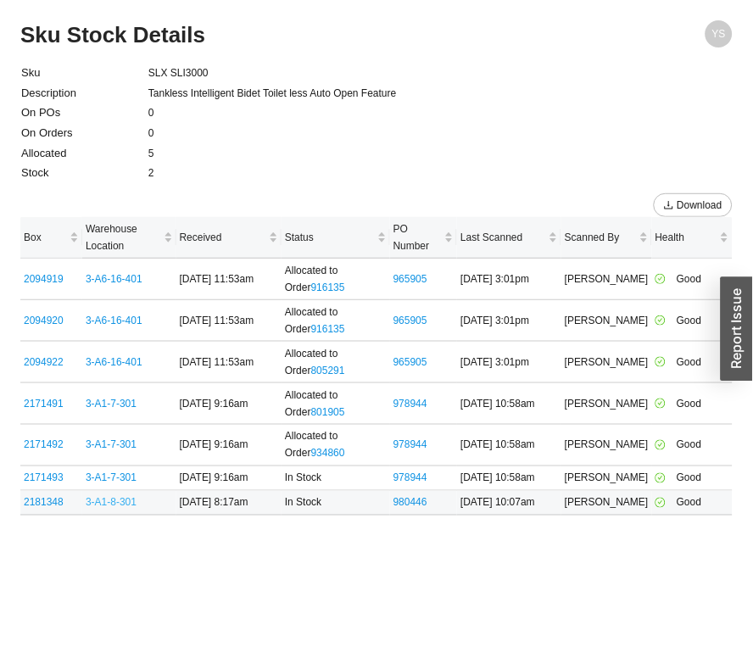
click at [127, 505] on link "3-A1-8-301" at bounding box center [111, 503] width 51 height 12
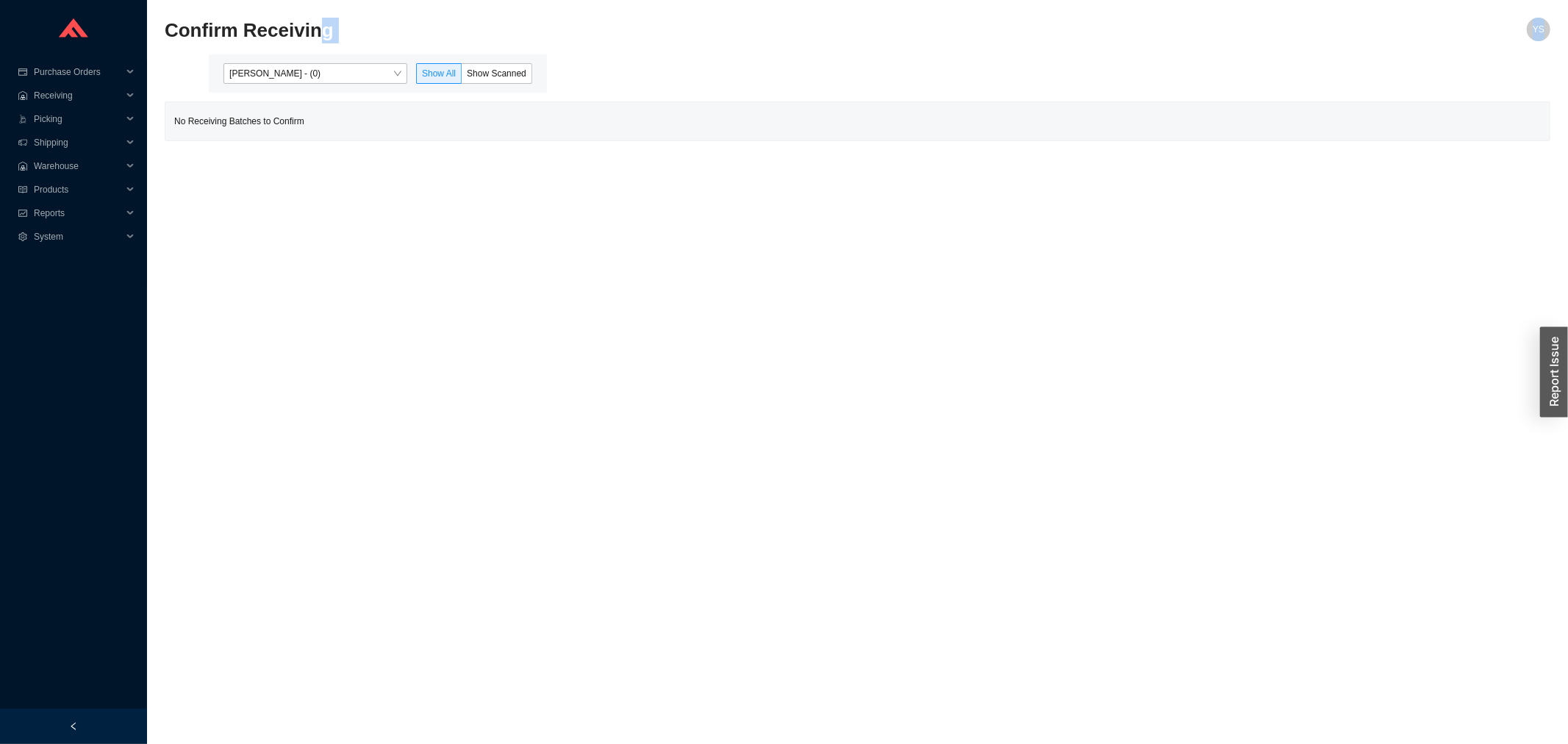
click at [306, 52] on div "Confirm Receiving YS" at bounding box center [857, 36] width 1385 height 36
drag, startPoint x: 308, startPoint y: 64, endPoint x: 311, endPoint y: 78, distance: 14.3
click at [308, 64] on span "Yossi Siff - (0)" at bounding box center [315, 74] width 172 height 19
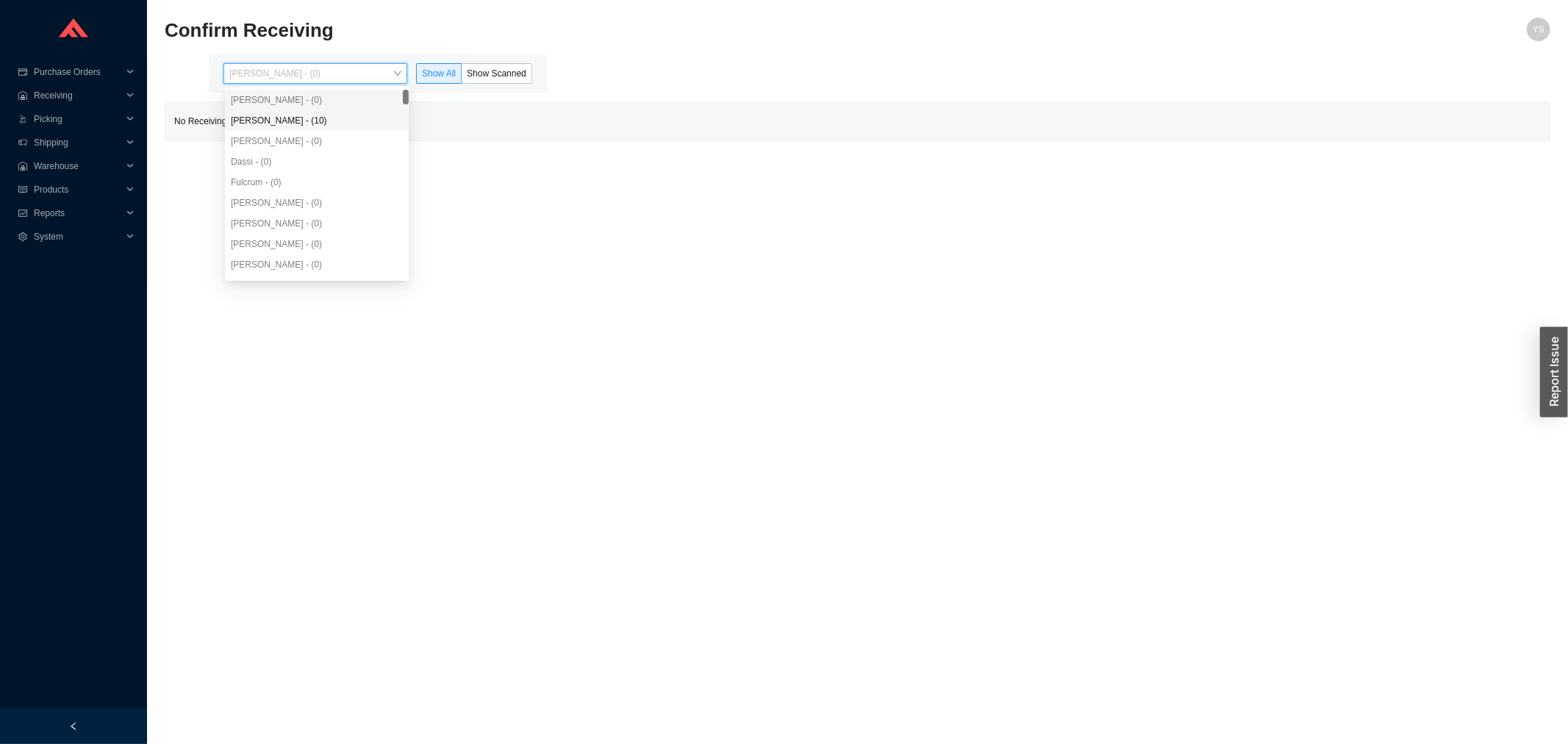
click at [329, 126] on div "Angel Negron - (10)" at bounding box center [316, 120] width 172 height 13
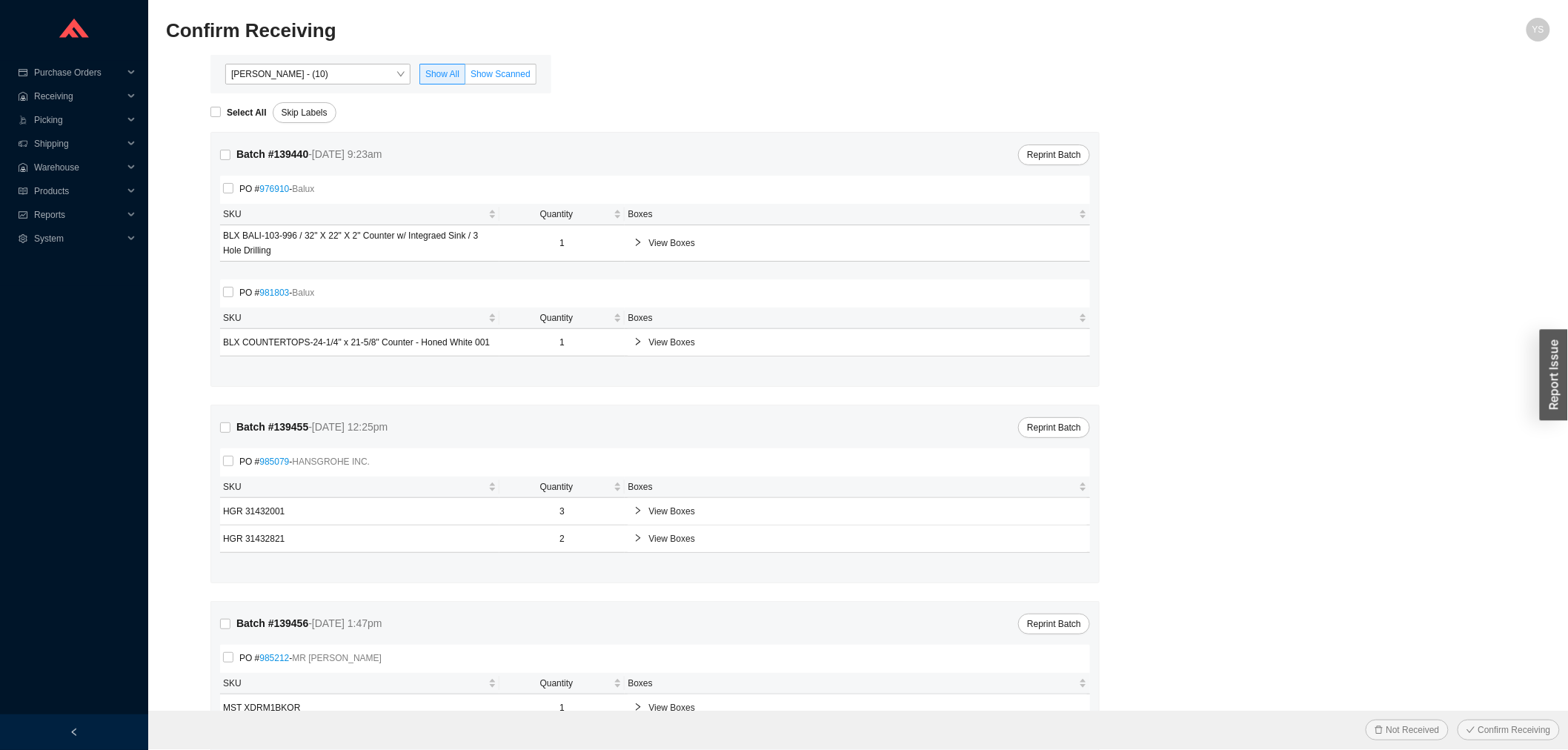
click at [507, 78] on span "Show Scanned" at bounding box center [501, 74] width 60 height 10
click at [466, 77] on input "Show Scanned" at bounding box center [466, 77] width 0 height 0
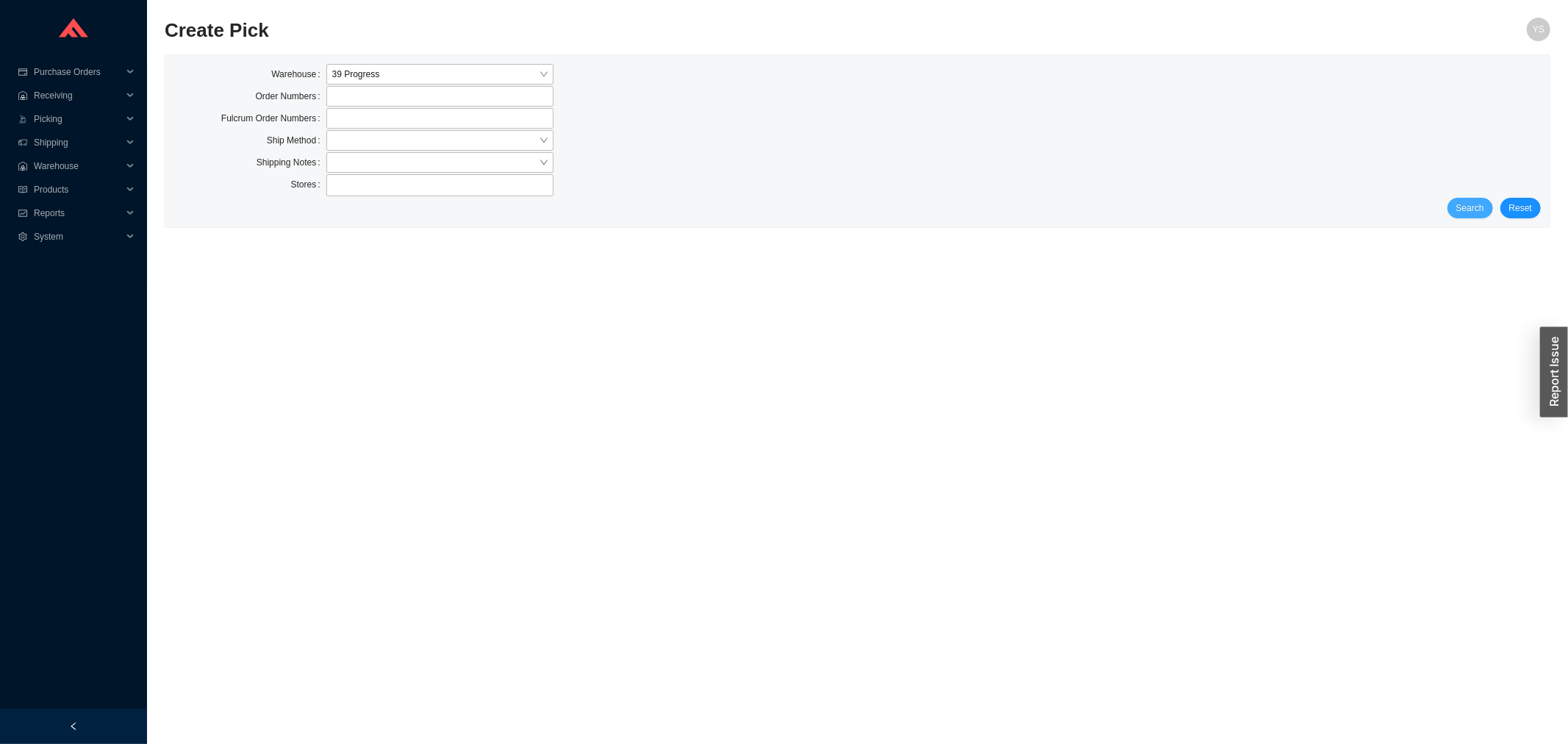
click at [1487, 208] on button "Search" at bounding box center [1470, 208] width 46 height 21
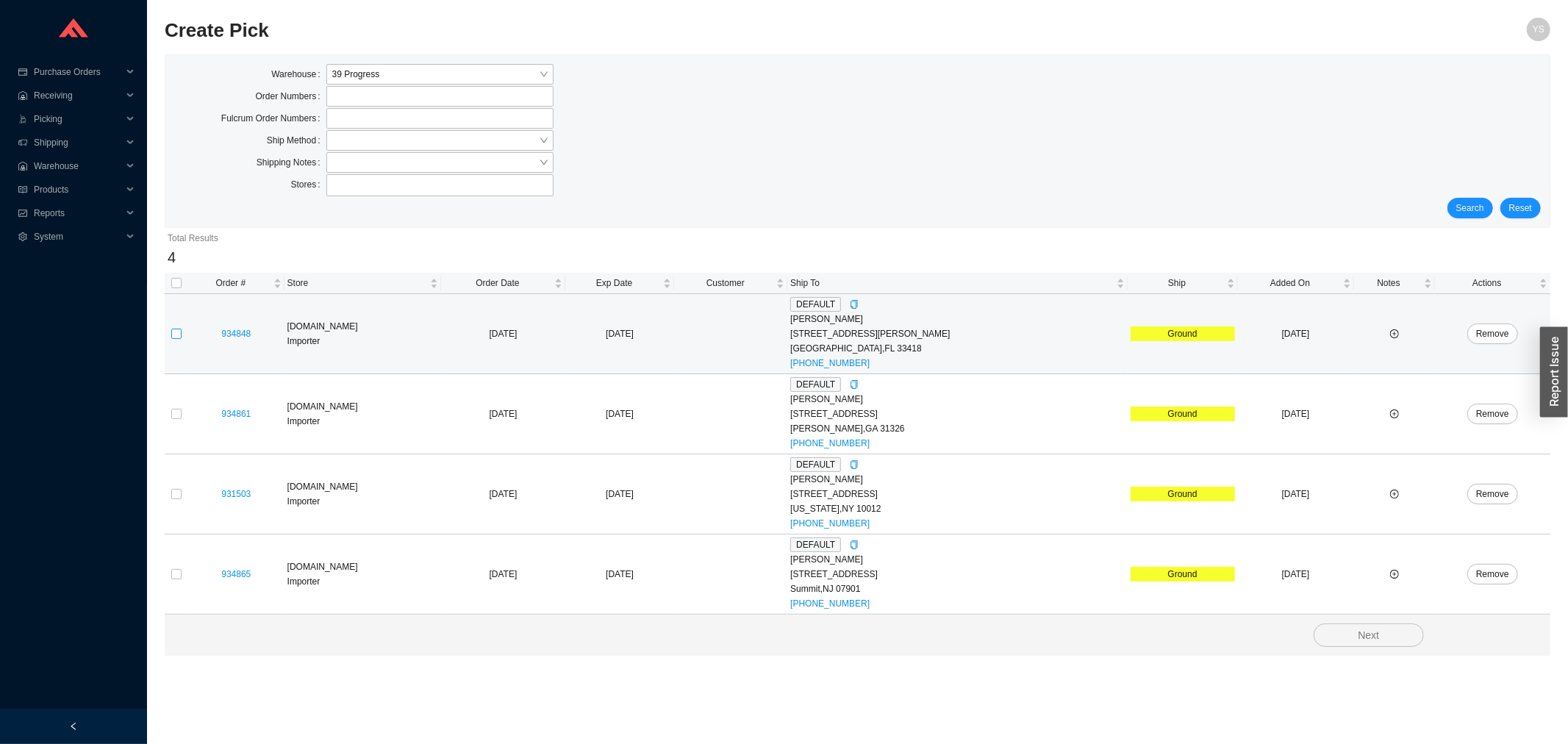
click at [175, 329] on input "checkbox" at bounding box center [177, 333] width 10 height 10
checkbox input "true"
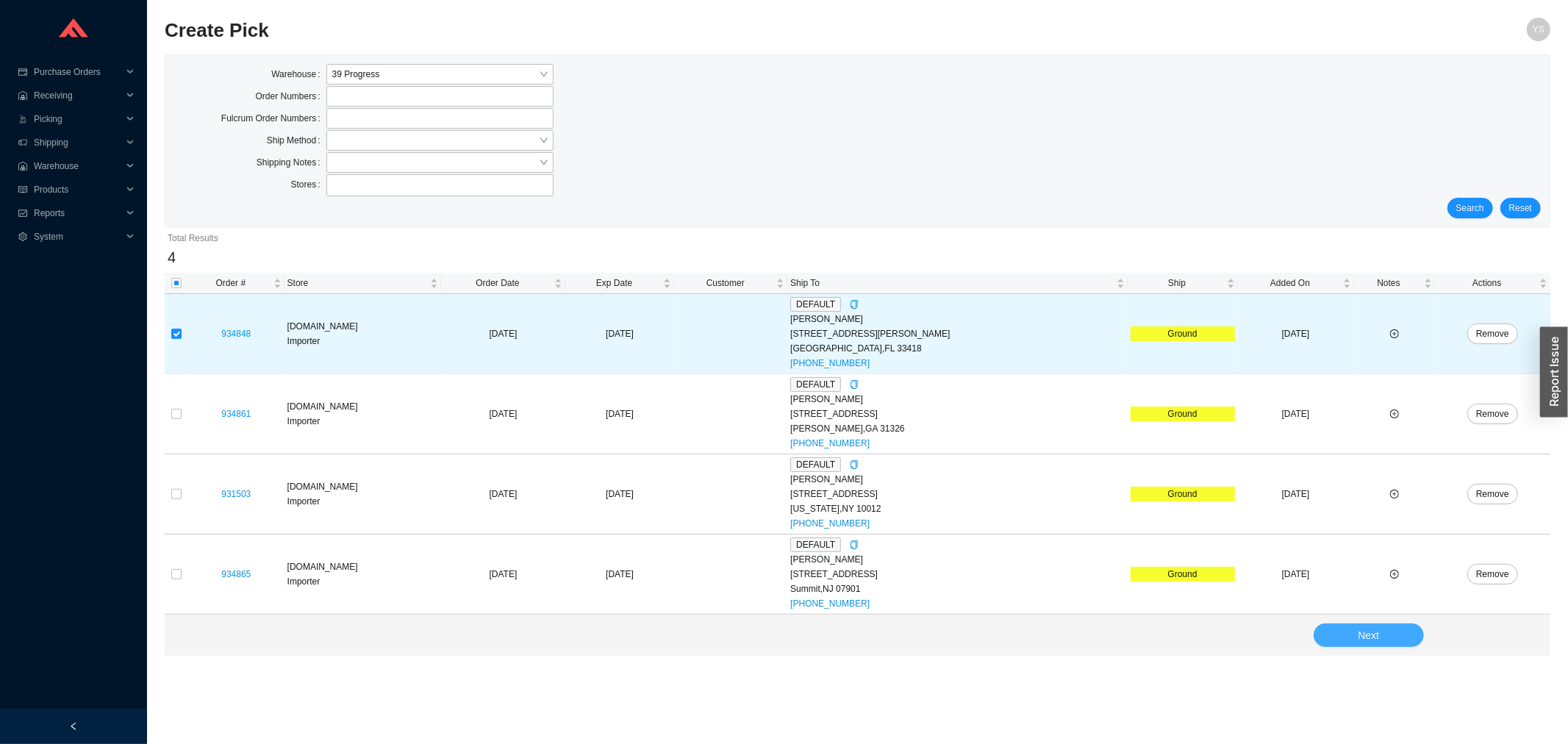
click at [1366, 633] on span "Next" at bounding box center [1368, 636] width 22 height 17
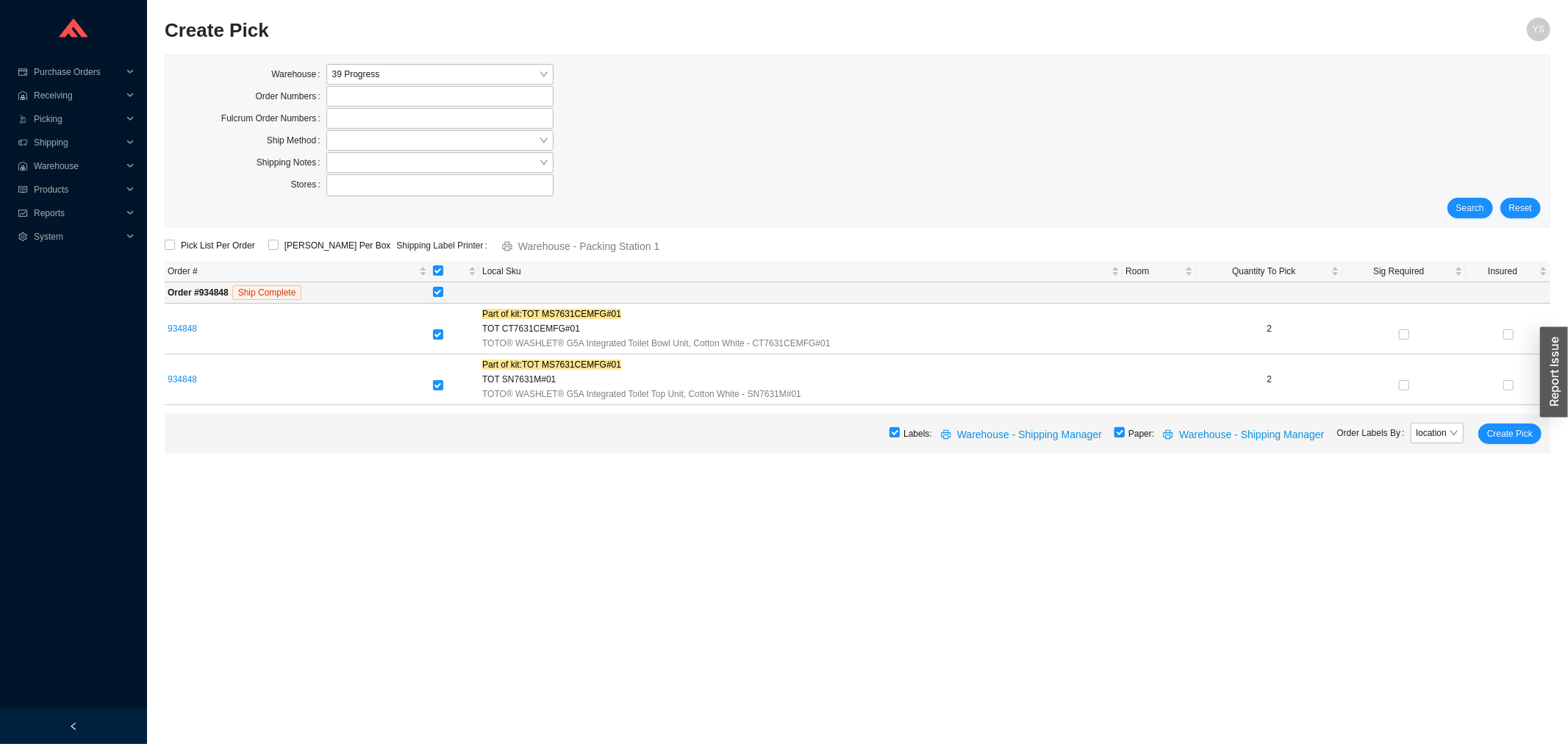
click at [1124, 432] on input "checkbox" at bounding box center [1119, 432] width 10 height 10
checkbox input "false"
click at [1497, 435] on span "Create Pick" at bounding box center [1510, 433] width 46 height 15
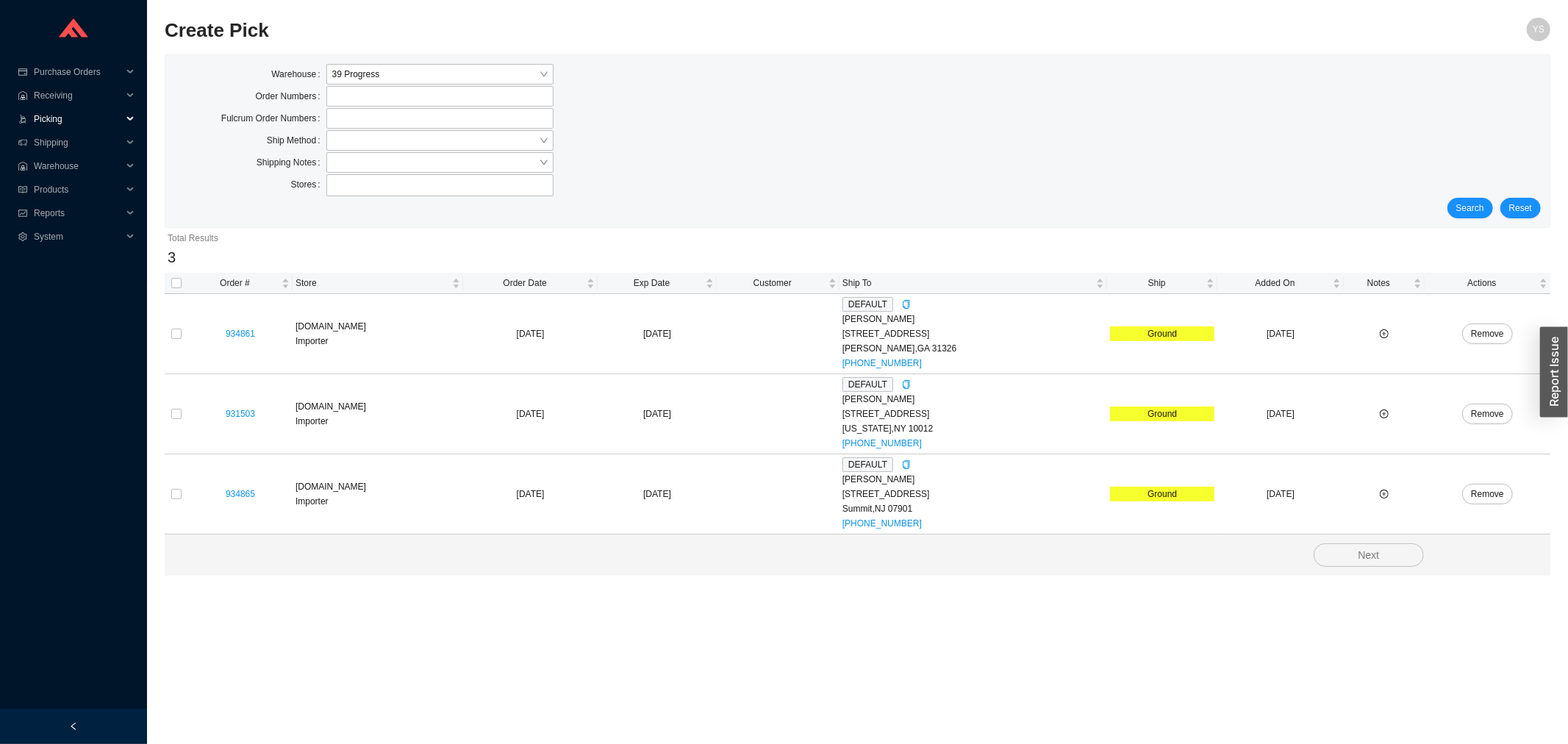
click at [55, 118] on span "Picking" at bounding box center [78, 119] width 88 height 23
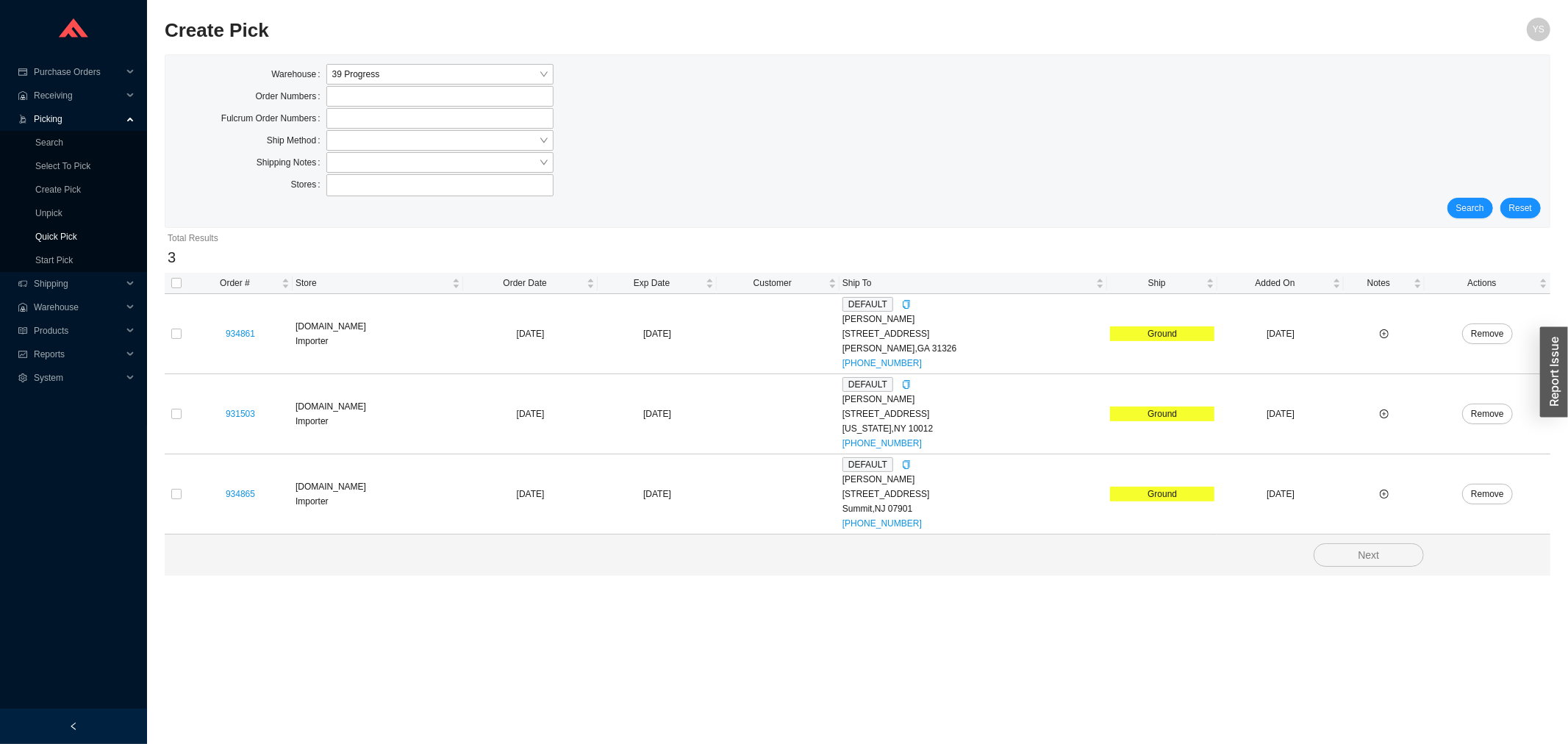
click at [53, 231] on link "Quick Pick" at bounding box center [56, 236] width 42 height 10
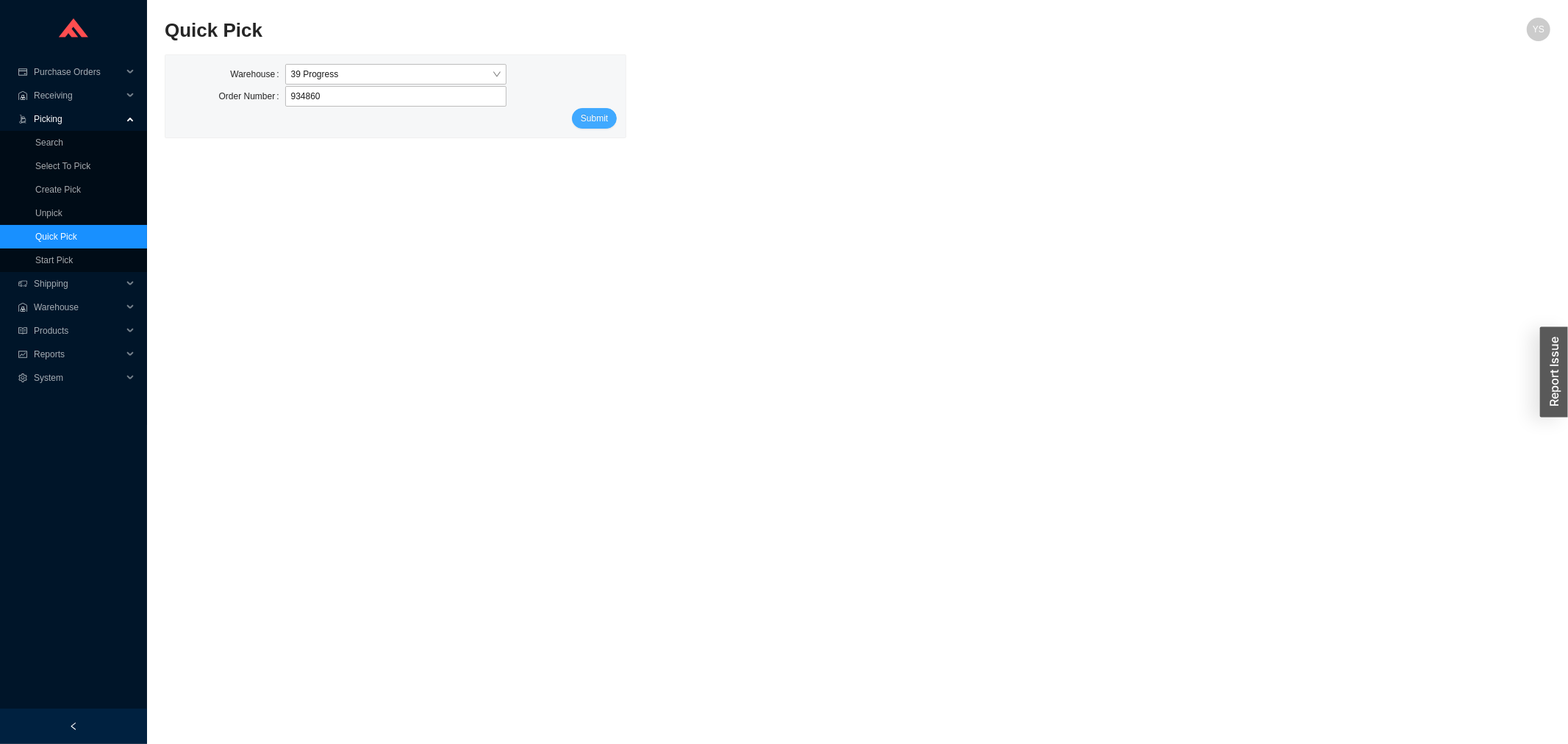
type input "934860"
click at [611, 121] on button "Submit" at bounding box center [594, 119] width 45 height 21
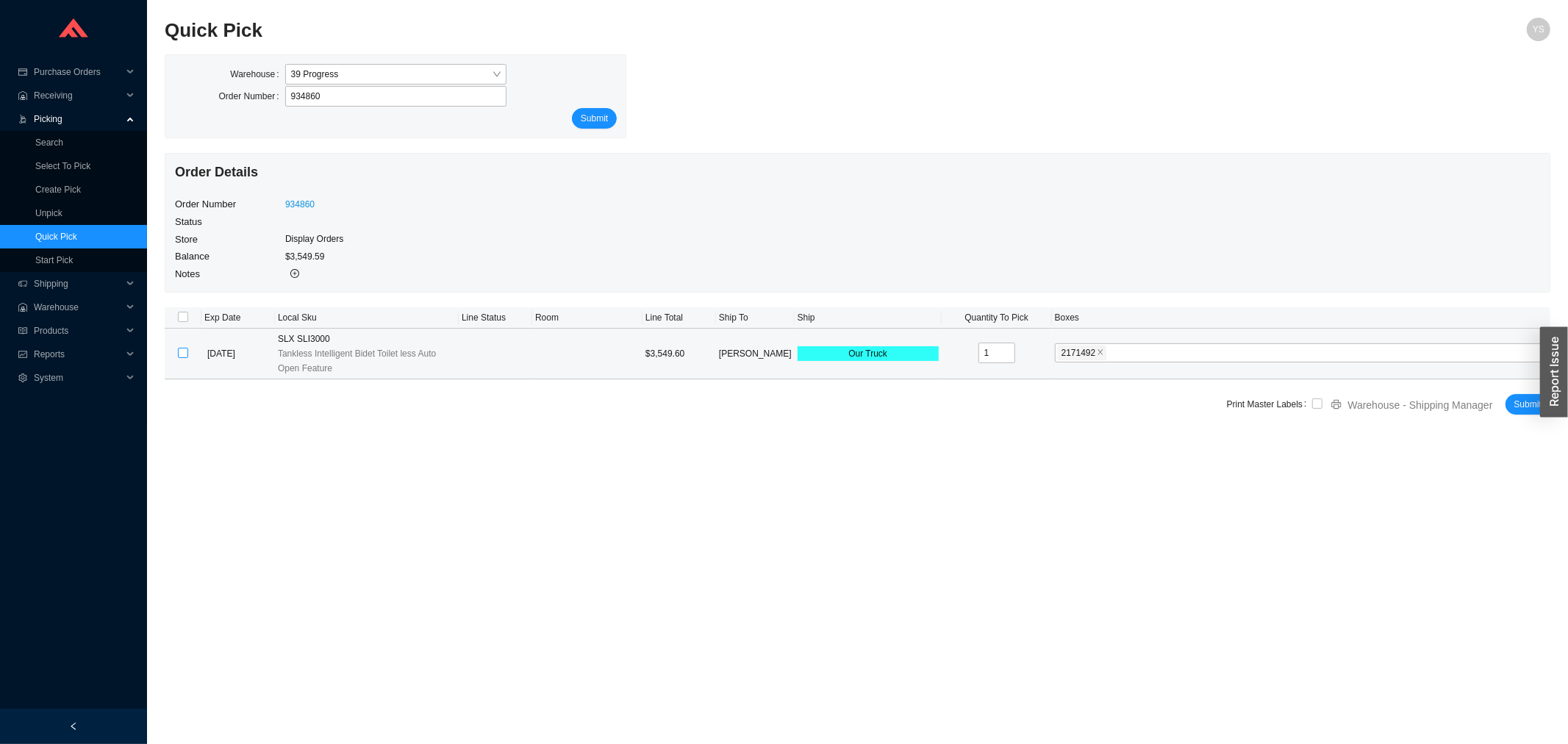
click at [179, 354] on input "checkbox" at bounding box center [183, 353] width 10 height 10
checkbox input "true"
click at [1093, 361] on div "2171492" at bounding box center [1083, 353] width 51 height 17
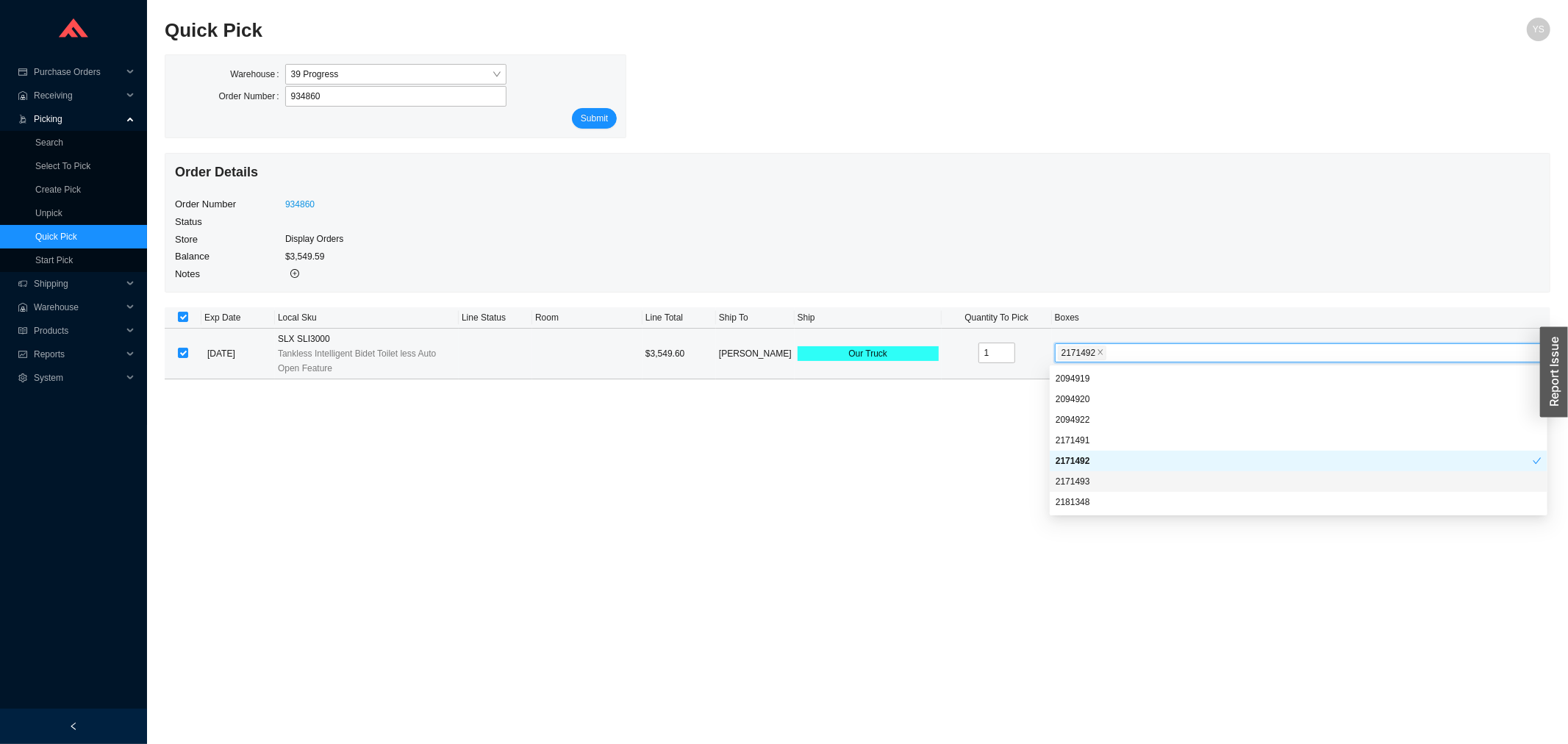
click at [1088, 474] on div "2171493" at bounding box center [1299, 482] width 497 height 21
click at [1084, 463] on div "2171492" at bounding box center [1293, 460] width 477 height 13
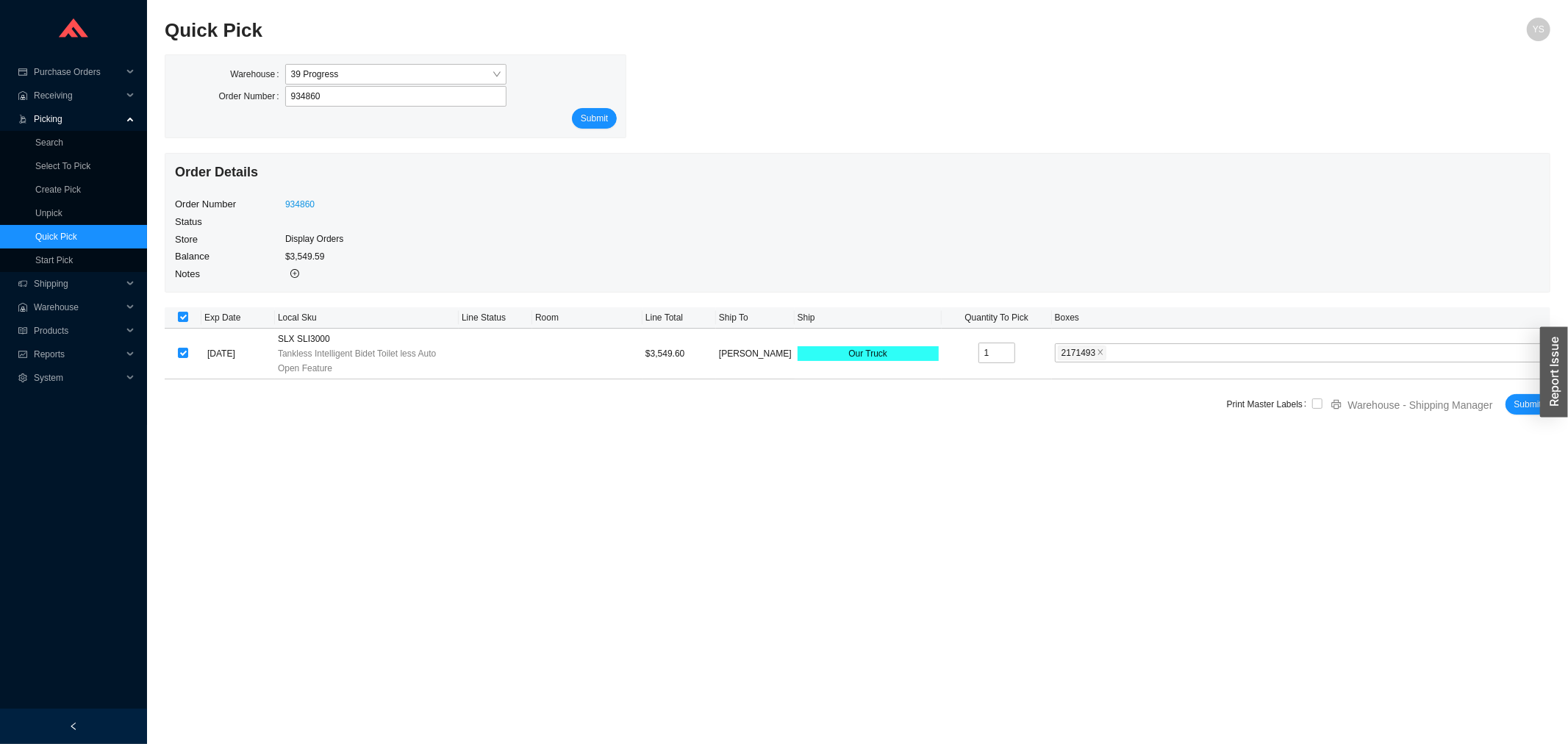
click at [952, 548] on main "Quick Pick YS Warehouse 39 Progress Order Number 934860 Submit Order Details Or…" at bounding box center [857, 380] width 1385 height 726
click at [1530, 407] on span "Submit" at bounding box center [1527, 404] width 27 height 15
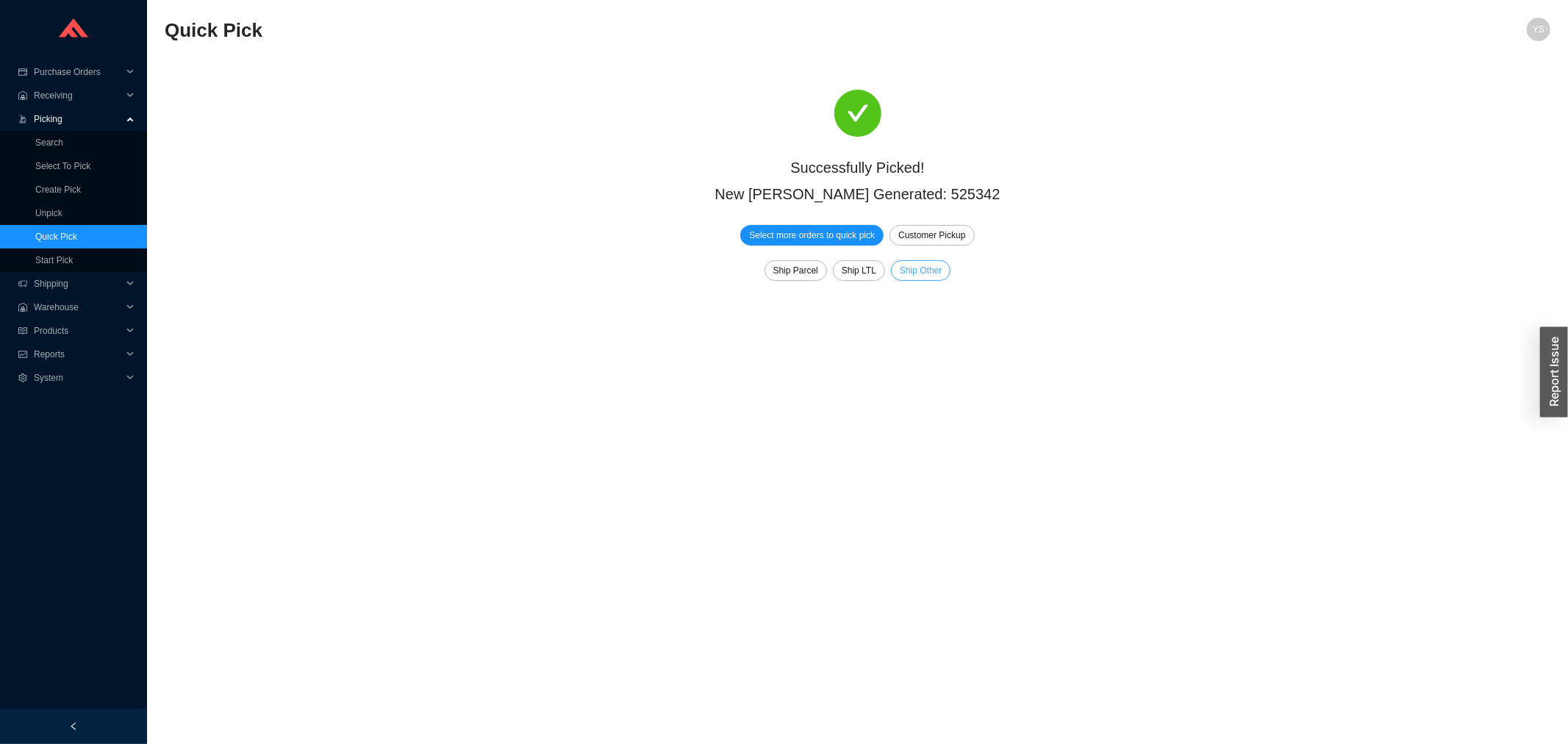
click at [905, 270] on span "Ship Other" at bounding box center [921, 270] width 42 height 15
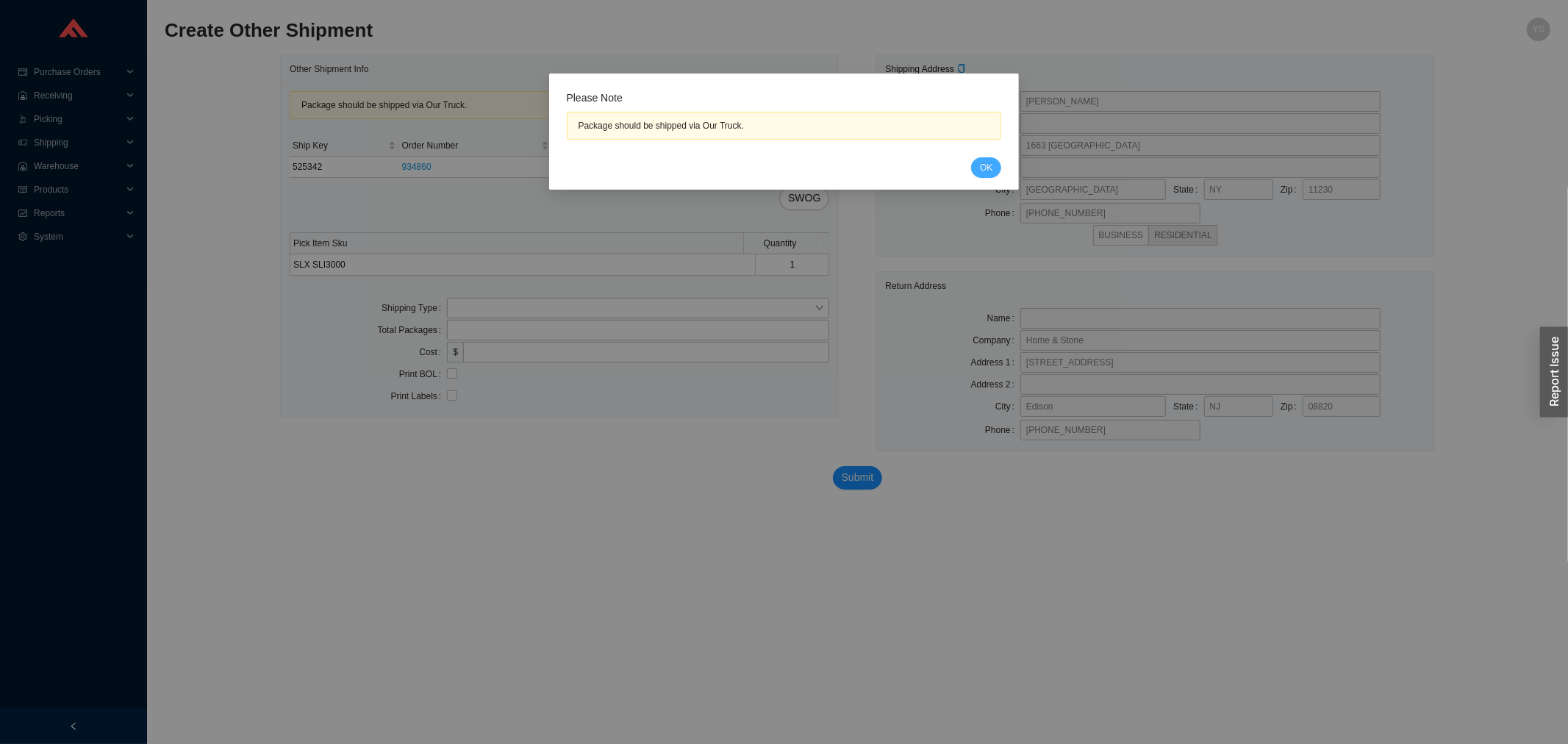
click at [980, 166] on button "OK" at bounding box center [986, 168] width 30 height 21
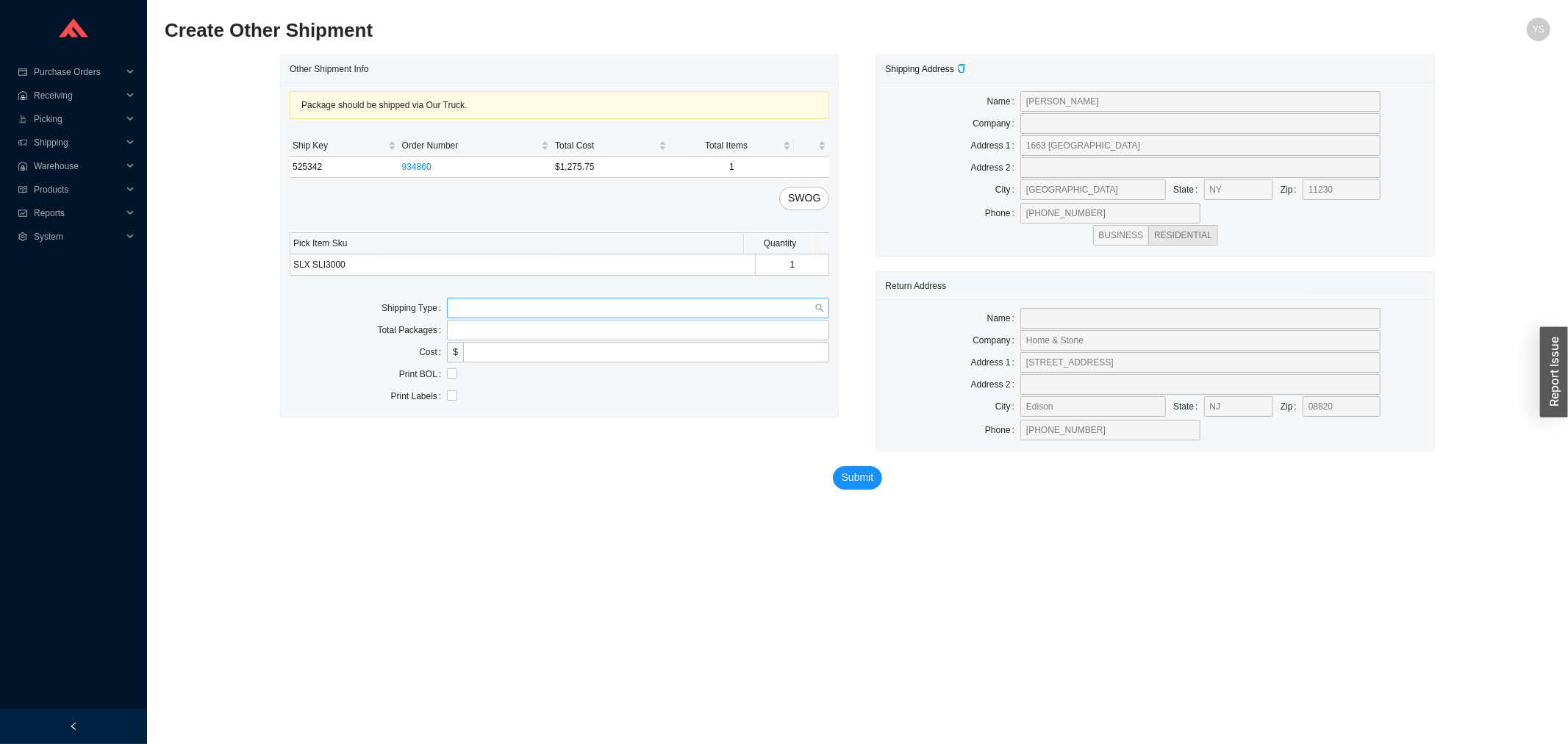
click at [476, 304] on input "search" at bounding box center [633, 307] width 361 height 19
click at [478, 328] on div "Our Truck" at bounding box center [638, 334] width 371 height 13
click at [481, 347] on input "text" at bounding box center [638, 353] width 382 height 21
type input "bz"
click at [854, 476] on span "Submit" at bounding box center [858, 477] width 32 height 17
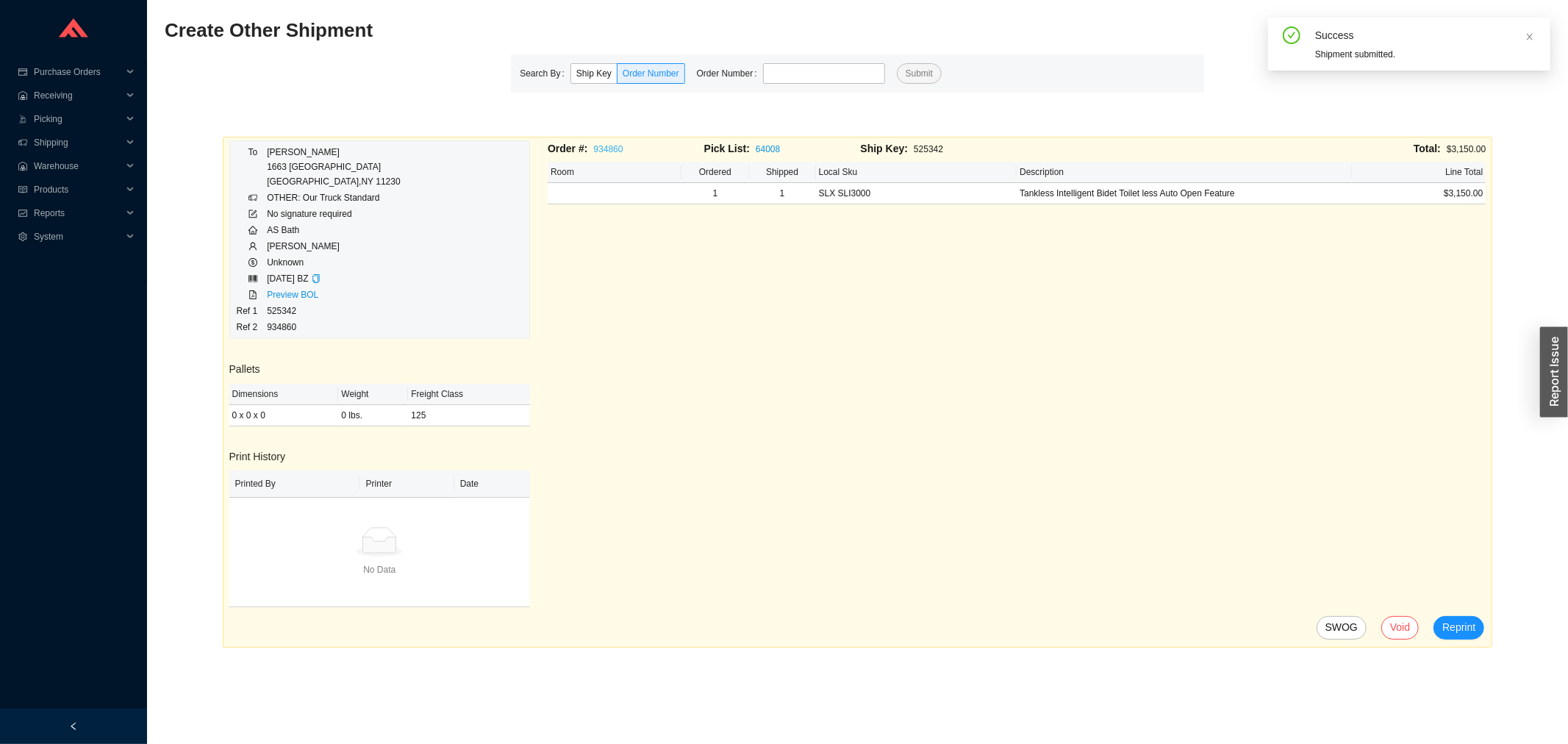
click at [613, 152] on link "934860" at bounding box center [608, 149] width 29 height 10
click at [35, 206] on span "Reports" at bounding box center [78, 212] width 88 height 23
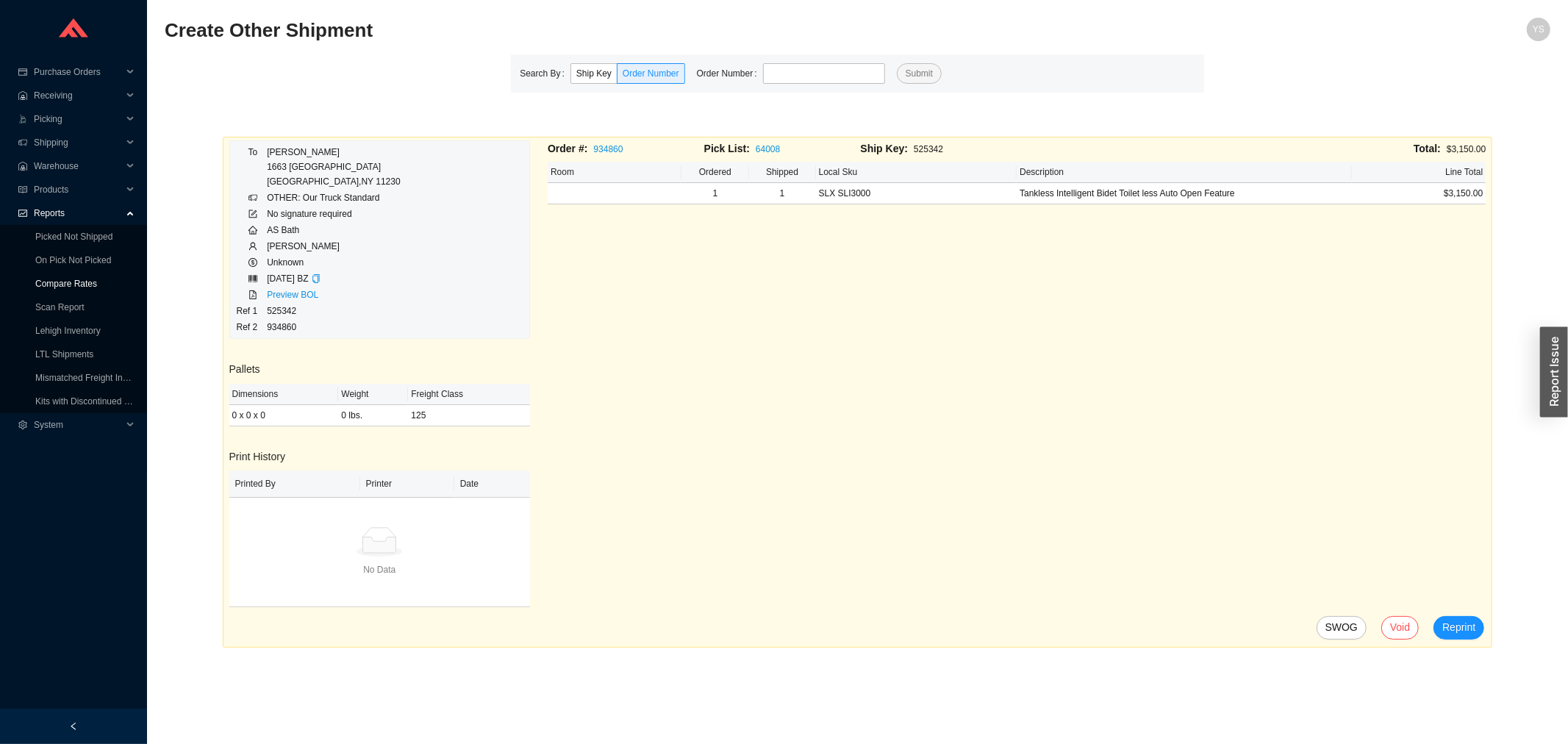
click at [46, 279] on link "Compare Rates" at bounding box center [66, 284] width 62 height 10
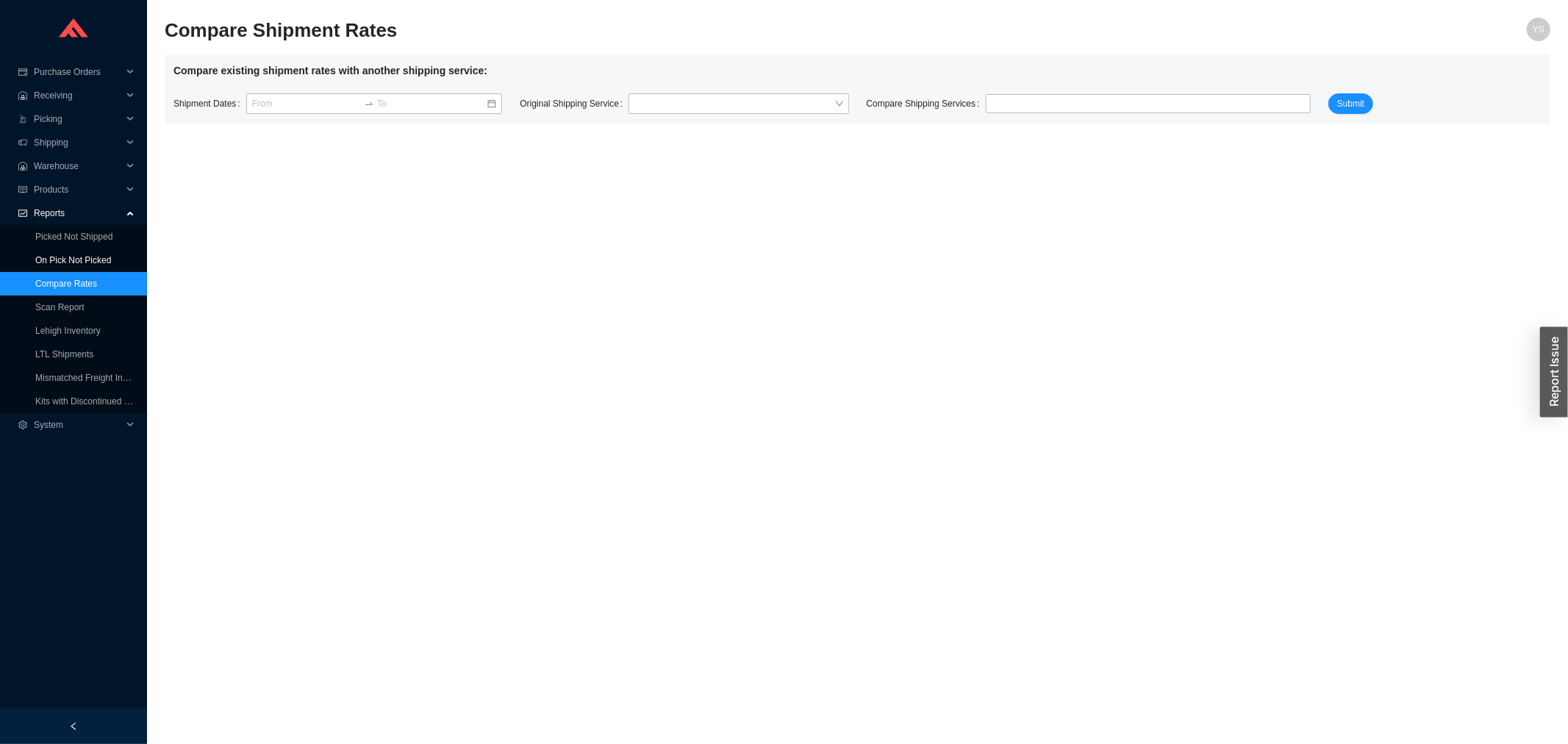
click at [50, 257] on link "On Pick Not Picked" at bounding box center [73, 260] width 75 height 10
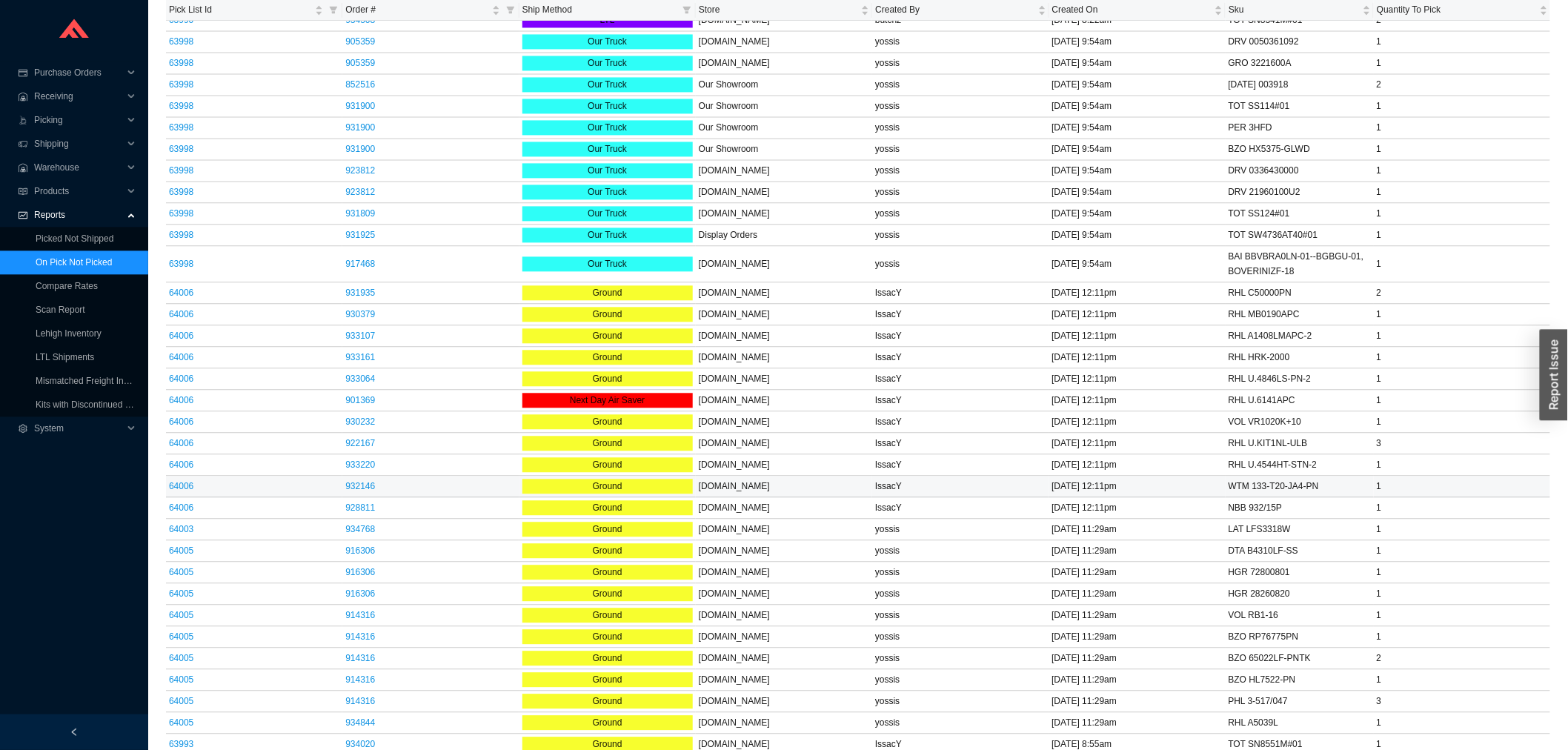
scroll to position [3631, 0]
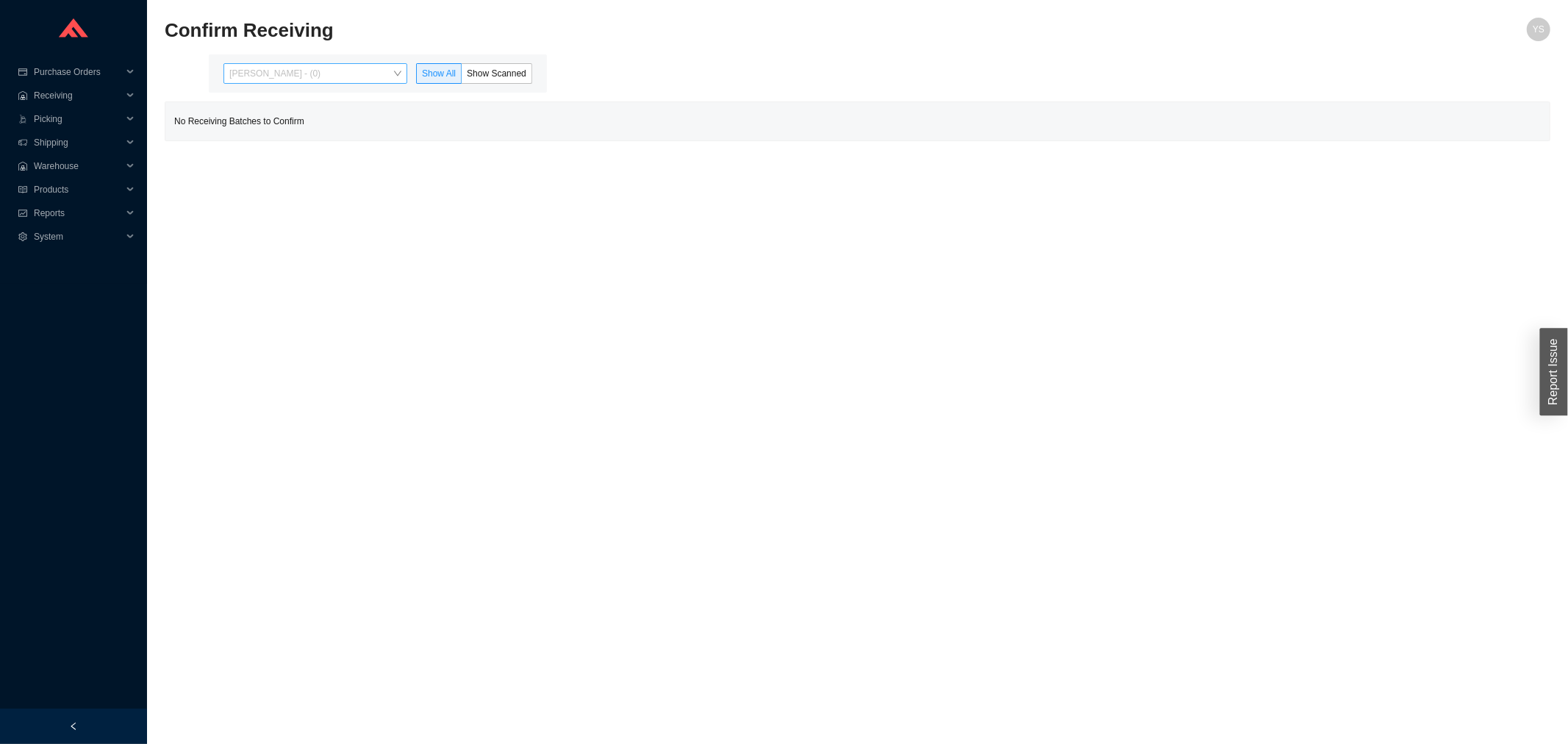
click at [285, 64] on span "[PERSON_NAME] - (0)" at bounding box center [315, 74] width 172 height 19
click at [284, 120] on div "[PERSON_NAME] - (48)" at bounding box center [316, 120] width 172 height 13
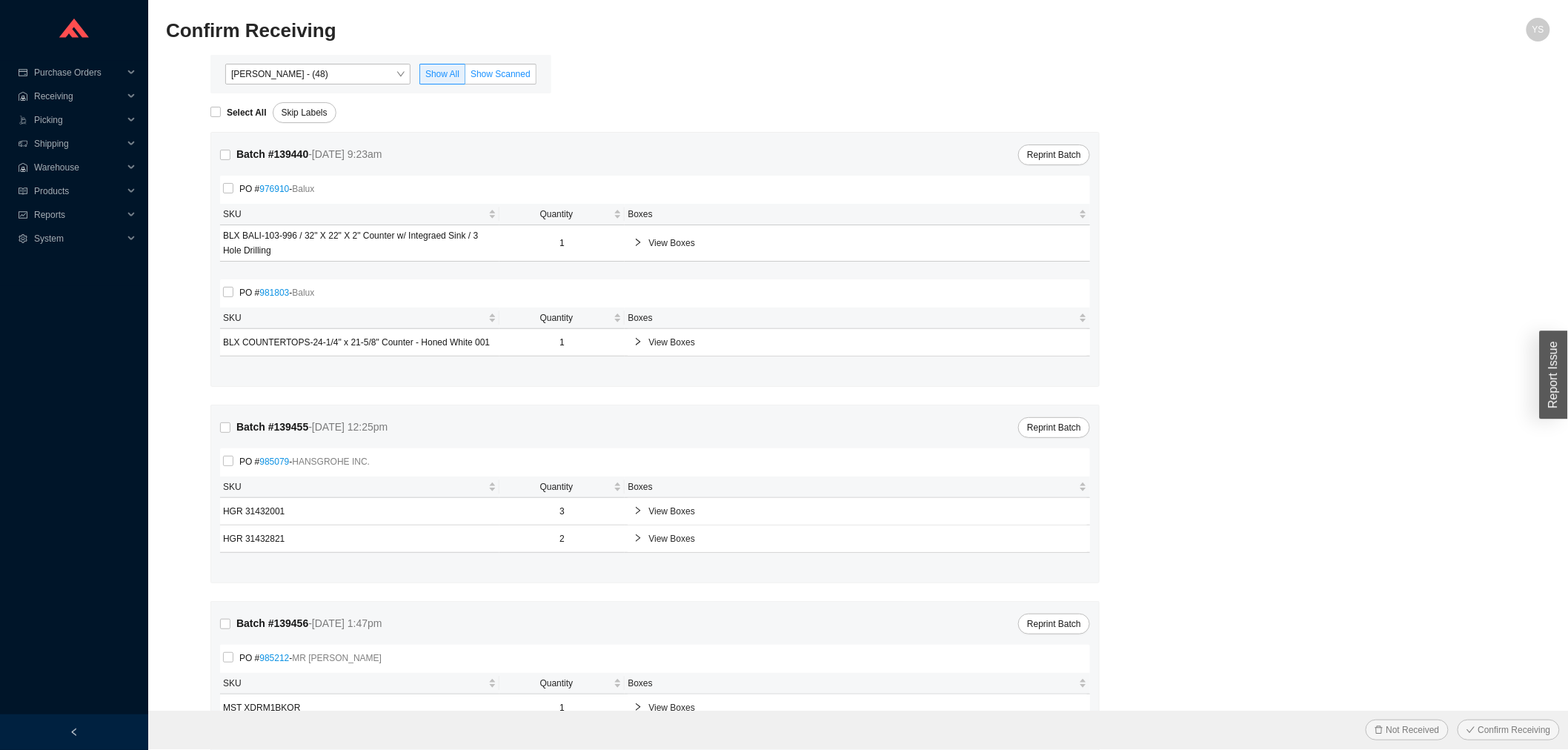
click at [527, 71] on span "Show Scanned" at bounding box center [501, 74] width 60 height 10
click at [466, 77] on input "Show Scanned" at bounding box center [466, 77] width 0 height 0
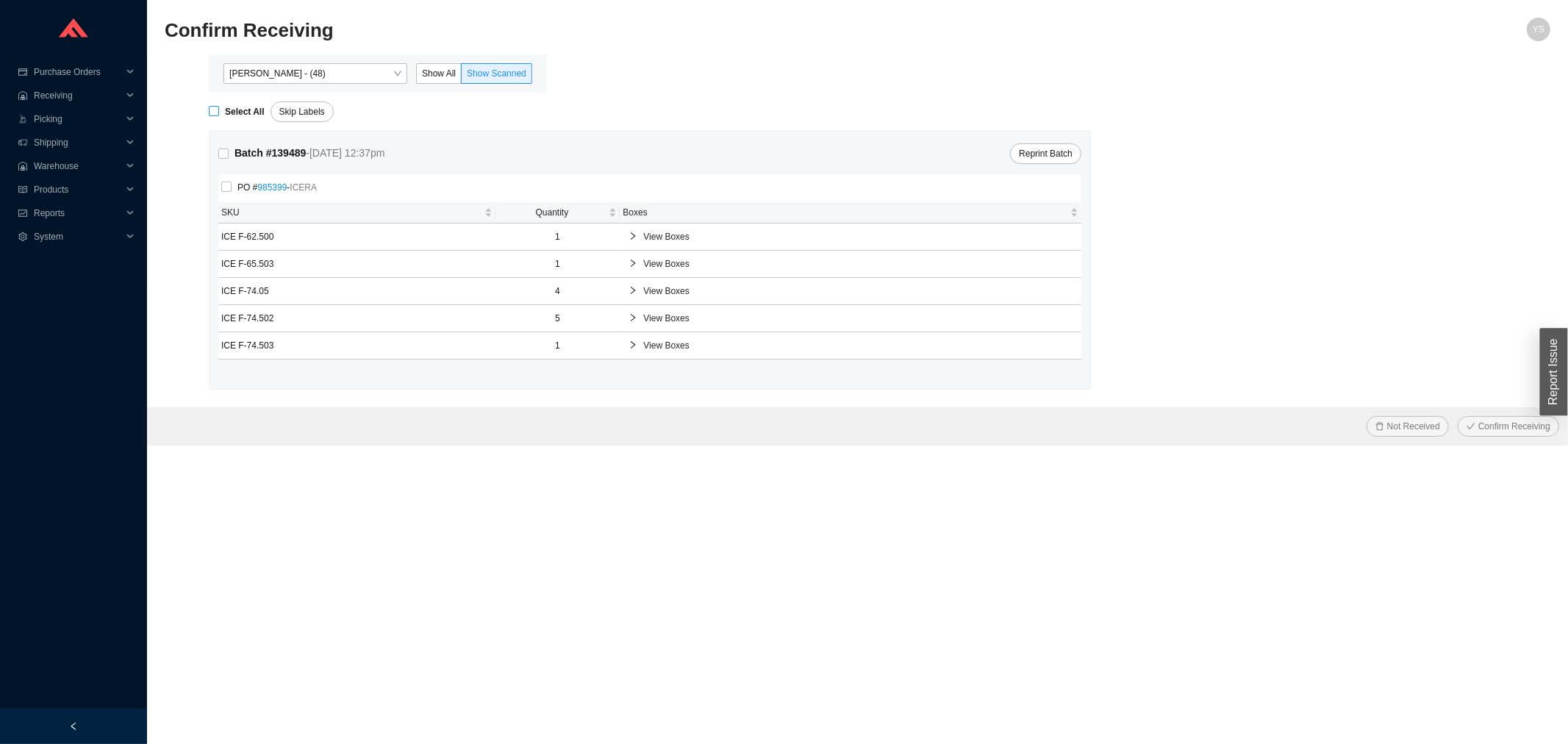
click at [229, 108] on strong "Select All" at bounding box center [245, 112] width 40 height 10
click at [219, 108] on input "Select All" at bounding box center [214, 111] width 10 height 10
checkbox input "true"
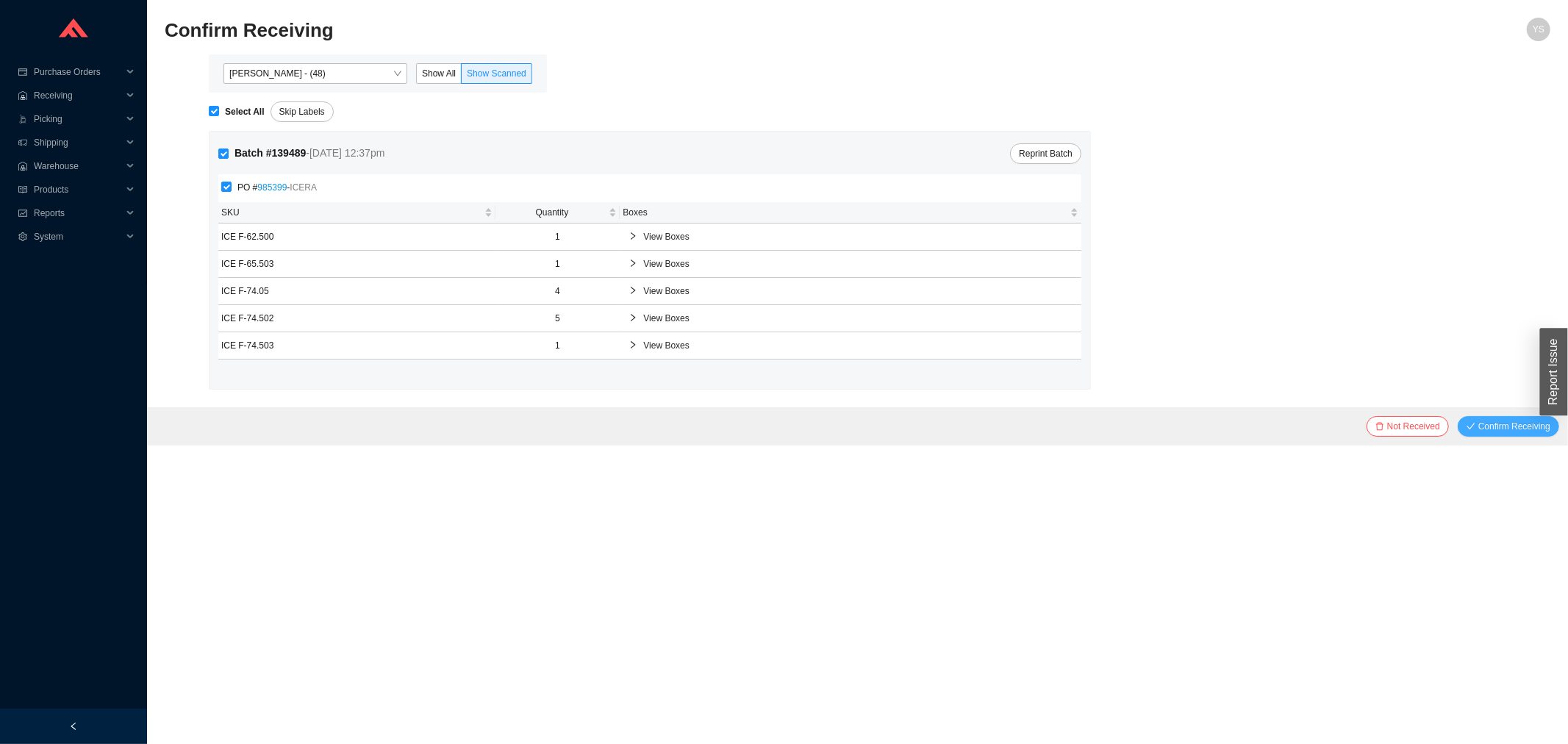
click at [1506, 424] on span "Confirm Receiving" at bounding box center [1513, 426] width 72 height 15
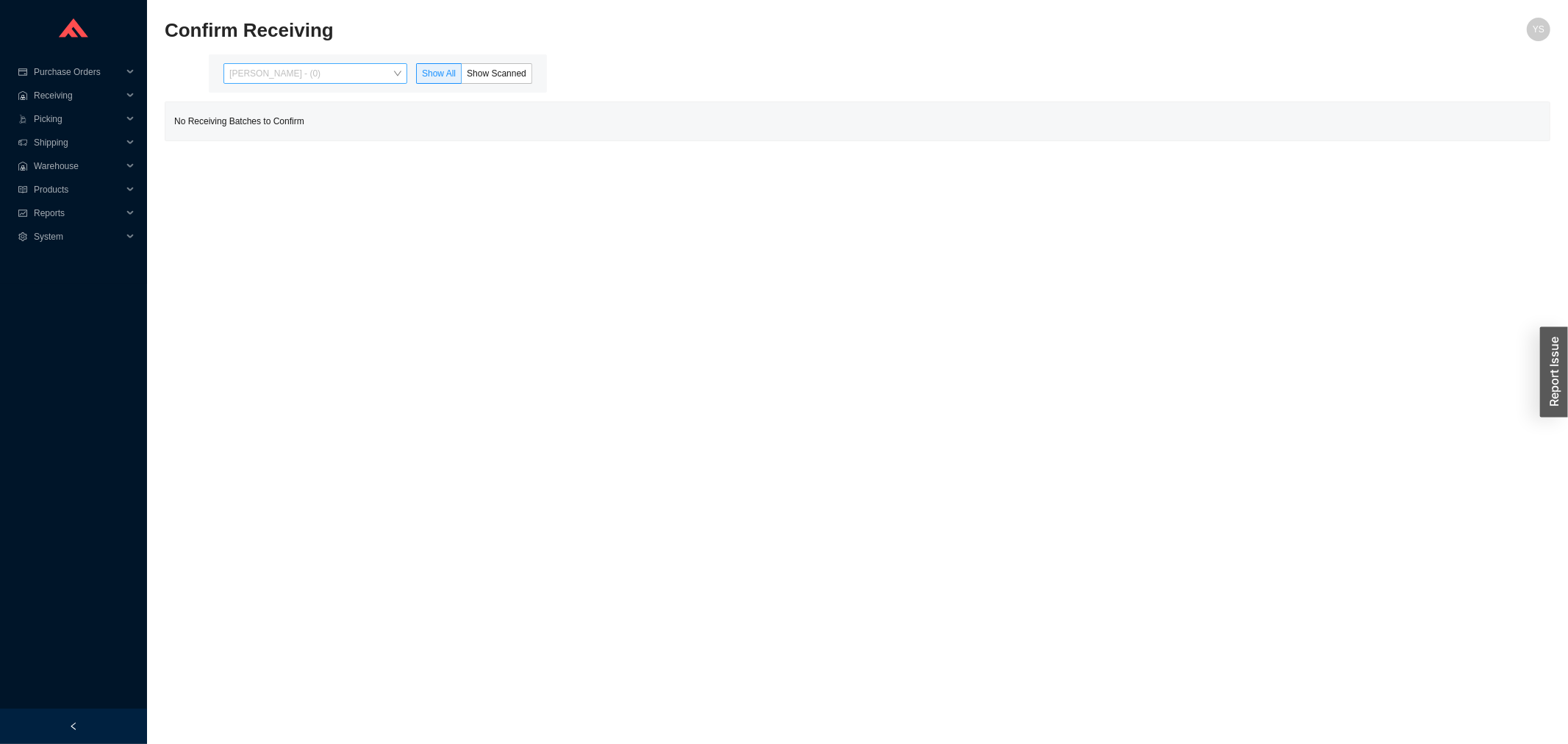
click at [367, 81] on span "[PERSON_NAME] - (0)" at bounding box center [315, 74] width 172 height 19
drag, startPoint x: 334, startPoint y: 109, endPoint x: 326, endPoint y: 123, distance: 16.1
click at [329, 116] on div "[PERSON_NAME] - (0) [PERSON_NAME] - (36) [PERSON_NAME] - (0) [PERSON_NAME] - (0…" at bounding box center [317, 203] width 184 height 226
click at [323, 127] on div "[PERSON_NAME] - (36)" at bounding box center [317, 120] width 184 height 21
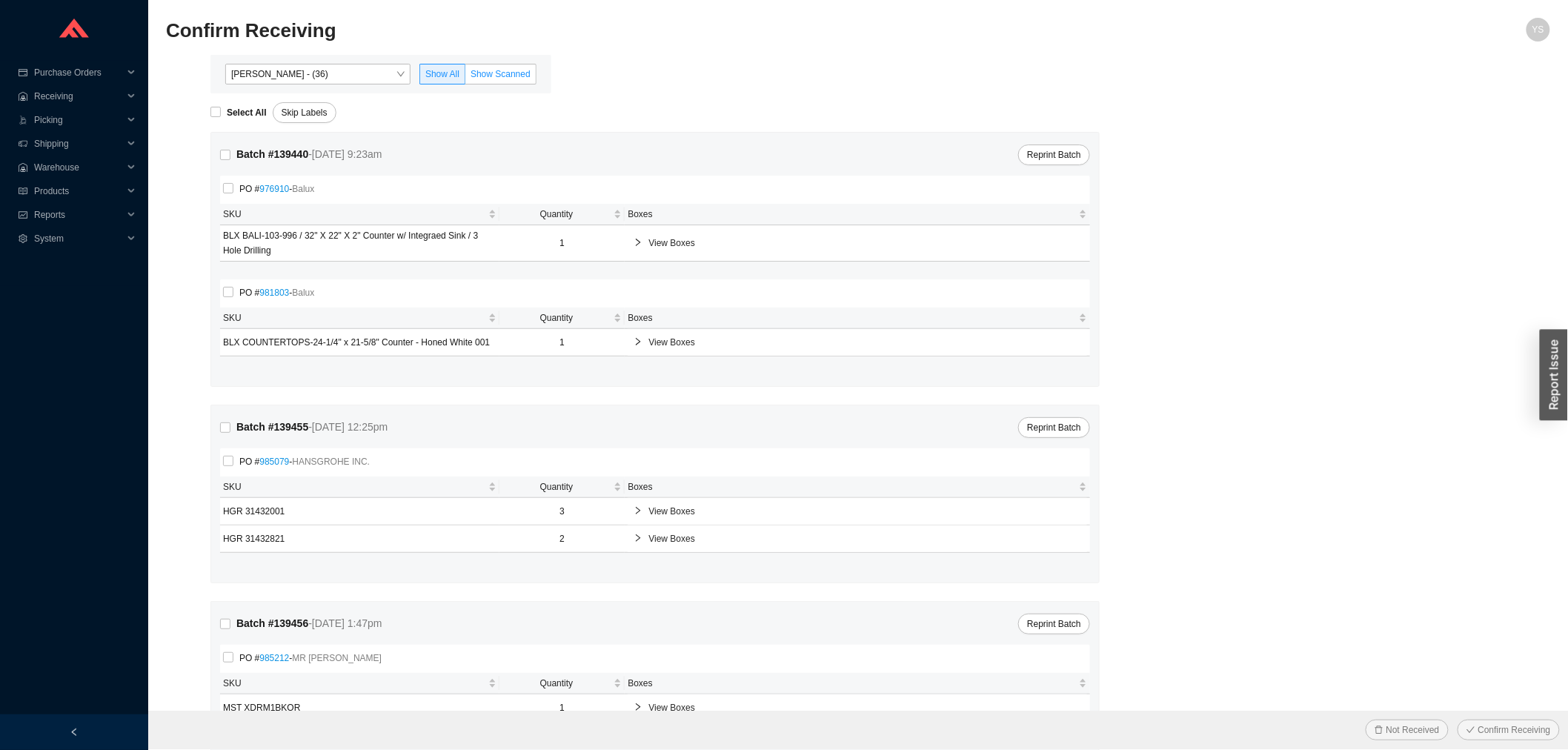
click at [522, 76] on span "Show Scanned" at bounding box center [501, 74] width 60 height 10
click at [466, 77] on input "Show Scanned" at bounding box center [466, 77] width 0 height 0
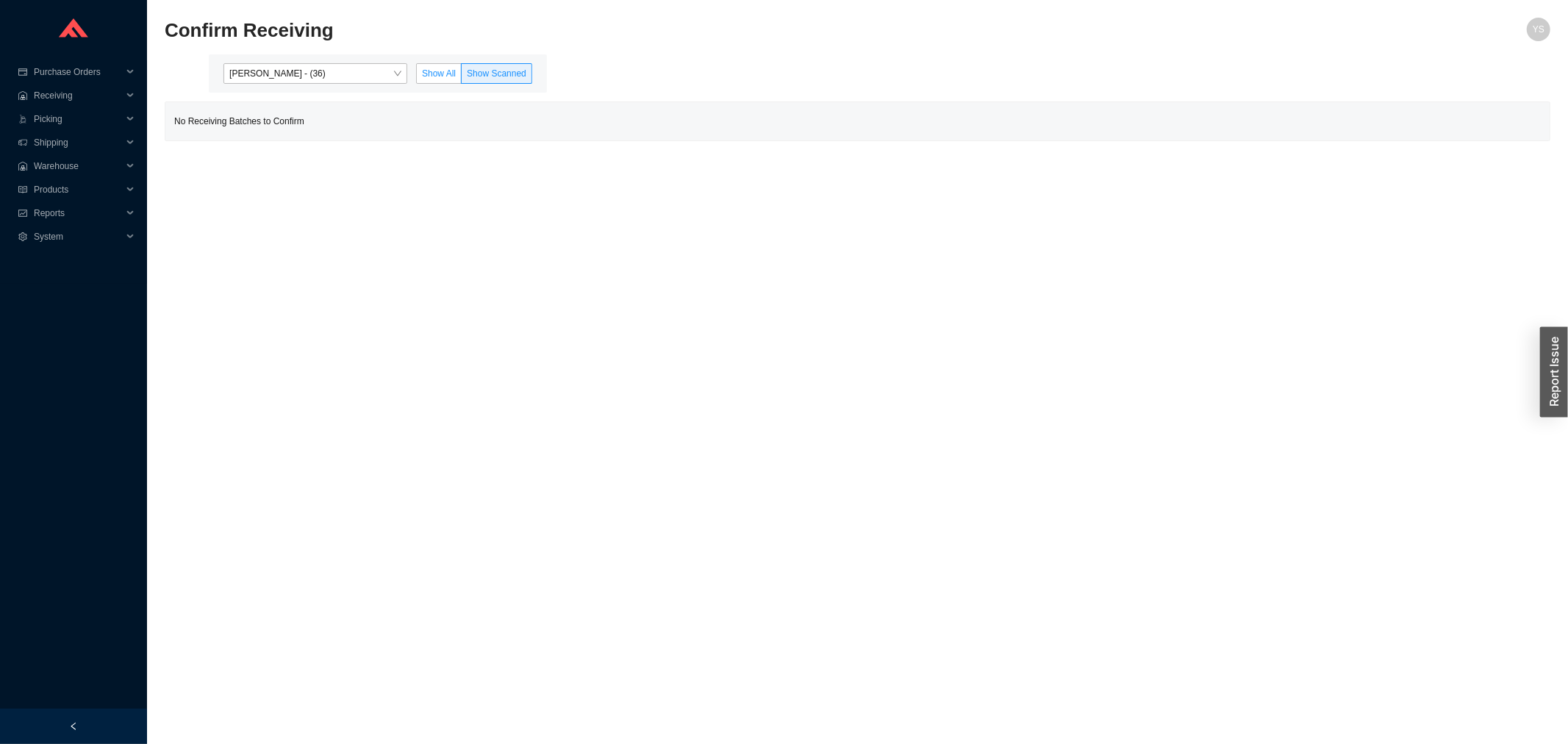
click at [430, 76] on span "Show All" at bounding box center [438, 74] width 34 height 10
click at [417, 76] on input "Show All" at bounding box center [417, 76] width 0 height 0
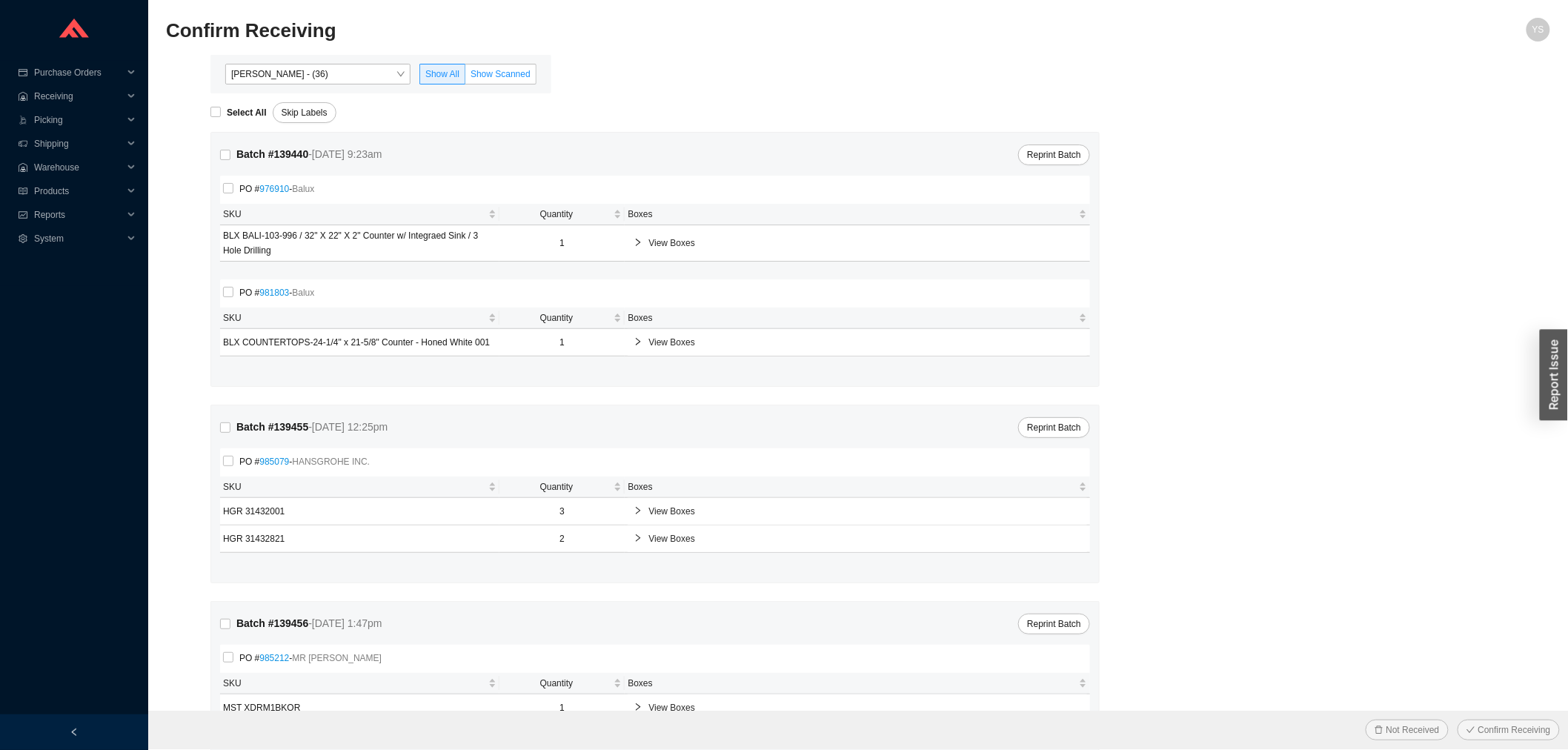
click at [507, 76] on span "Show Scanned" at bounding box center [501, 74] width 60 height 10
click at [466, 77] on input "Show Scanned" at bounding box center [466, 77] width 0 height 0
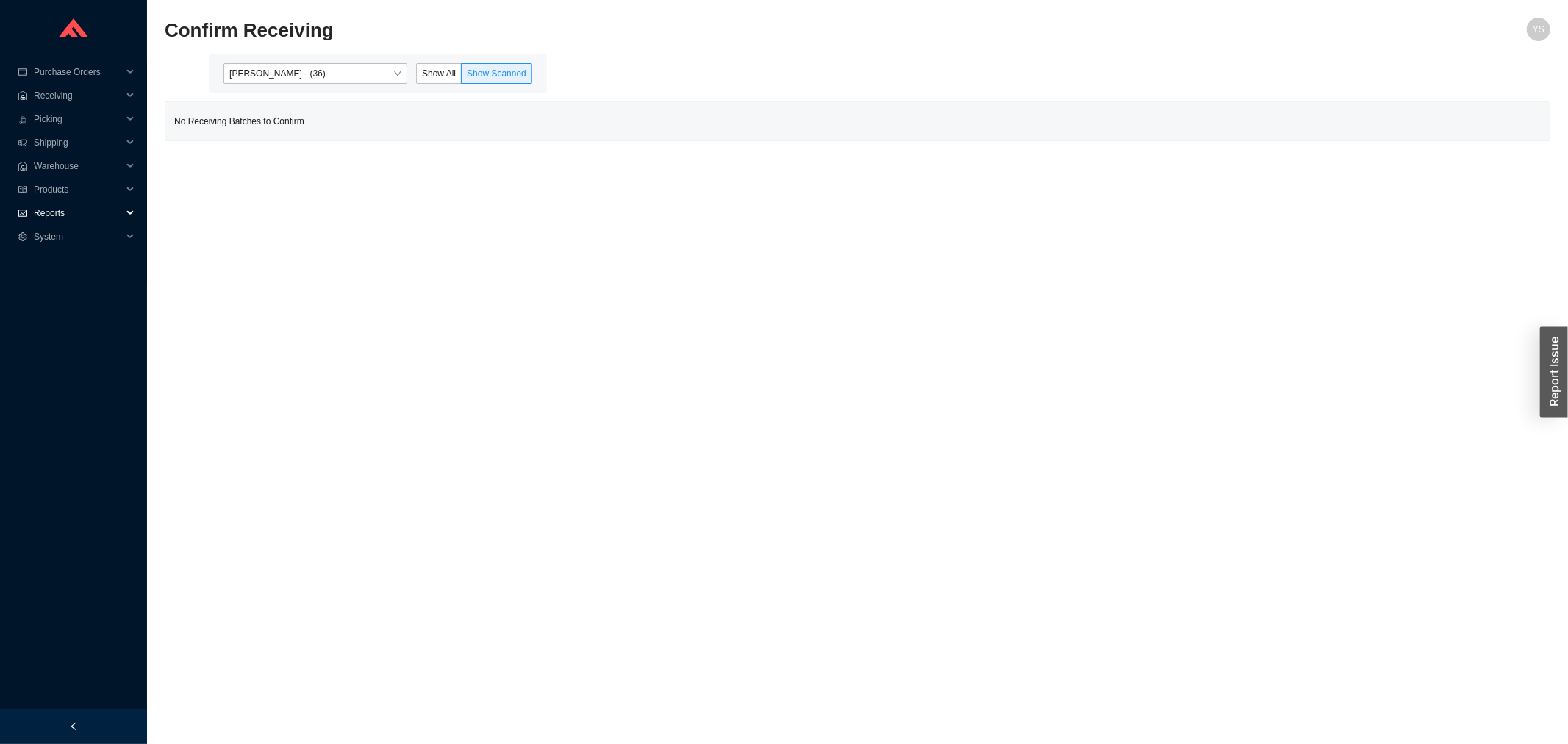
click at [48, 214] on span "Reports" at bounding box center [78, 212] width 88 height 23
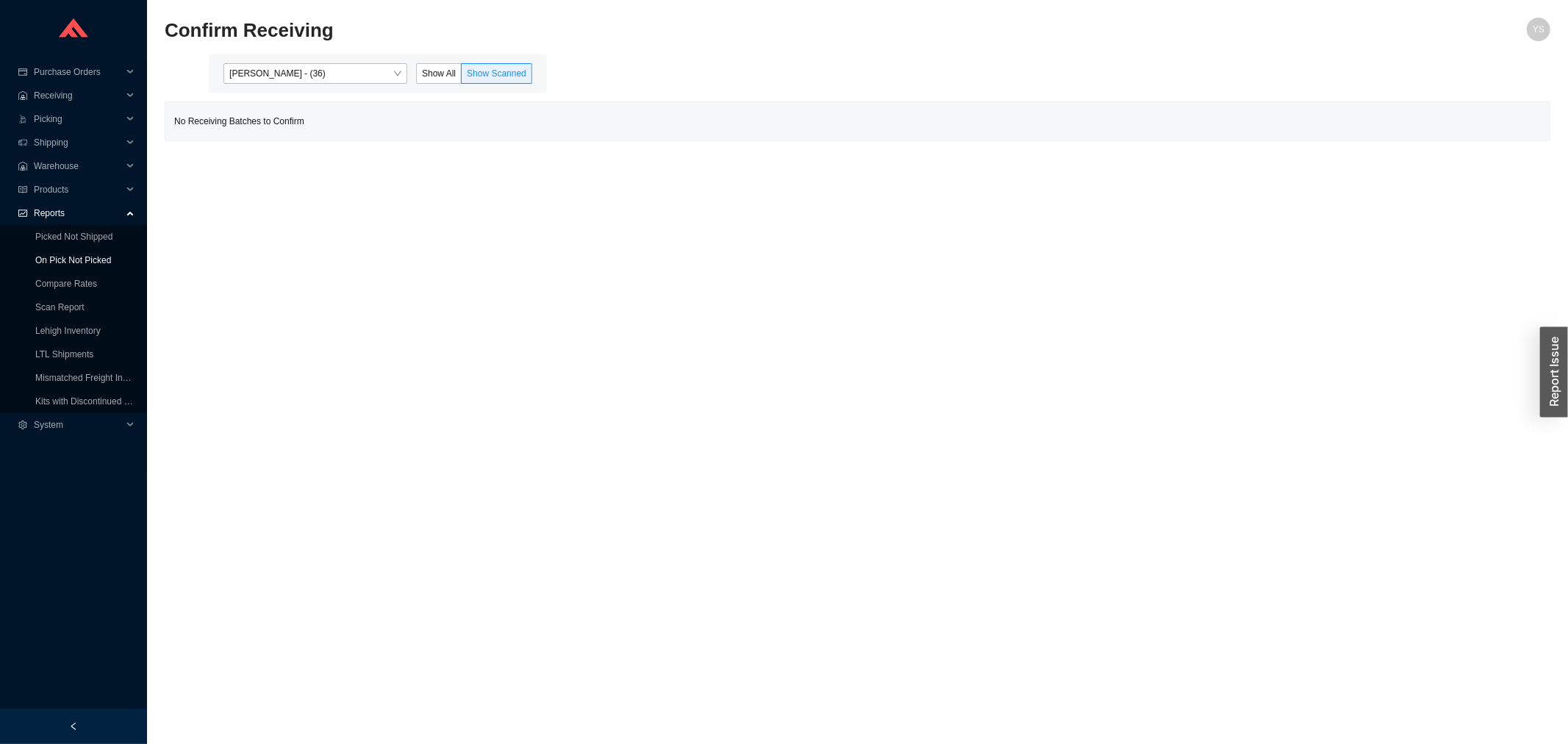
click at [55, 262] on link "On Pick Not Picked" at bounding box center [73, 260] width 75 height 10
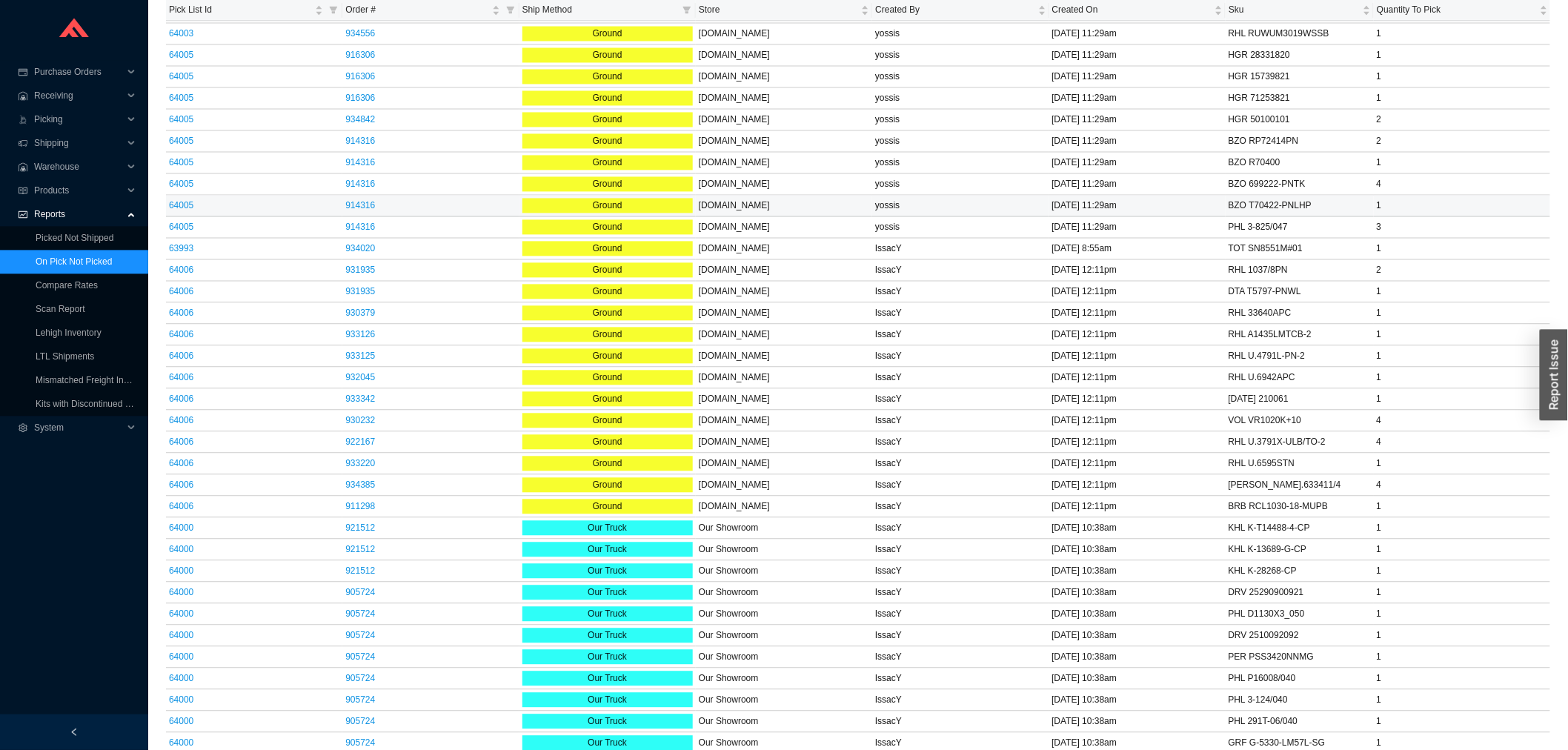
scroll to position [3631, 0]
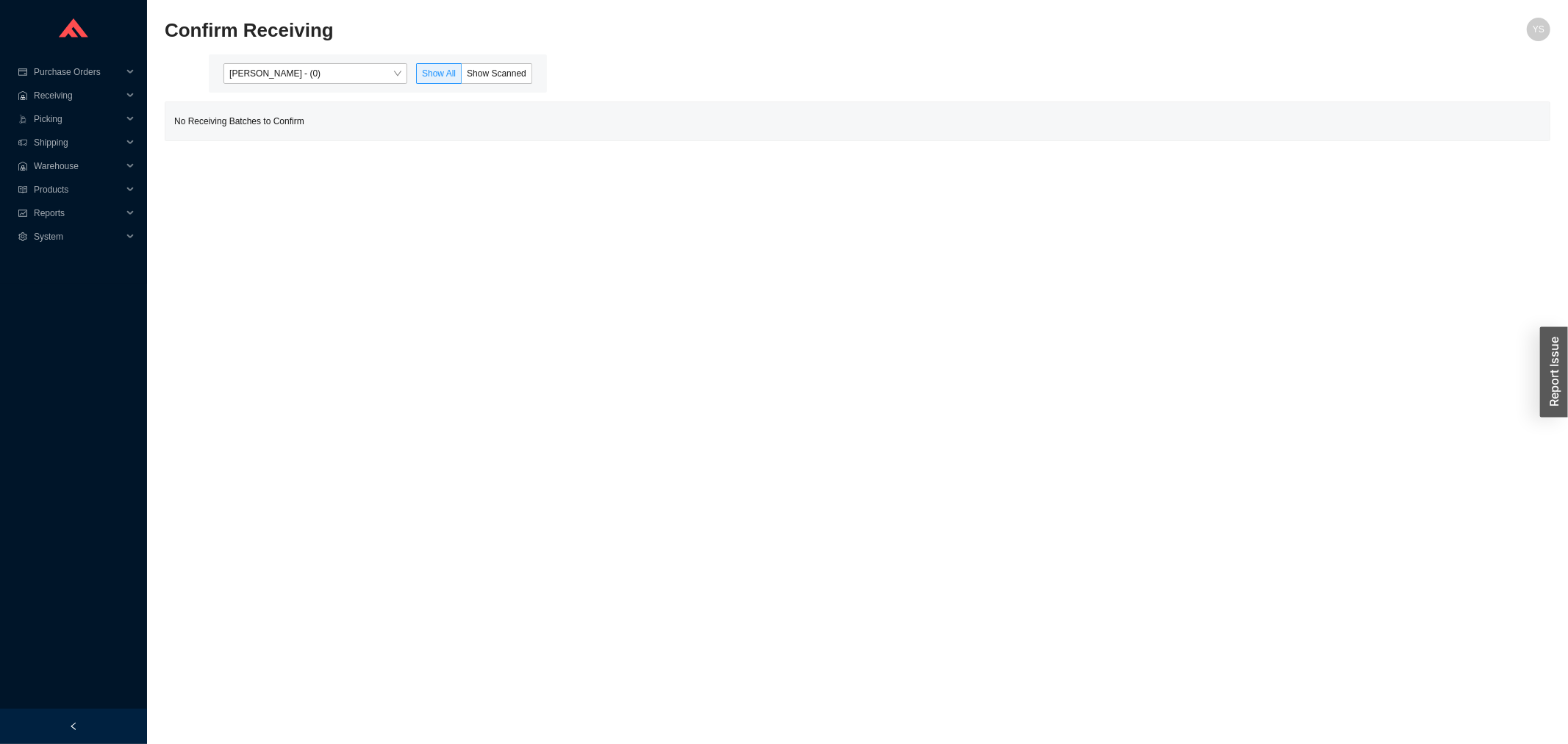
click at [295, 61] on div "Yossi Siff - (0) Show All Show Scanned" at bounding box center [378, 74] width 338 height 38
click at [296, 68] on span "[PERSON_NAME] - (0)" at bounding box center [315, 74] width 172 height 19
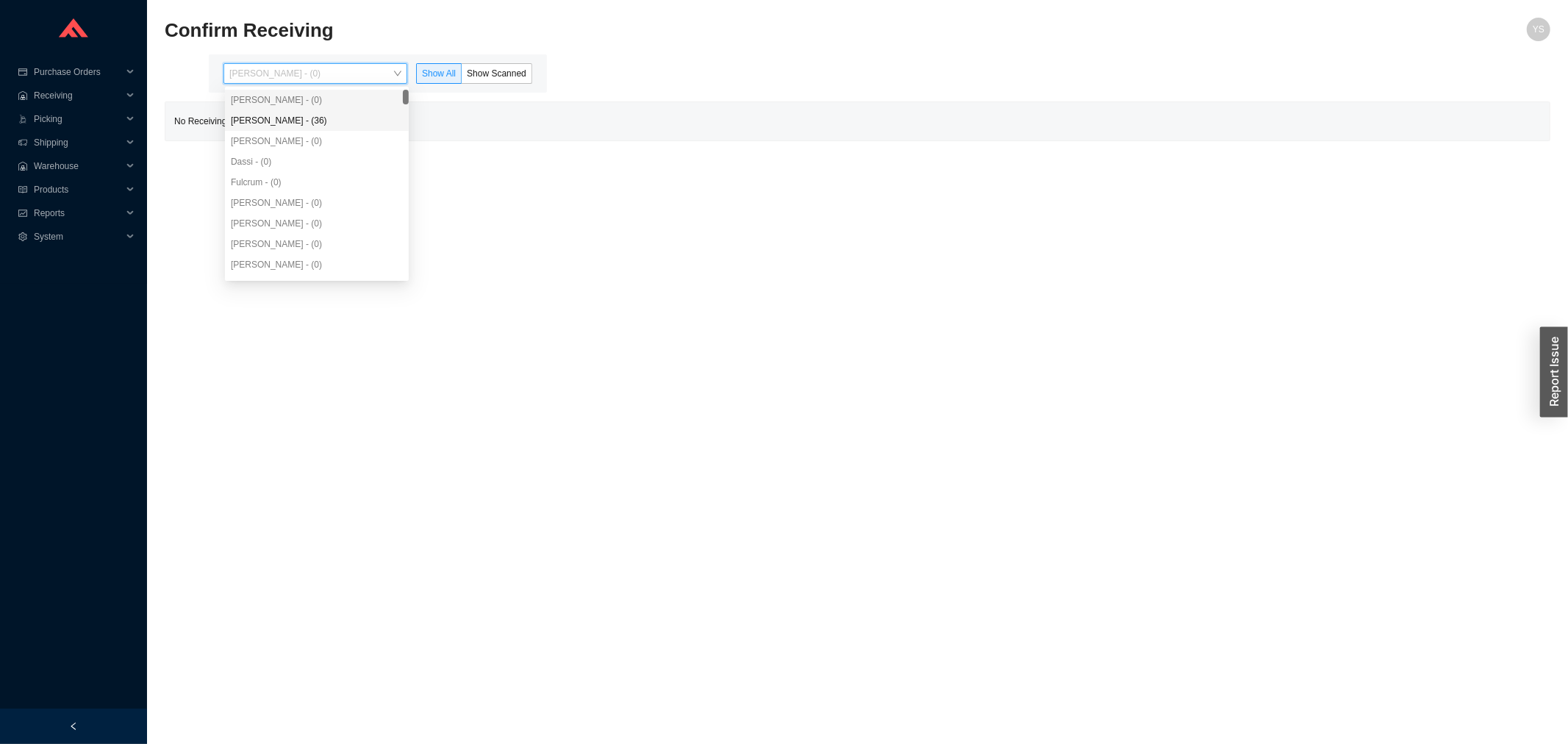
click at [298, 119] on div "[PERSON_NAME] - (36)" at bounding box center [316, 120] width 172 height 13
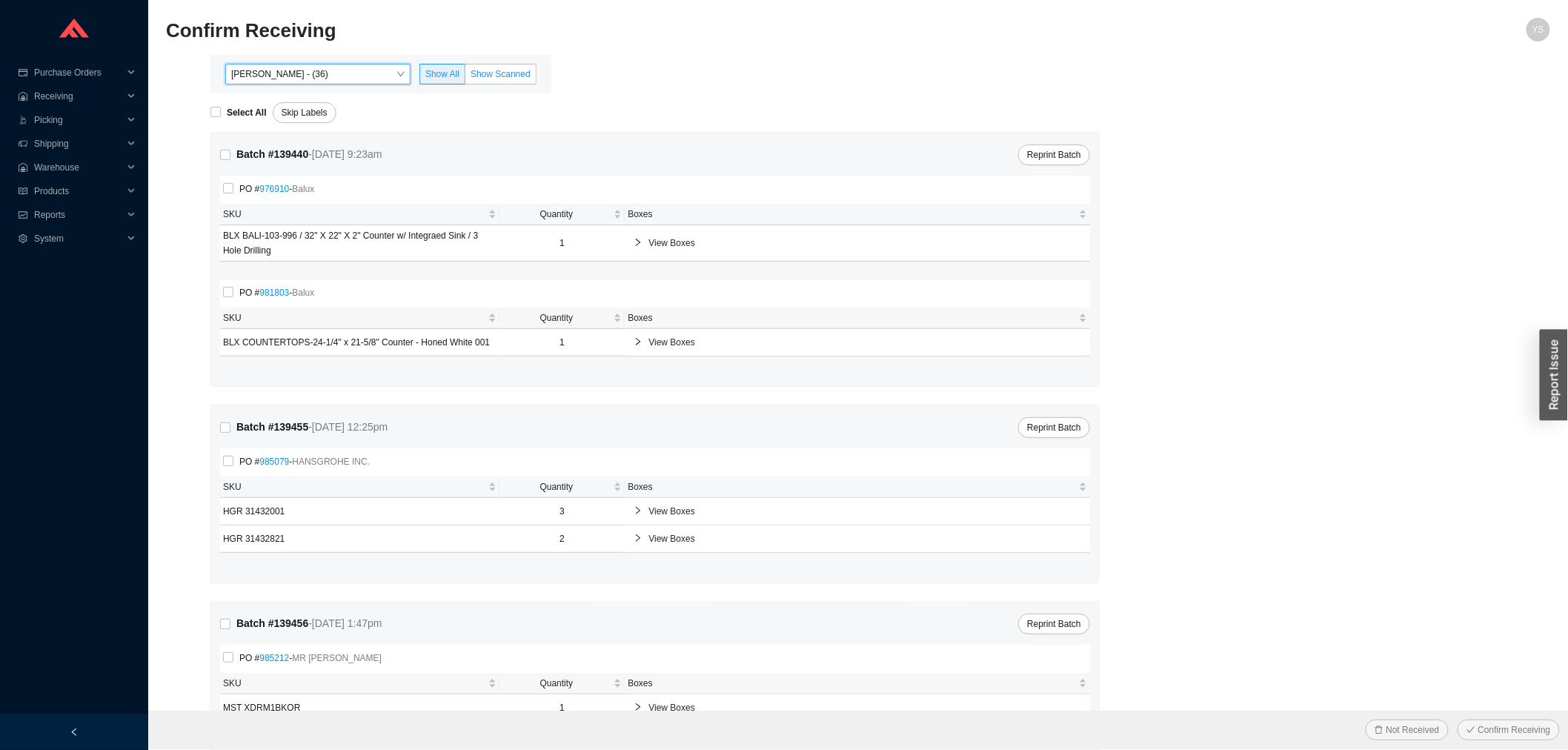
click at [501, 75] on span "Show Scanned" at bounding box center [501, 74] width 60 height 10
click at [466, 77] on input "Show Scanned" at bounding box center [466, 77] width 0 height 0
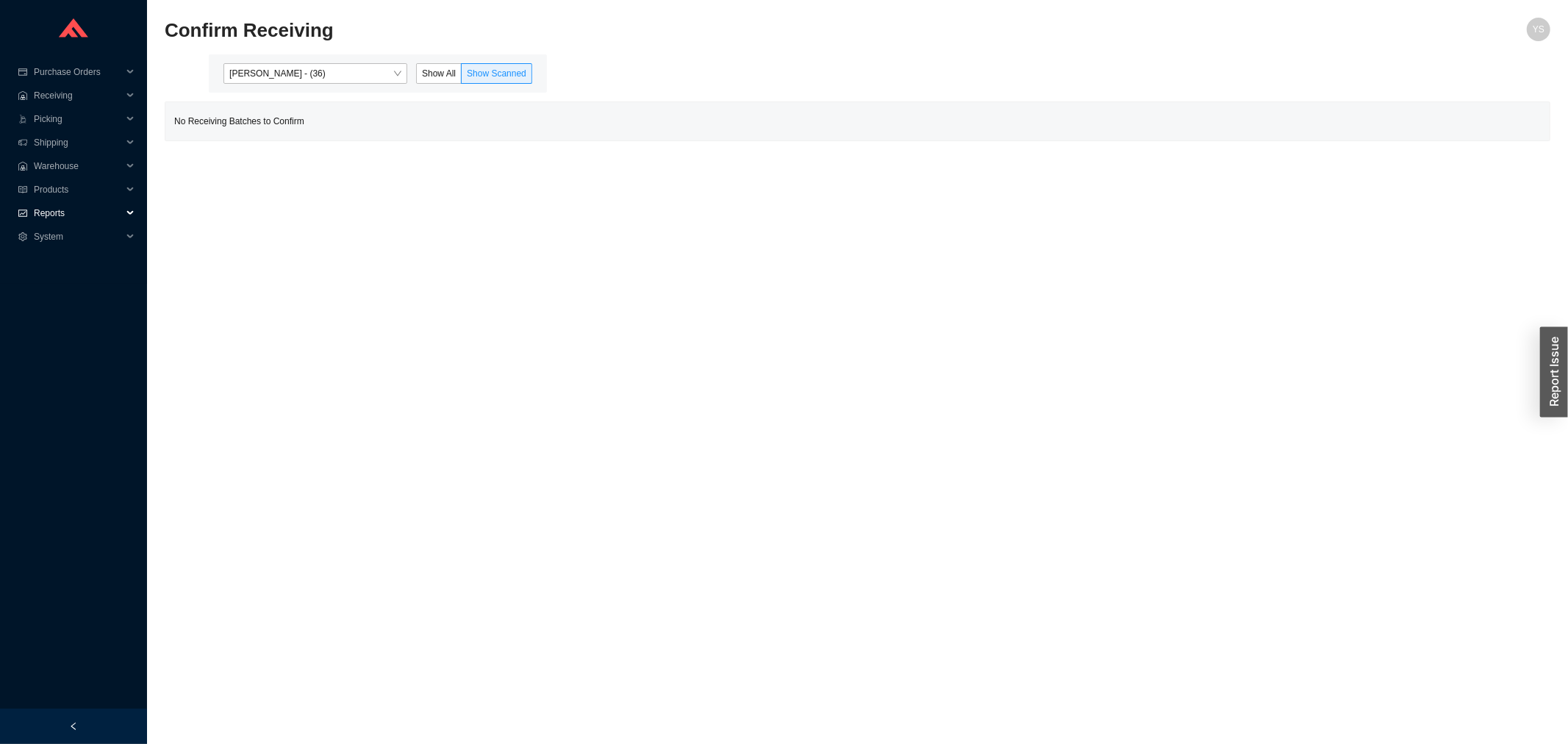
click at [109, 217] on span "Reports" at bounding box center [78, 212] width 88 height 23
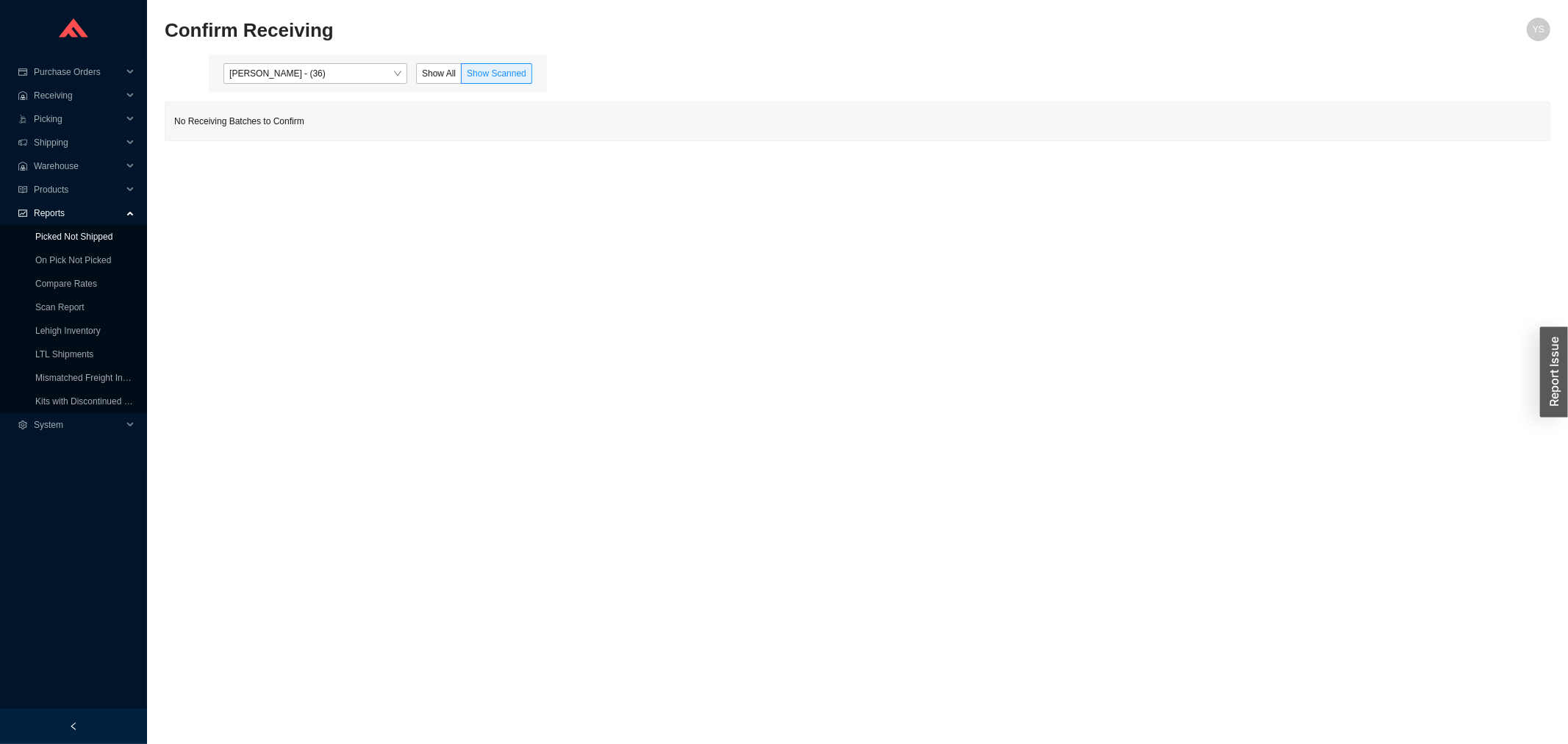
click at [47, 242] on link "Picked Not Shipped" at bounding box center [74, 236] width 77 height 10
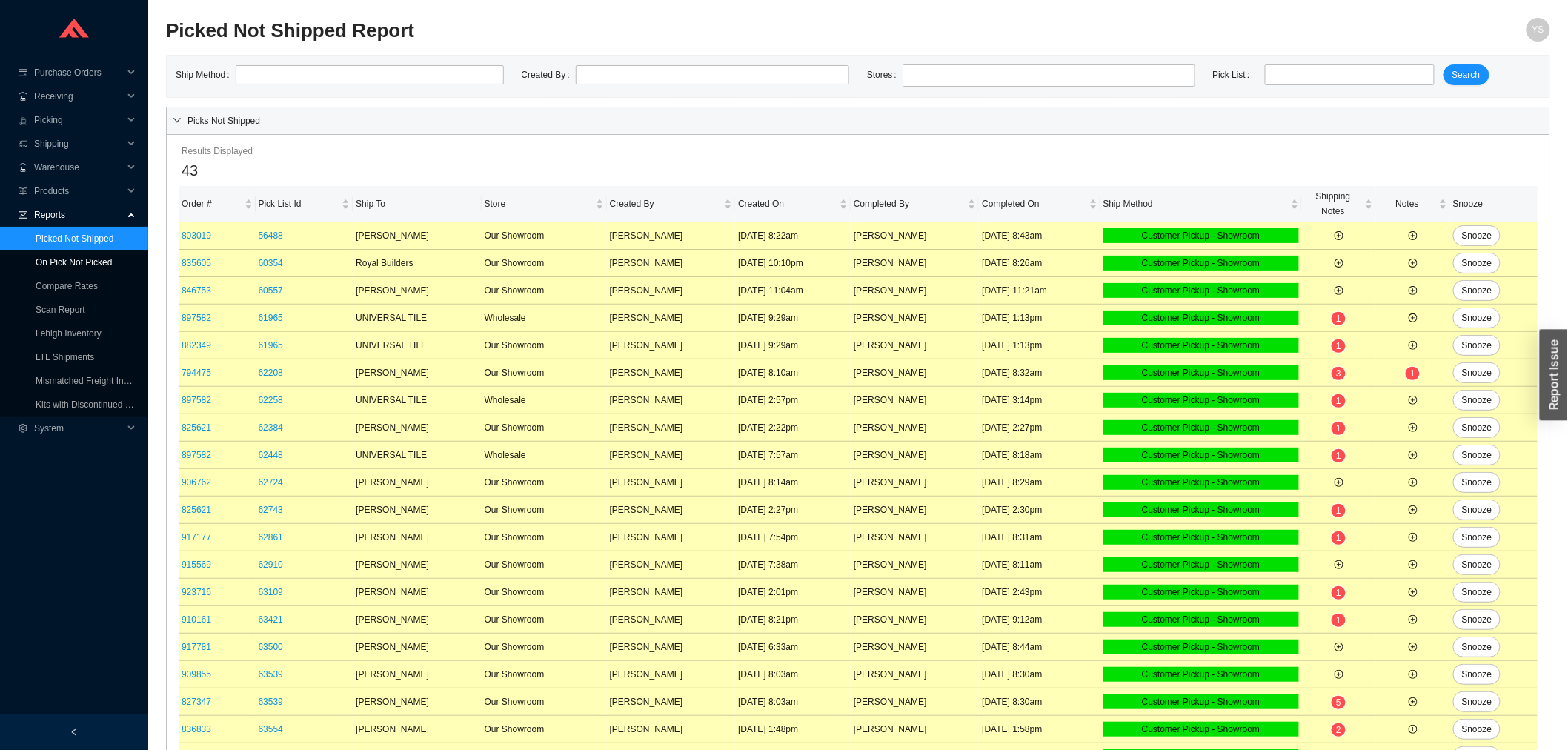
click at [47, 250] on ul "Picked Not Shipped On Pick Not Picked Compare Rates Scan Report Lehigh Inventor…" at bounding box center [74, 321] width 149 height 189
click at [47, 257] on link "On Pick Not Picked" at bounding box center [73, 262] width 76 height 10
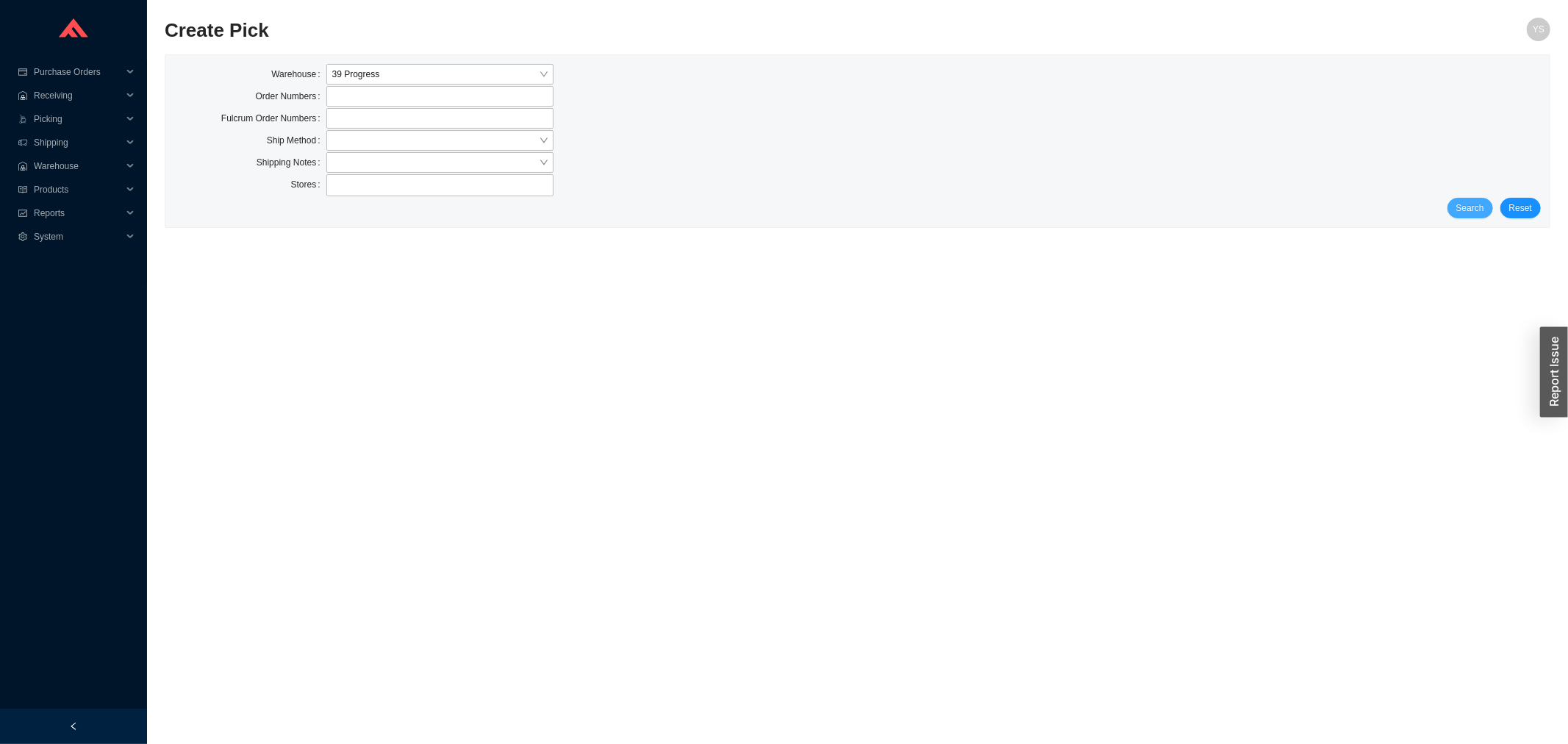
click at [1468, 207] on span "Search" at bounding box center [1470, 208] width 28 height 15
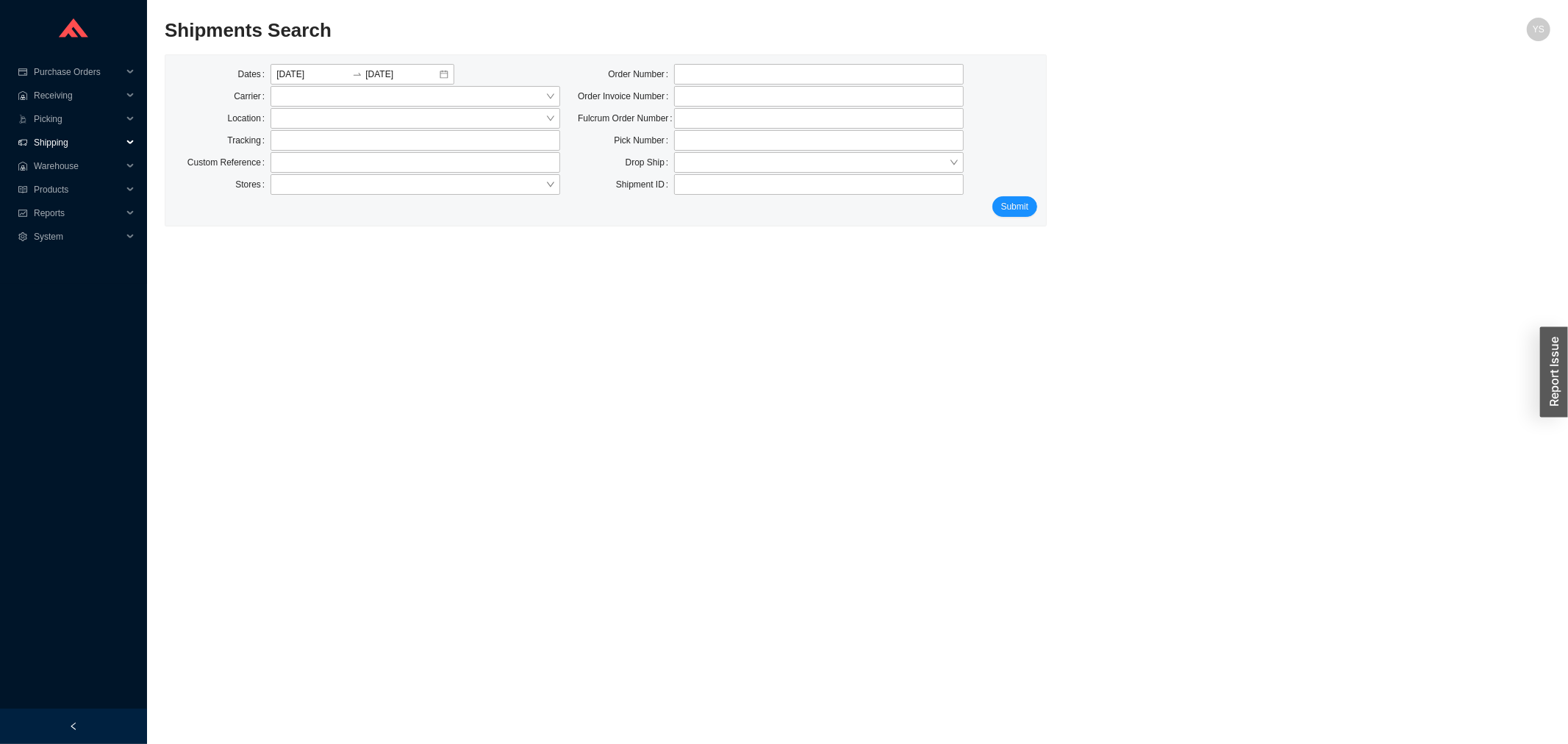
click at [61, 141] on span "Shipping" at bounding box center [78, 142] width 88 height 23
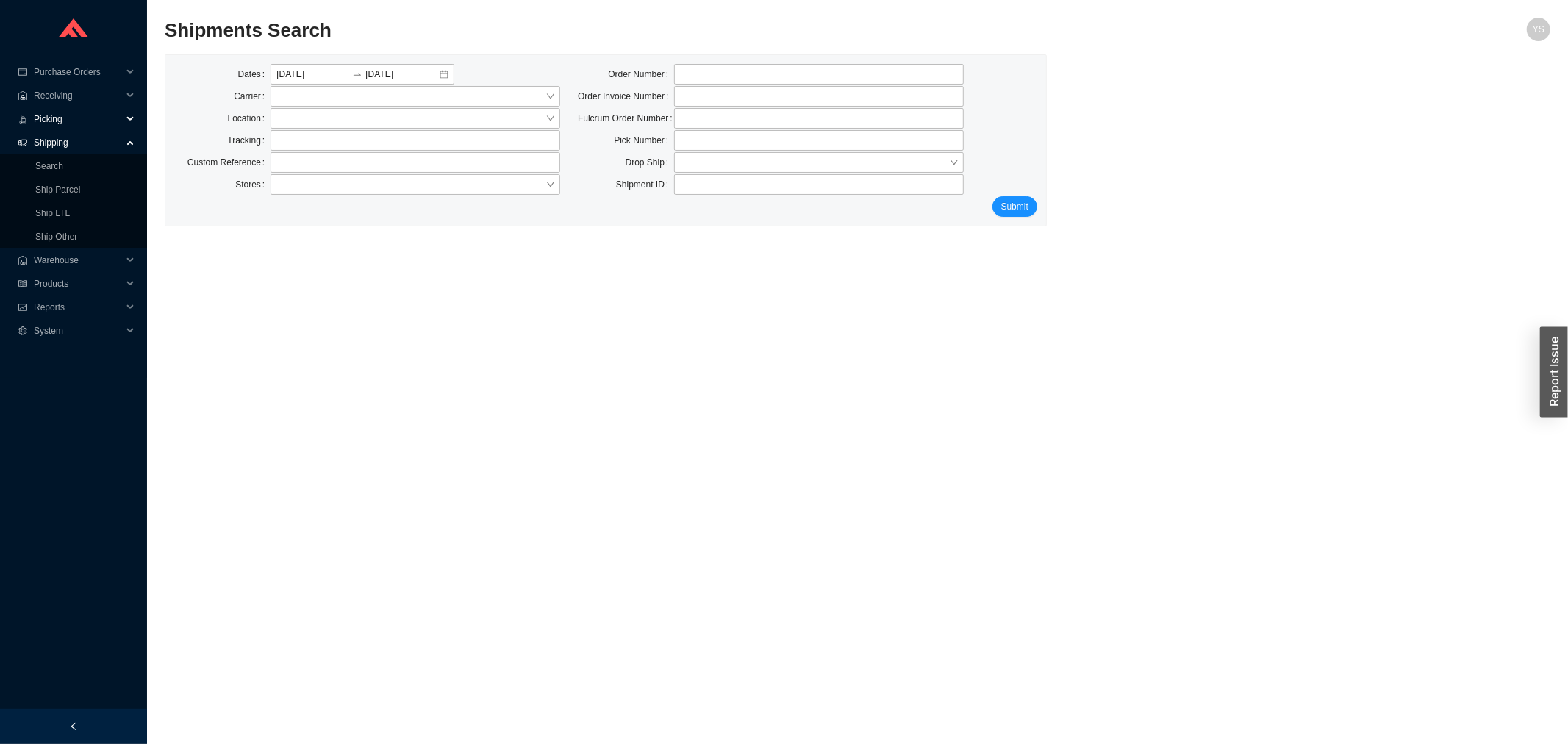
click at [42, 118] on span "Picking" at bounding box center [78, 119] width 88 height 23
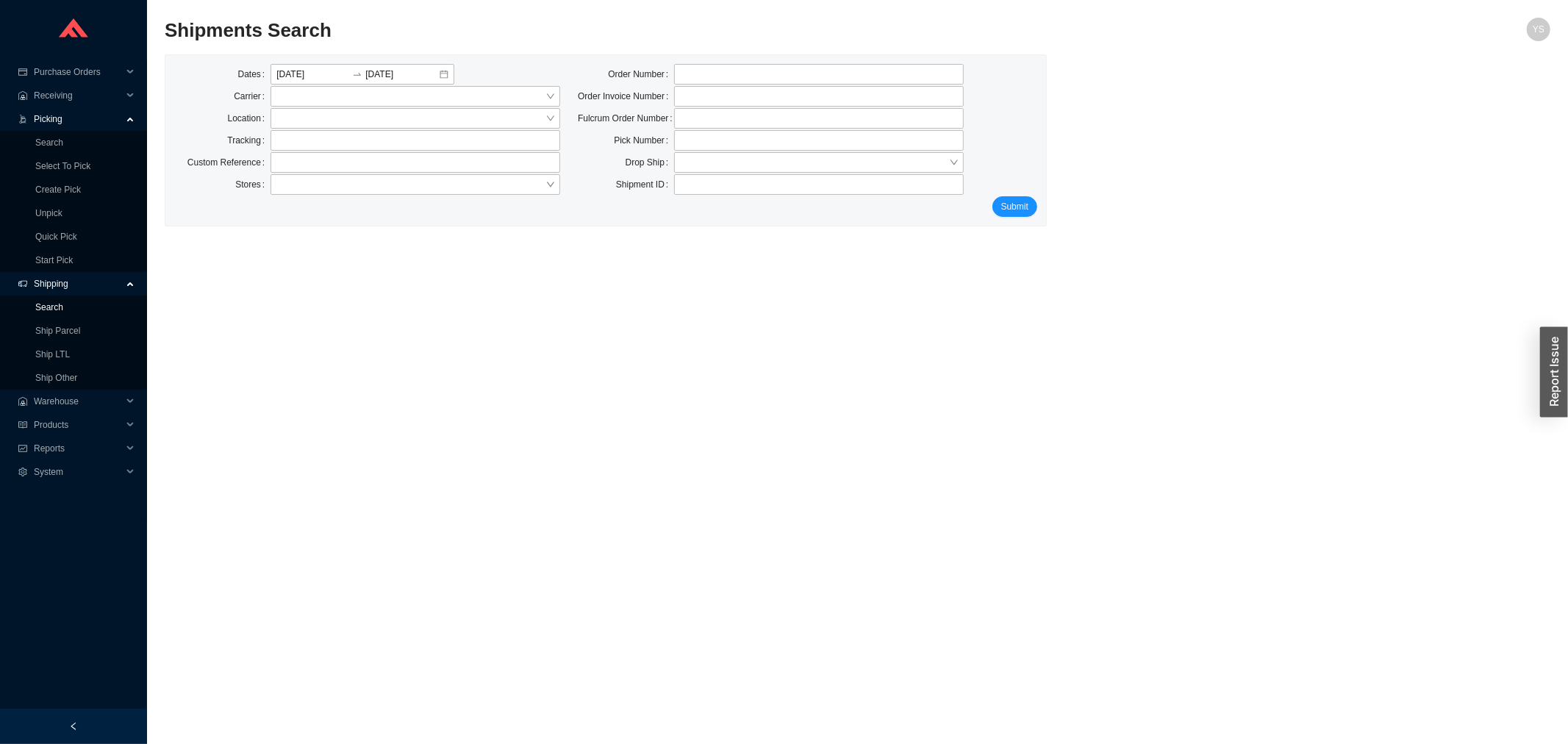
click at [39, 307] on link "Search" at bounding box center [49, 307] width 28 height 10
click at [291, 145] on input "text" at bounding box center [415, 140] width 289 height 21
paste input "1Z379F251595316258"
type input "1Z379F251595316258"
click button "Submit" at bounding box center [1014, 207] width 45 height 21
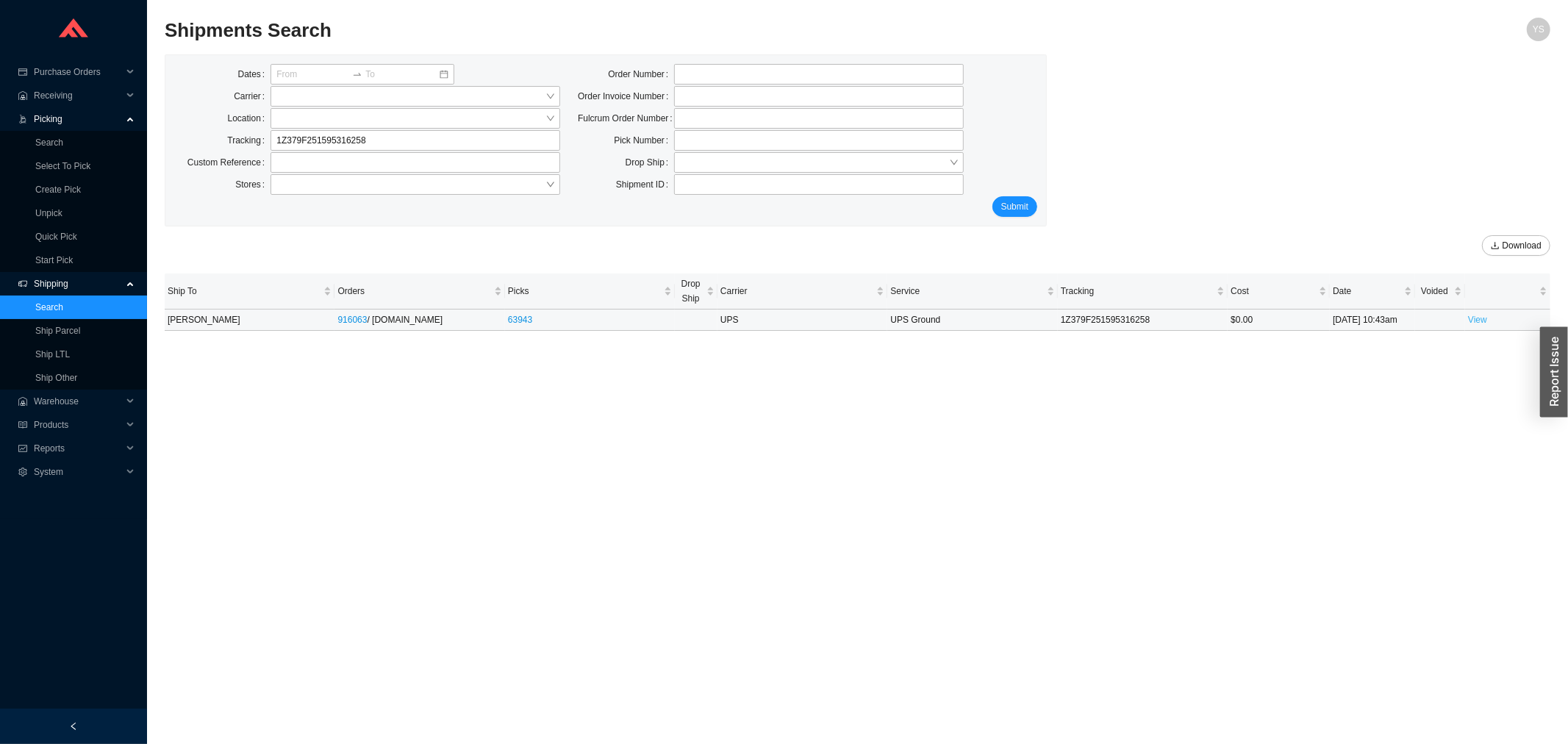
click at [1478, 314] on link "View" at bounding box center [1477, 320] width 19 height 10
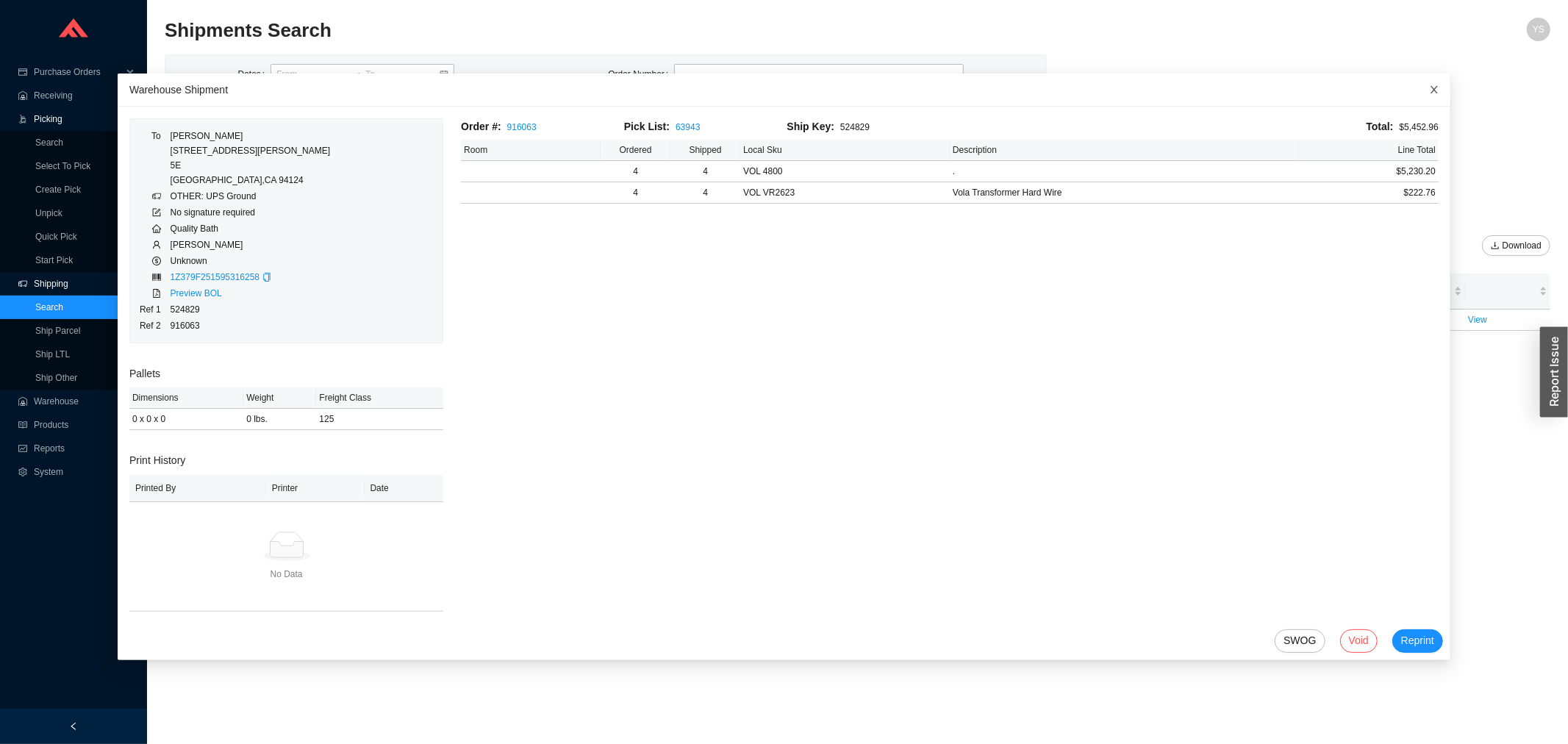
click at [1429, 90] on icon "close" at bounding box center [1435, 90] width 10 height 10
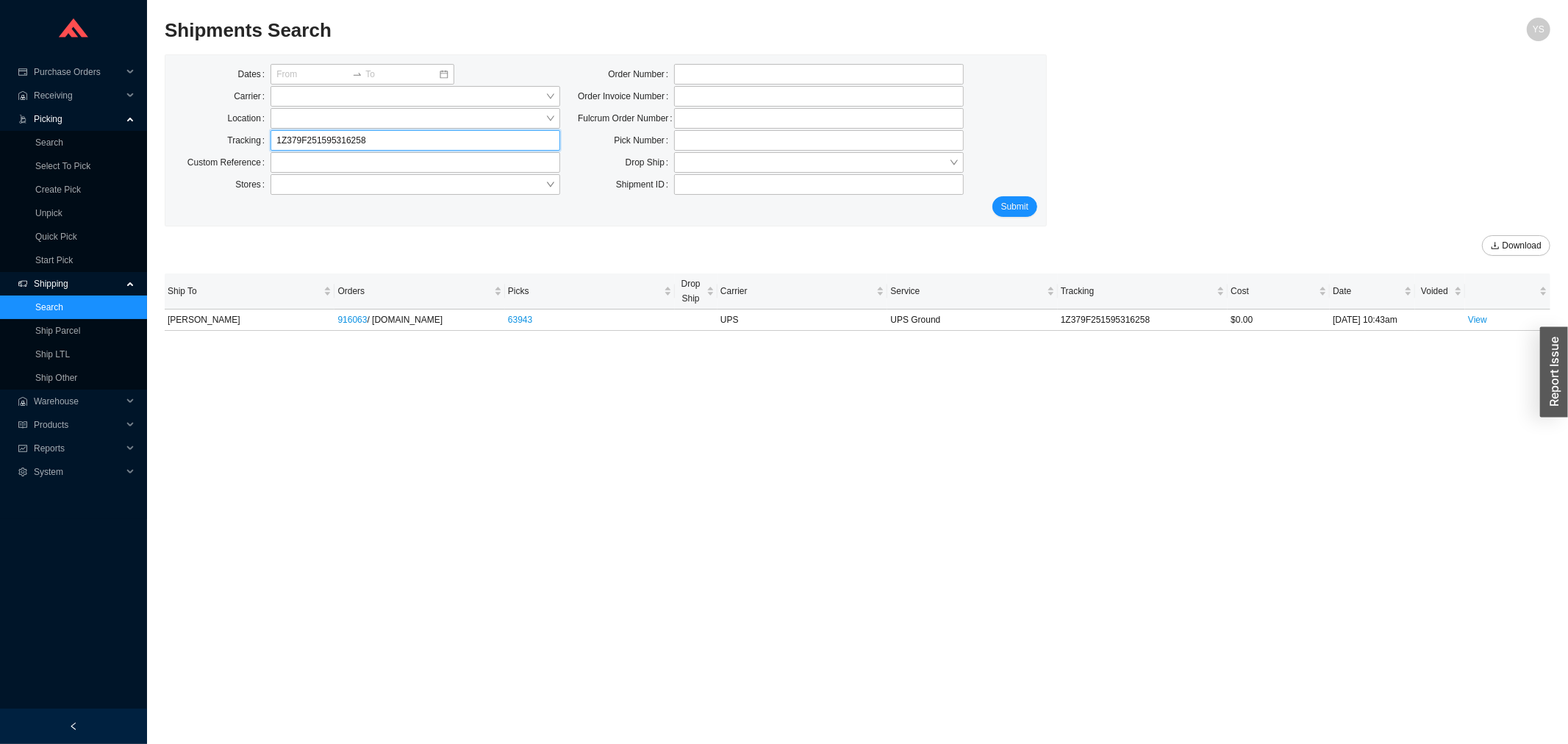
click at [472, 138] on input "1Z379F251595316258" at bounding box center [415, 140] width 289 height 21
click at [472, 139] on input "1Z379F251595316258" at bounding box center [415, 140] width 289 height 21
click at [472, 139] on input "1Z379F251595316258" at bounding box center [415, 140] width 289 height 21
paste input "0394308942"
type input "1Z379F250394308942"
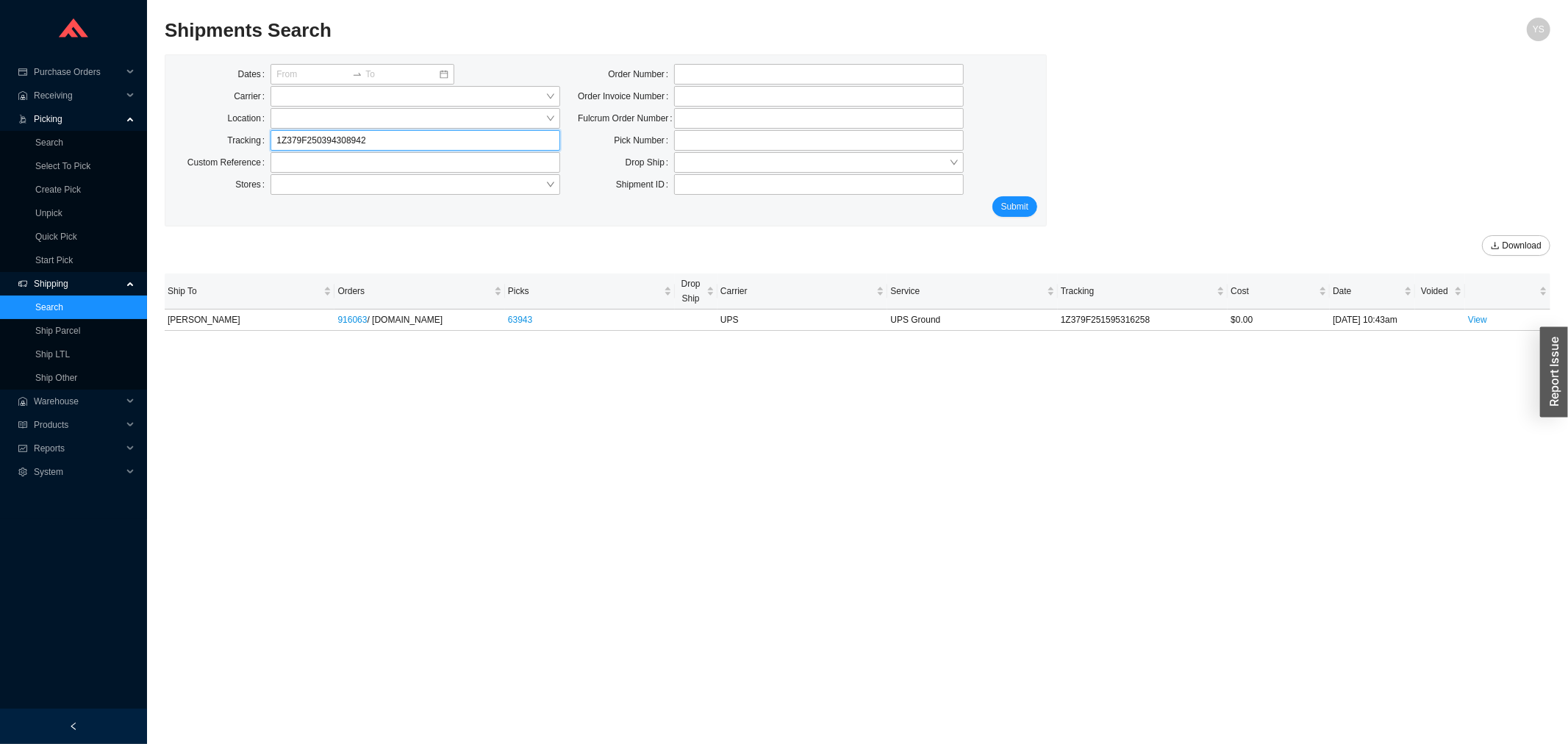
click button "Submit" at bounding box center [1014, 207] width 45 height 21
click at [1475, 319] on link "View" at bounding box center [1477, 320] width 19 height 10
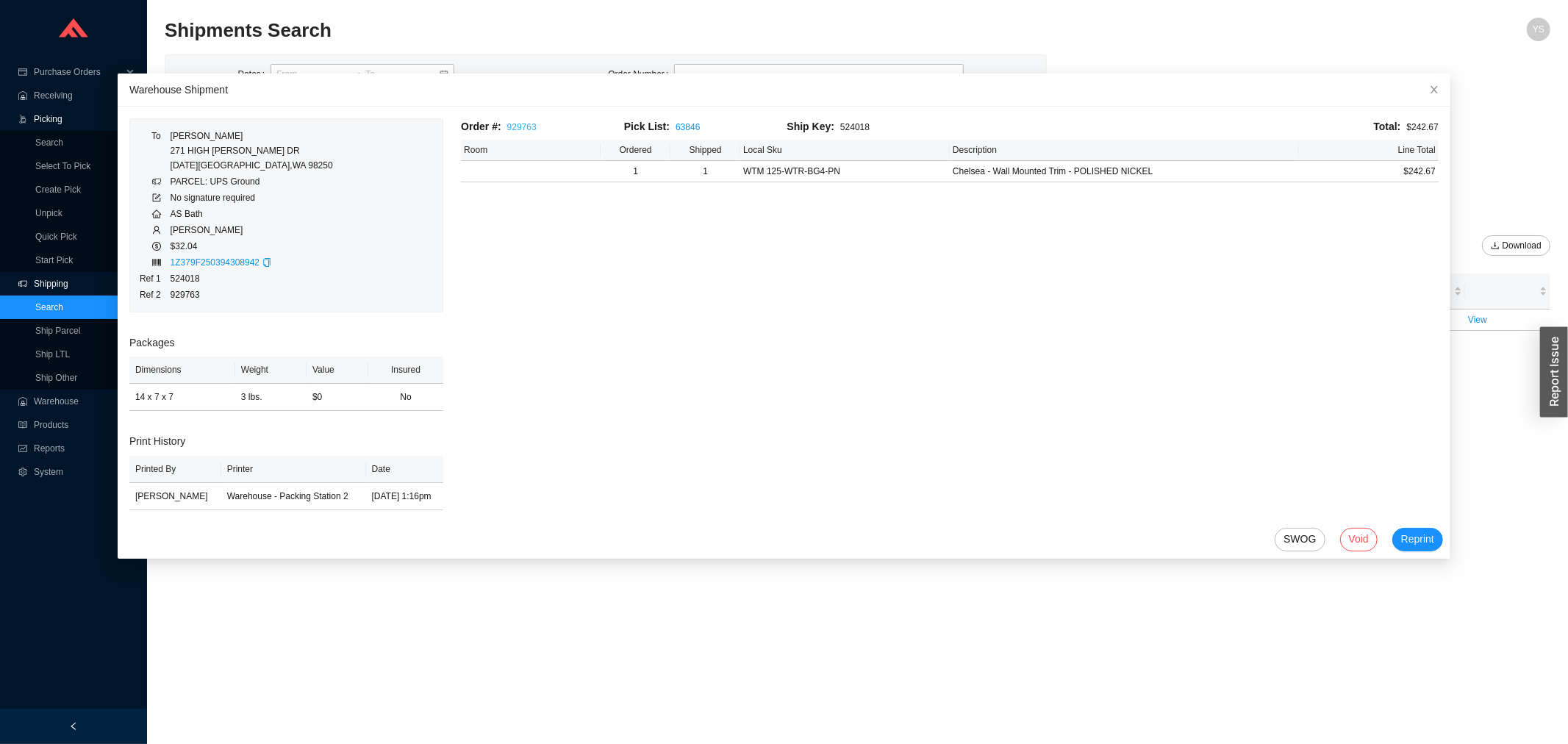
click at [507, 122] on link "929763" at bounding box center [522, 127] width 29 height 10
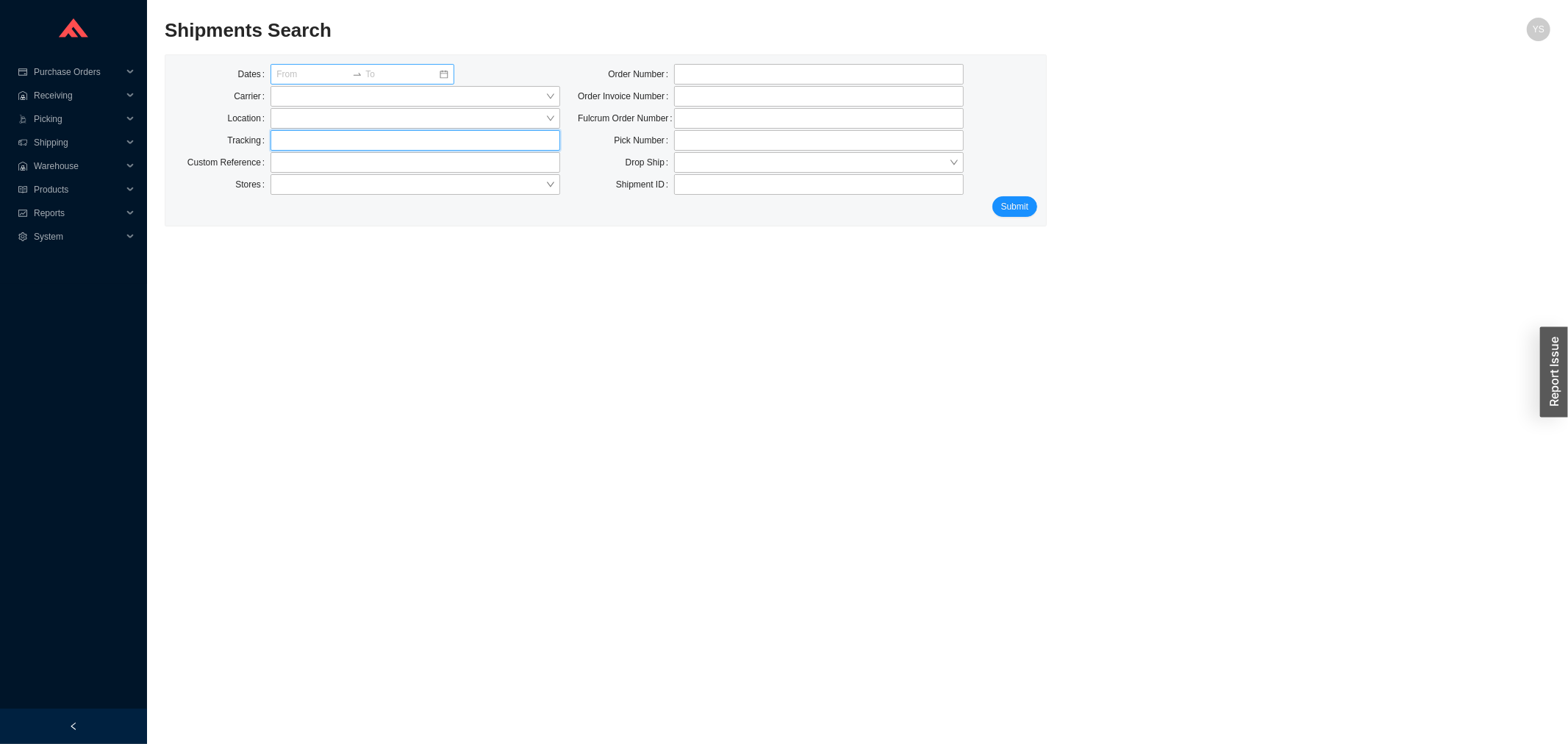
click at [276, 144] on input "text" at bounding box center [415, 140] width 289 height 21
paste input "1Z379F250391248361"
type input "1Z379F250391248361"
click at [1018, 204] on span "Submit" at bounding box center [1014, 206] width 27 height 15
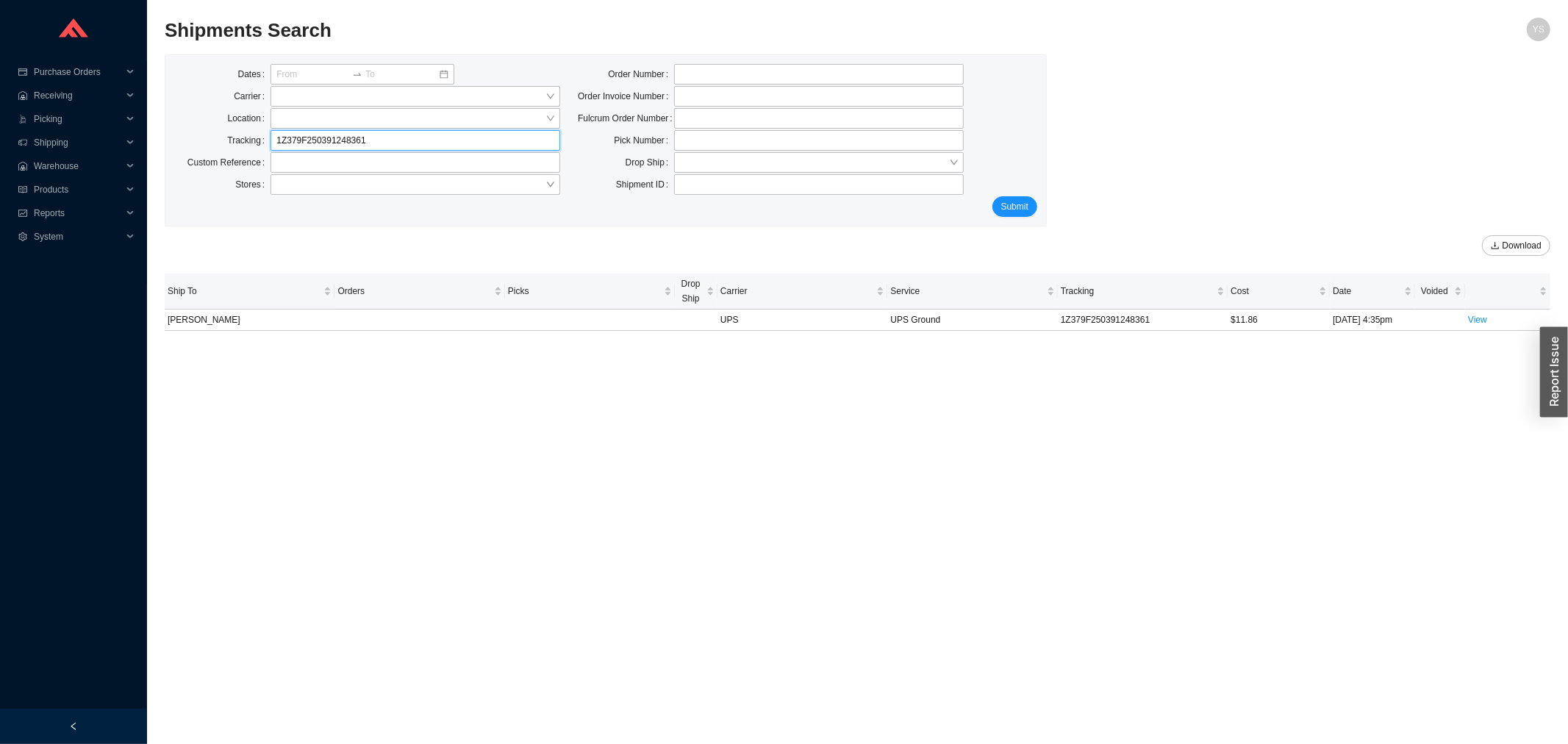
click at [405, 140] on input "1Z379F250391248361" at bounding box center [415, 140] width 289 height 21
paste input "3705087"
type input "1Z379F250393705087"
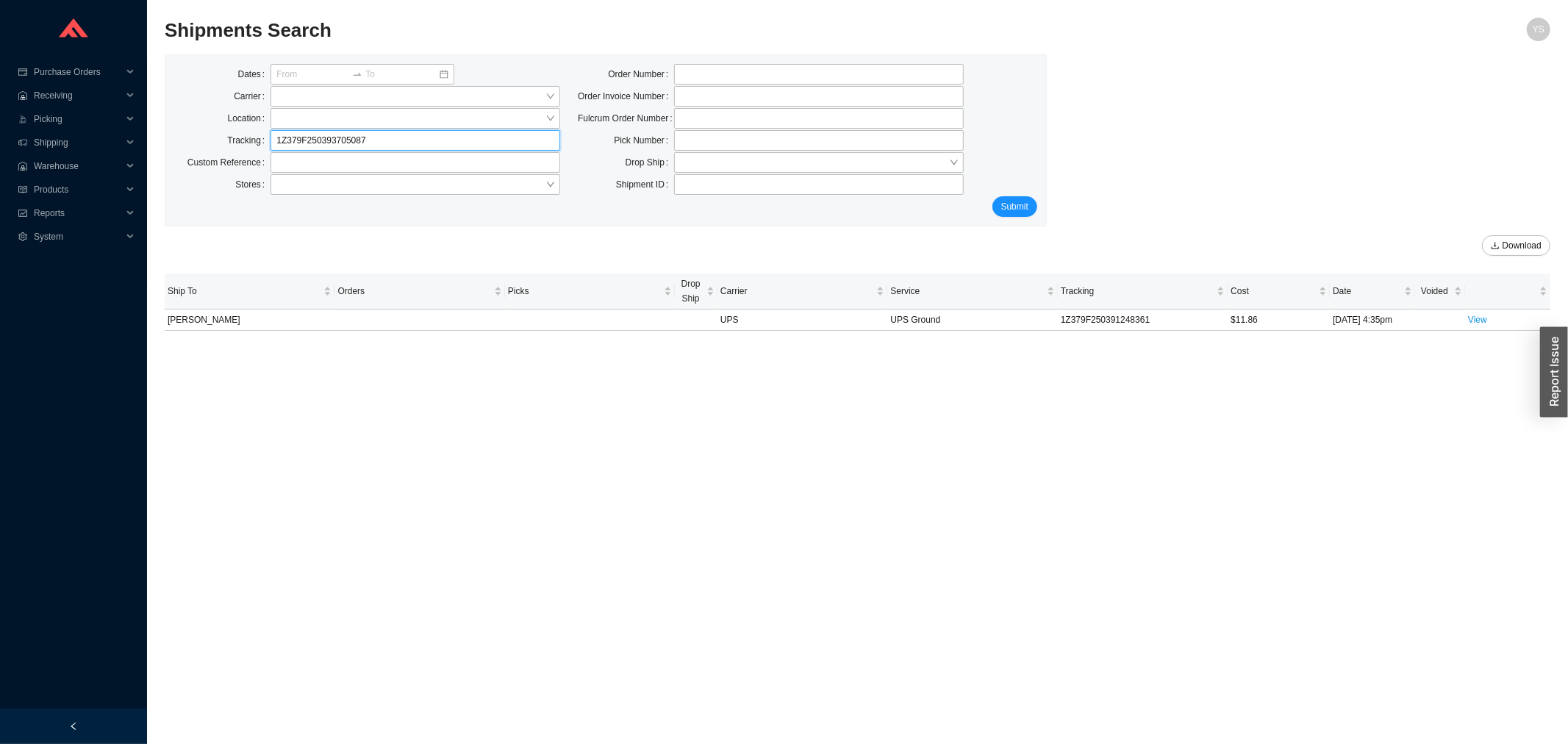
click button "Submit" at bounding box center [1014, 207] width 45 height 21
click at [1478, 318] on link "View" at bounding box center [1477, 320] width 19 height 10
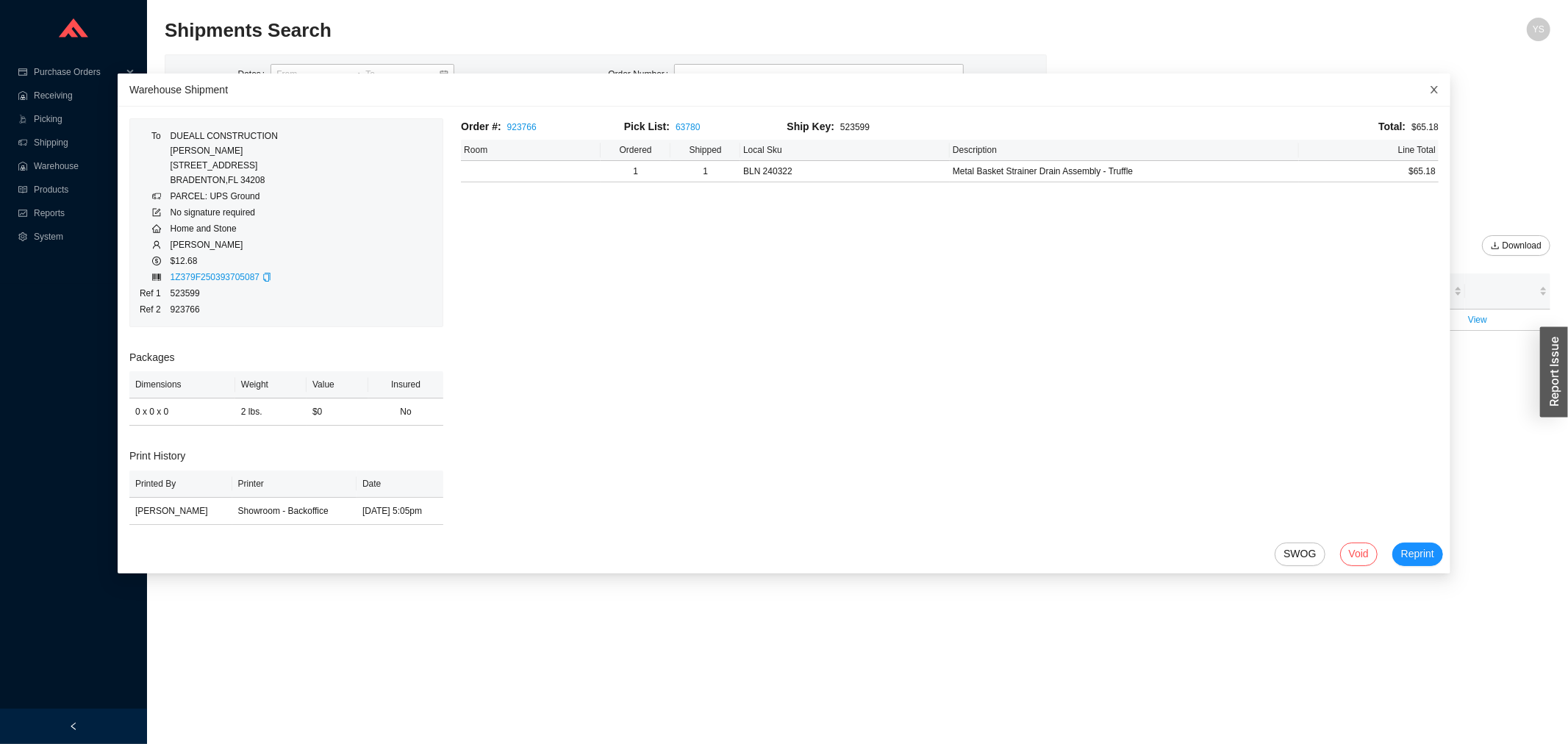
click at [1430, 88] on icon "close" at bounding box center [1434, 89] width 7 height 7
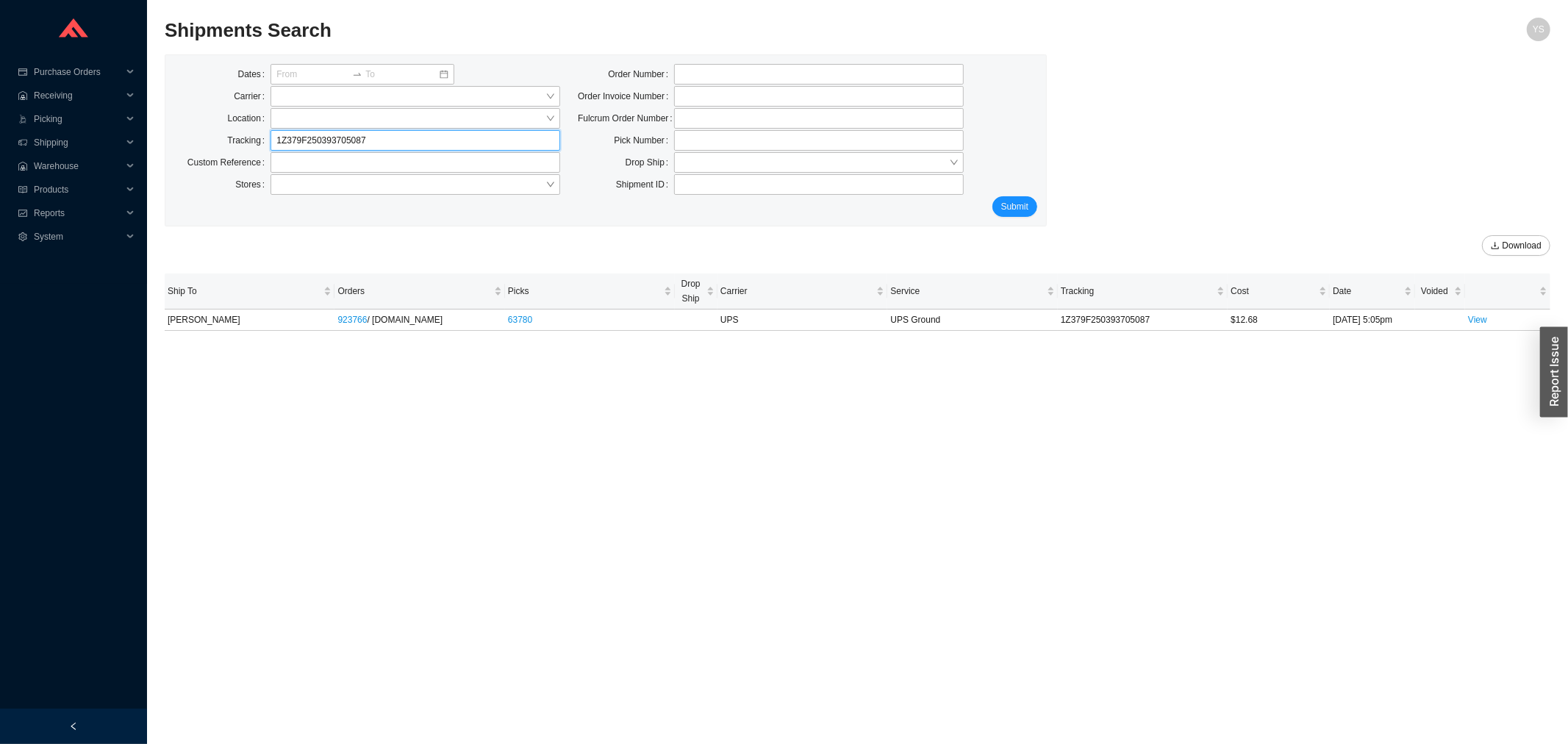
click at [303, 141] on input "1Z379F250393705087" at bounding box center [415, 140] width 289 height 21
click at [304, 141] on input "1Z379F250393705087" at bounding box center [415, 140] width 289 height 21
paste input "1595316258"
type input "1Z379F251595316258"
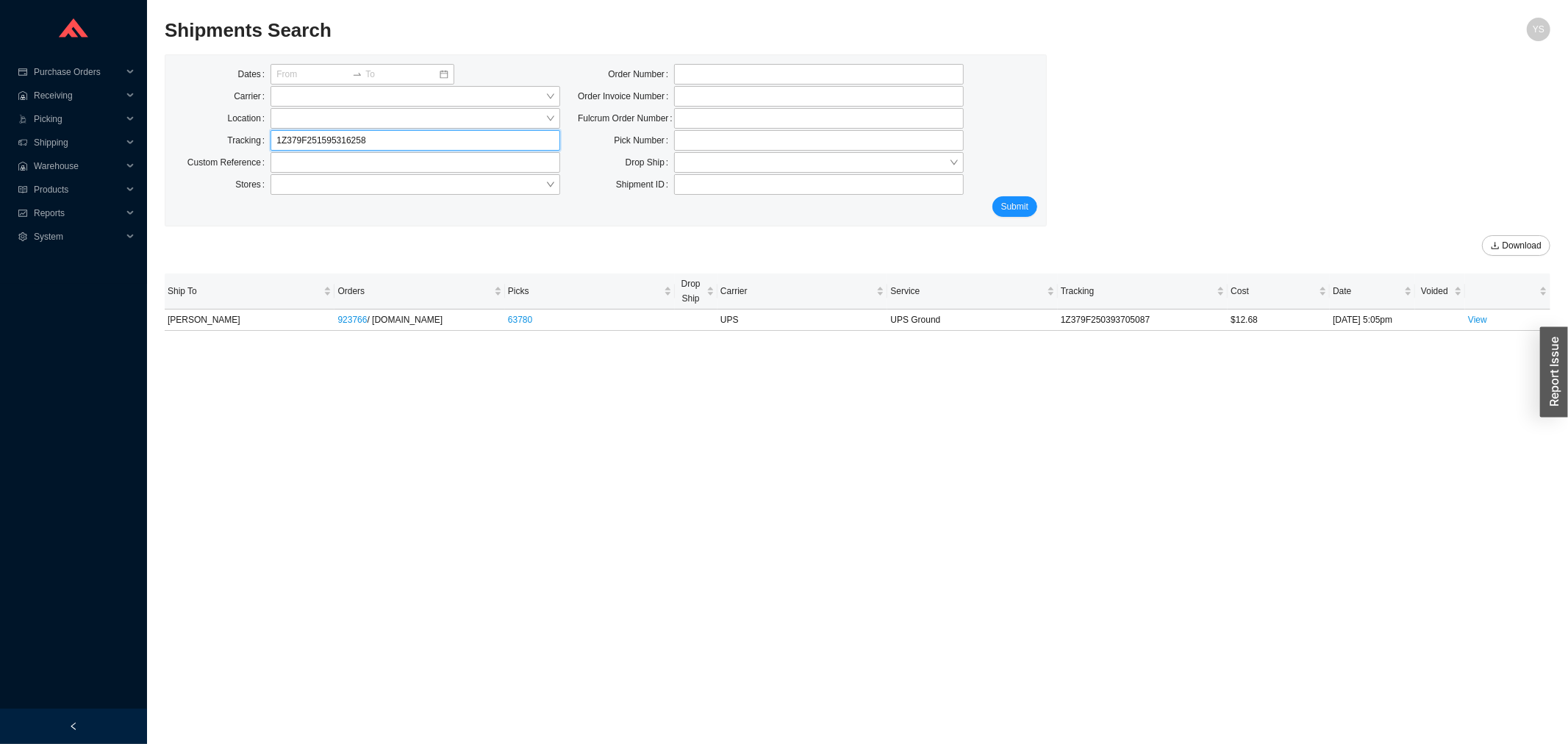
click button "Submit" at bounding box center [1014, 207] width 45 height 21
click at [1473, 320] on link "View" at bounding box center [1477, 320] width 19 height 10
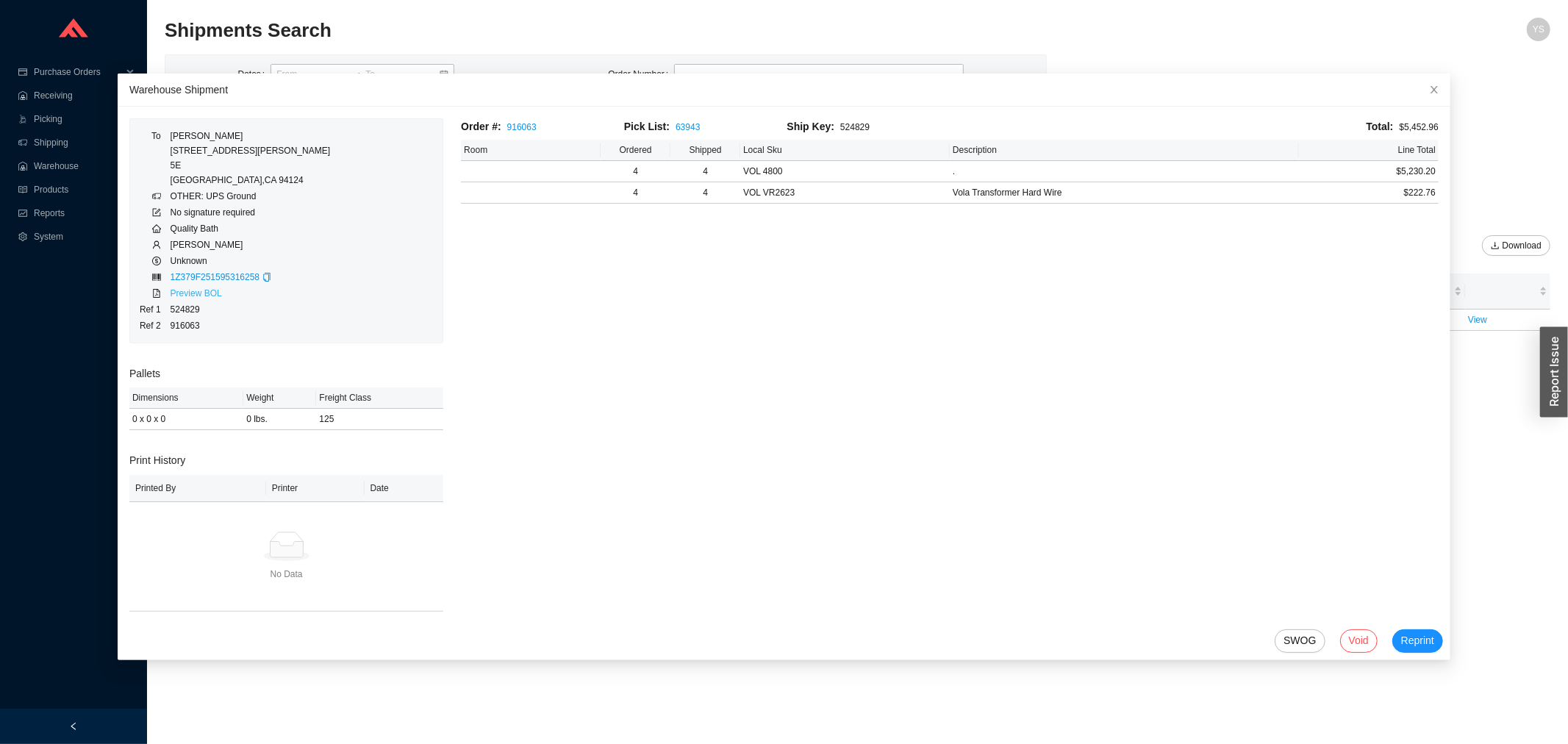
click at [201, 291] on link "Preview BOL" at bounding box center [196, 294] width 51 height 10
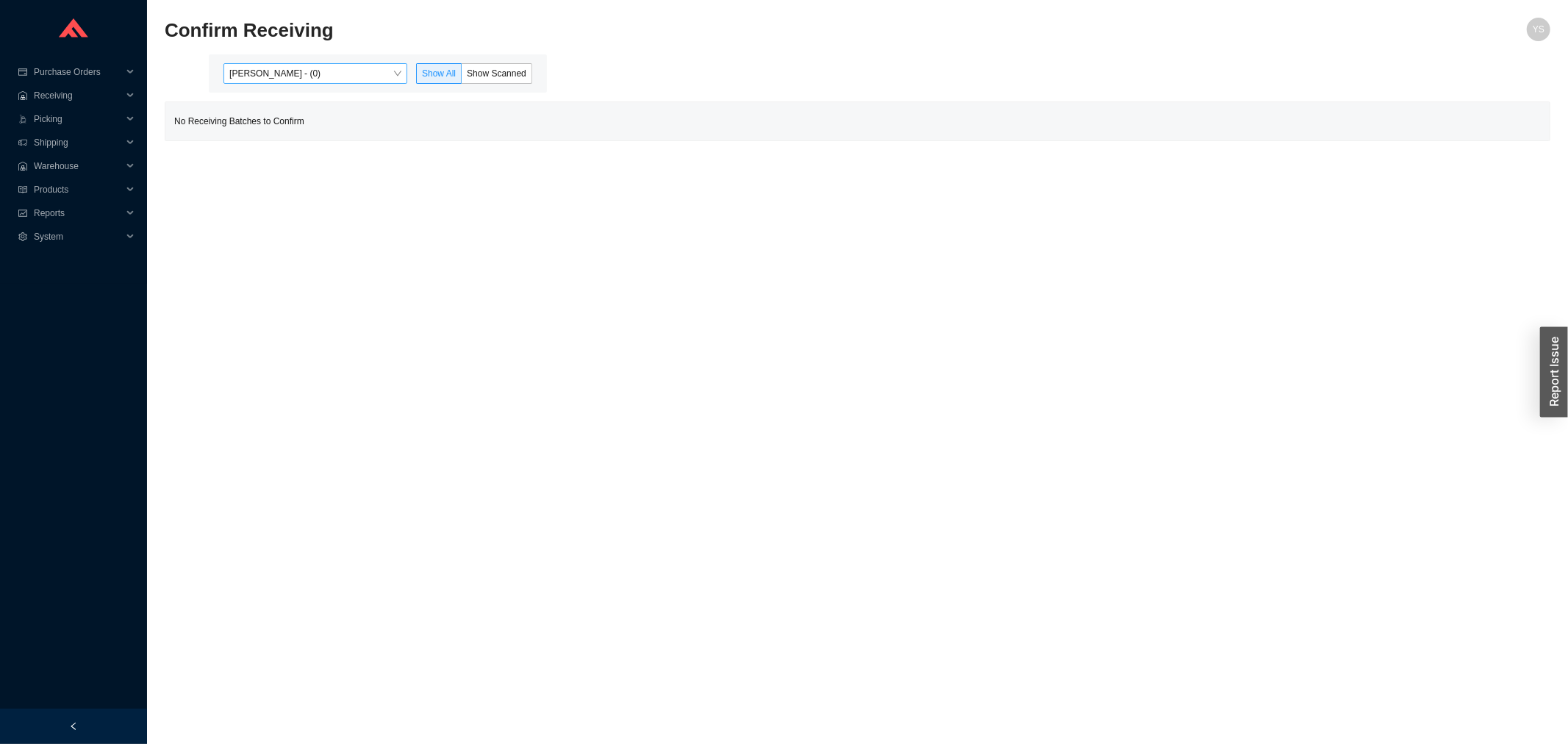
click at [322, 69] on span "[PERSON_NAME] - (0)" at bounding box center [315, 74] width 172 height 19
click at [282, 114] on div "[PERSON_NAME] - (36)" at bounding box center [316, 120] width 172 height 13
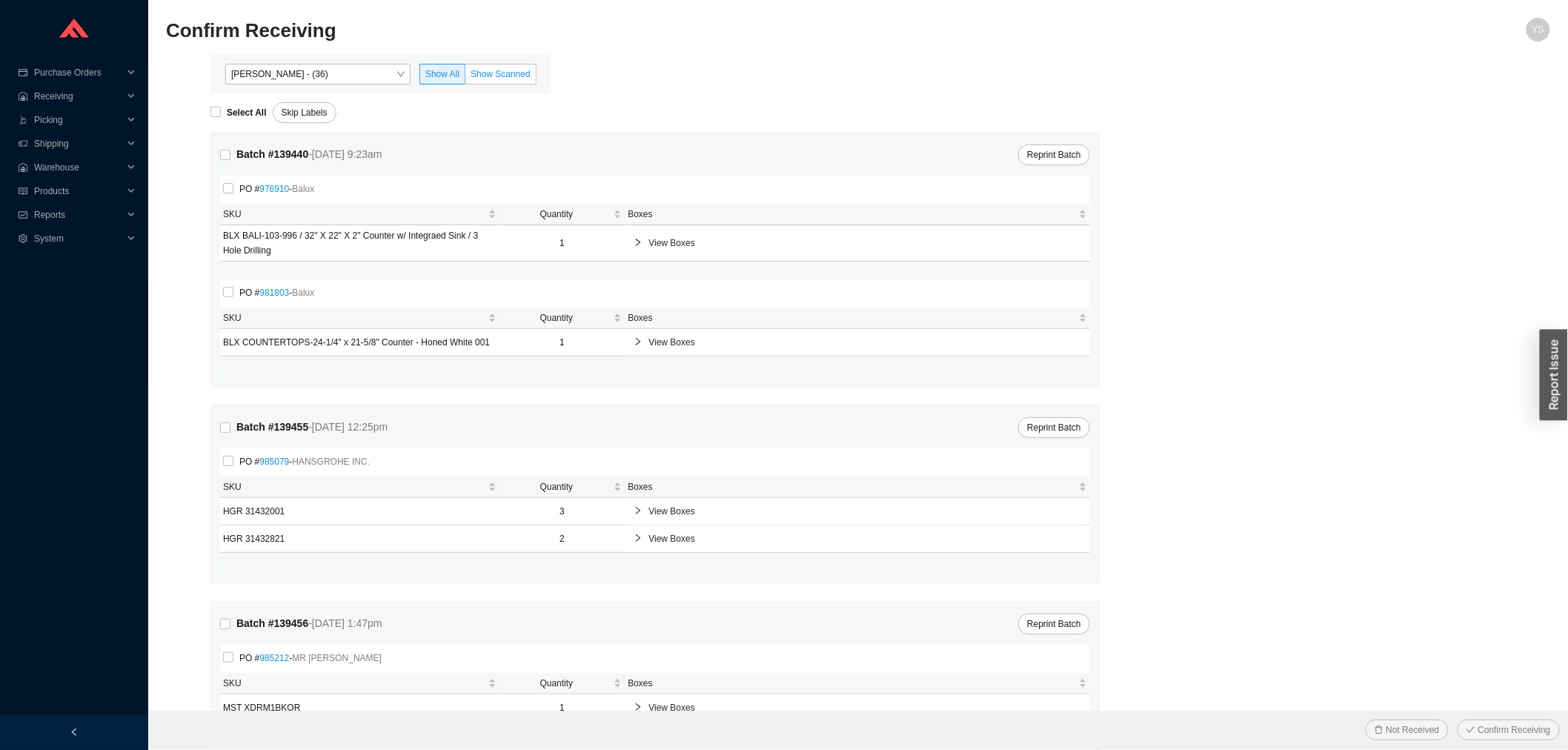
click at [485, 71] on span "Show Scanned" at bounding box center [501, 74] width 60 height 10
click at [466, 77] on input "Show Scanned" at bounding box center [466, 77] width 0 height 0
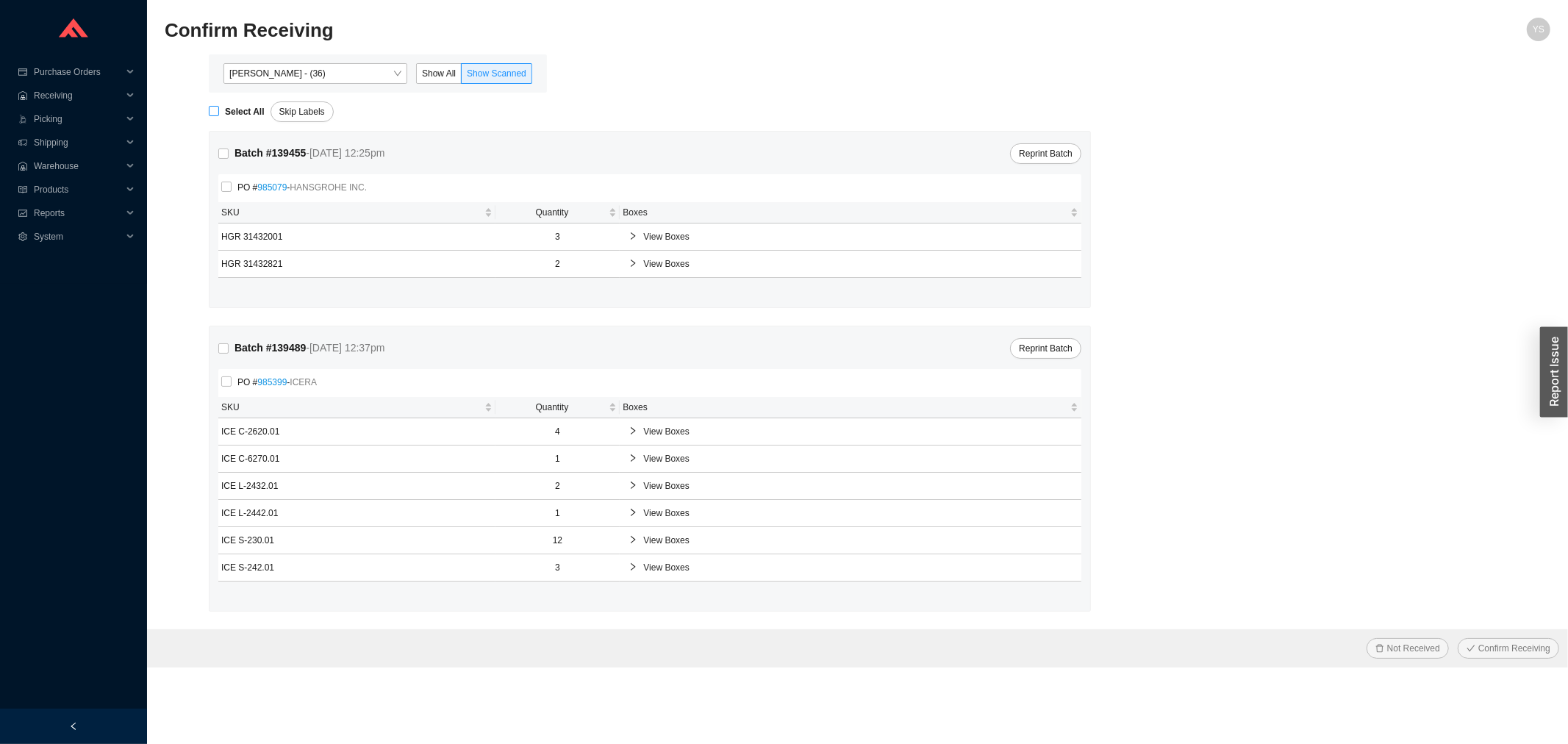
click at [247, 109] on strong "Select All" at bounding box center [245, 112] width 40 height 10
click at [219, 109] on input "Select All" at bounding box center [214, 111] width 10 height 10
checkbox input "true"
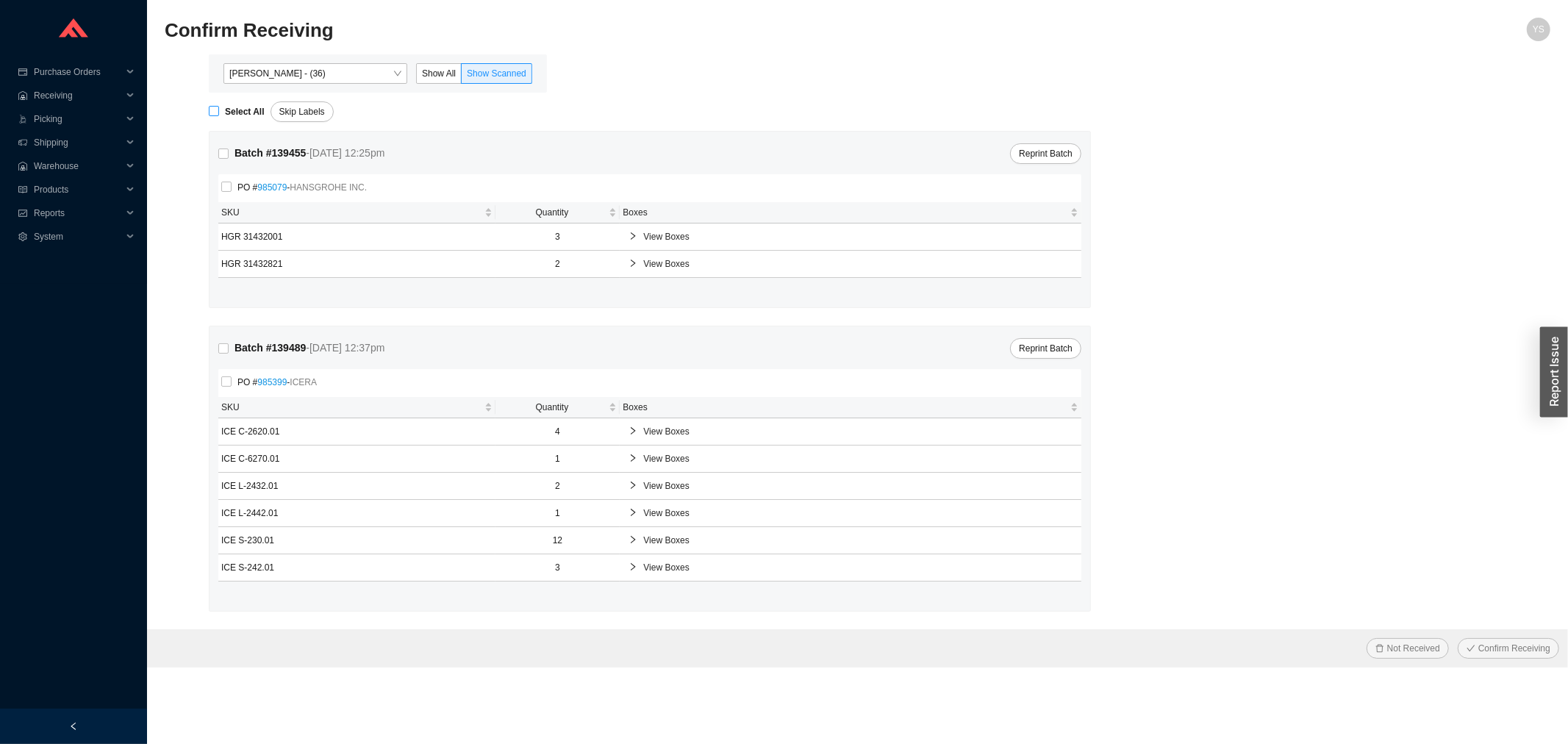
checkbox input "true"
click at [1488, 651] on span "Confirm Receiving" at bounding box center [1513, 648] width 72 height 15
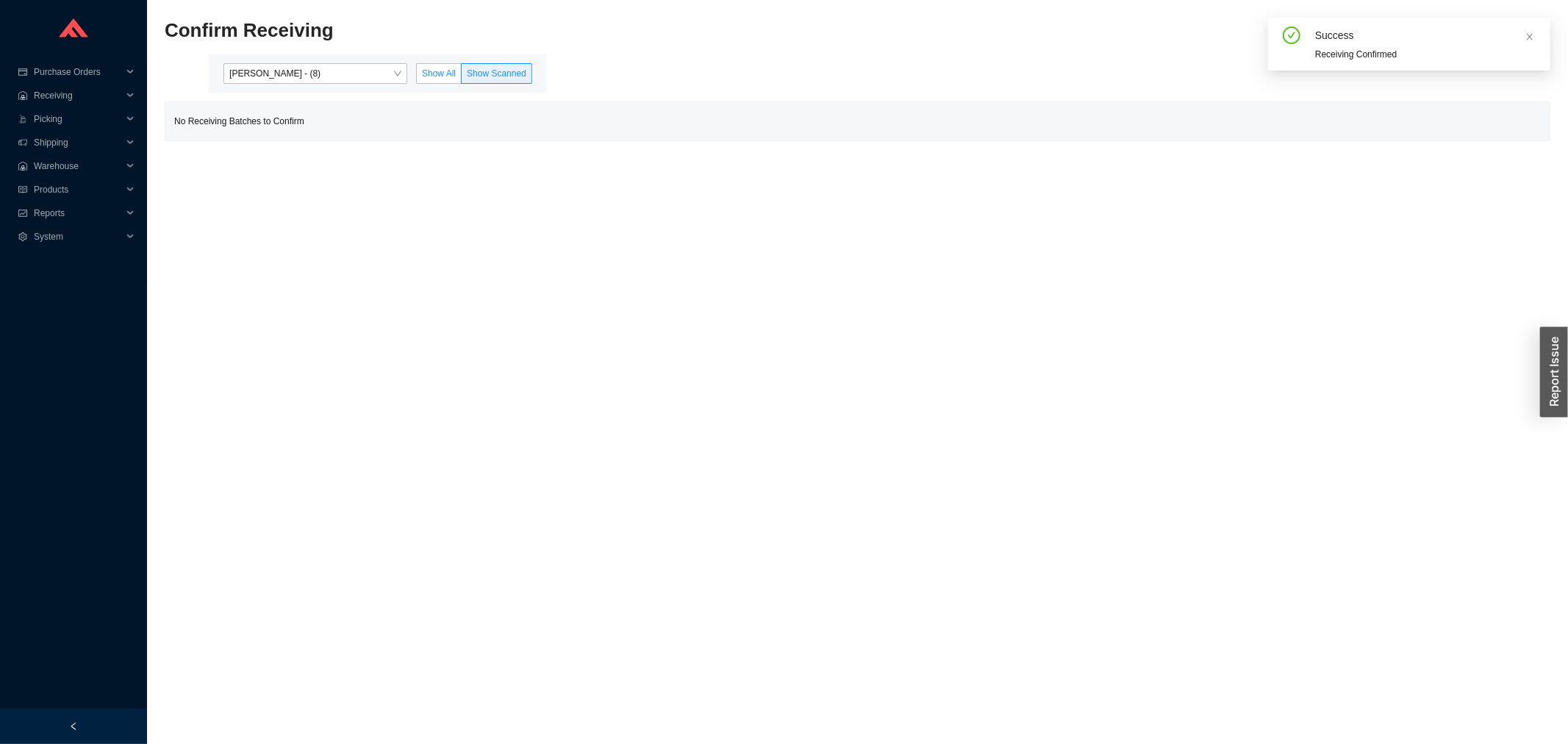
click at [426, 69] on span "Show All" at bounding box center [438, 74] width 34 height 10
click at [417, 76] on input "Show All" at bounding box center [417, 76] width 0 height 0
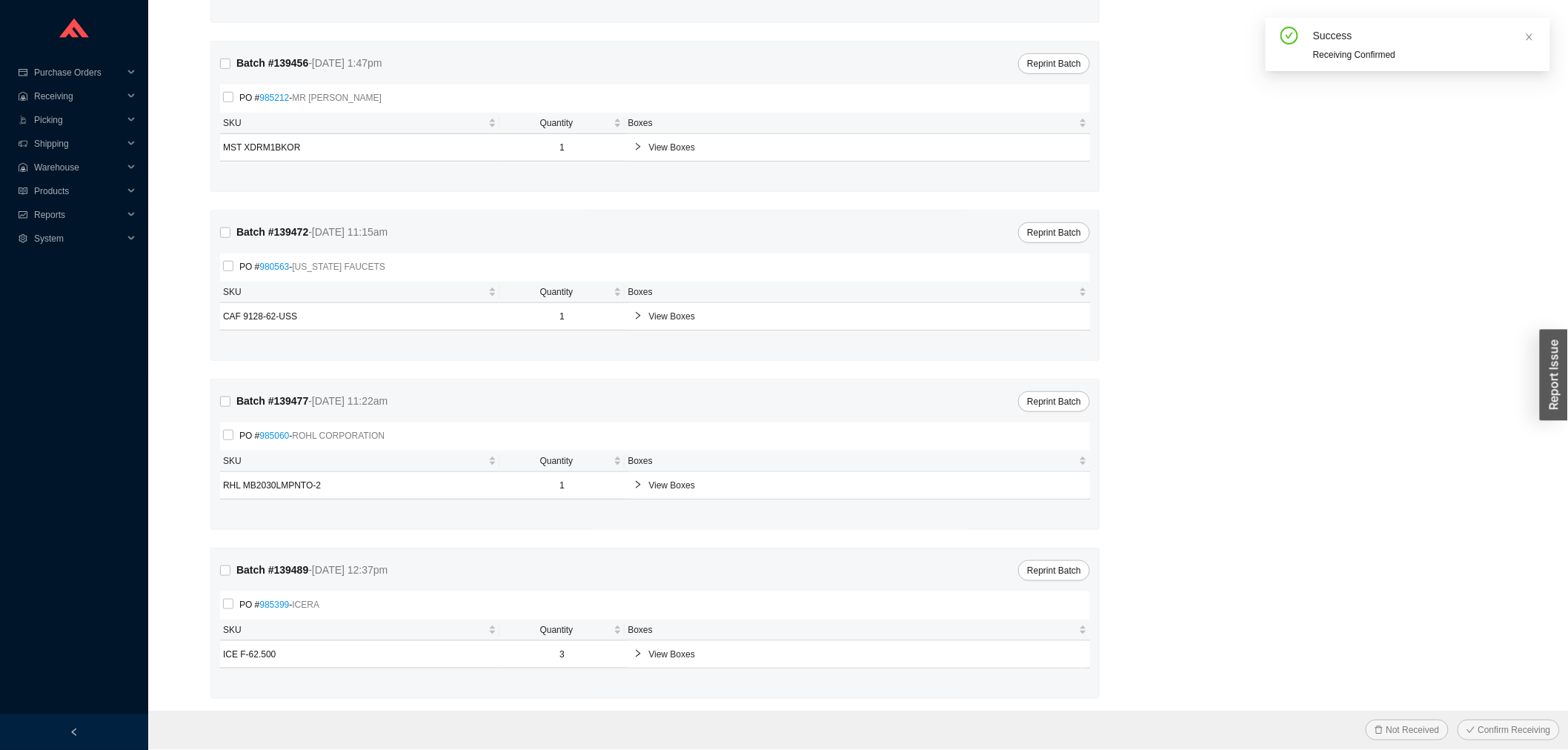
scroll to position [369, 0]
click at [667, 316] on span "View Boxes" at bounding box center [865, 311] width 433 height 15
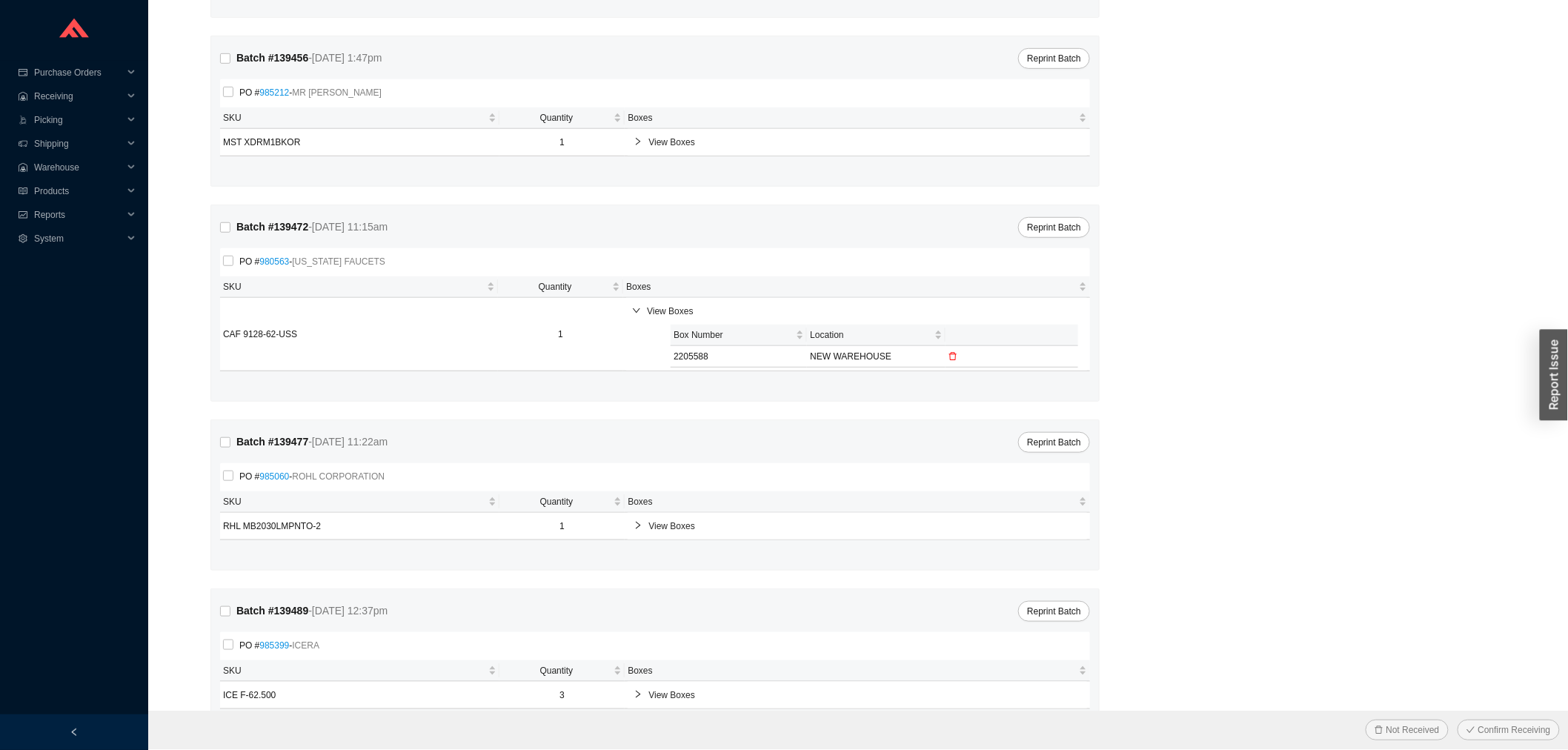
click at [702, 516] on div "View Boxes" at bounding box center [858, 526] width 459 height 27
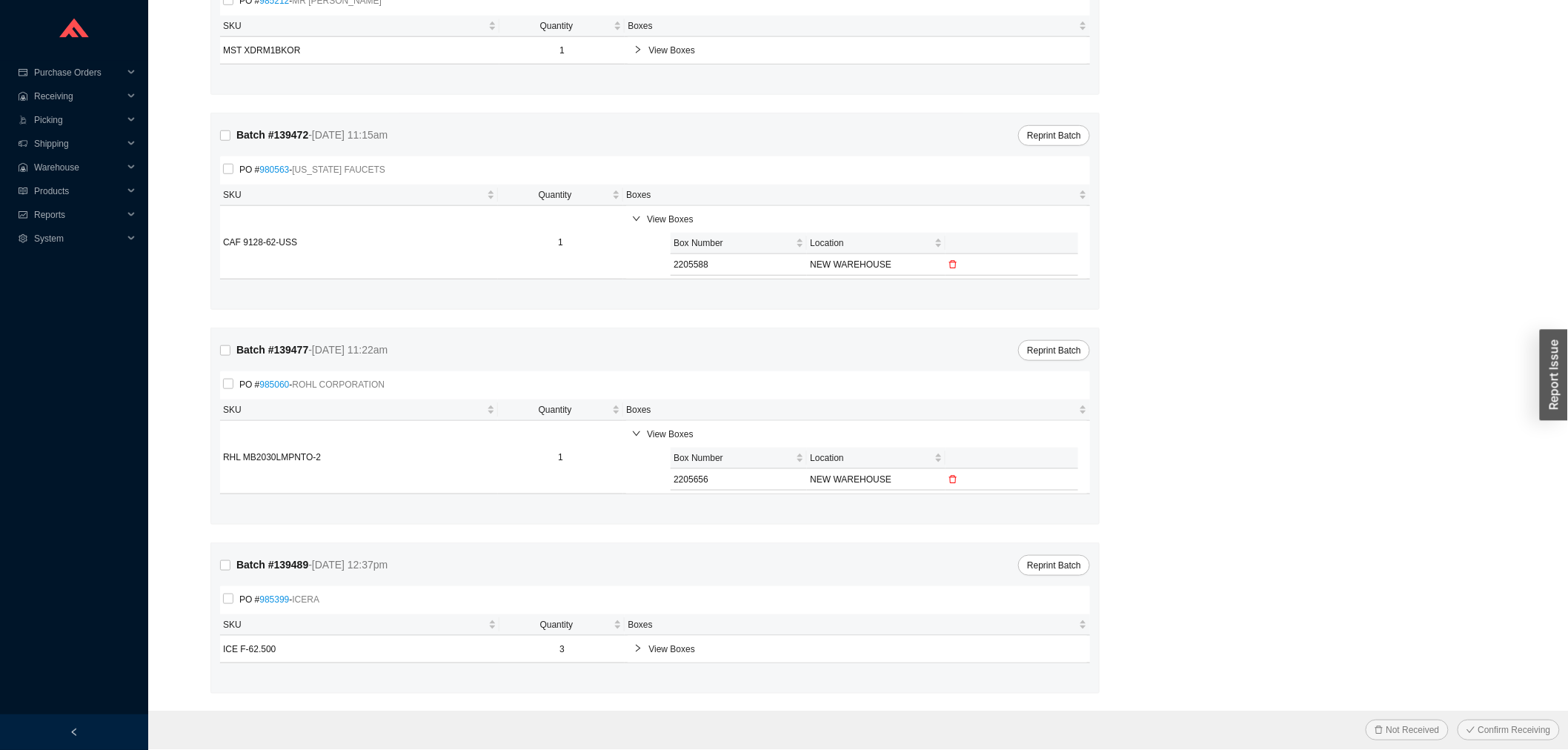
click at [671, 644] on span "View Boxes" at bounding box center [865, 649] width 433 height 15
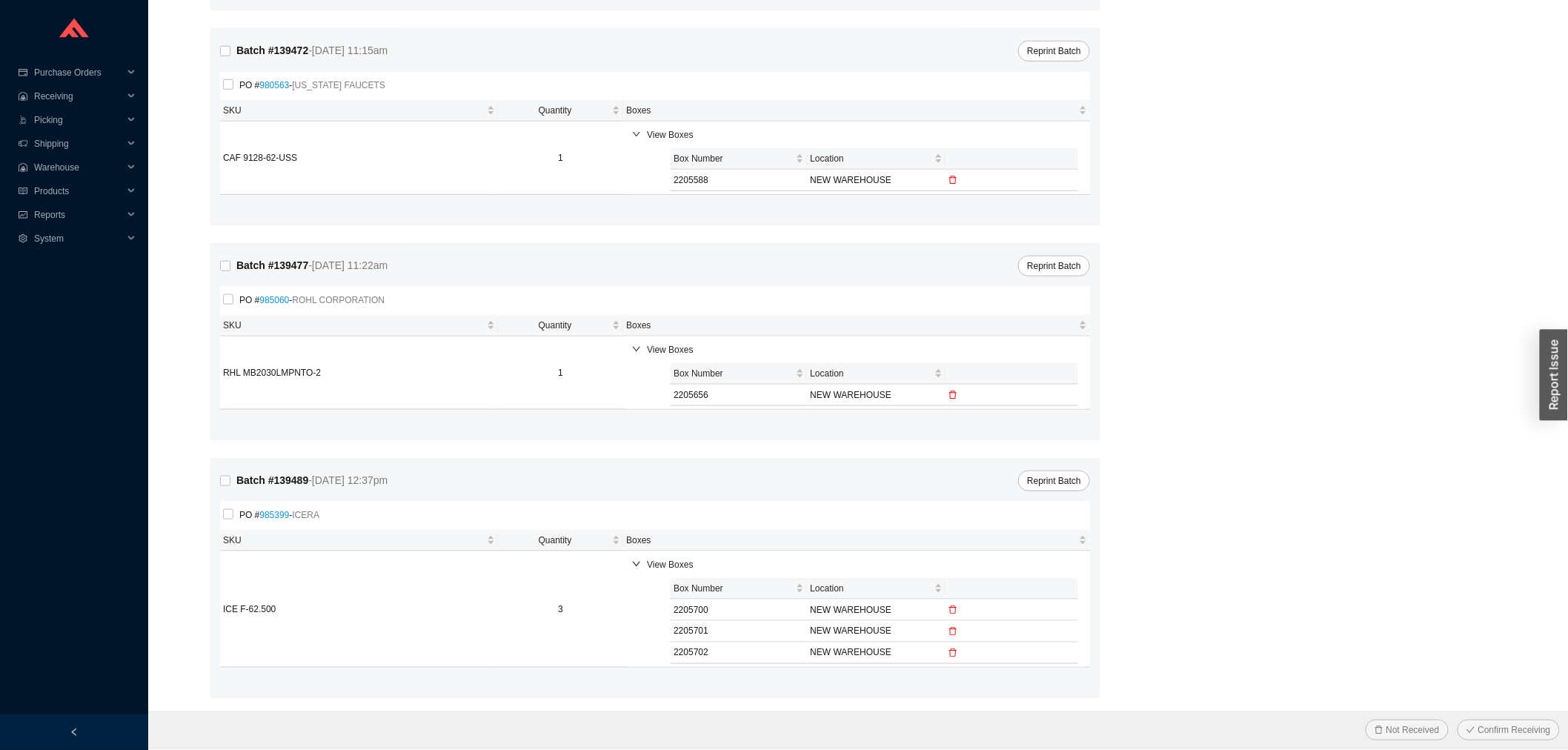
scroll to position [551, 0]
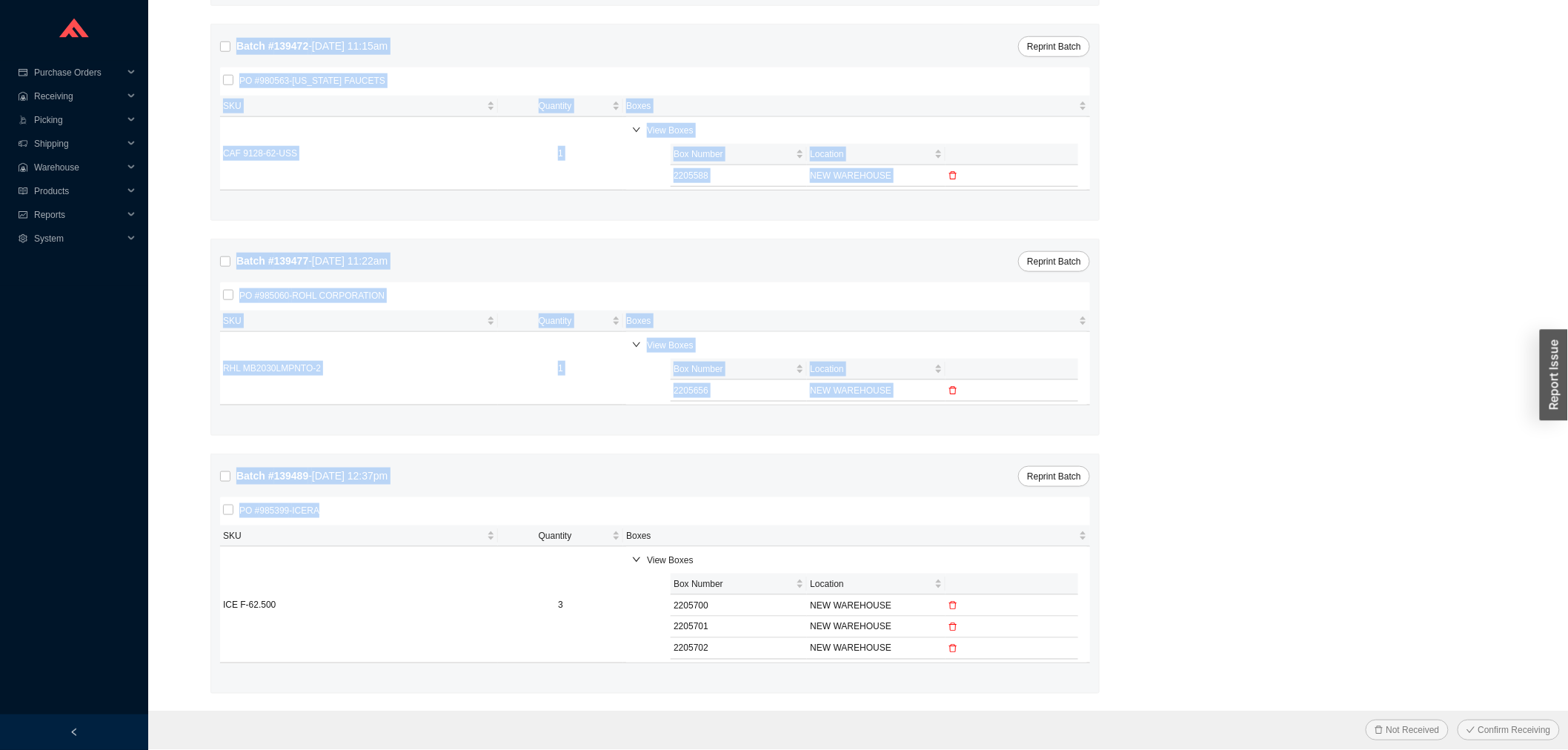
drag, startPoint x: 1005, startPoint y: 669, endPoint x: 205, endPoint y: 27, distance: 1025.8
click at [205, 26] on form "Select All Skip Labels Batch # 139440 - [DATE] 9:23am Reprint Batch PO # 976910…" at bounding box center [858, 146] width 1385 height 1206
